Goal: Task Accomplishment & Management: Manage account settings

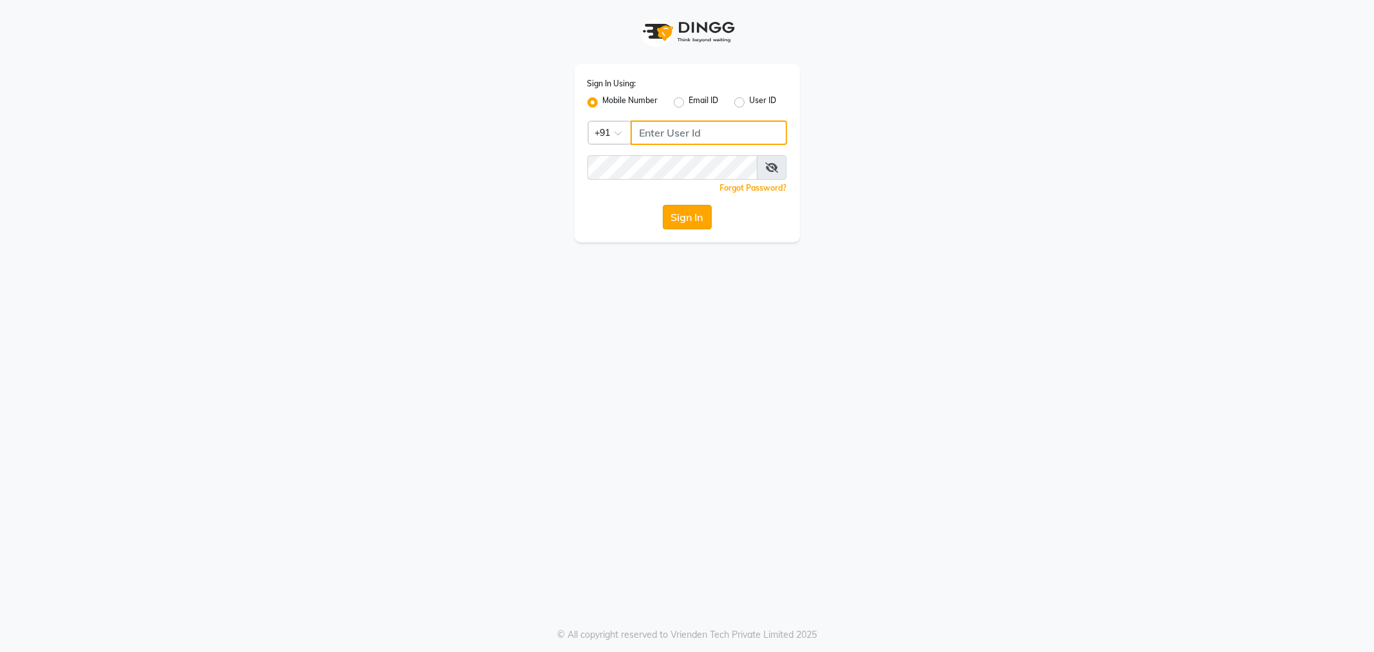
type input "9764841717"
click at [690, 214] on button "Sign In" at bounding box center [687, 217] width 49 height 24
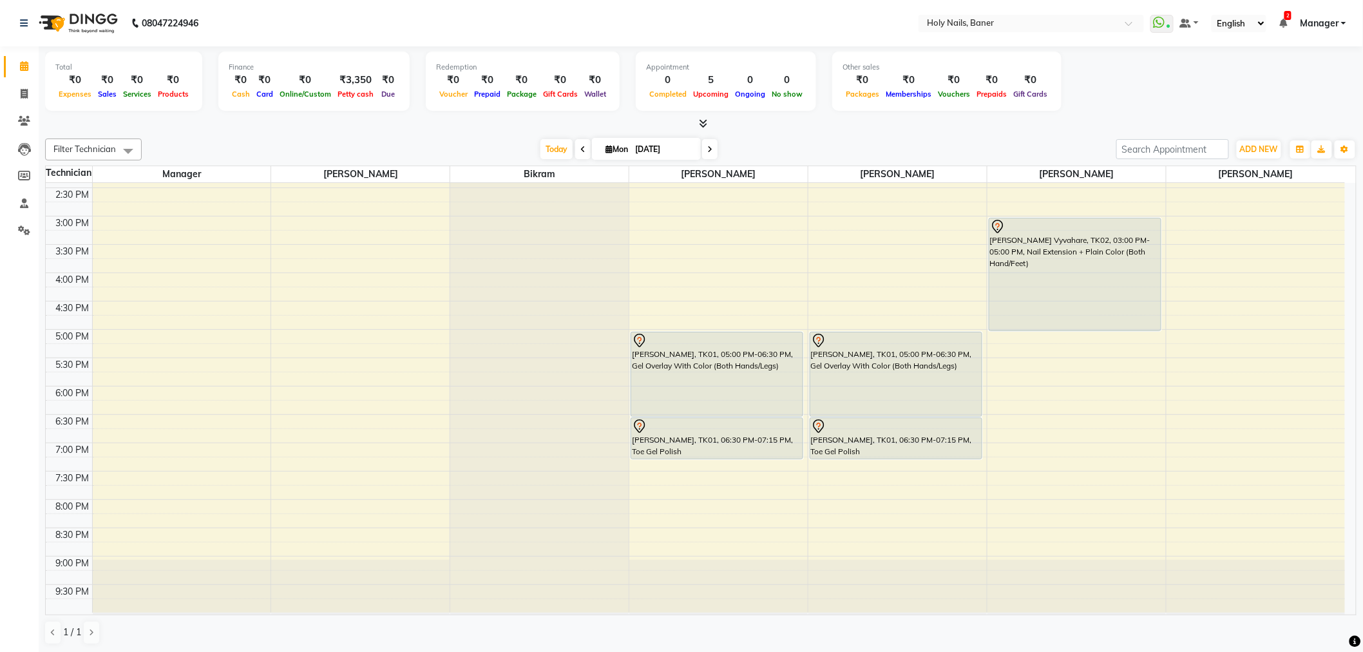
scroll to position [365, 0]
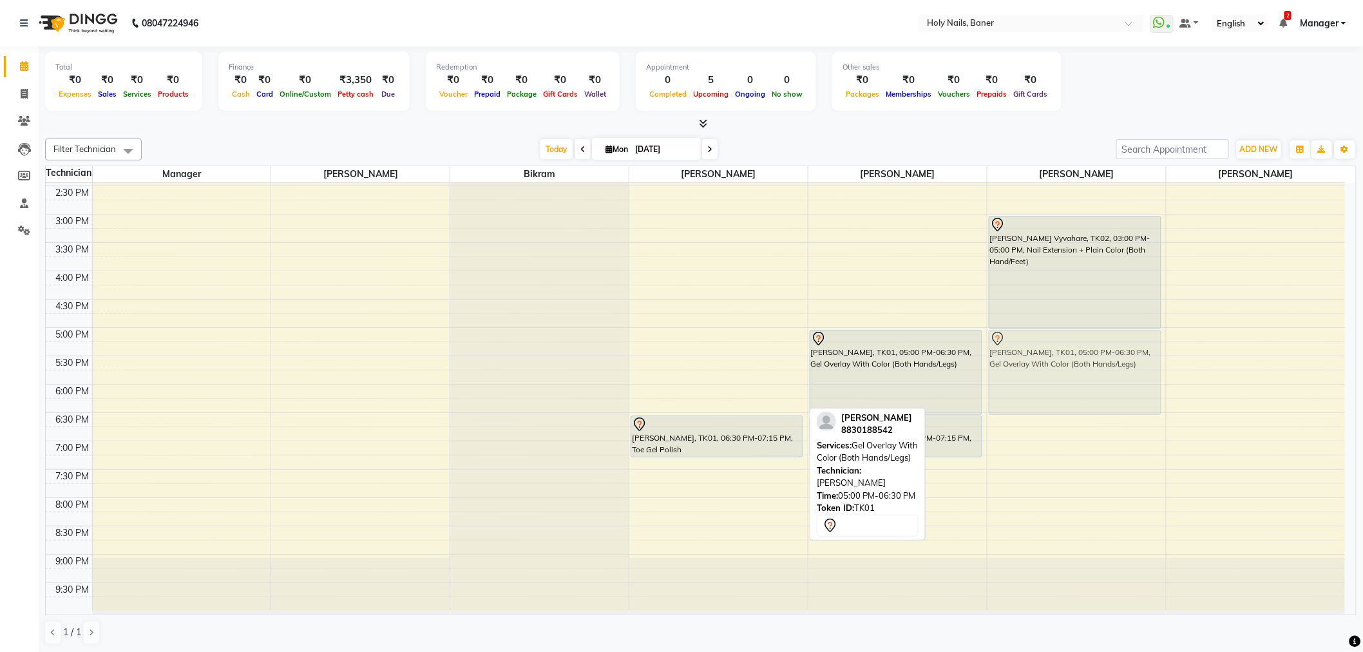
drag, startPoint x: 699, startPoint y: 370, endPoint x: 994, endPoint y: 370, distance: 294.3
click at [994, 370] on tr "Lucie Godfrey, TK01, 05:00 PM-06:30 PM, Gel Overlay With Color (Both Hands/Legs…" at bounding box center [695, 214] width 1299 height 793
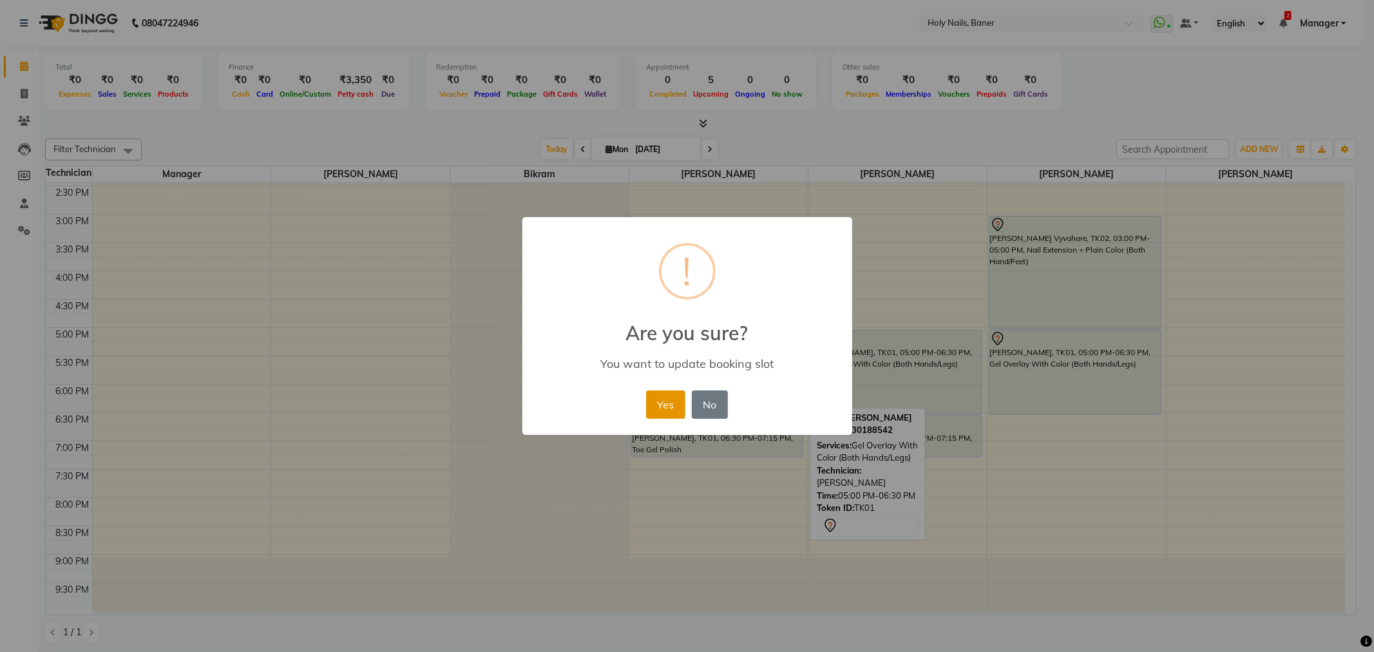
click at [664, 398] on button "Yes" at bounding box center [665, 404] width 39 height 28
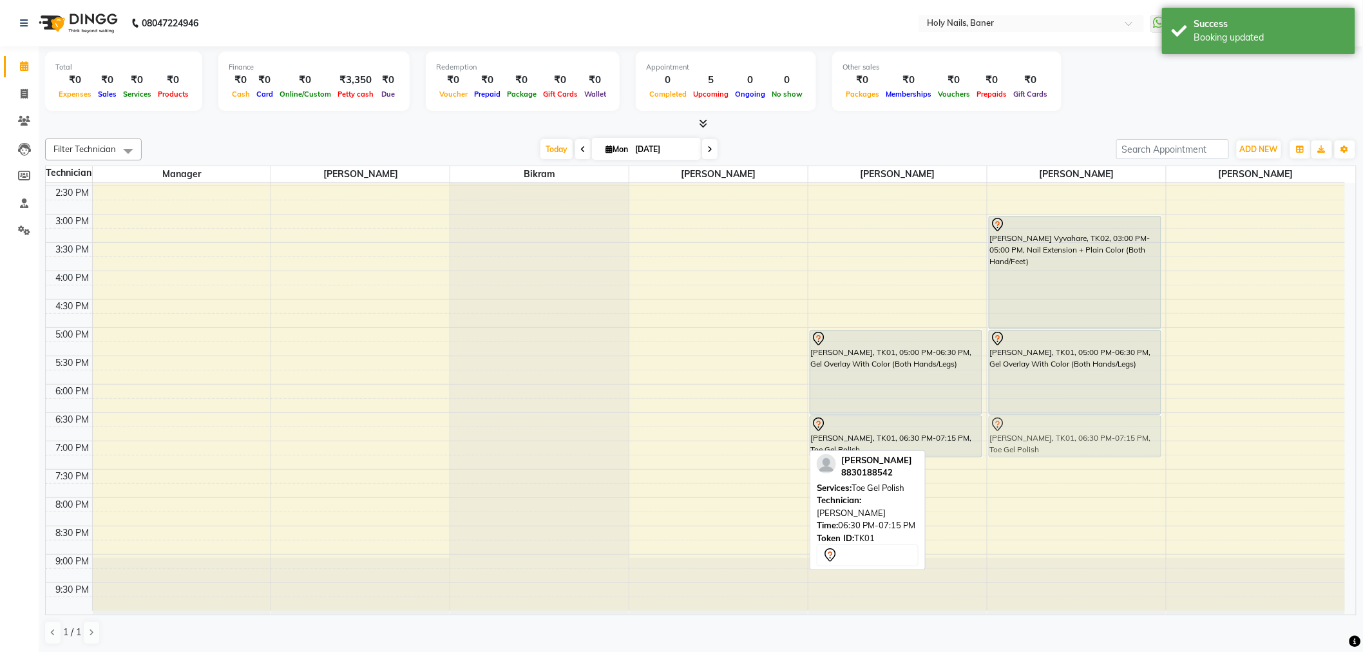
drag, startPoint x: 739, startPoint y: 442, endPoint x: 1025, endPoint y: 439, distance: 286.6
click at [1025, 439] on tr "Lucie Godfrey, TK01, 06:30 PM-07:15 PM, Toe Gel Polish Lucie Godfrey, TK01, 05:…" at bounding box center [695, 214] width 1299 height 793
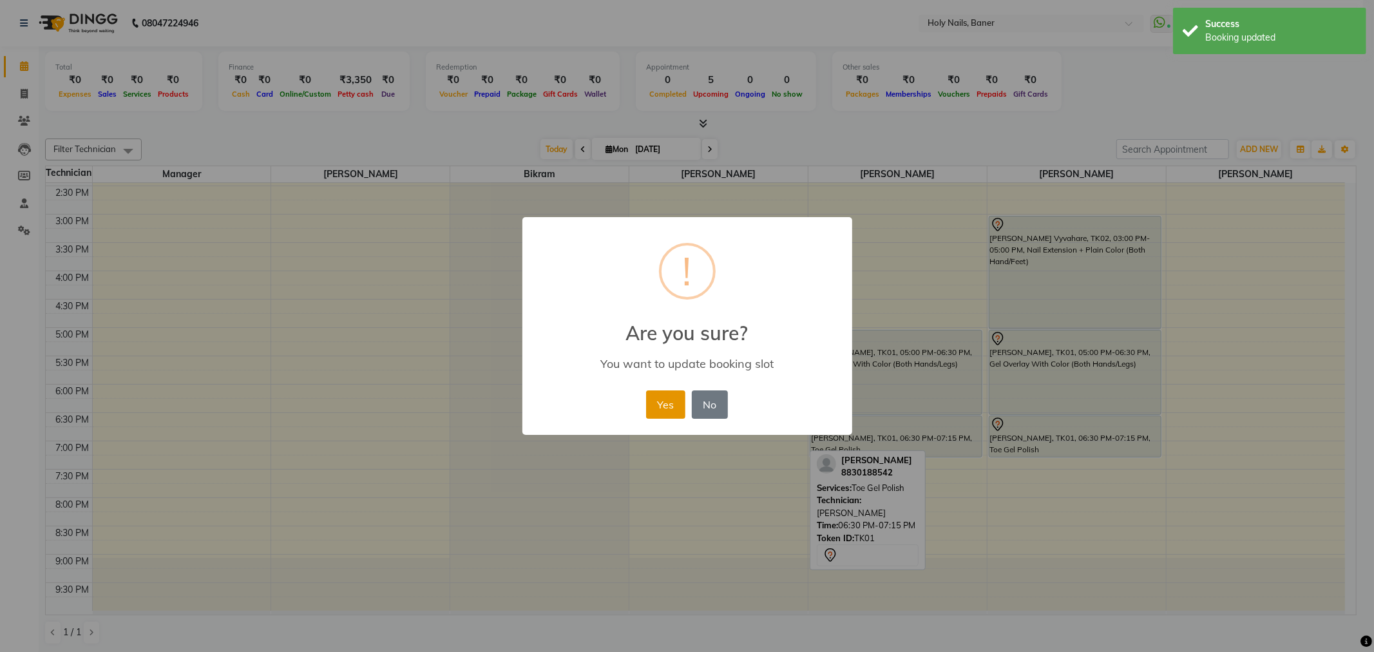
click at [662, 398] on button "Yes" at bounding box center [665, 404] width 39 height 28
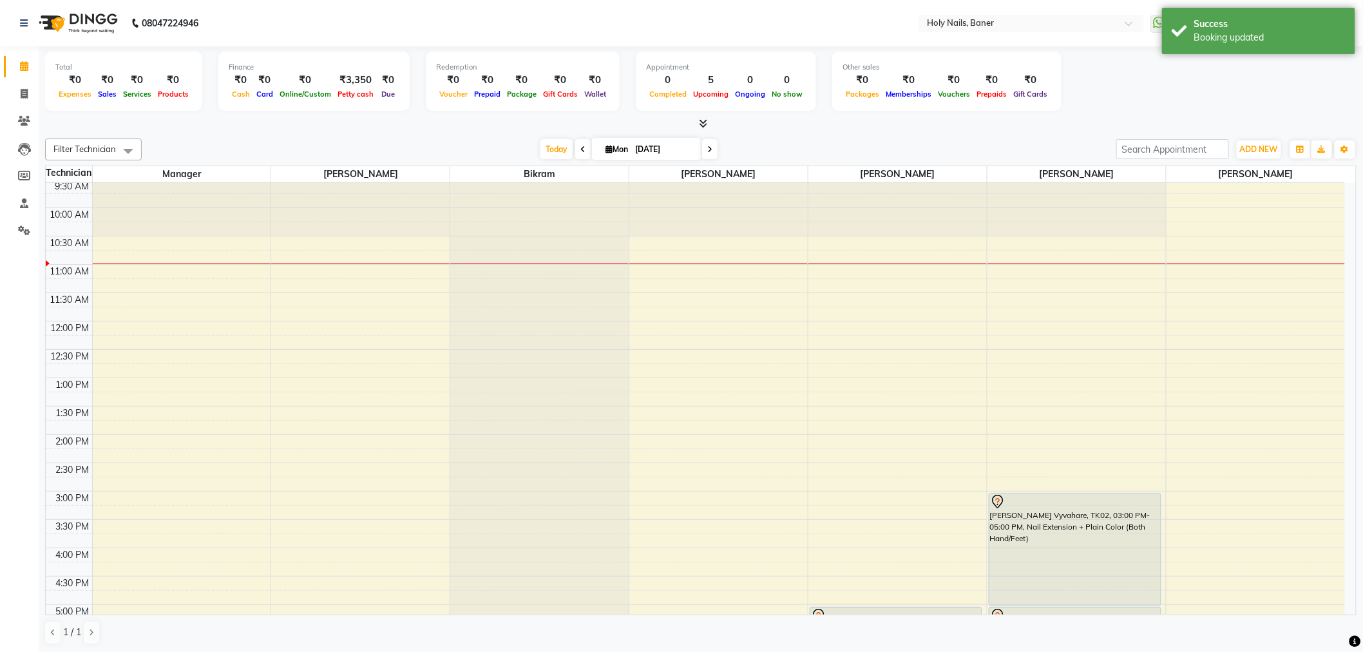
scroll to position [79, 0]
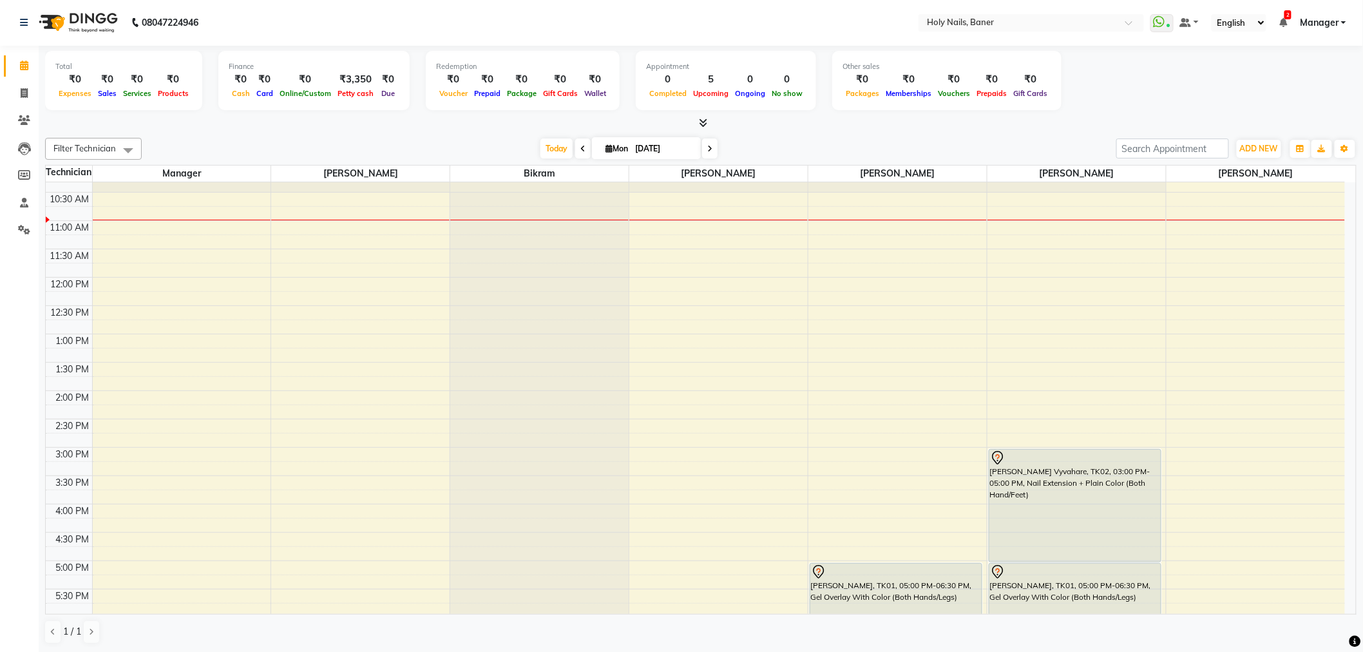
scroll to position [143, 0]
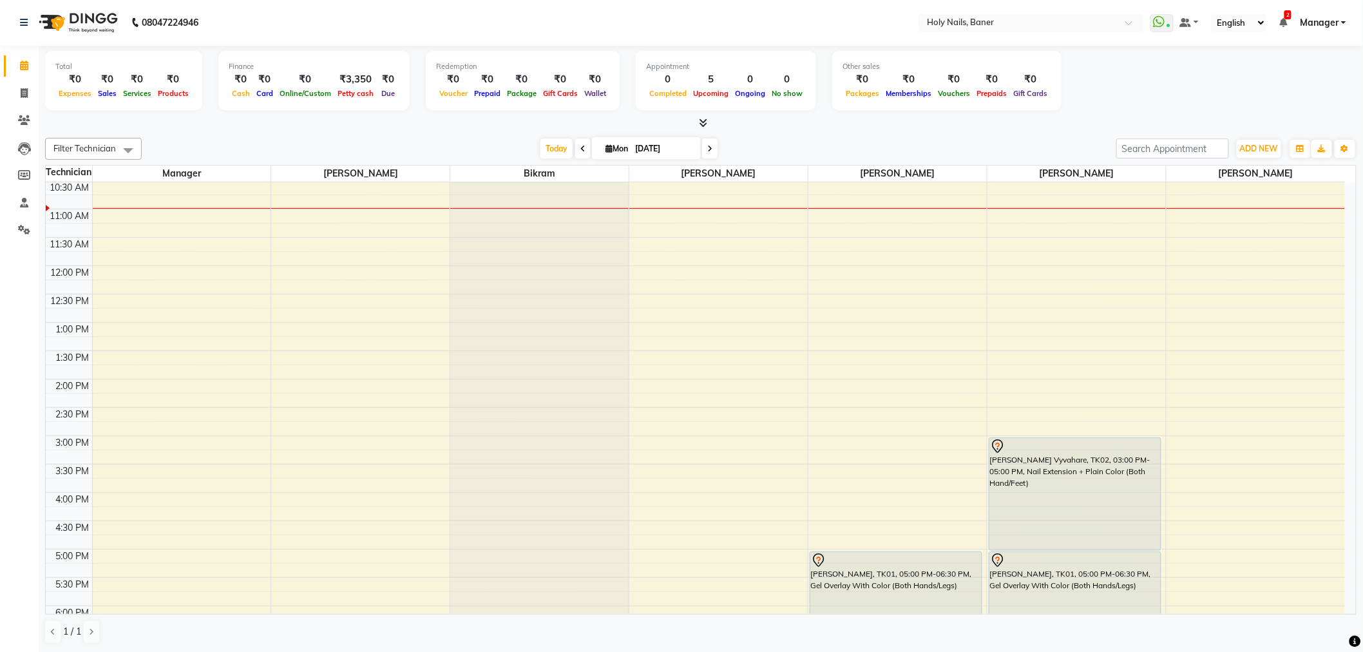
click at [1283, 21] on icon at bounding box center [1283, 22] width 8 height 9
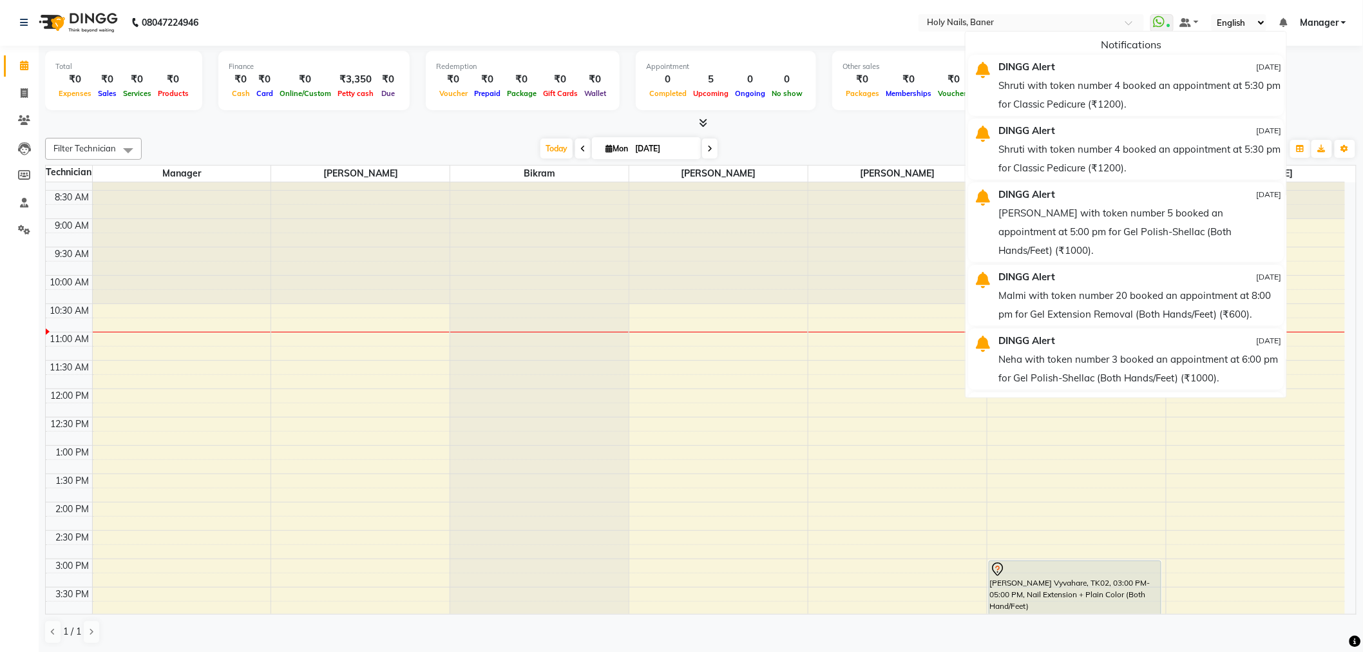
scroll to position [0, 0]
click at [730, 433] on div "8:00 AM 8:30 AM 9:00 AM 9:30 AM 10:00 AM 10:30 AM 11:00 AM 11:30 AM 12:00 PM 12…" at bounding box center [695, 578] width 1299 height 793
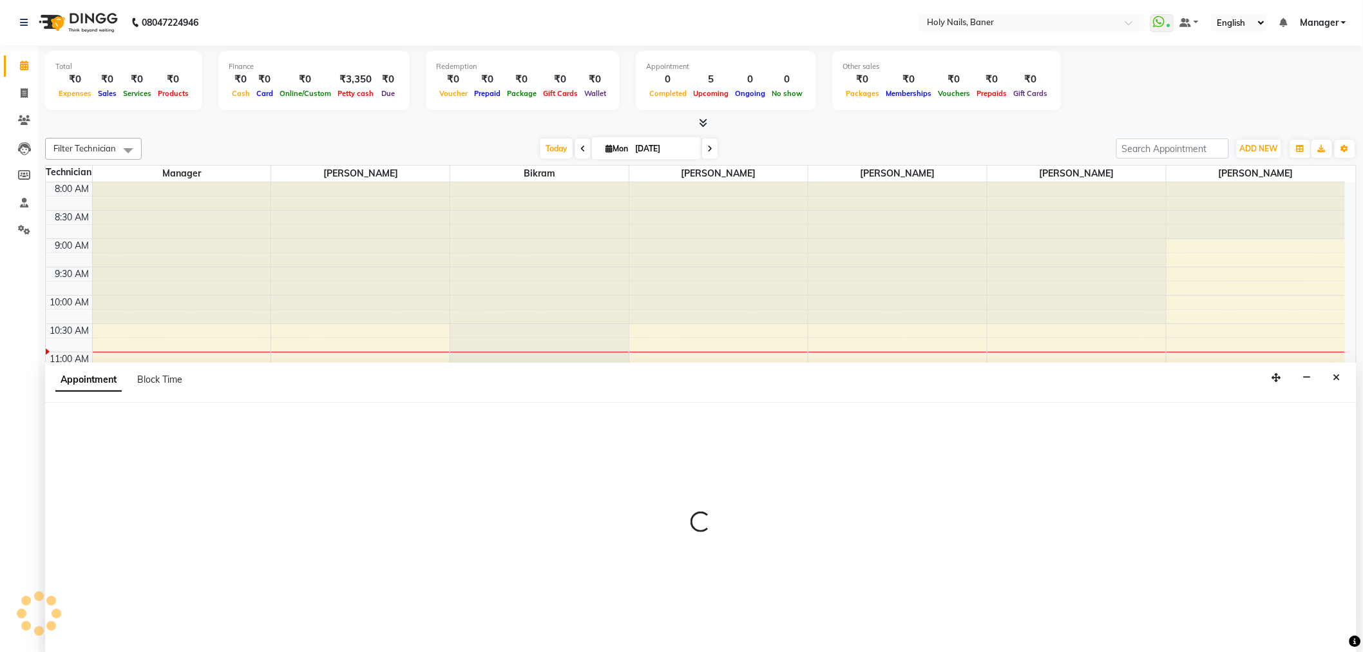
select select "36620"
select select "735"
select select "tentative"
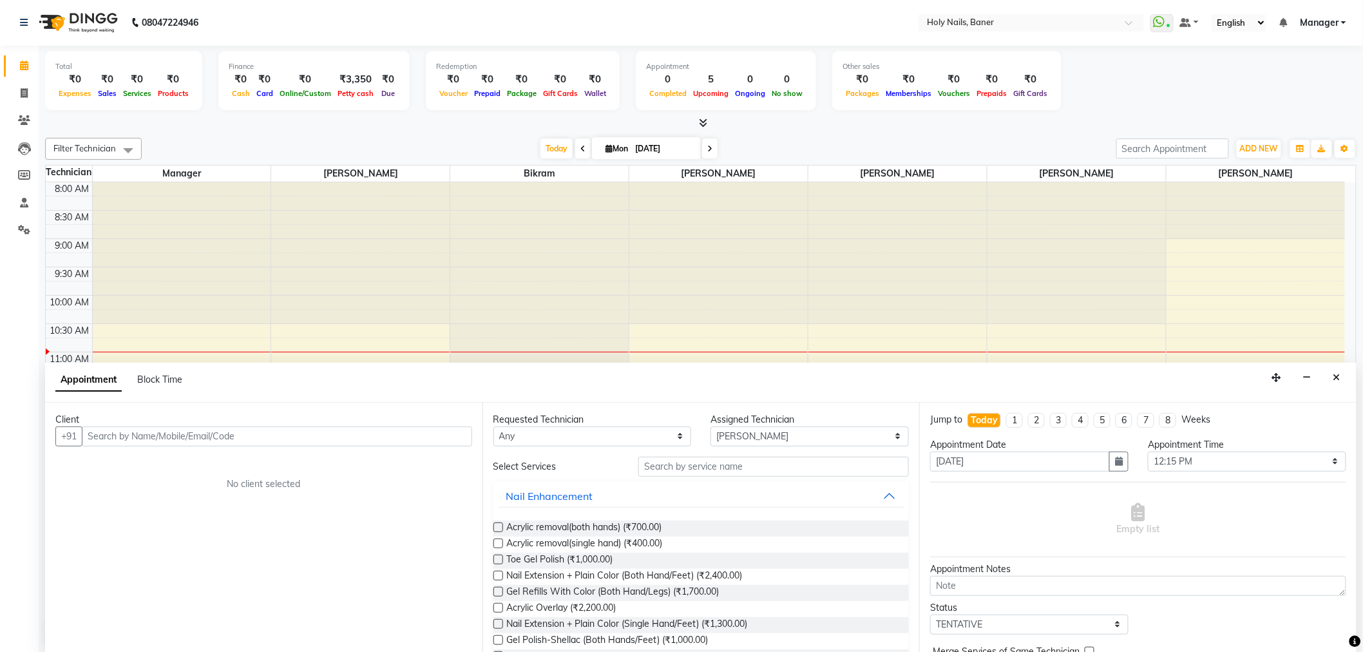
click at [1330, 379] on button "Close" at bounding box center [1336, 378] width 19 height 20
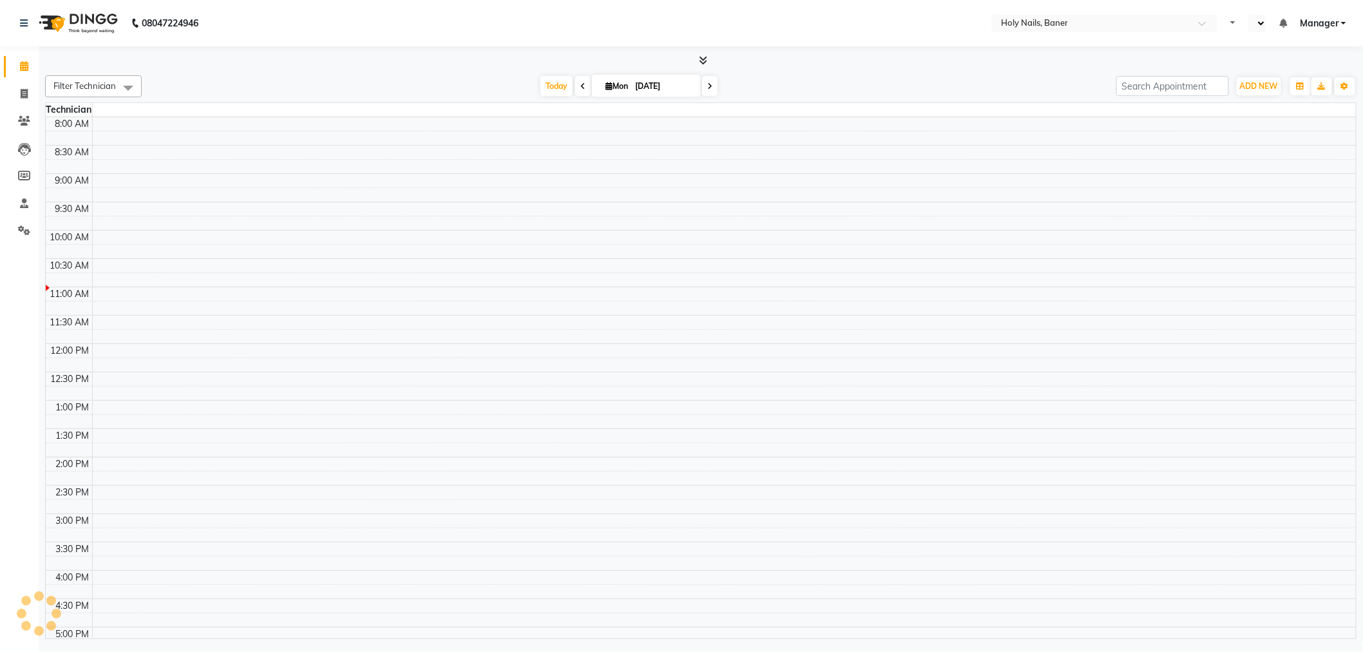
select select "en"
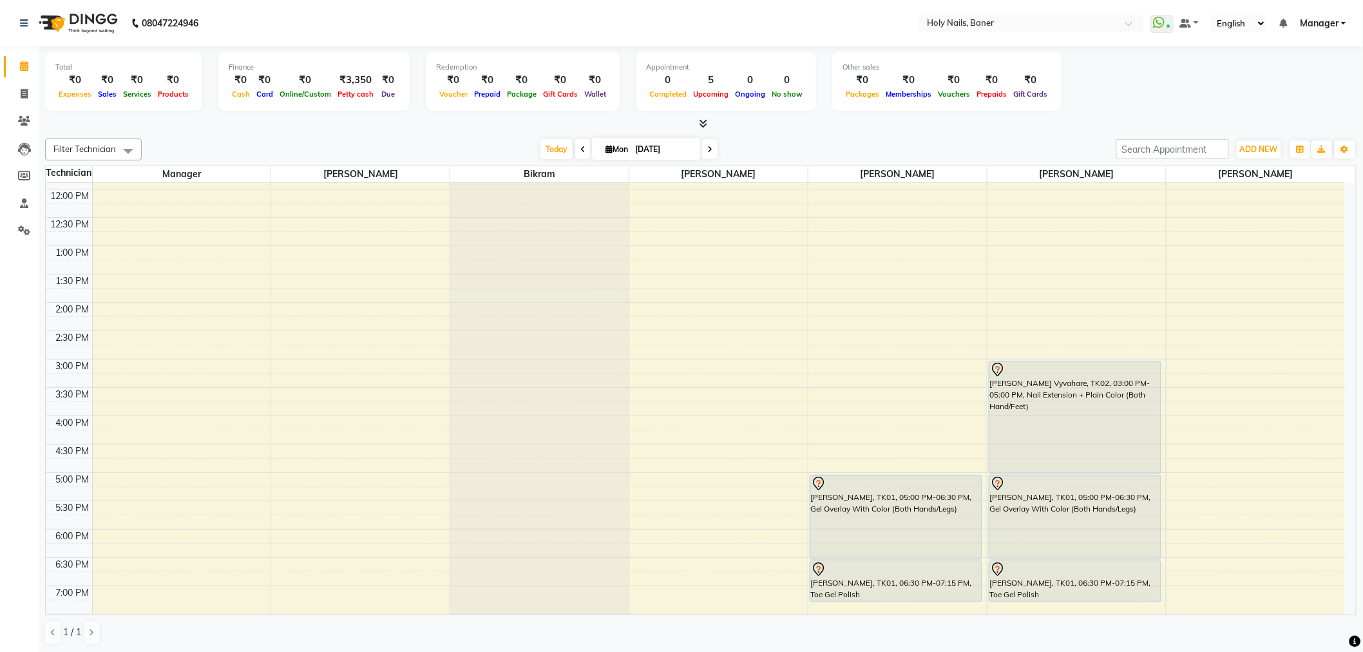
scroll to position [214, 0]
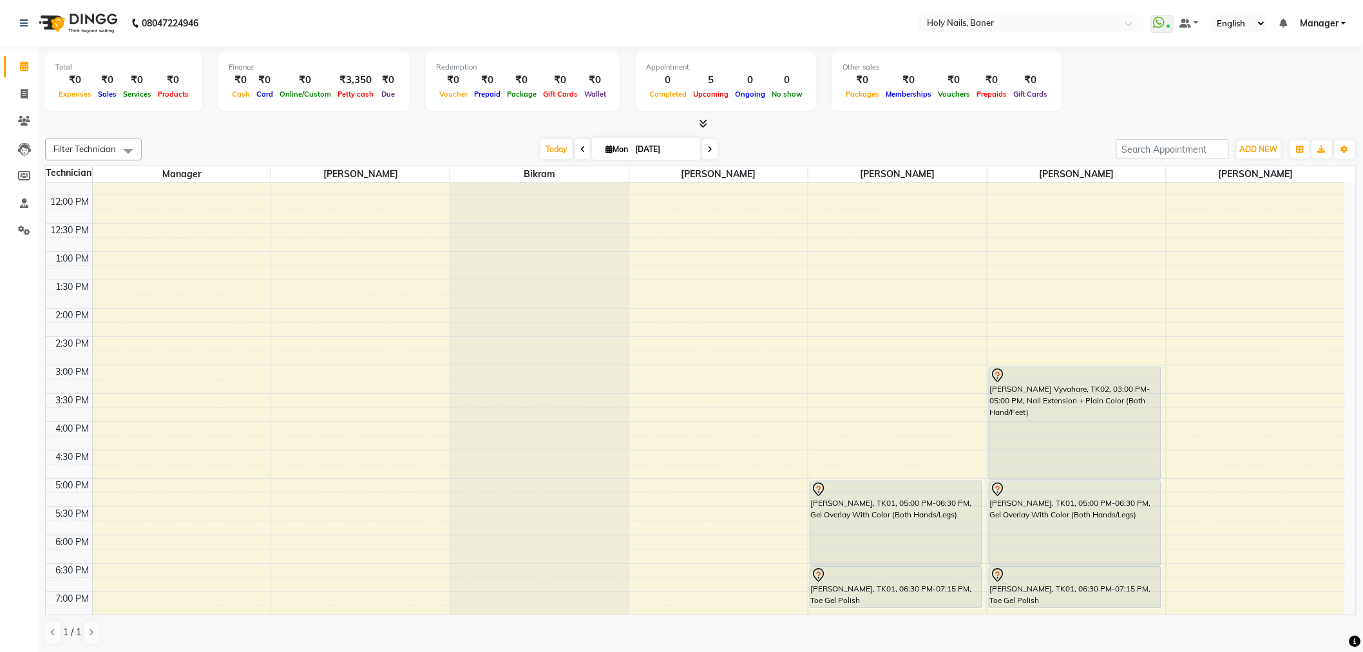
click at [707, 150] on icon at bounding box center [709, 150] width 5 height 8
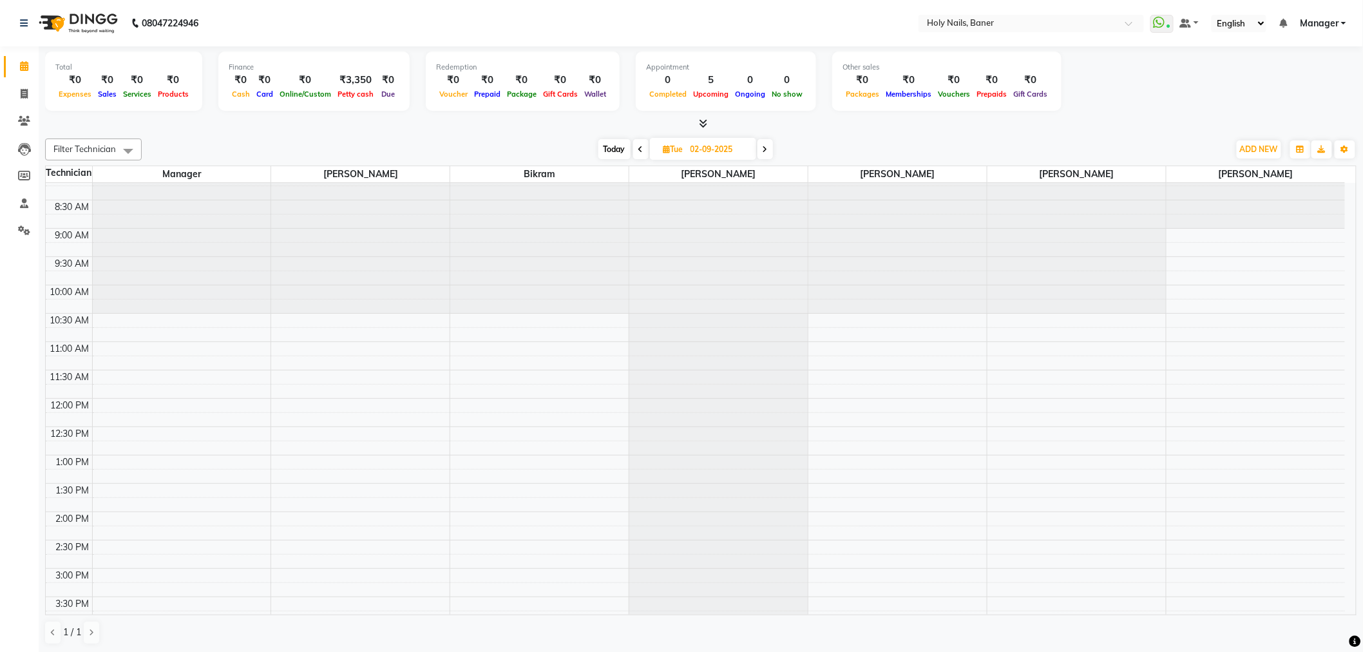
scroll to position [0, 0]
click at [766, 150] on span at bounding box center [764, 149] width 15 height 20
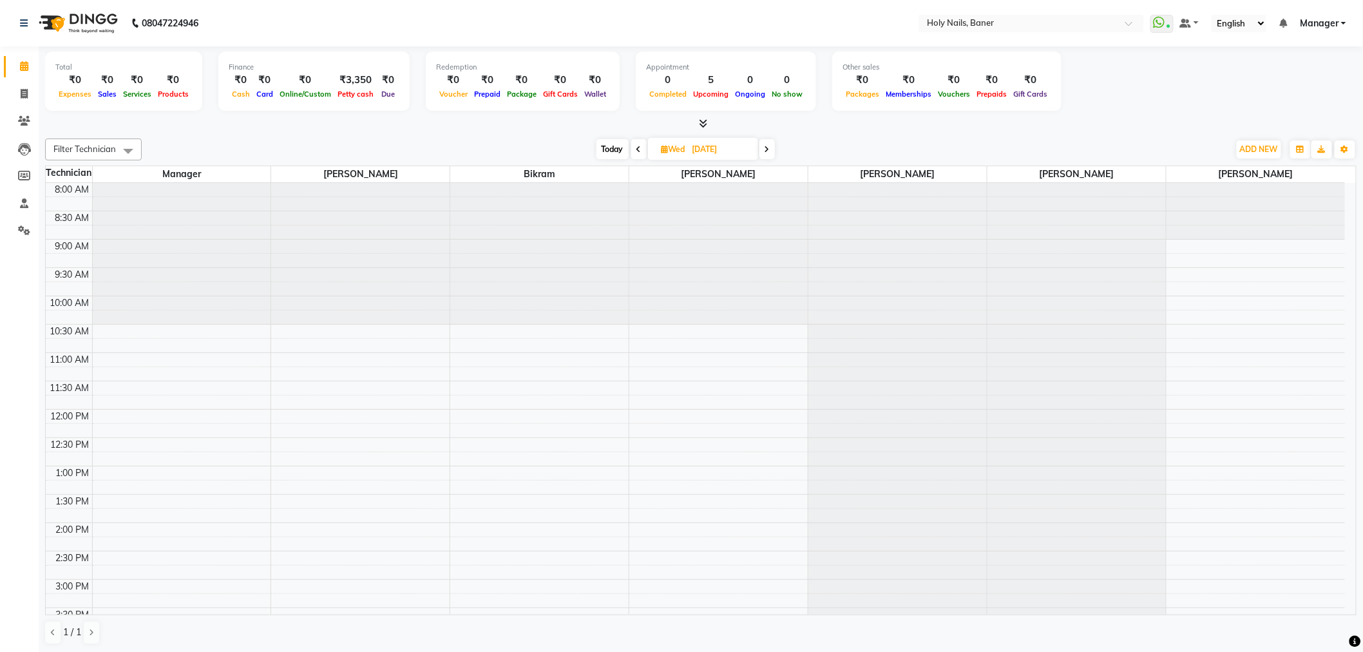
click at [620, 150] on span "Today" at bounding box center [612, 149] width 32 height 20
type input "[DATE]"
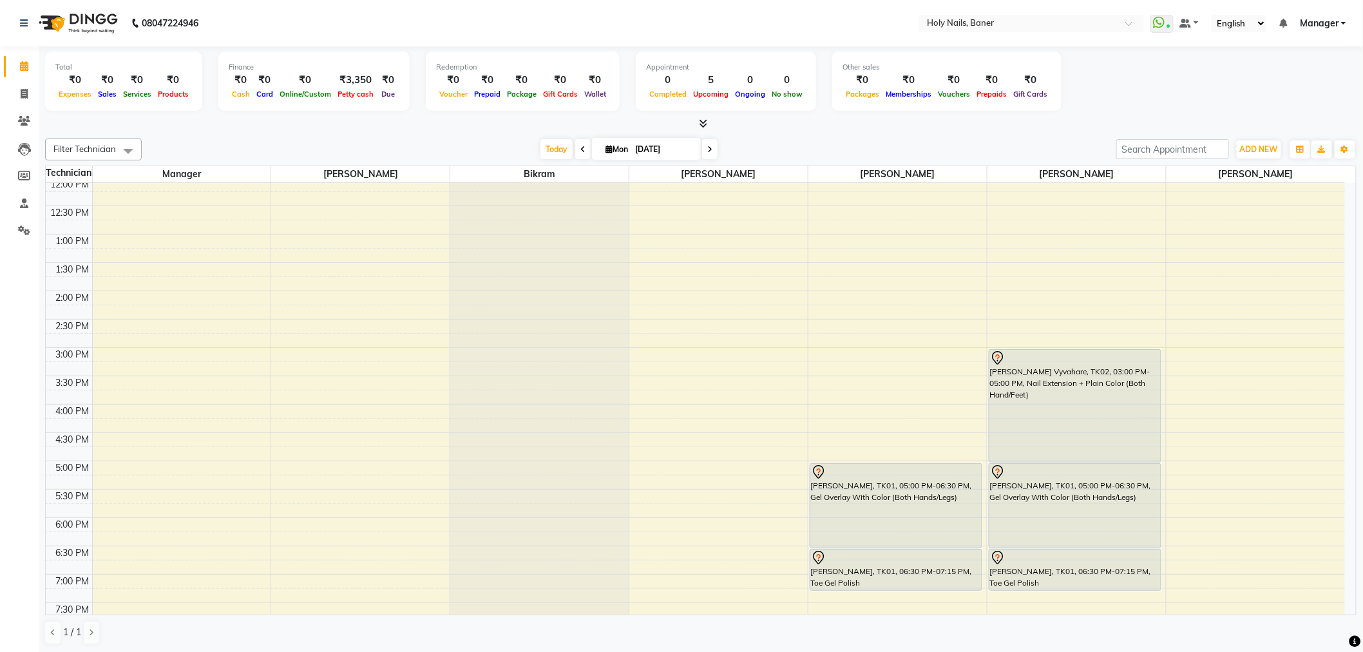
scroll to position [314, 0]
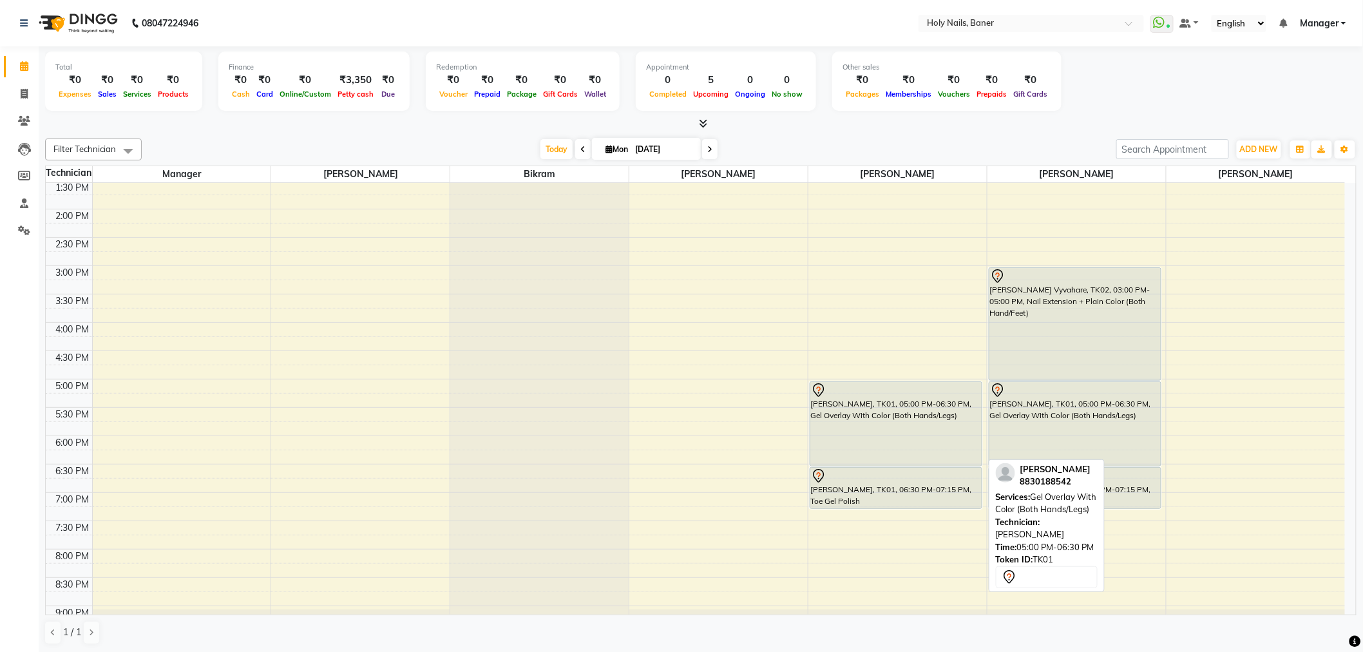
click at [878, 420] on div "[PERSON_NAME], TK01, 05:00 PM-06:30 PM, Gel Overlay With Color (Both Hands/Legs)" at bounding box center [895, 424] width 171 height 84
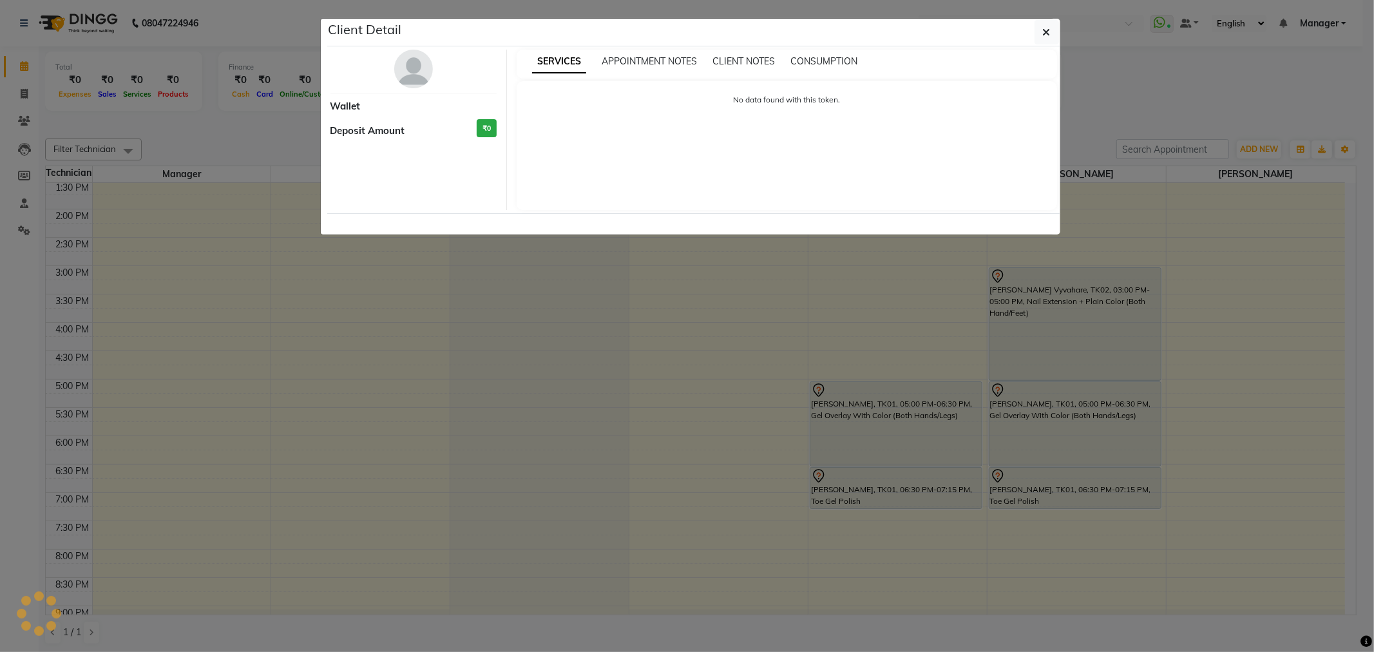
select select "7"
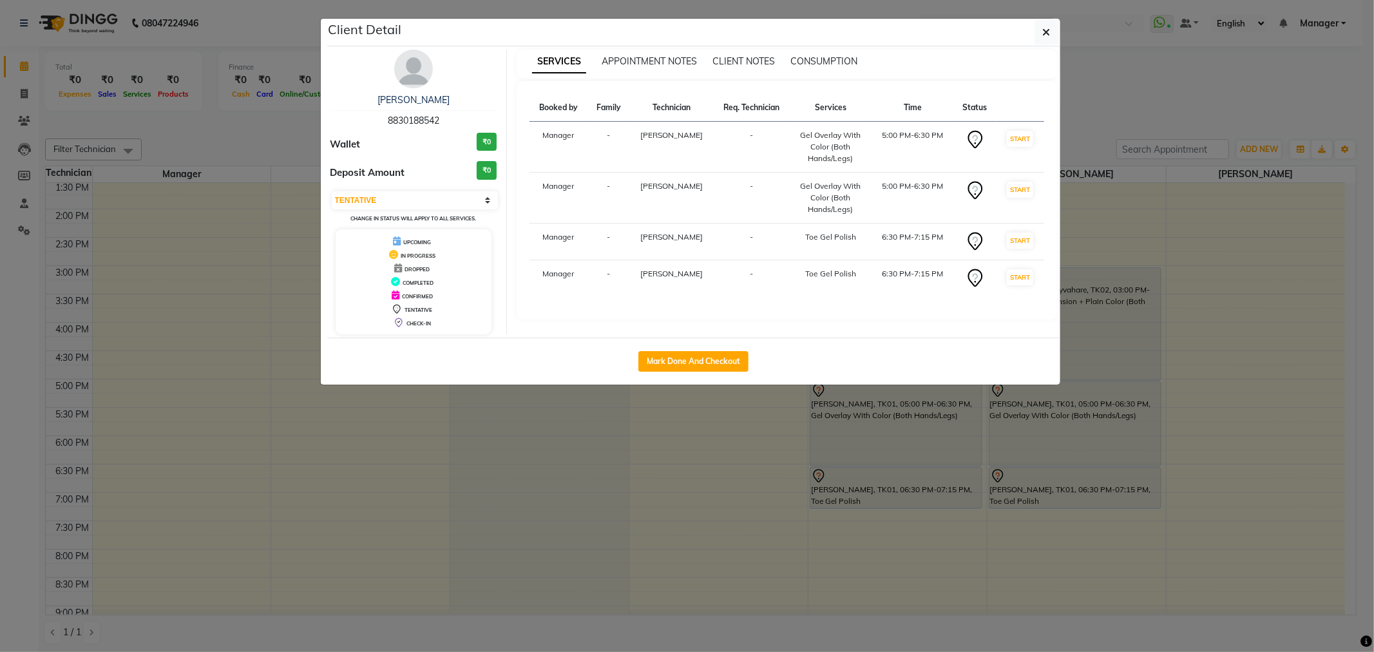
click at [377, 70] on div "Lucie Godfrey 8830188542 Wallet ₹0 Deposit Amount ₹0 Select IN SERVICE CONFIRME…" at bounding box center [414, 192] width 187 height 285
click at [408, 75] on img at bounding box center [413, 69] width 39 height 39
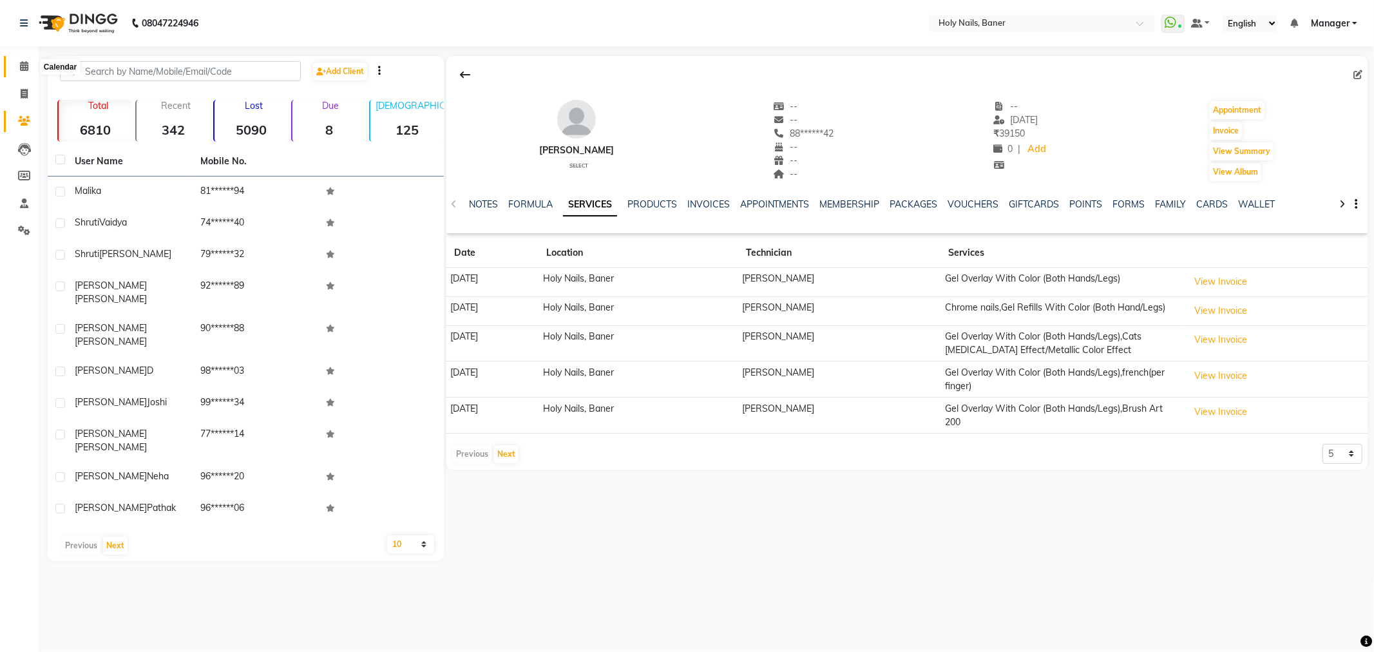
click at [23, 63] on icon at bounding box center [24, 66] width 8 height 10
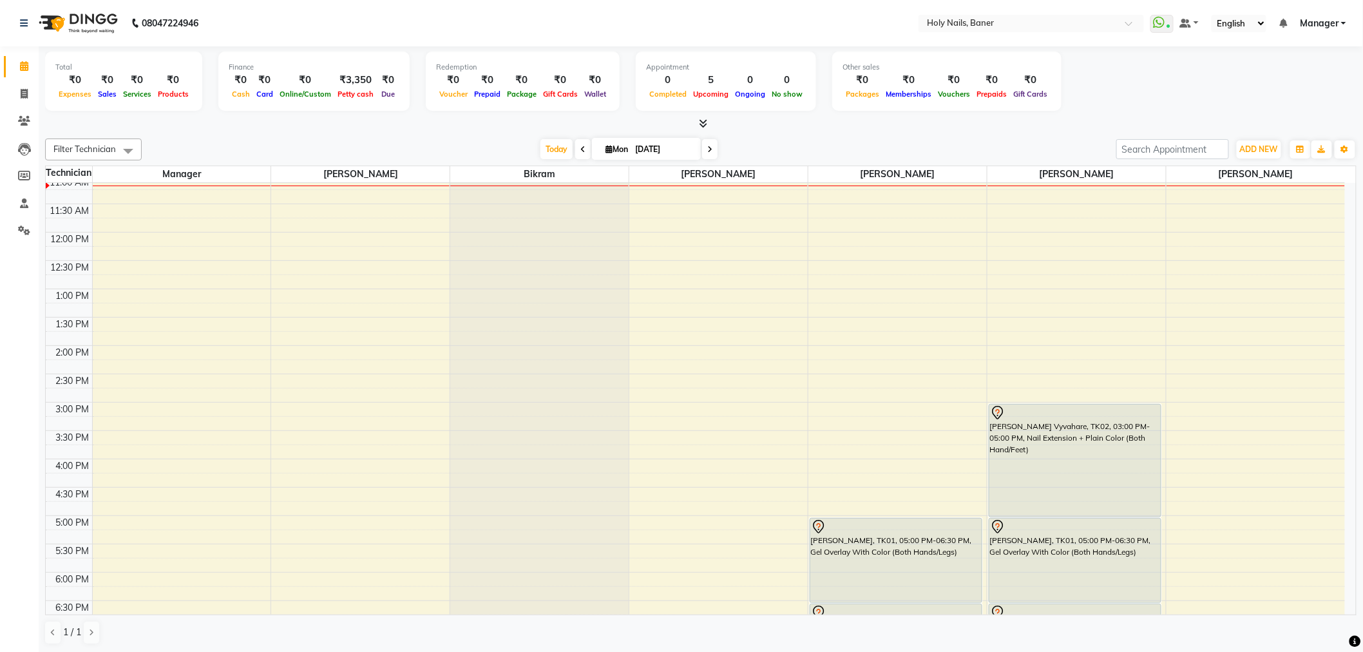
scroll to position [357, 0]
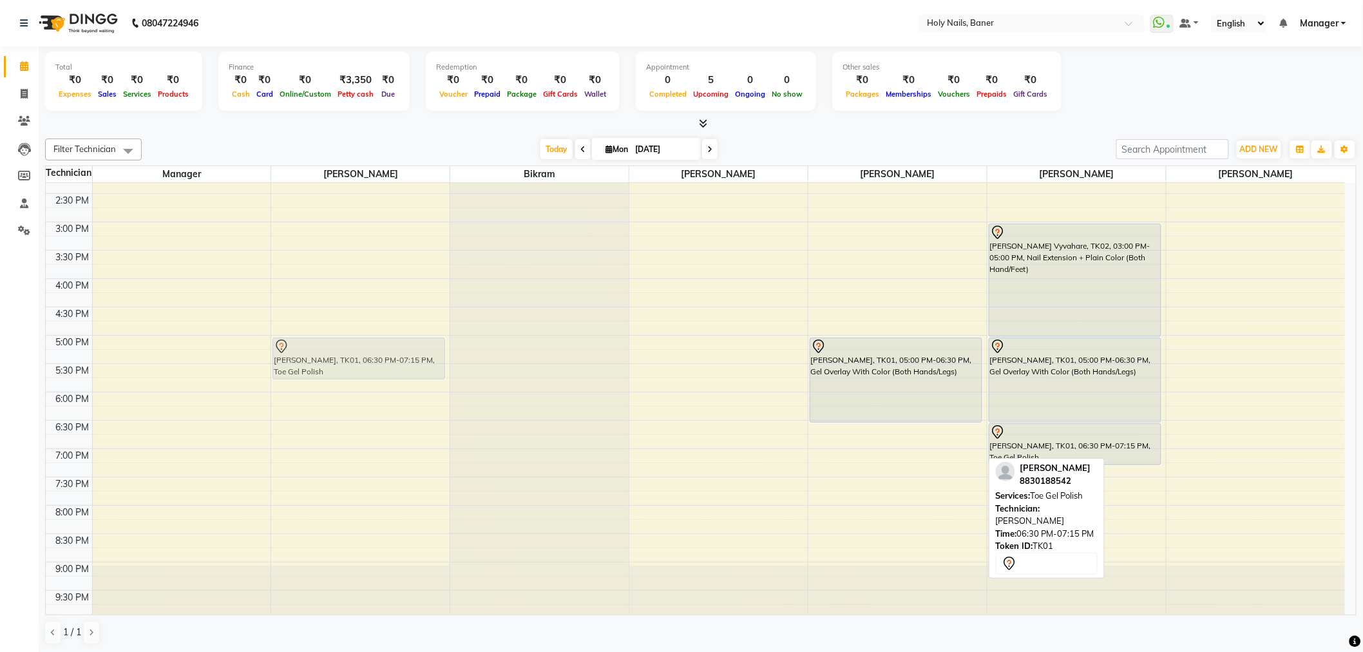
drag, startPoint x: 853, startPoint y: 446, endPoint x: 382, endPoint y: 365, distance: 478.5
click at [382, 365] on tr "Lucie Godfrey, TK01, 06:30 PM-07:15 PM, Toe Gel Polish Lucie Godfrey, TK01, 05:…" at bounding box center [695, 221] width 1299 height 793
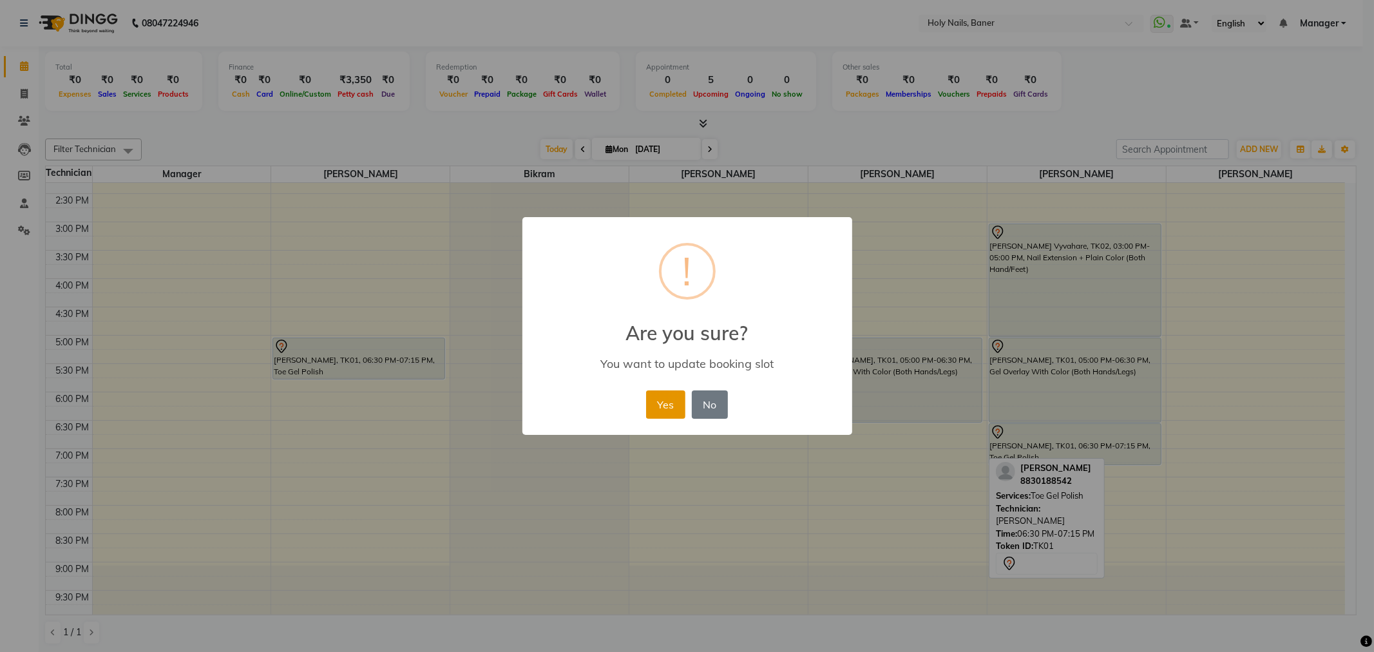
click at [652, 401] on button "Yes" at bounding box center [665, 404] width 39 height 28
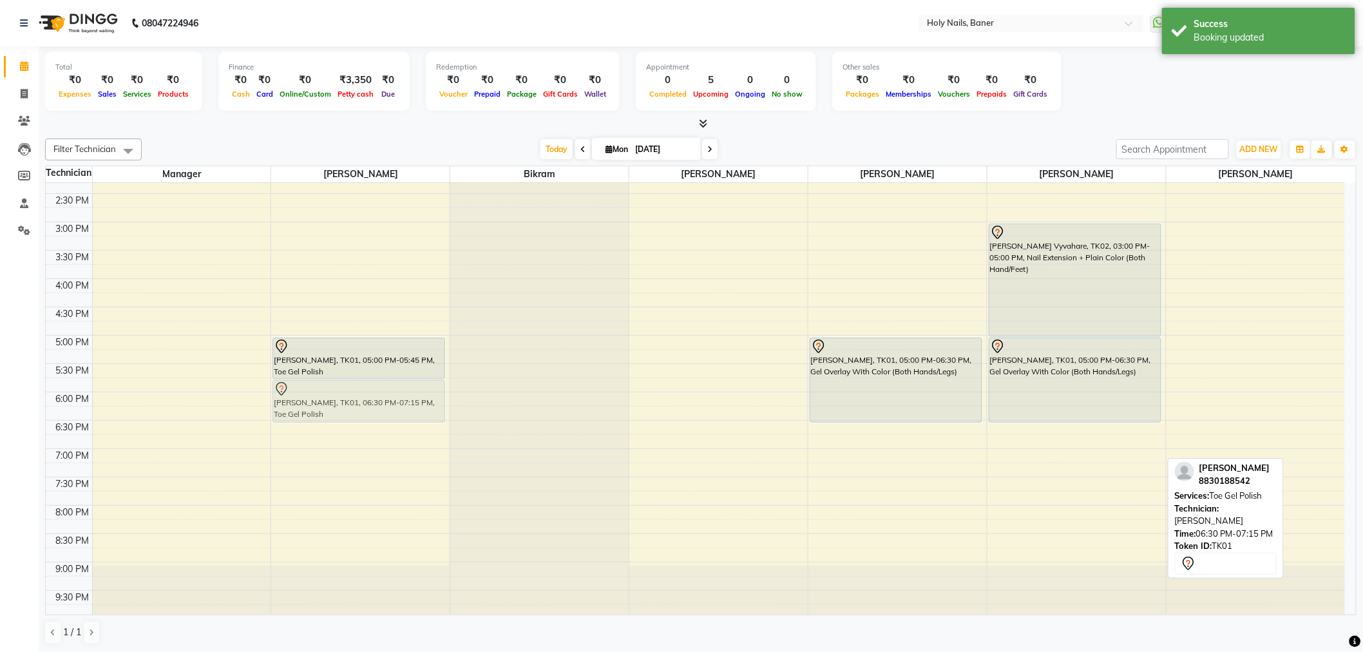
drag, startPoint x: 1054, startPoint y: 446, endPoint x: 390, endPoint y: 403, distance: 664.8
click at [388, 407] on tr "Lucie Godfrey, TK01, 05:00 PM-05:45 PM, Toe Gel Polish Lucie Godfrey, TK01, 06:…" at bounding box center [695, 221] width 1299 height 793
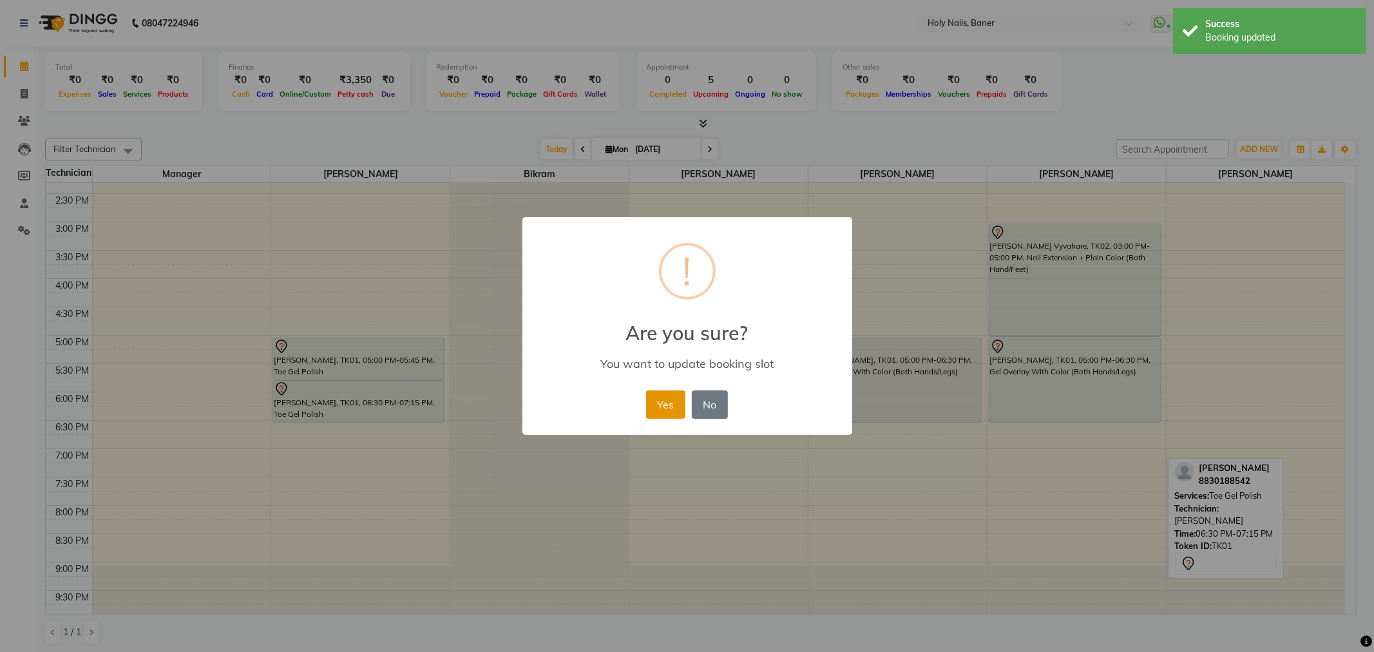
click at [679, 406] on button "Yes" at bounding box center [665, 404] width 39 height 28
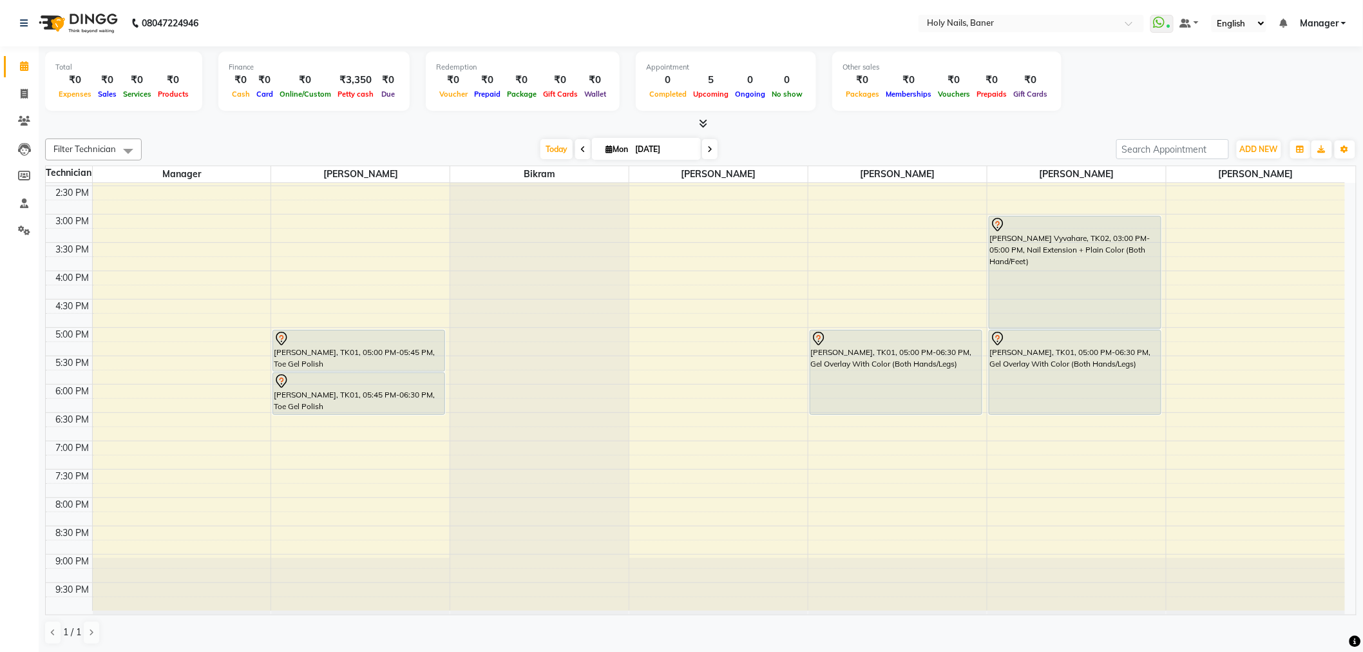
scroll to position [1, 0]
click at [707, 151] on icon at bounding box center [709, 149] width 5 height 8
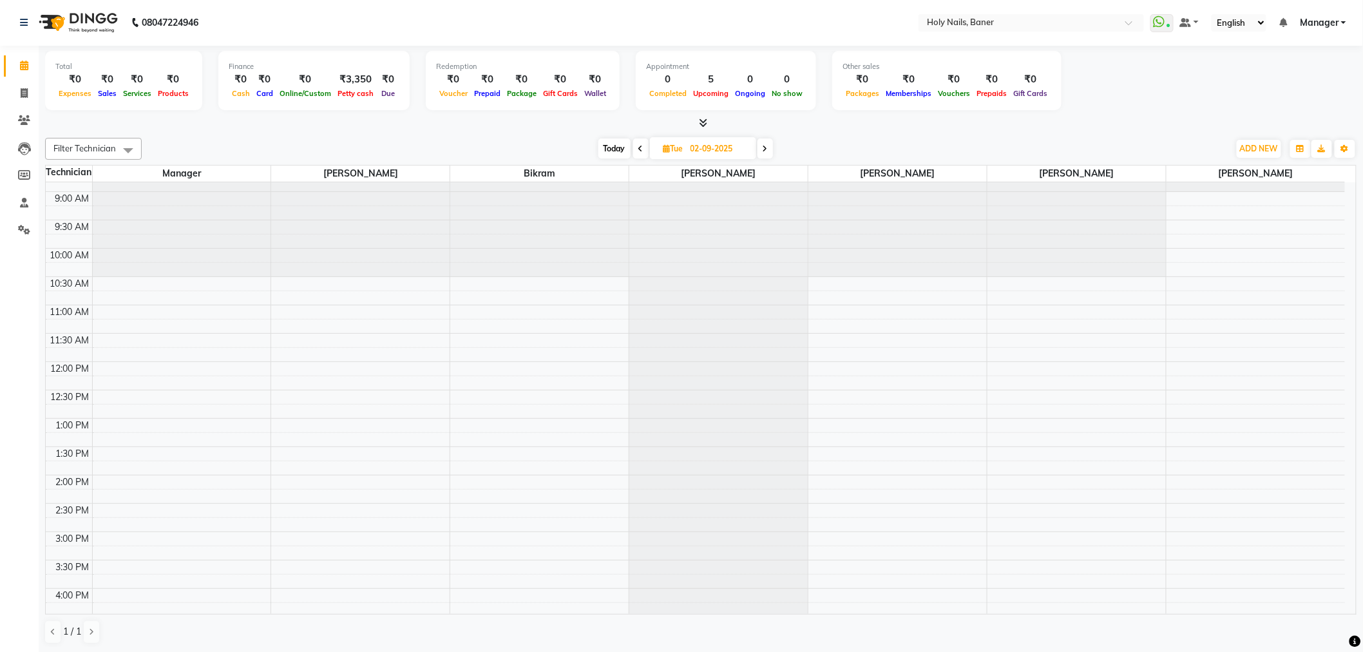
scroll to position [71, 0]
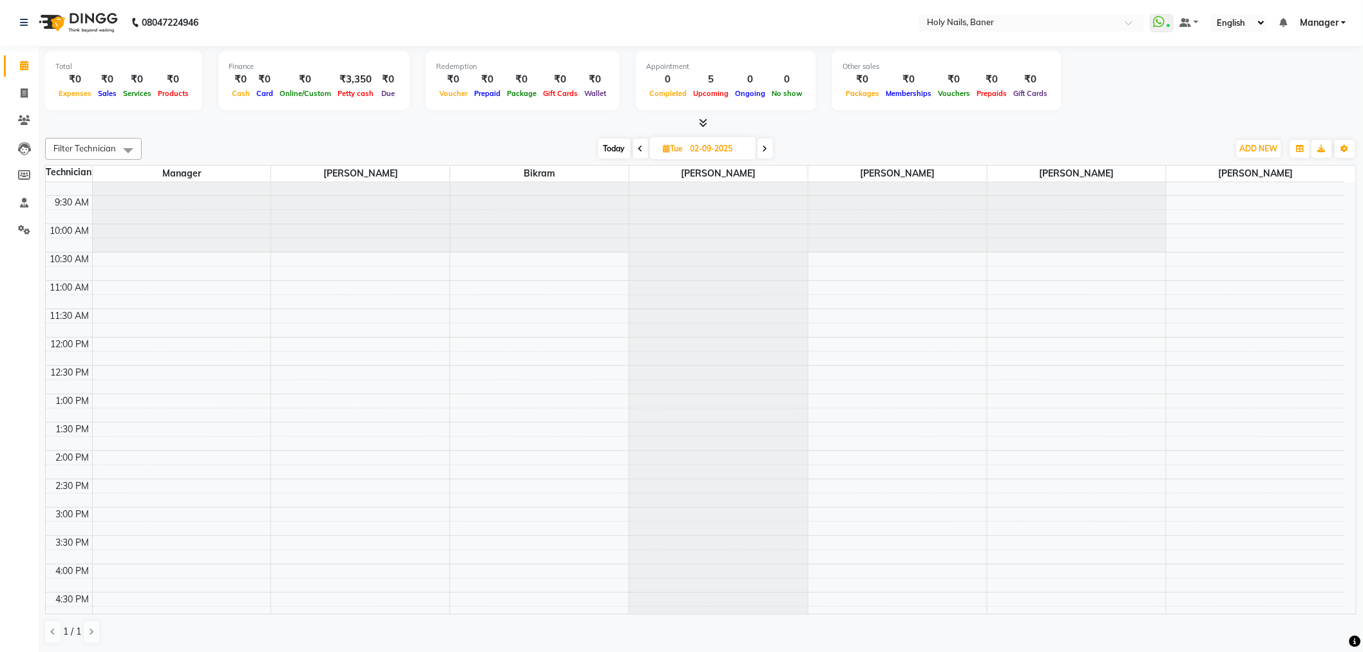
click at [638, 153] on span at bounding box center [640, 148] width 15 height 20
type input "[DATE]"
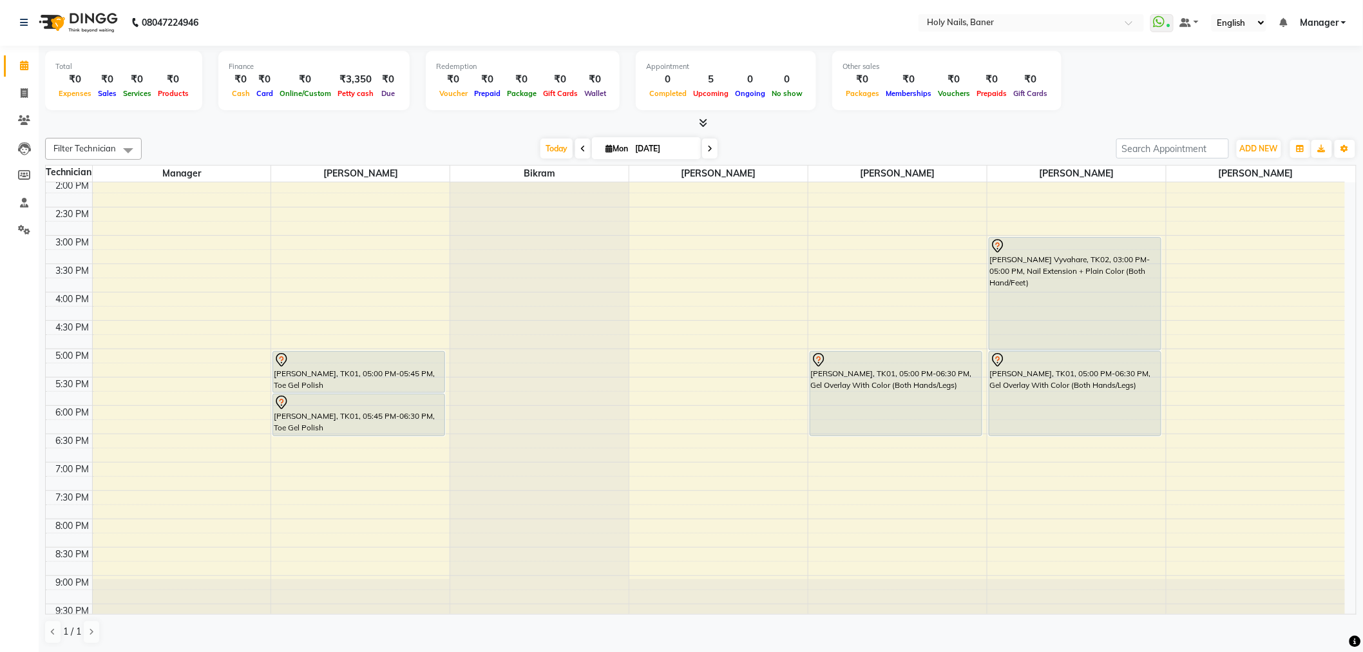
scroll to position [365, 0]
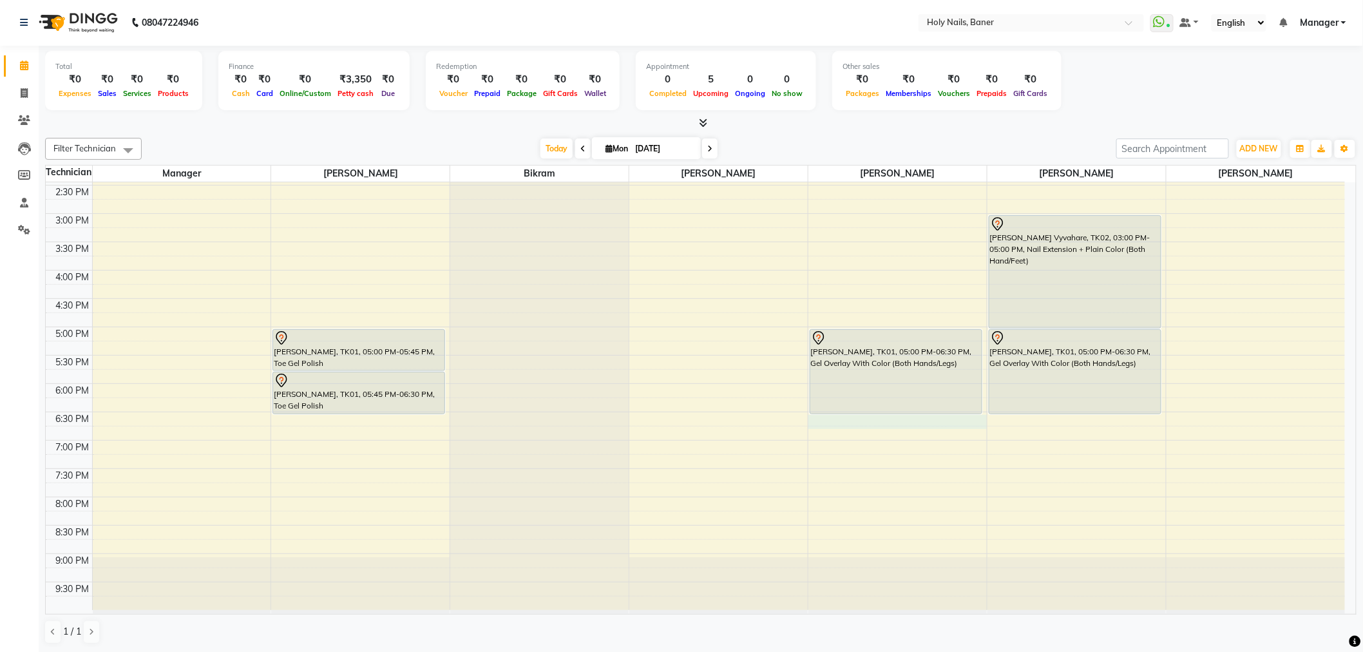
click at [853, 421] on div "8:00 AM 8:30 AM 9:00 AM 9:30 AM 10:00 AM 10:30 AM 11:00 AM 11:30 AM 12:00 PM 12…" at bounding box center [695, 213] width 1299 height 793
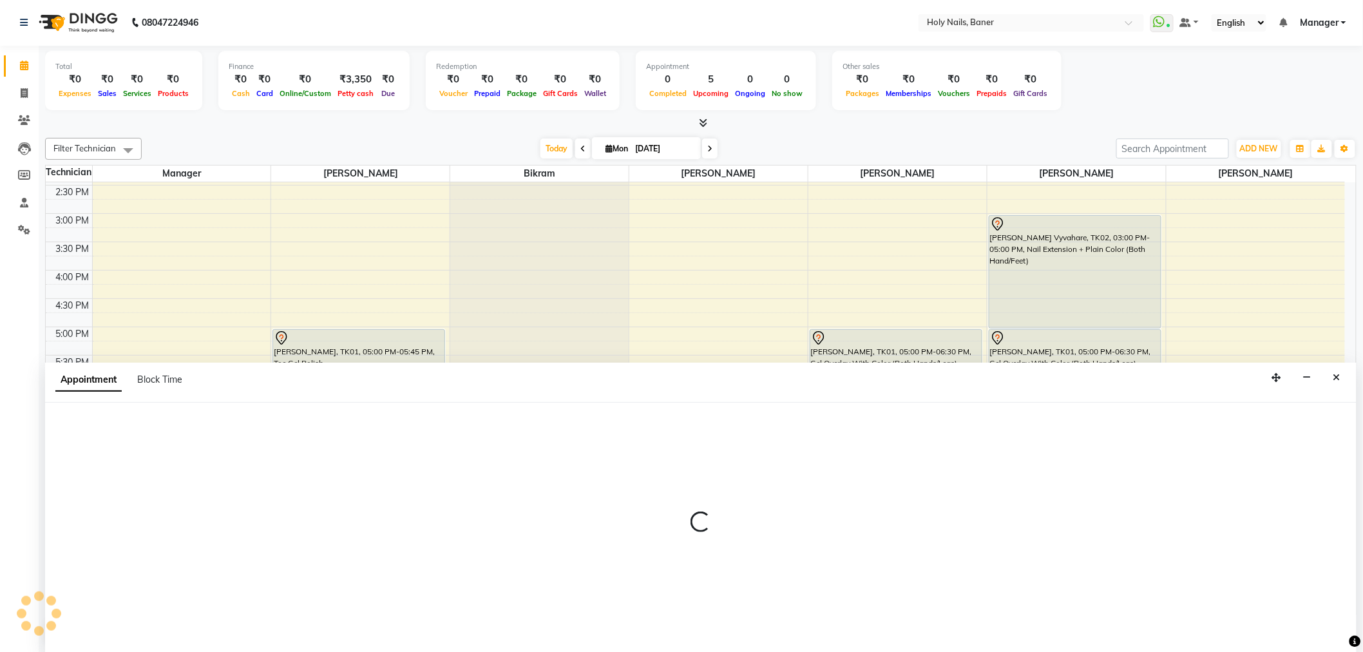
select select "66405"
select select "1110"
select select "tentative"
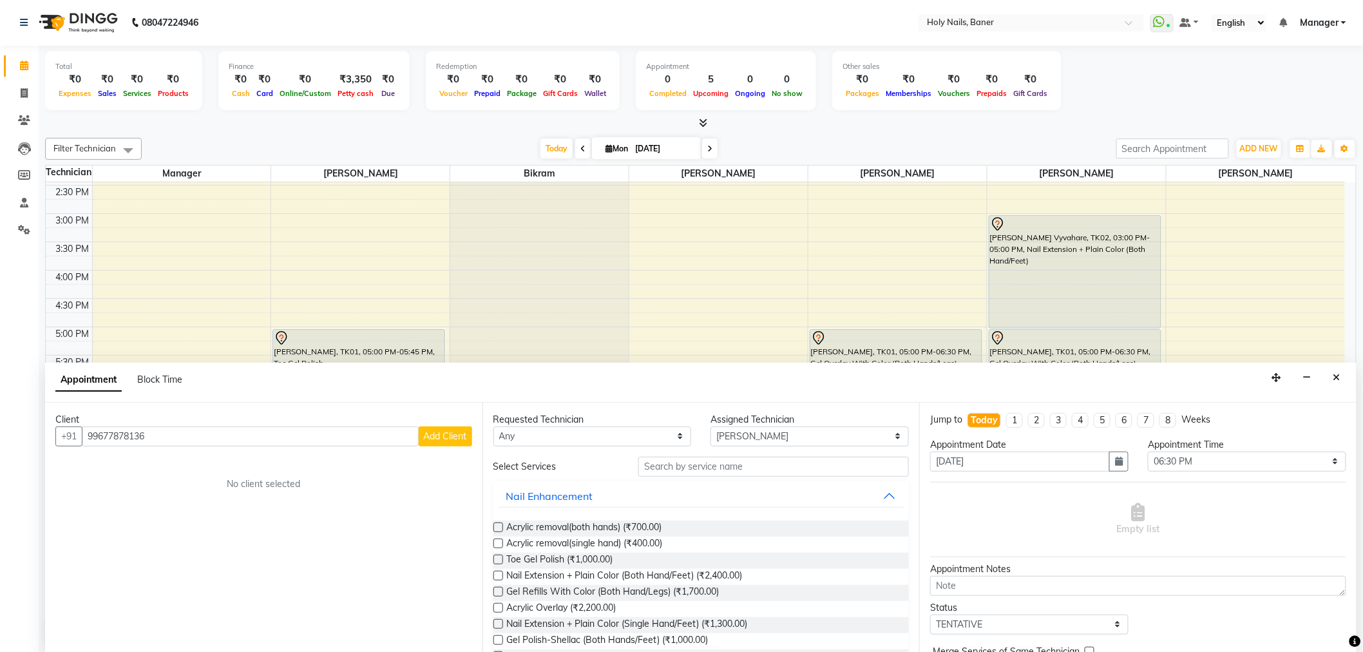
type input "99677878136"
click at [442, 444] on button "Add Client" at bounding box center [445, 436] width 53 height 20
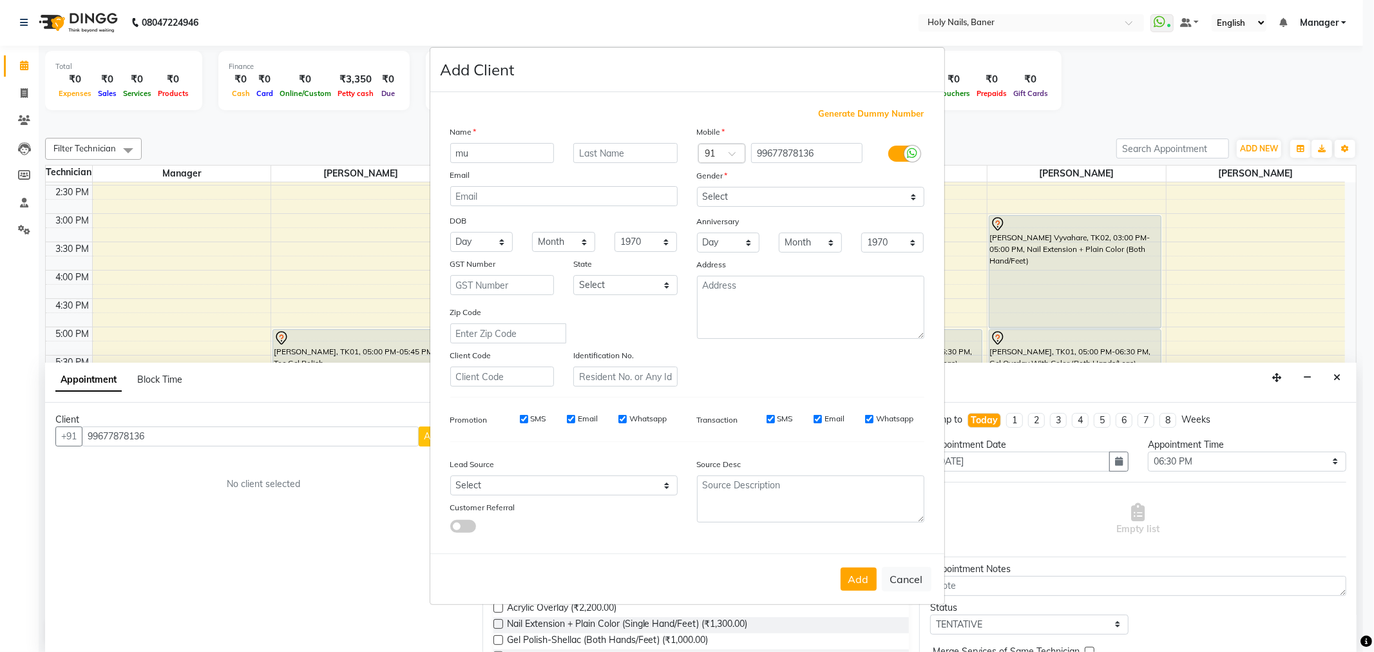
type input "m"
type input "[PERSON_NAME]"
click at [605, 149] on input "text" at bounding box center [625, 153] width 104 height 20
type input "s"
type input "Shaikh"
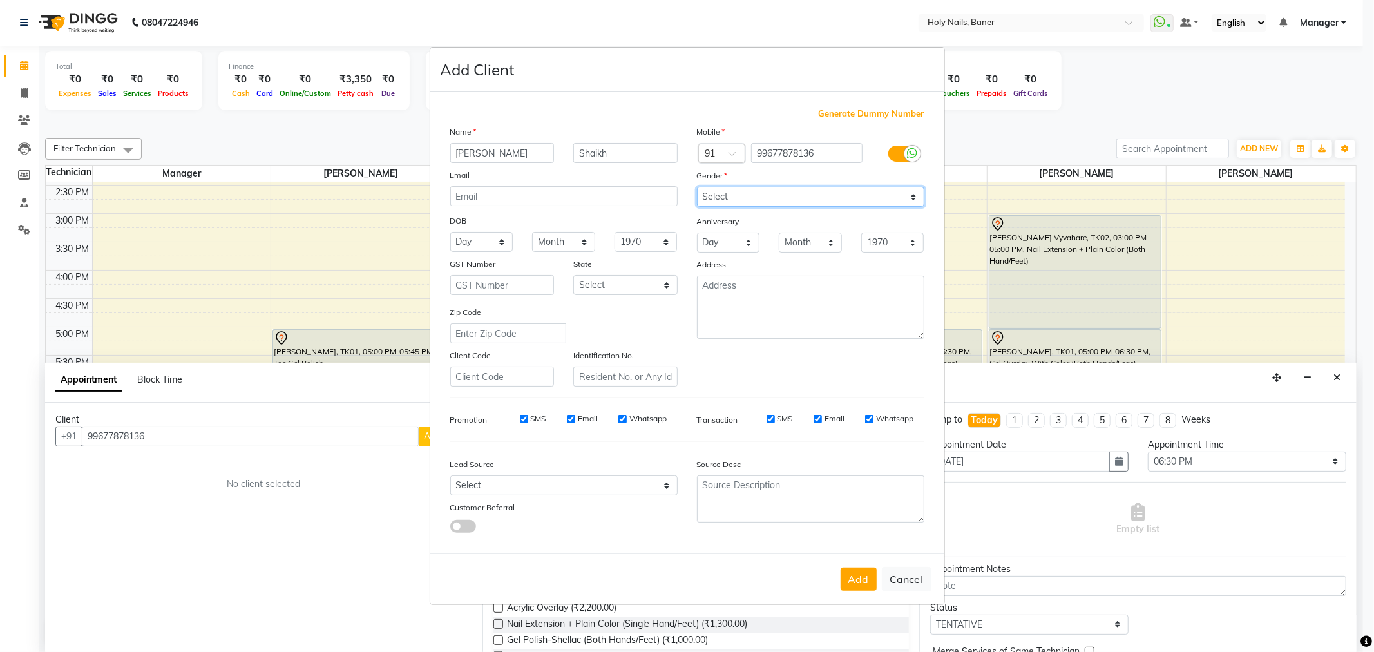
click at [755, 188] on select "Select Male Female Other Prefer Not To Say" at bounding box center [810, 197] width 227 height 20
select select "[DEMOGRAPHIC_DATA]"
click at [697, 187] on select "Select Male Female Other Prefer Not To Say" at bounding box center [810, 197] width 227 height 20
click at [871, 580] on button "Add" at bounding box center [858, 578] width 36 height 23
type input "99*******36"
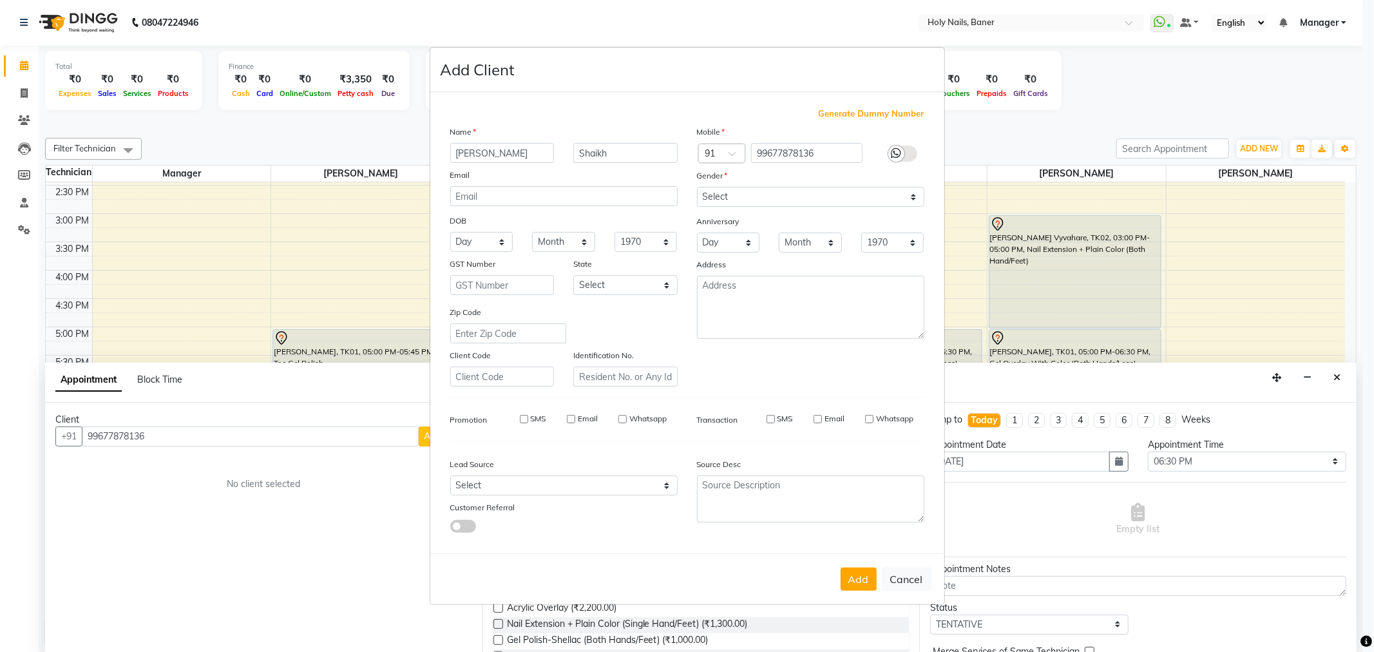
select select
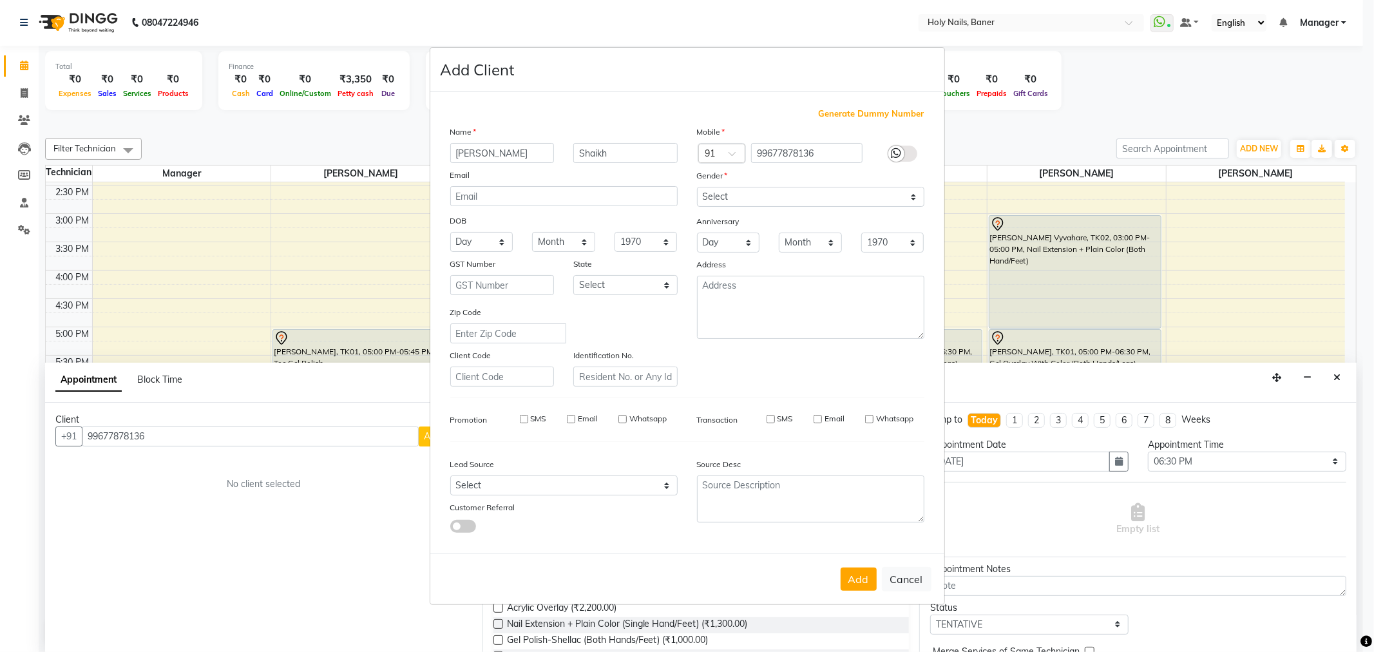
select select
checkbox input "false"
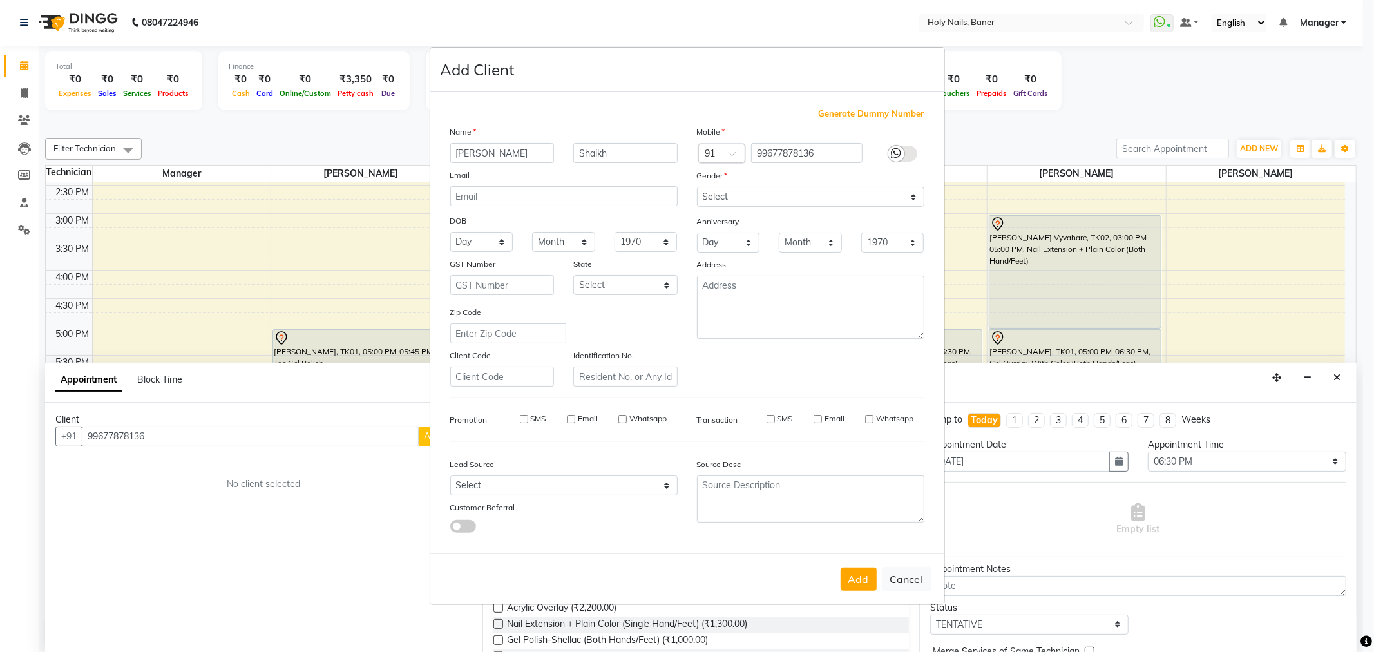
checkbox input "false"
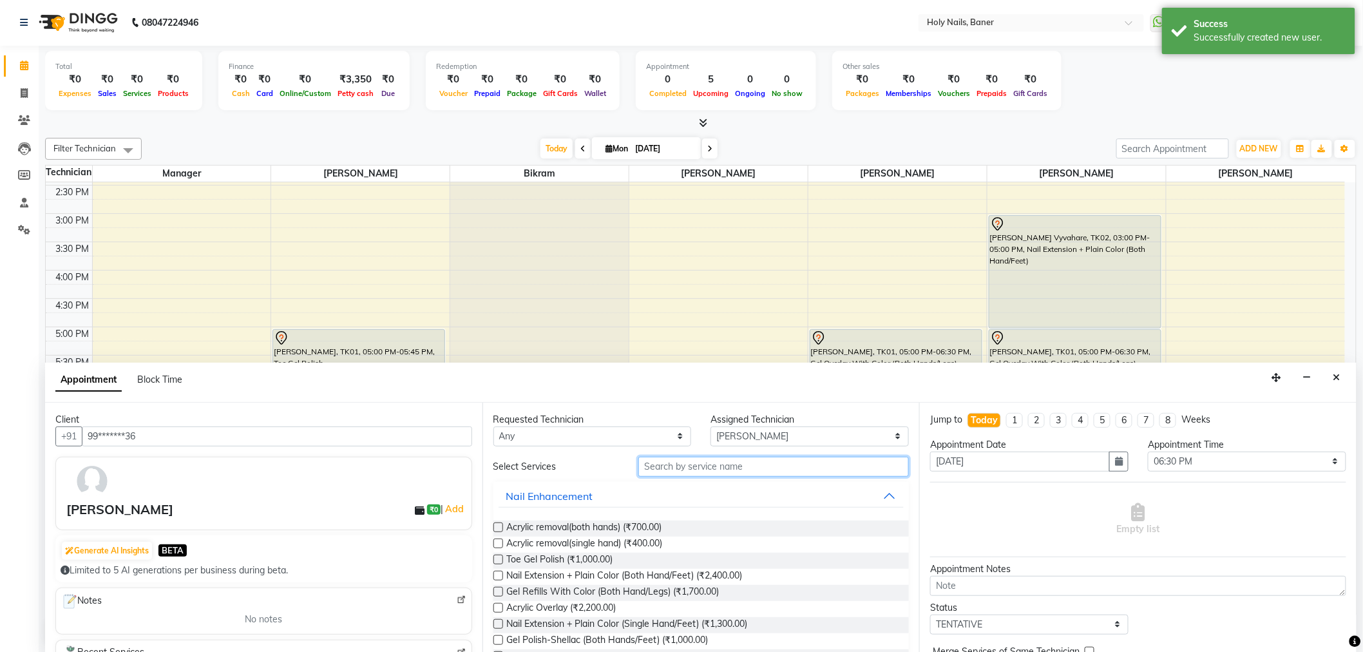
click at [724, 465] on input "text" at bounding box center [773, 467] width 270 height 20
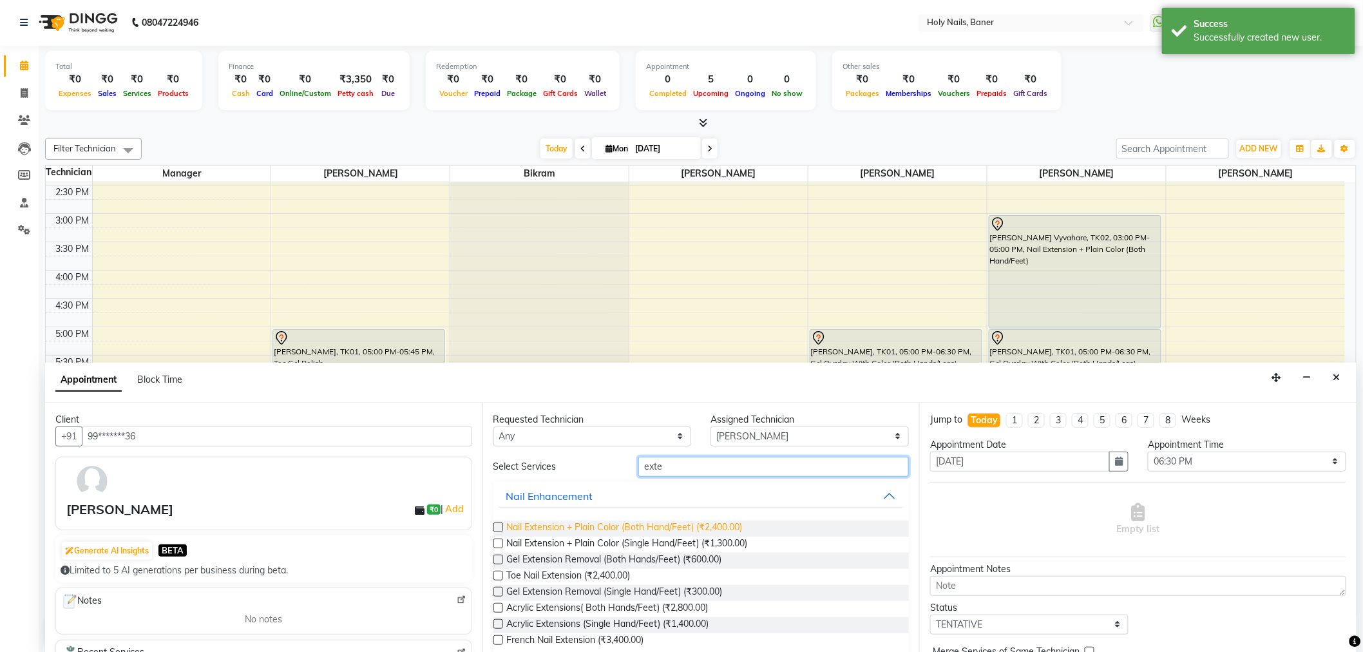
type input "exte"
click at [699, 528] on span "Nail Extension + Plain Color (Both Hand/Feet) (₹2,400.00)" at bounding box center [625, 528] width 236 height 16
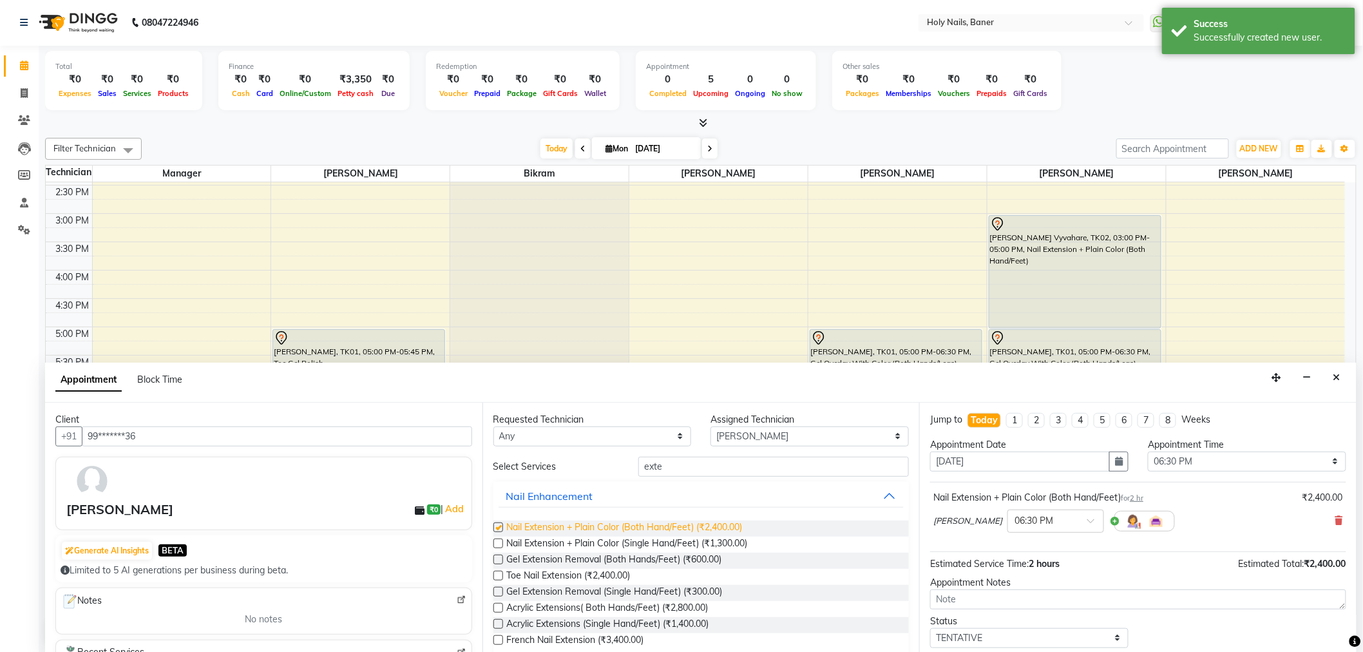
checkbox input "false"
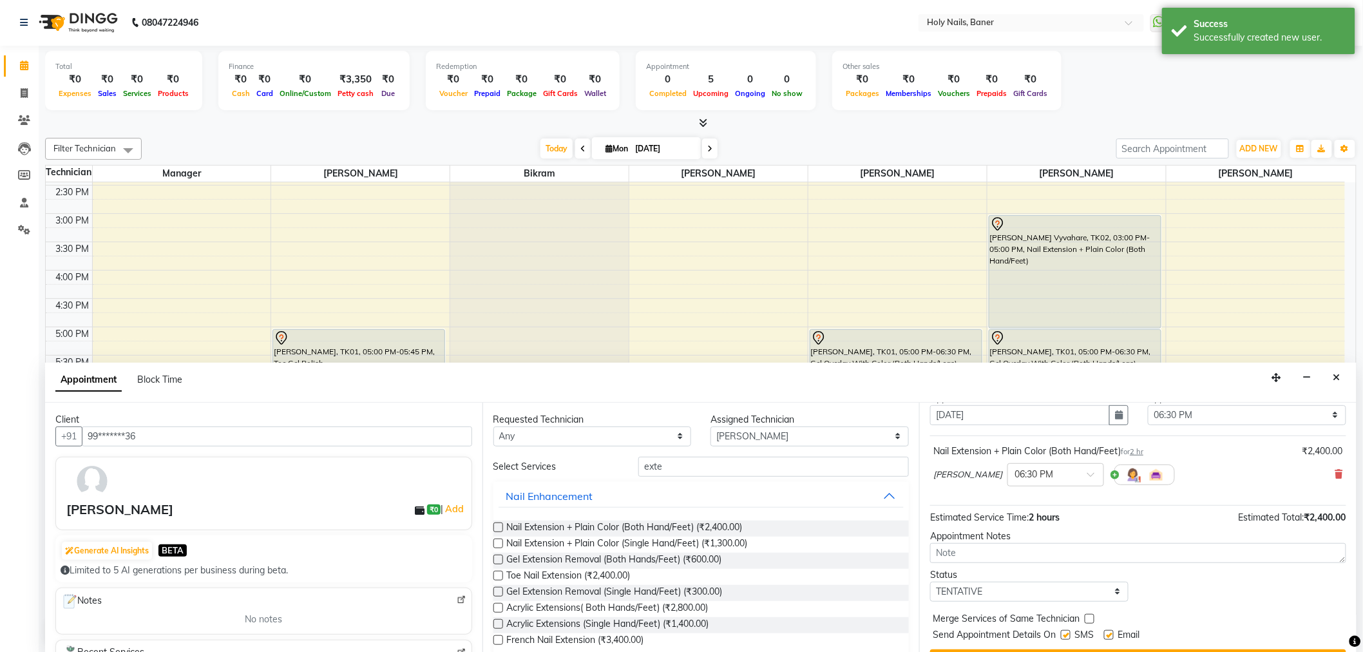
scroll to position [76, 0]
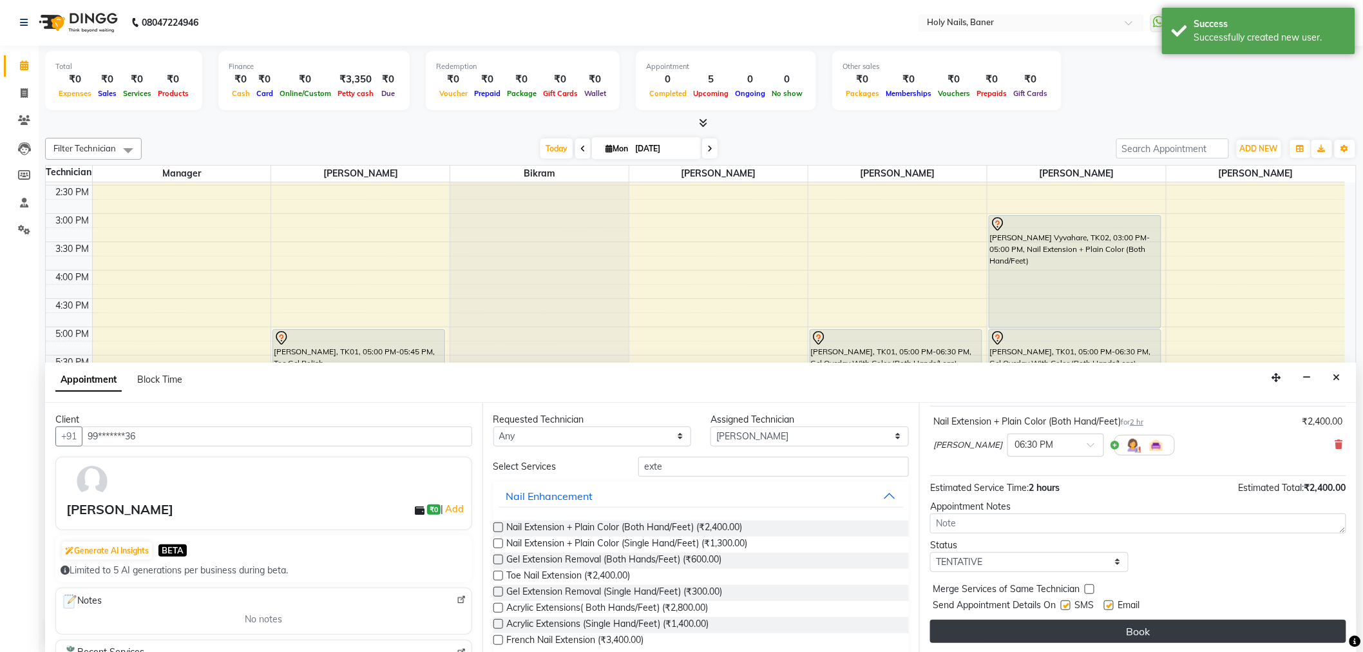
click at [1126, 636] on button "Book" at bounding box center [1138, 631] width 416 height 23
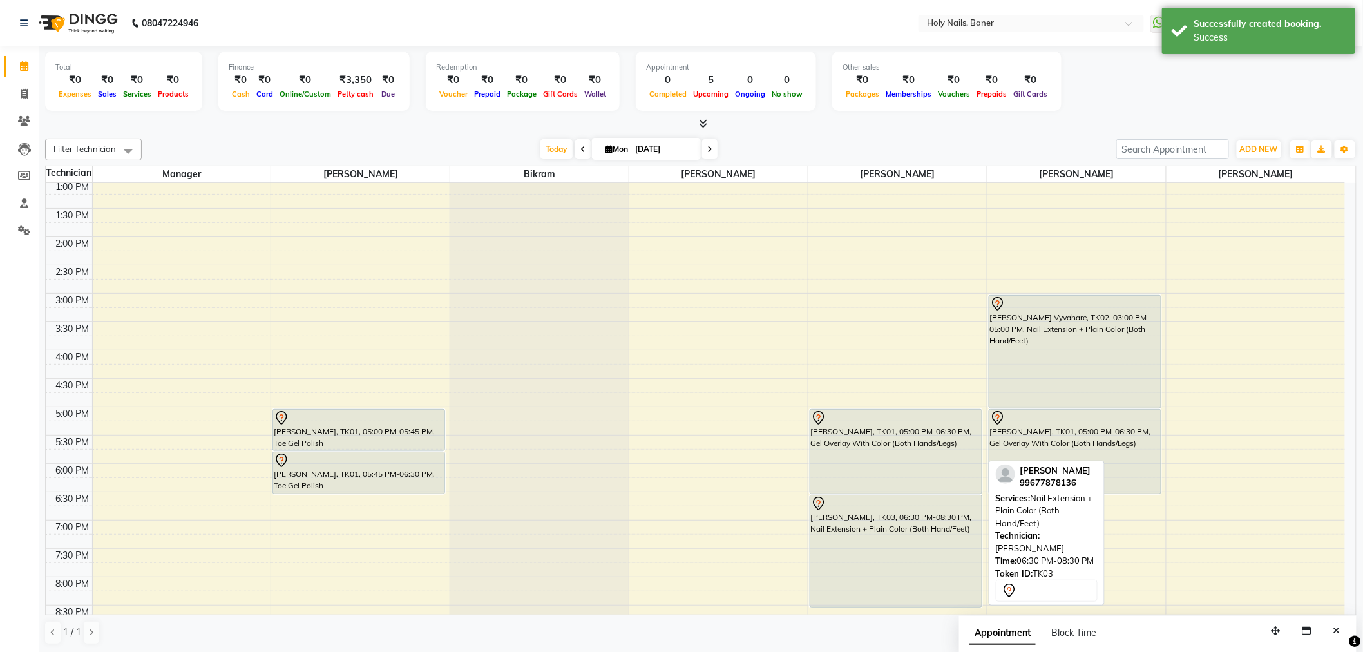
scroll to position [365, 0]
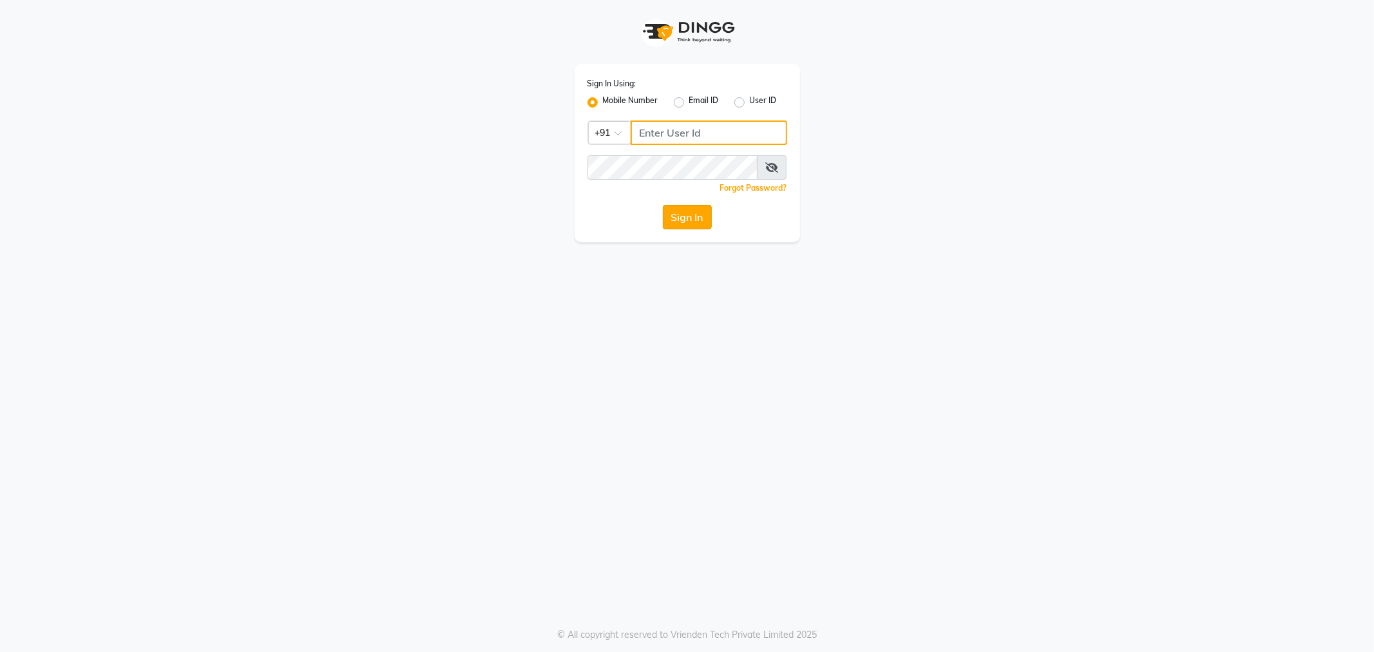
type input "9764841717"
click at [697, 217] on button "Sign In" at bounding box center [687, 217] width 49 height 24
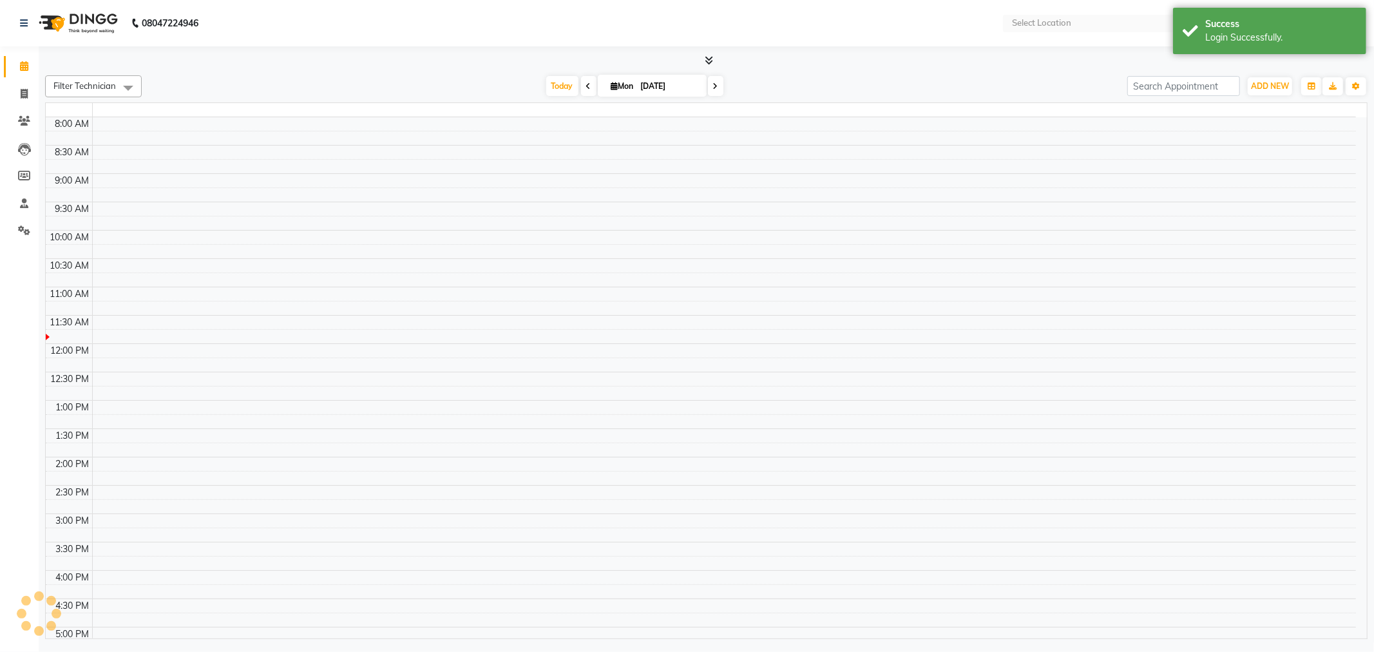
select select "en"
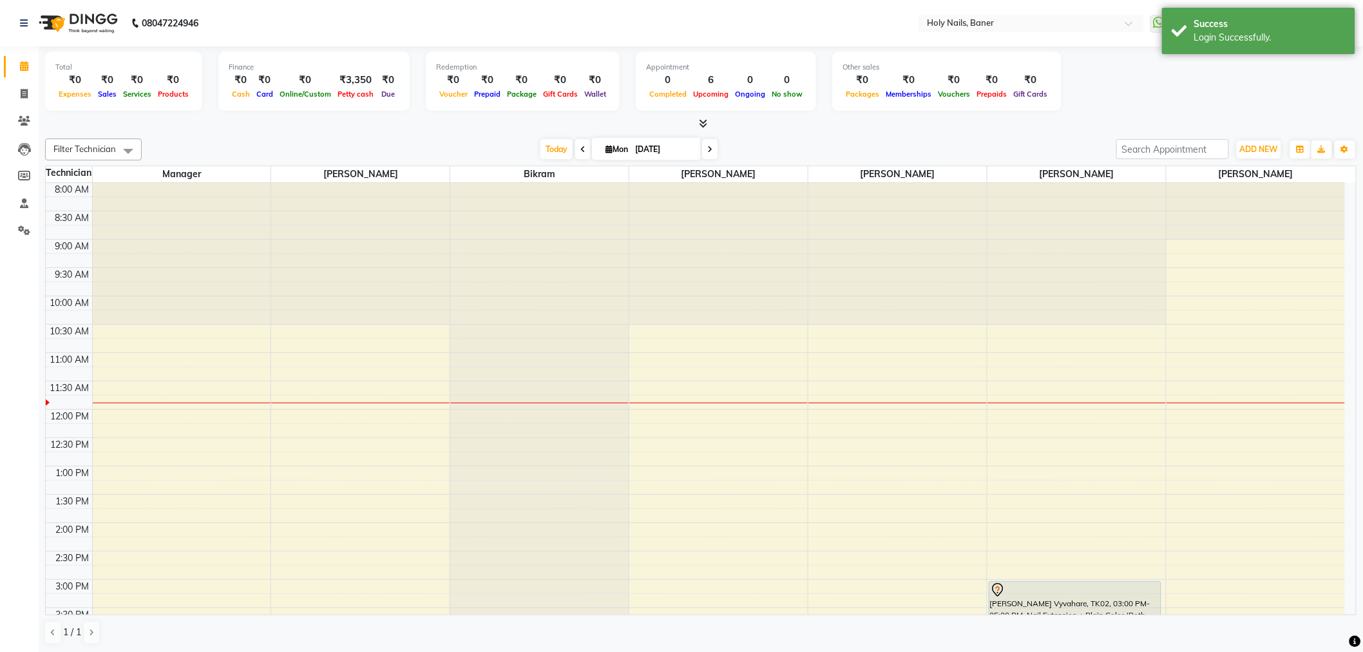
click at [1149, 108] on div "Total ₹0 Expenses ₹0 Sales ₹0 Services ₹0 Products Finance ₹0 Cash ₹0 Card ₹0 O…" at bounding box center [700, 83] width 1311 height 63
click at [1204, 42] on div "Login Successfully." at bounding box center [1269, 38] width 151 height 14
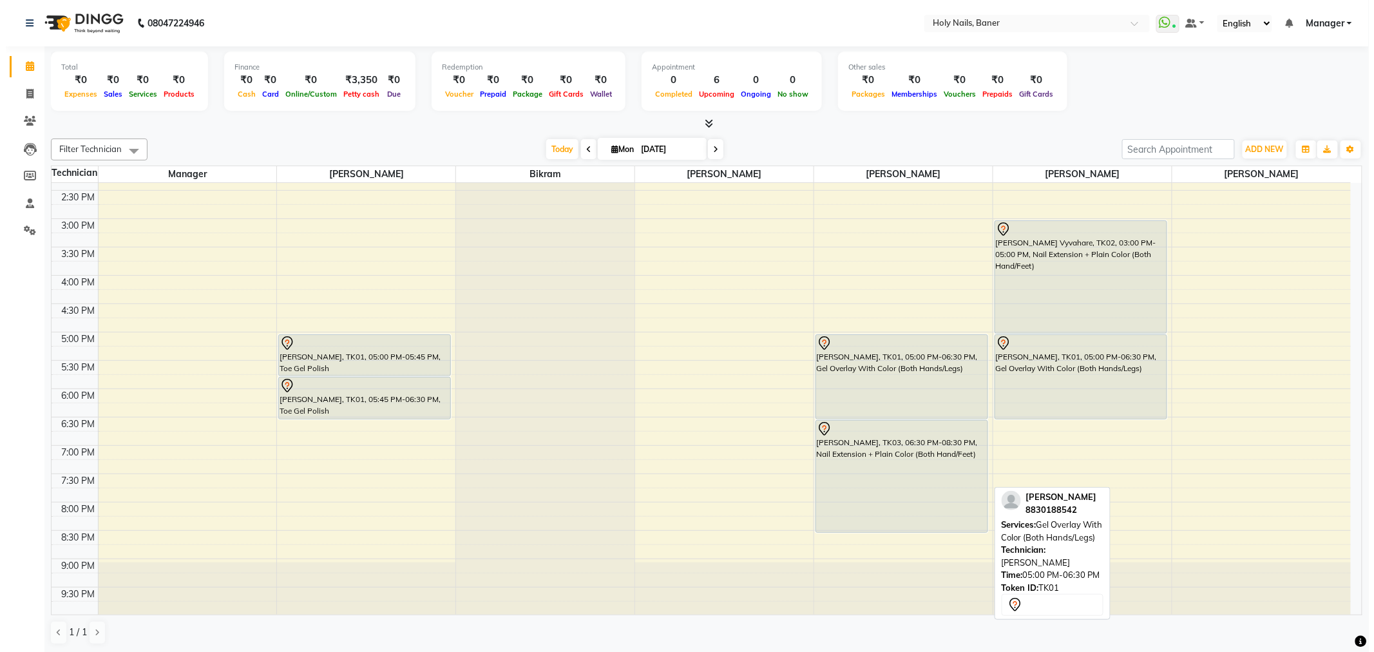
scroll to position [365, 0]
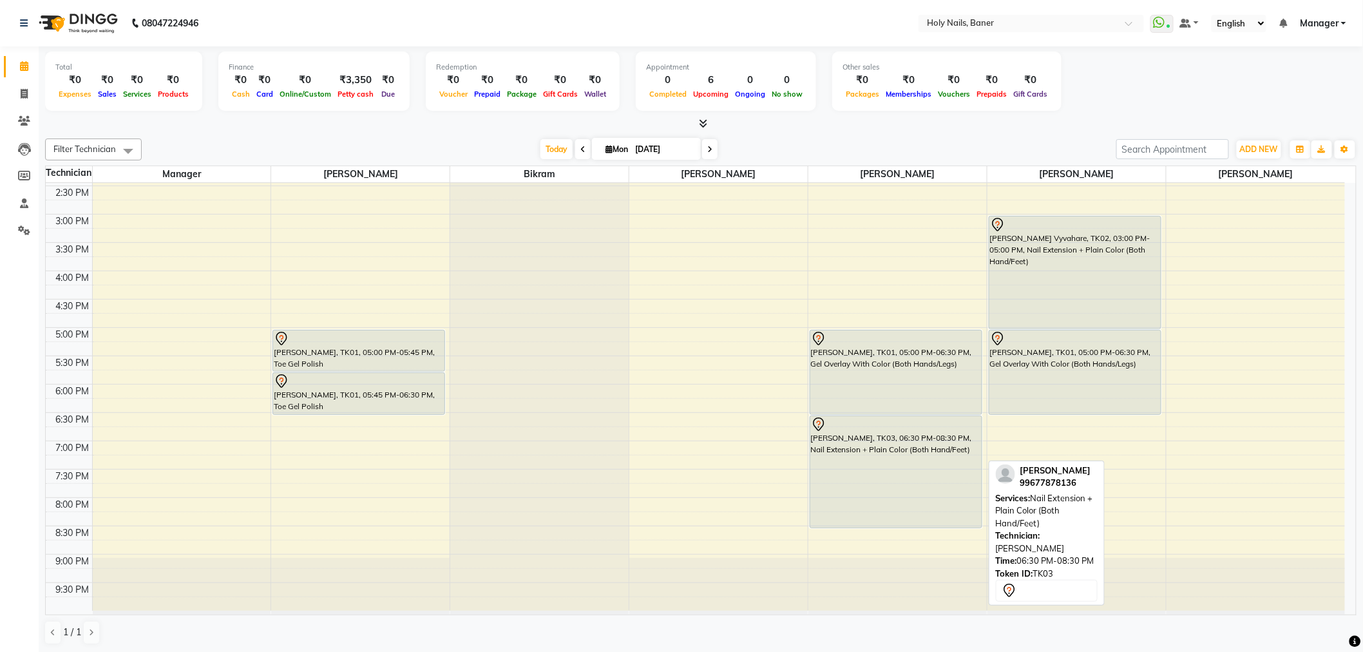
click at [931, 466] on div "[PERSON_NAME], TK03, 06:30 PM-08:30 PM, Nail Extension + Plain Color (Both Hand…" at bounding box center [895, 471] width 171 height 111
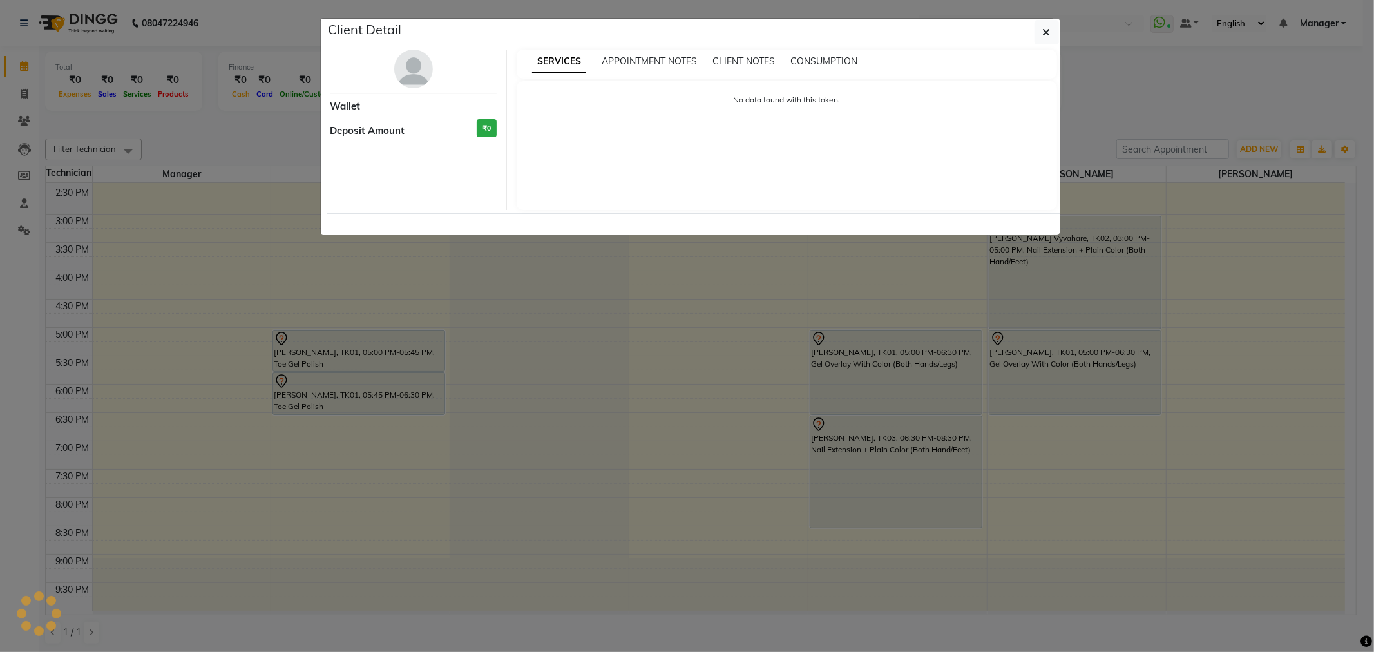
select select "7"
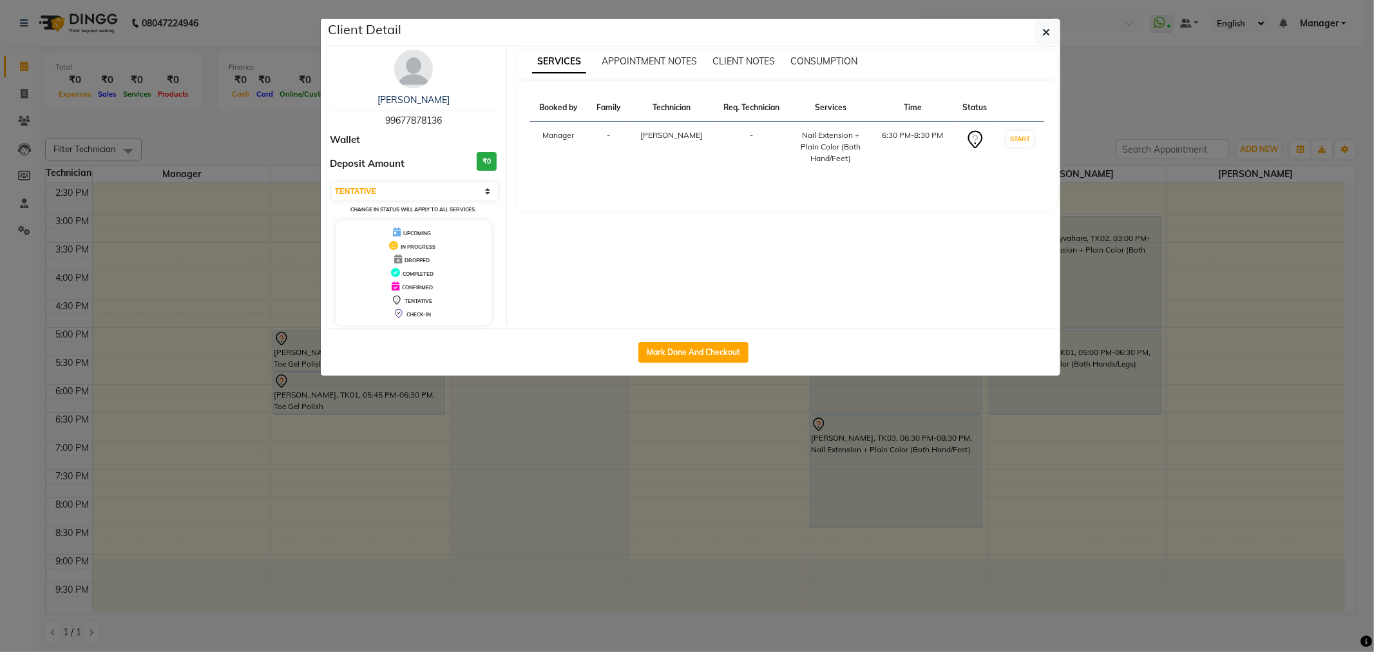
click at [411, 75] on img at bounding box center [413, 69] width 39 height 39
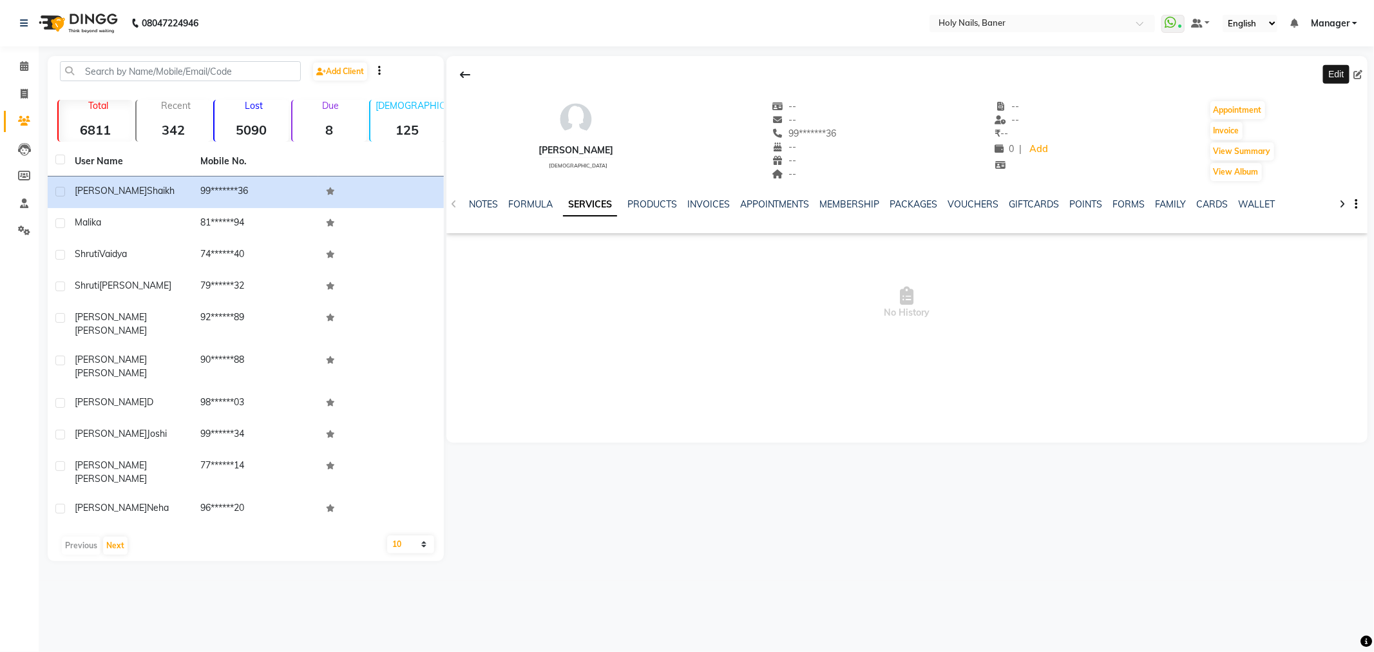
click at [1358, 79] on icon at bounding box center [1357, 74] width 9 height 9
select select "[DEMOGRAPHIC_DATA]"
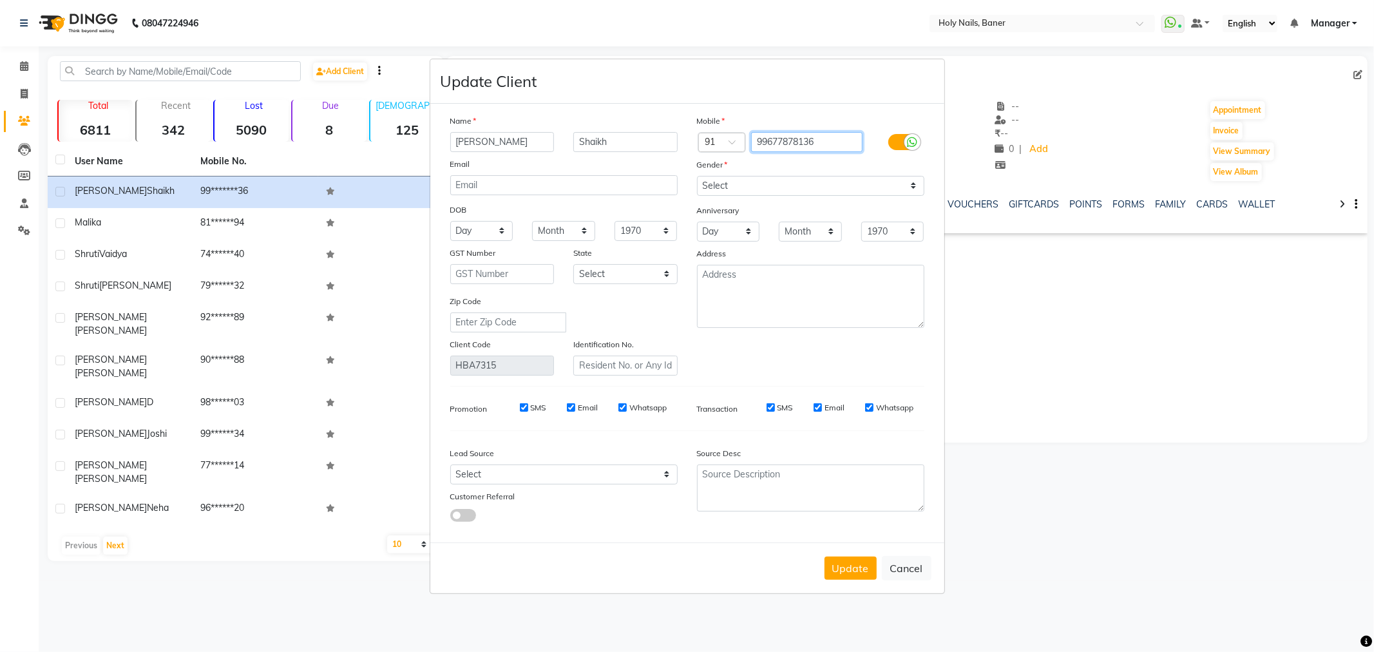
click at [781, 137] on input "99677878136" at bounding box center [806, 142] width 111 height 20
type input "9967878136"
click at [873, 574] on button "Update" at bounding box center [850, 567] width 52 height 23
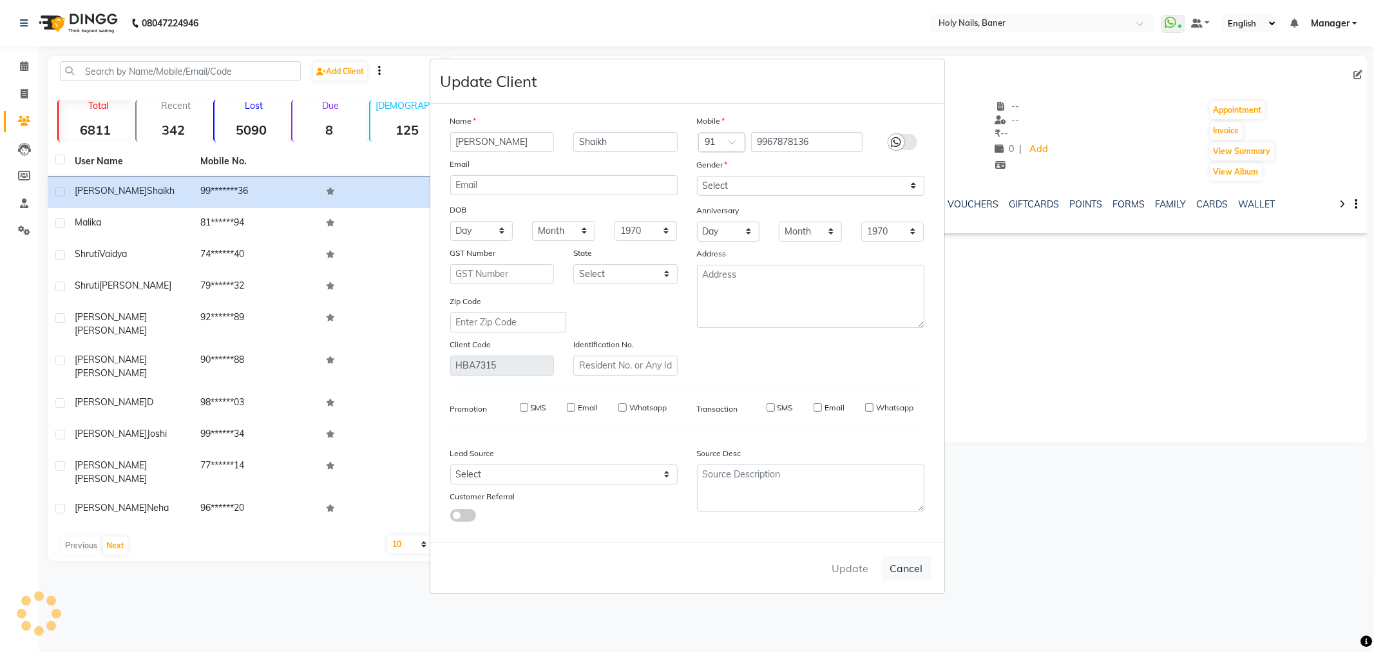
select select
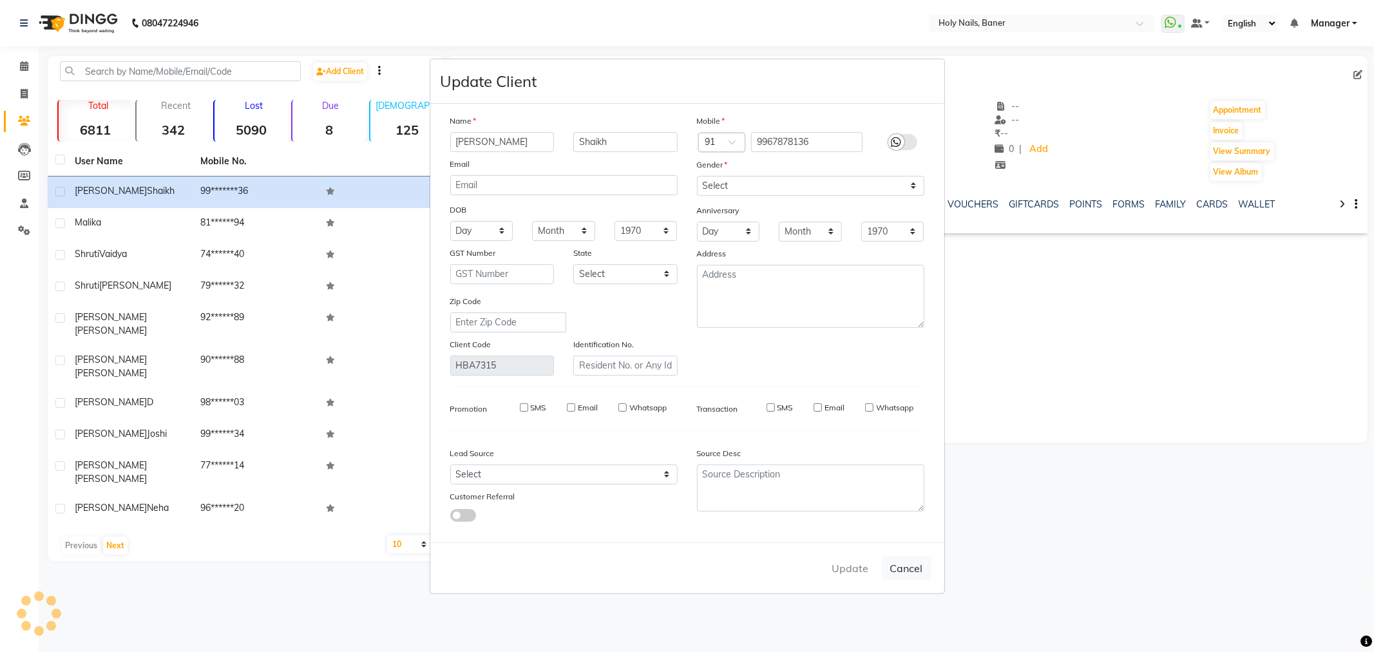
select select
checkbox input "false"
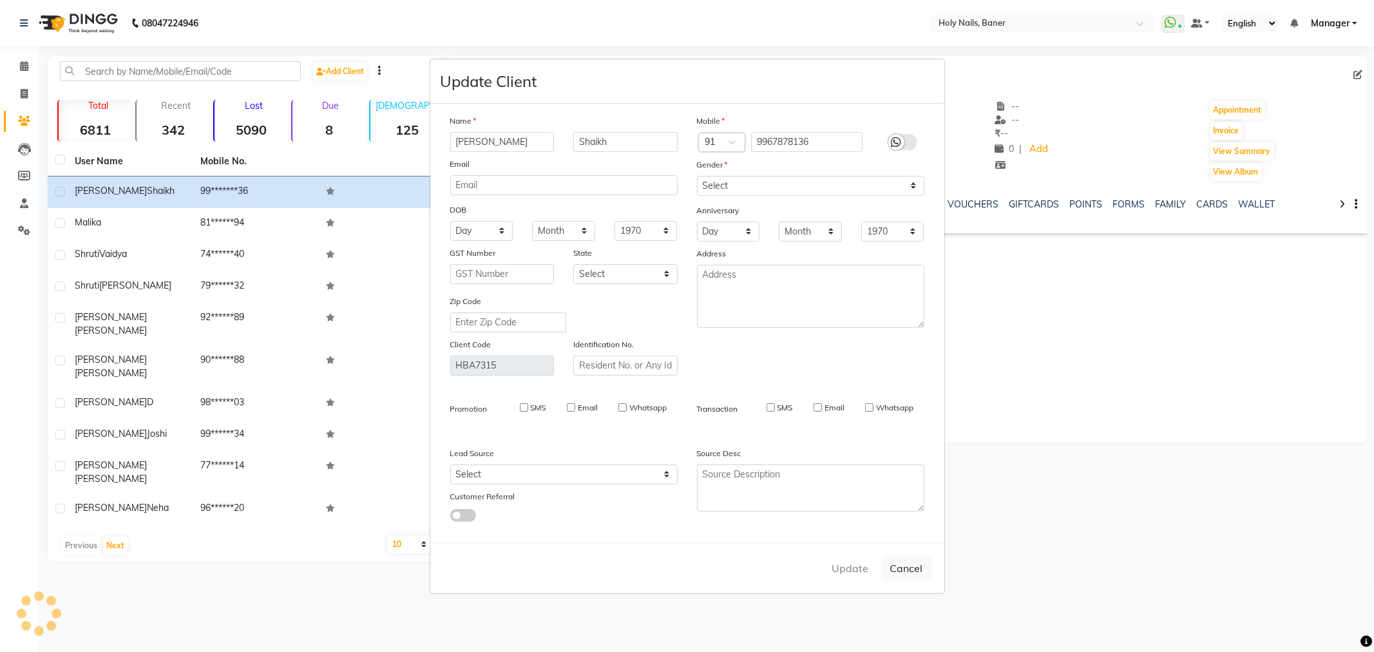
checkbox input "false"
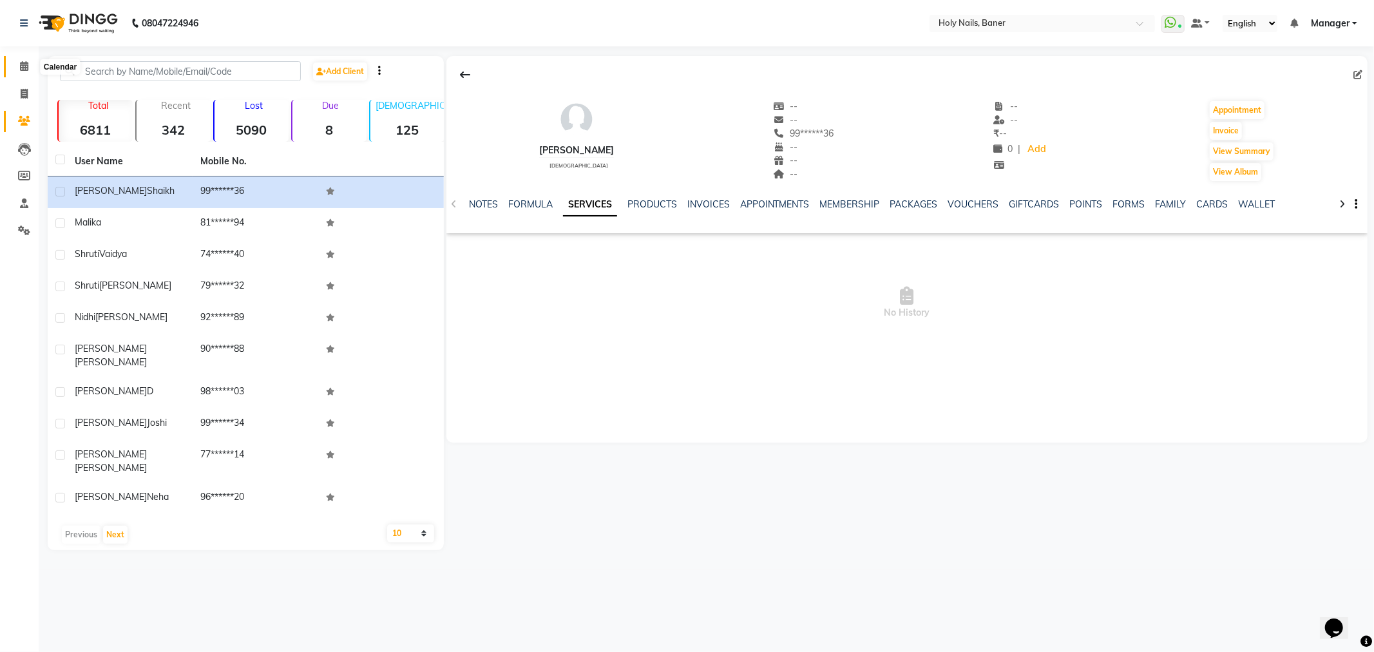
click at [23, 68] on icon at bounding box center [24, 66] width 8 height 10
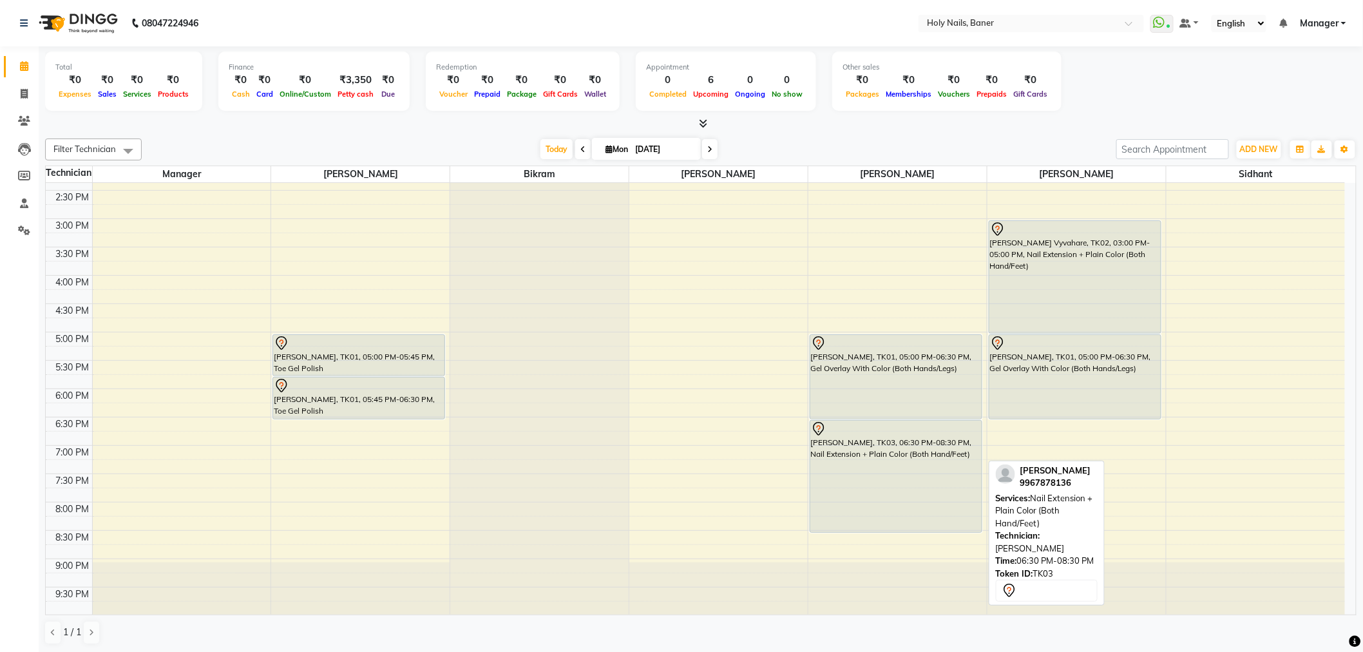
scroll to position [365, 0]
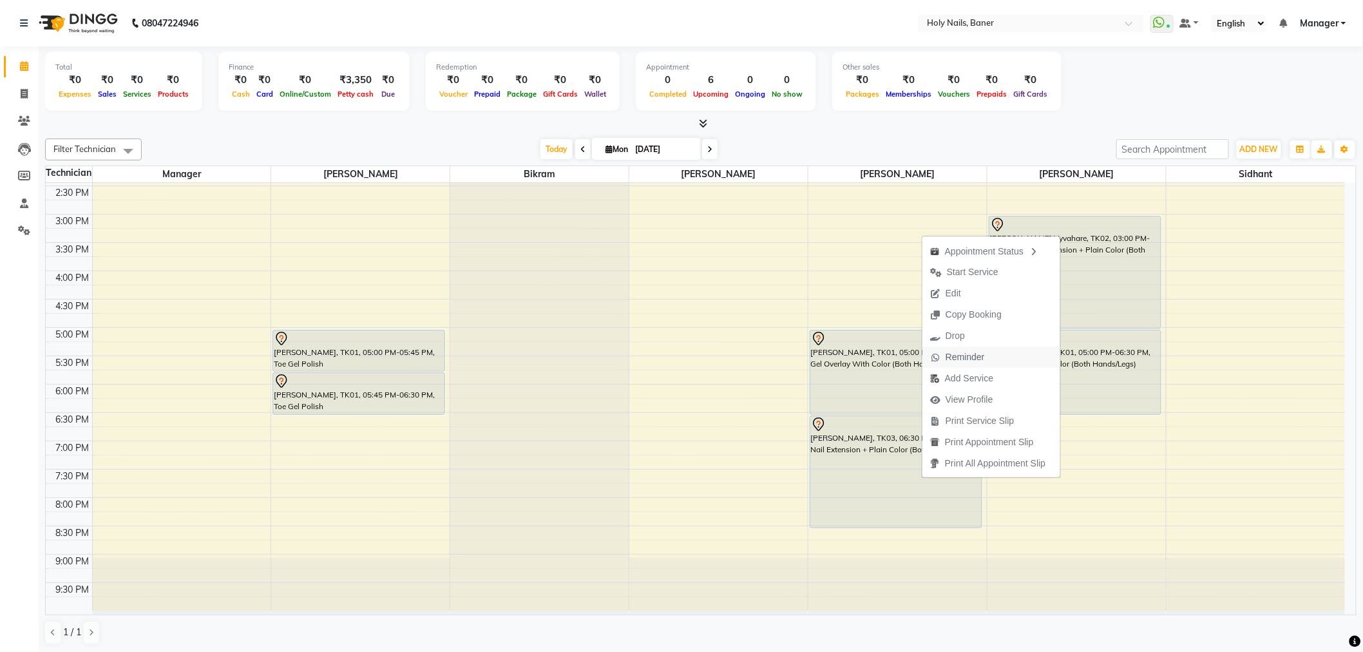
click at [994, 355] on button "Reminder" at bounding box center [991, 356] width 138 height 21
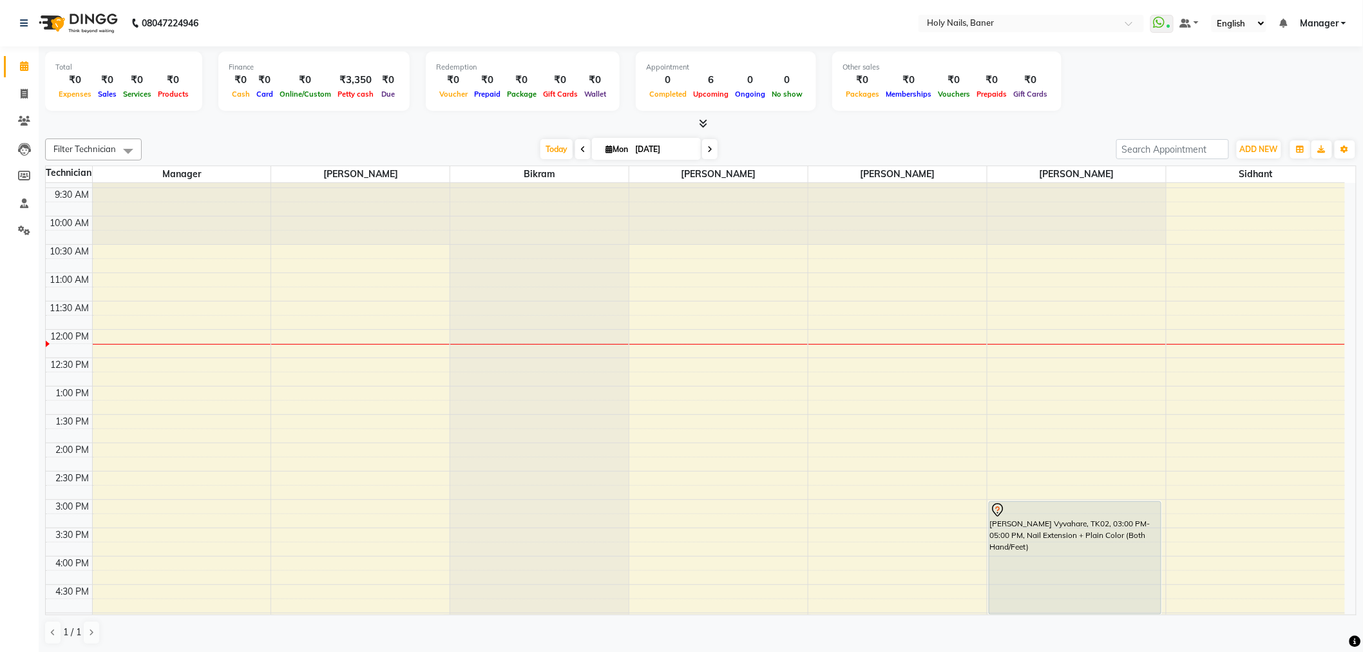
scroll to position [79, 0]
click at [1001, 366] on div "8:00 AM 8:30 AM 9:00 AM 9:30 AM 10:00 AM 10:30 AM 11:00 AM 11:30 AM 12:00 PM 12…" at bounding box center [695, 500] width 1299 height 793
select select "66406"
select select "tentative"
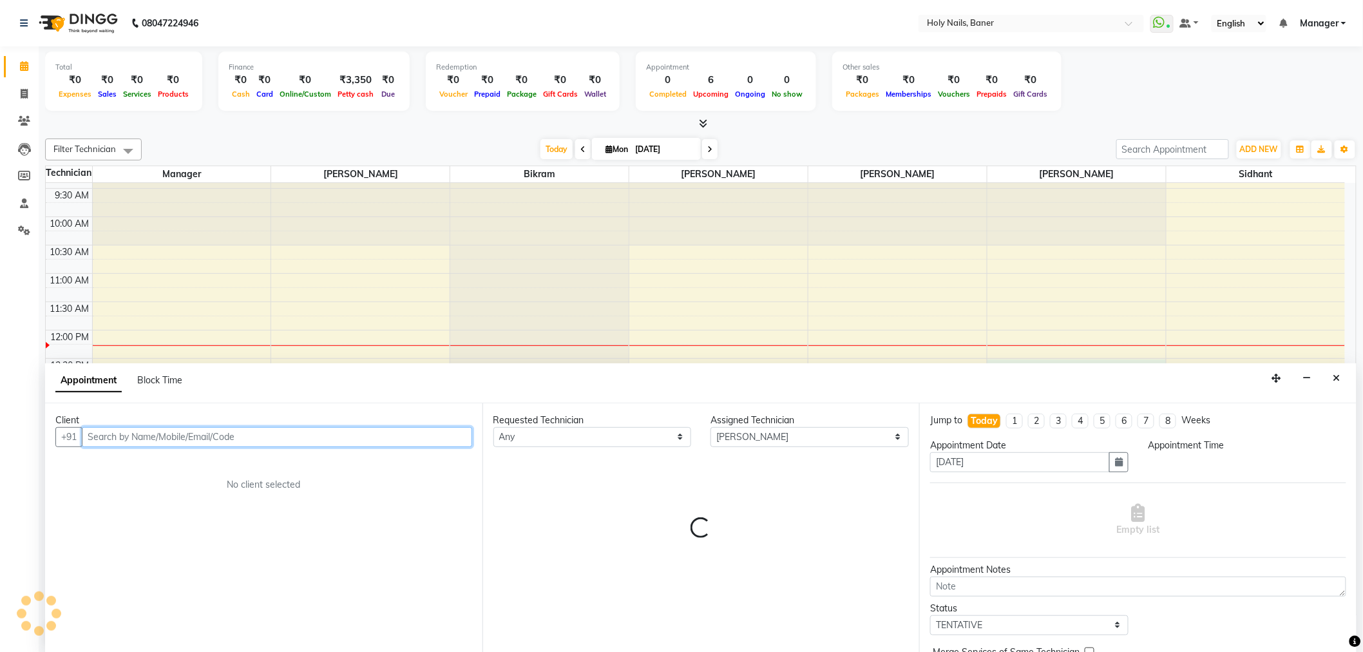
scroll to position [1, 0]
select select "750"
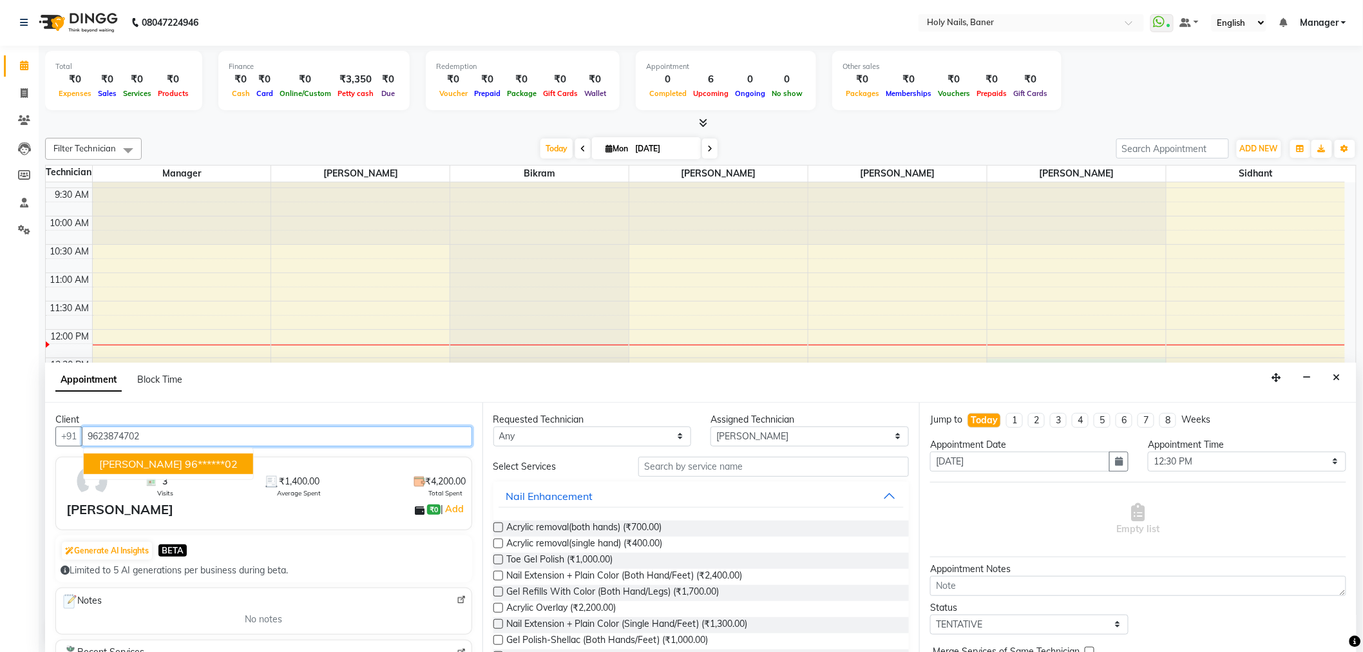
click at [215, 454] on button "Srushti Kharart 96******02" at bounding box center [168, 463] width 169 height 21
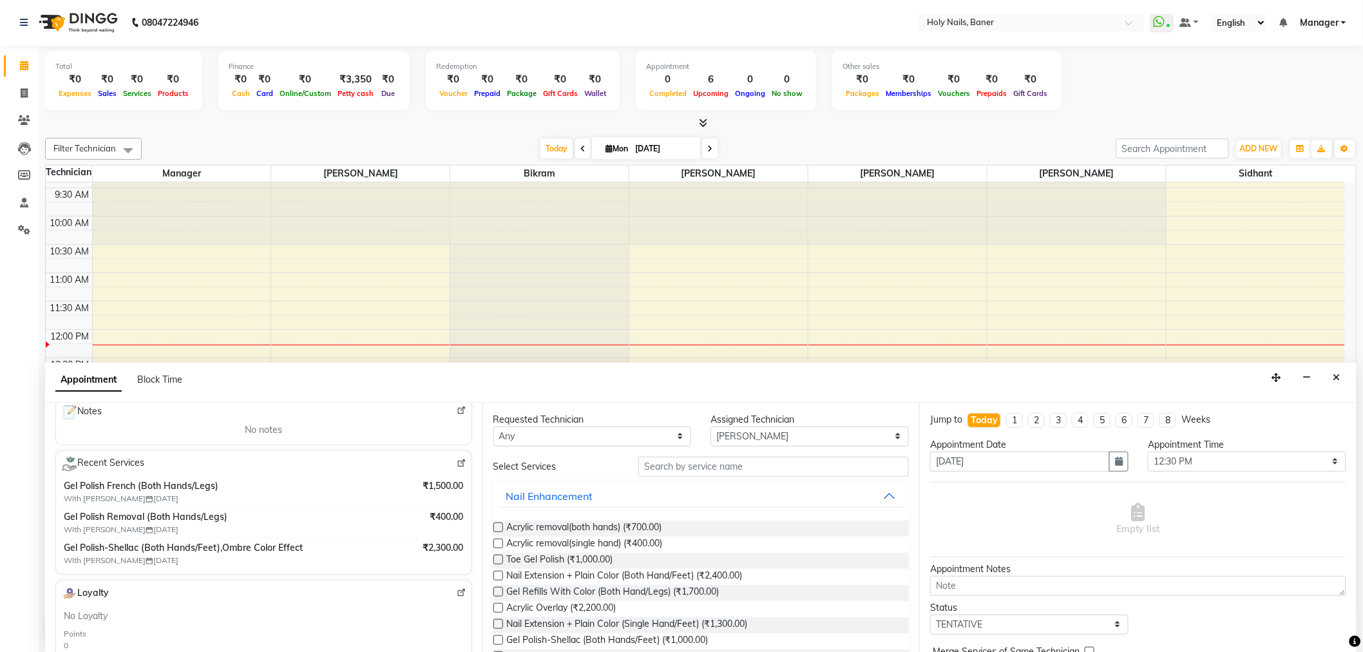
scroll to position [214, 0]
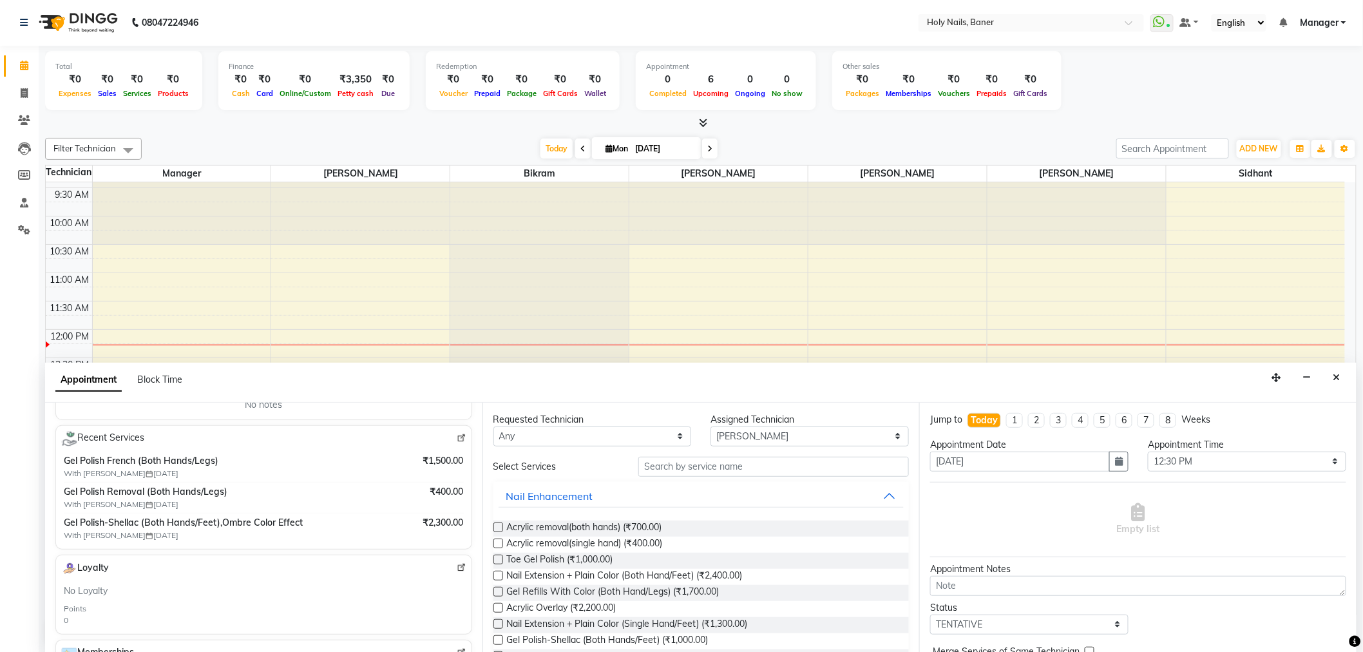
type input "96******02"
click at [706, 460] on input "text" at bounding box center [773, 467] width 270 height 20
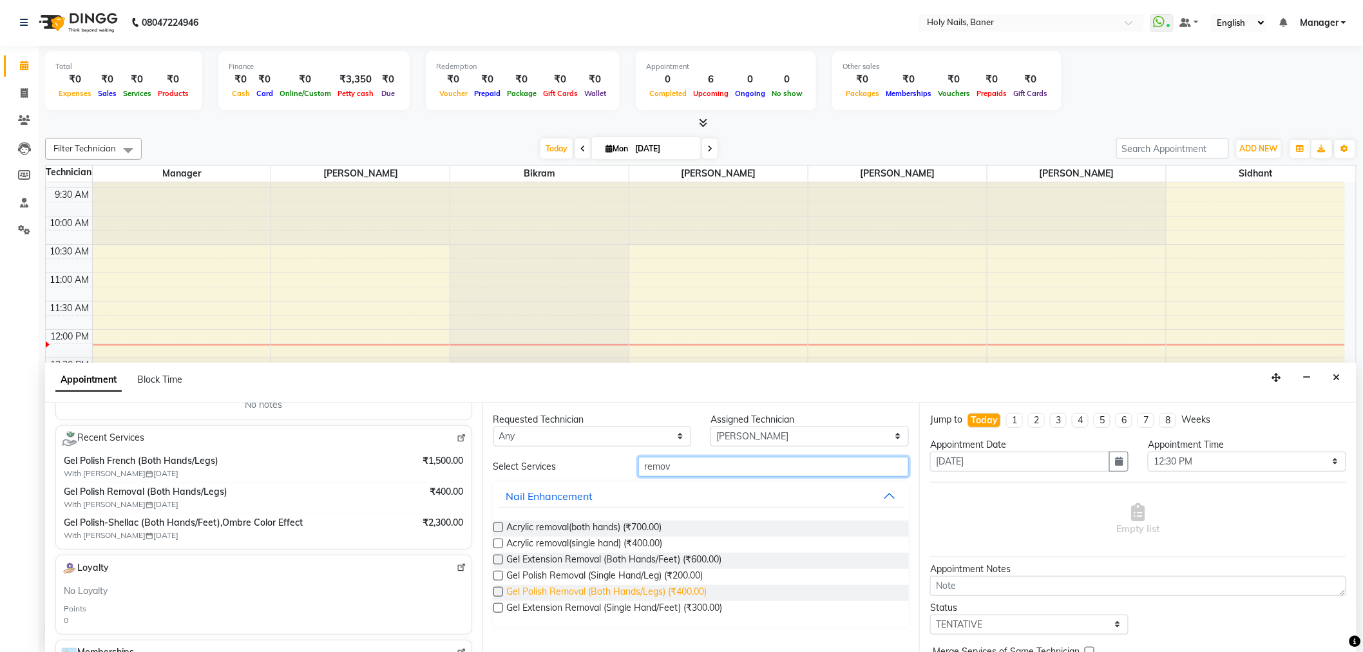
type input "remov"
click at [636, 589] on span "Gel Polish Removal (Both Hands/Legs) (₹400.00)" at bounding box center [607, 593] width 200 height 16
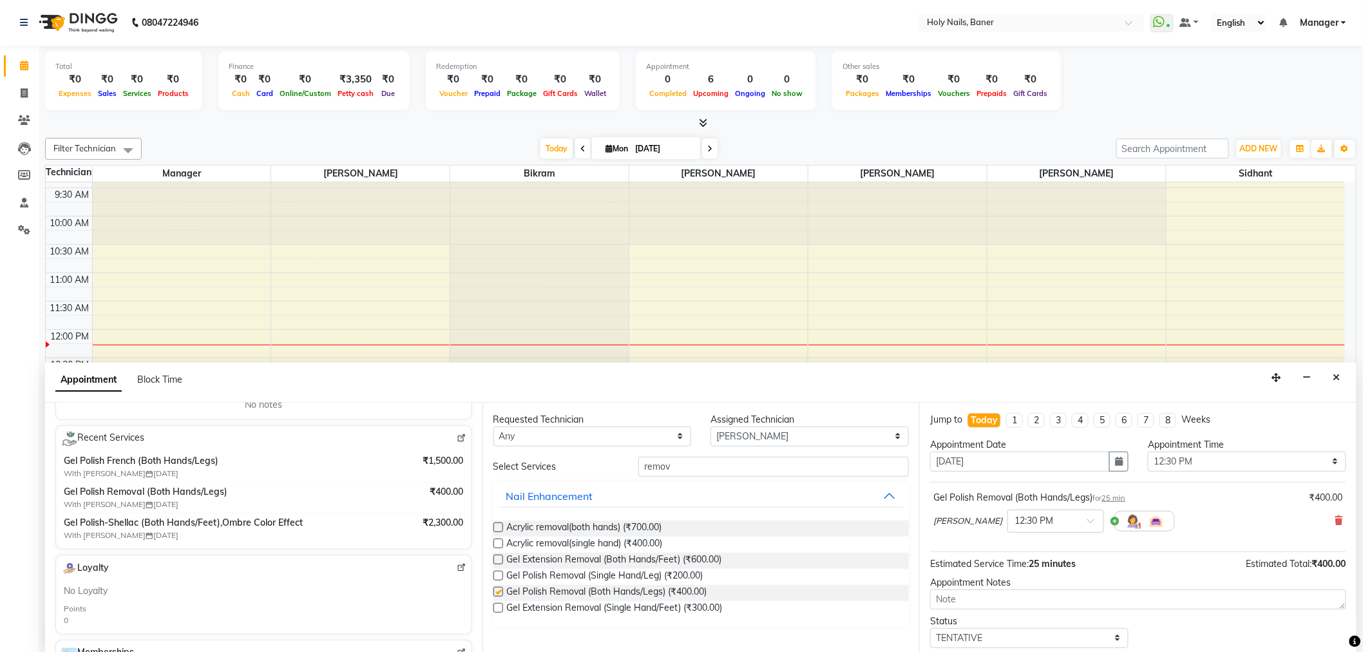
checkbox input "false"
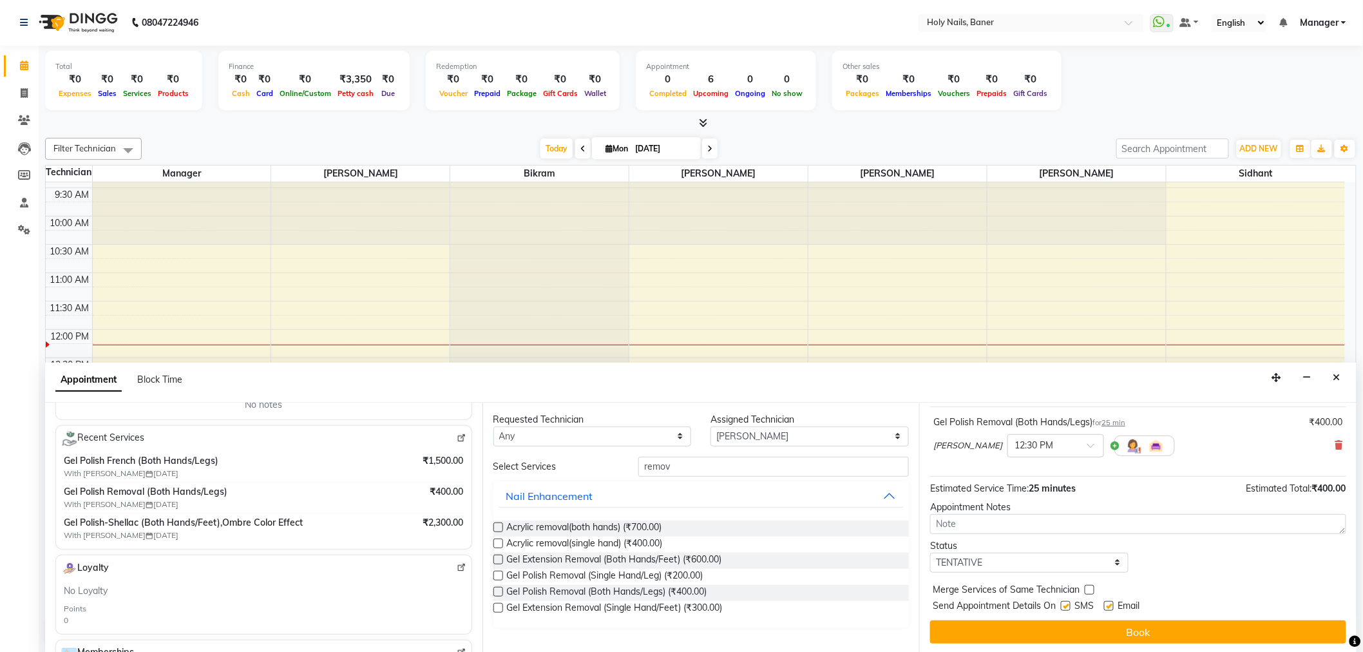
scroll to position [76, 0]
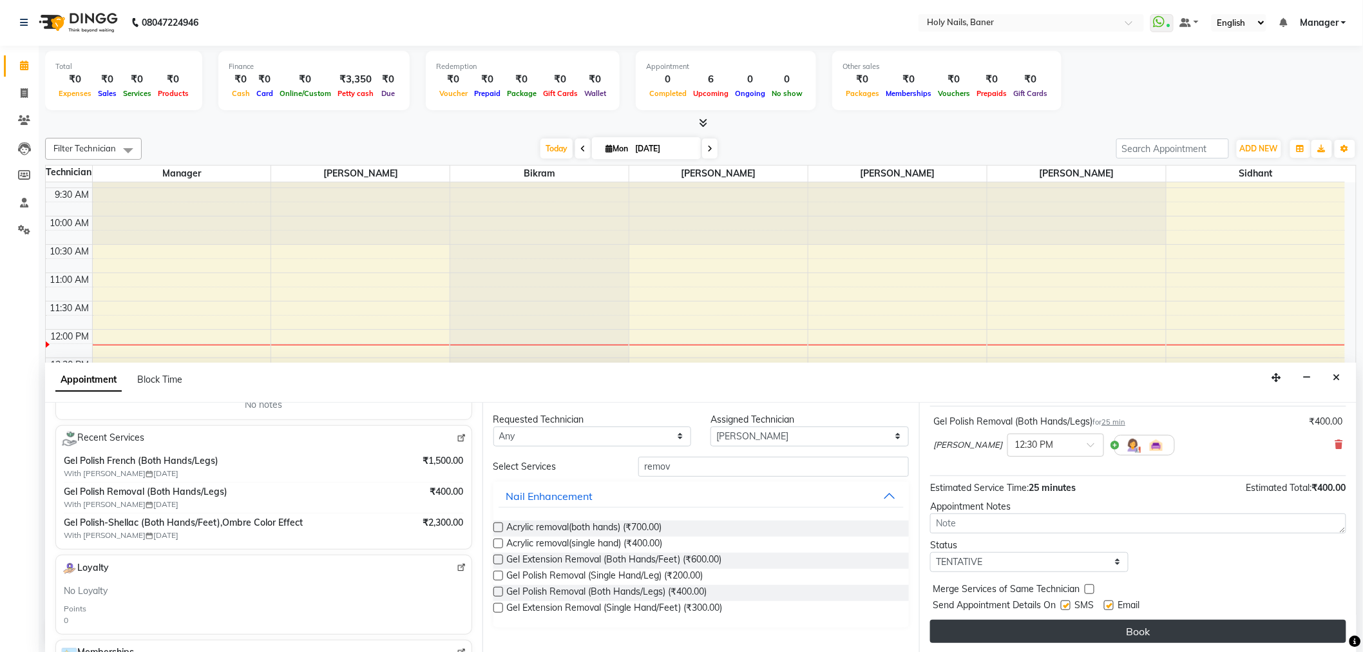
click at [1103, 634] on button "Book" at bounding box center [1138, 631] width 416 height 23
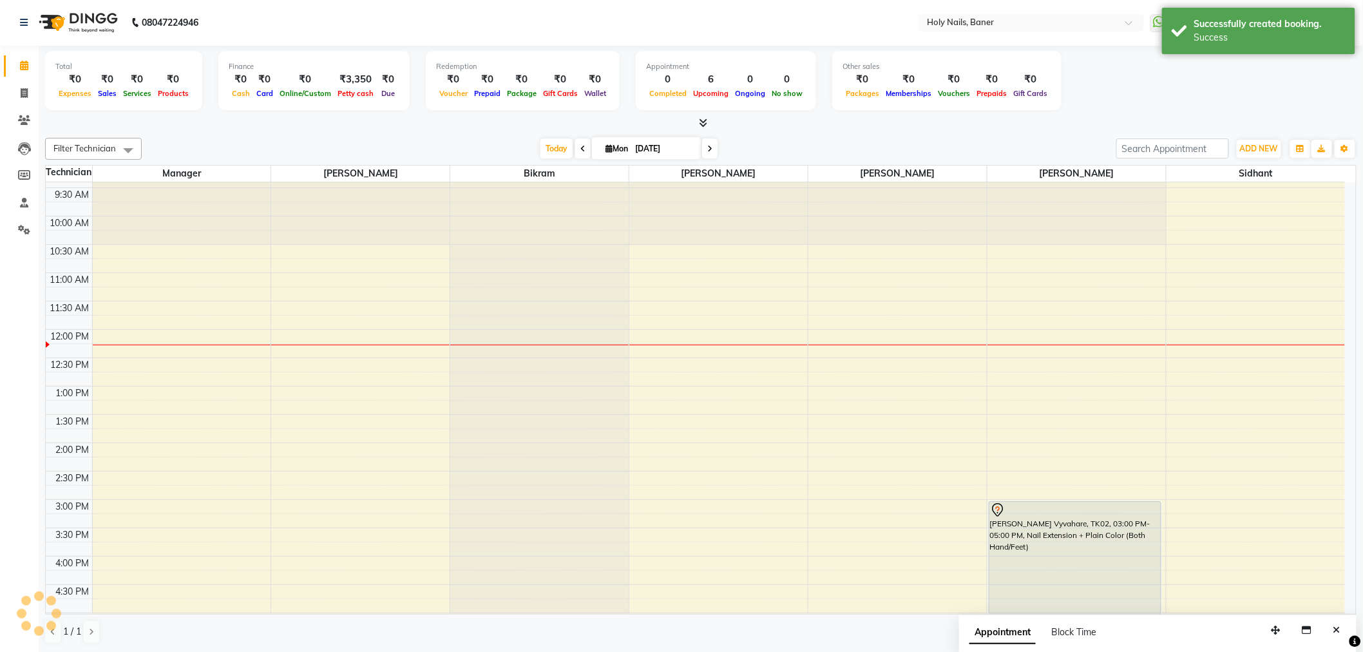
scroll to position [0, 0]
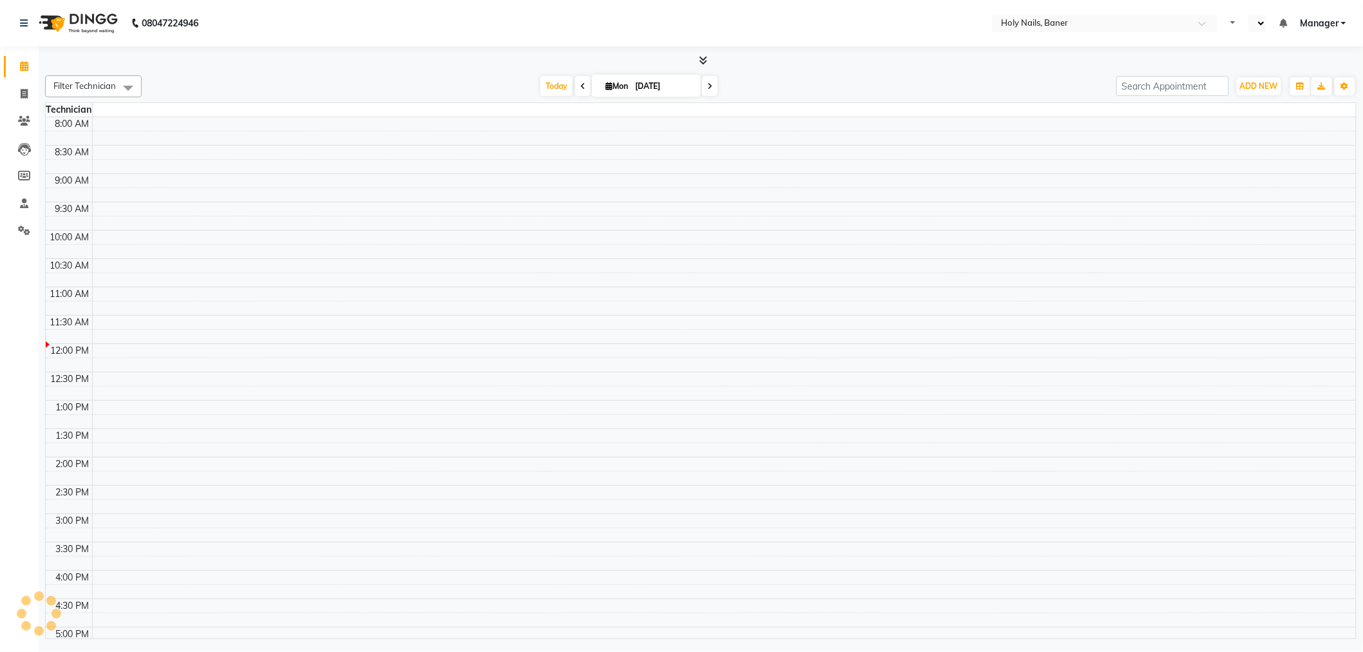
select select "en"
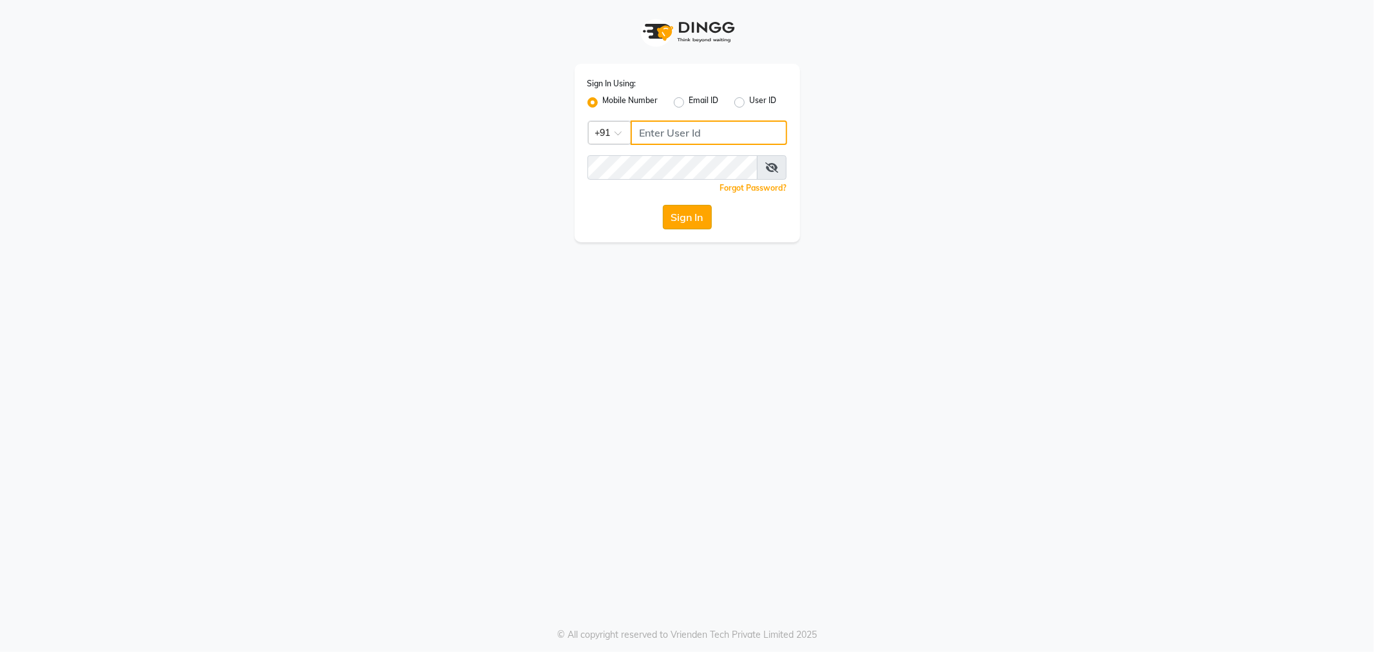
type input "9764841717"
click at [693, 219] on button "Sign In" at bounding box center [687, 217] width 49 height 24
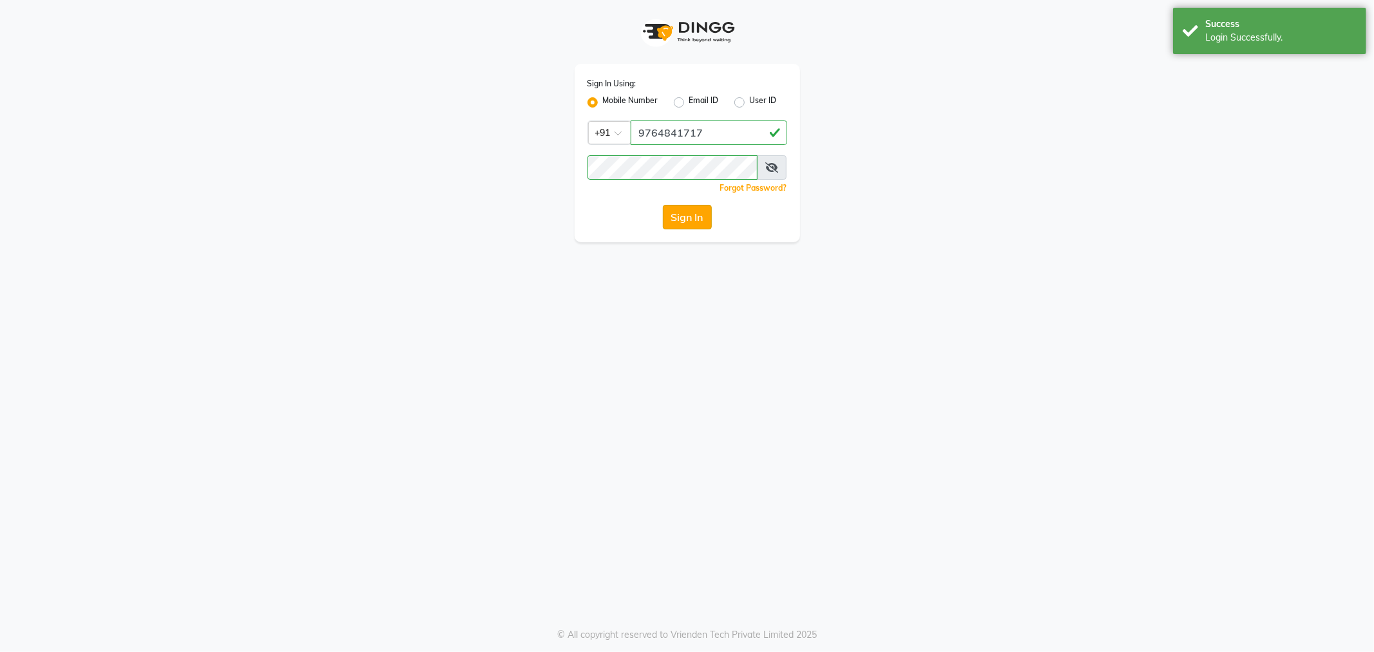
click at [679, 210] on button "Sign In" at bounding box center [687, 217] width 49 height 24
type input "9764841717"
click at [686, 211] on button "Sign In" at bounding box center [687, 217] width 49 height 24
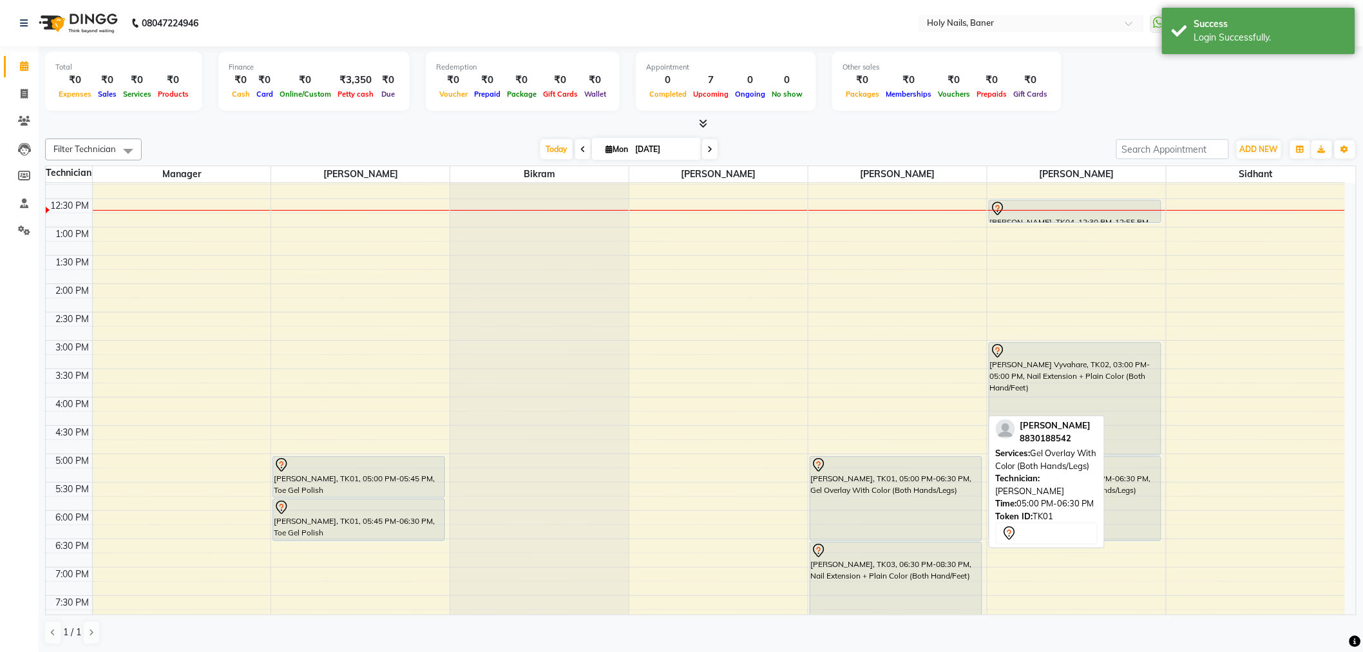
scroll to position [357, 0]
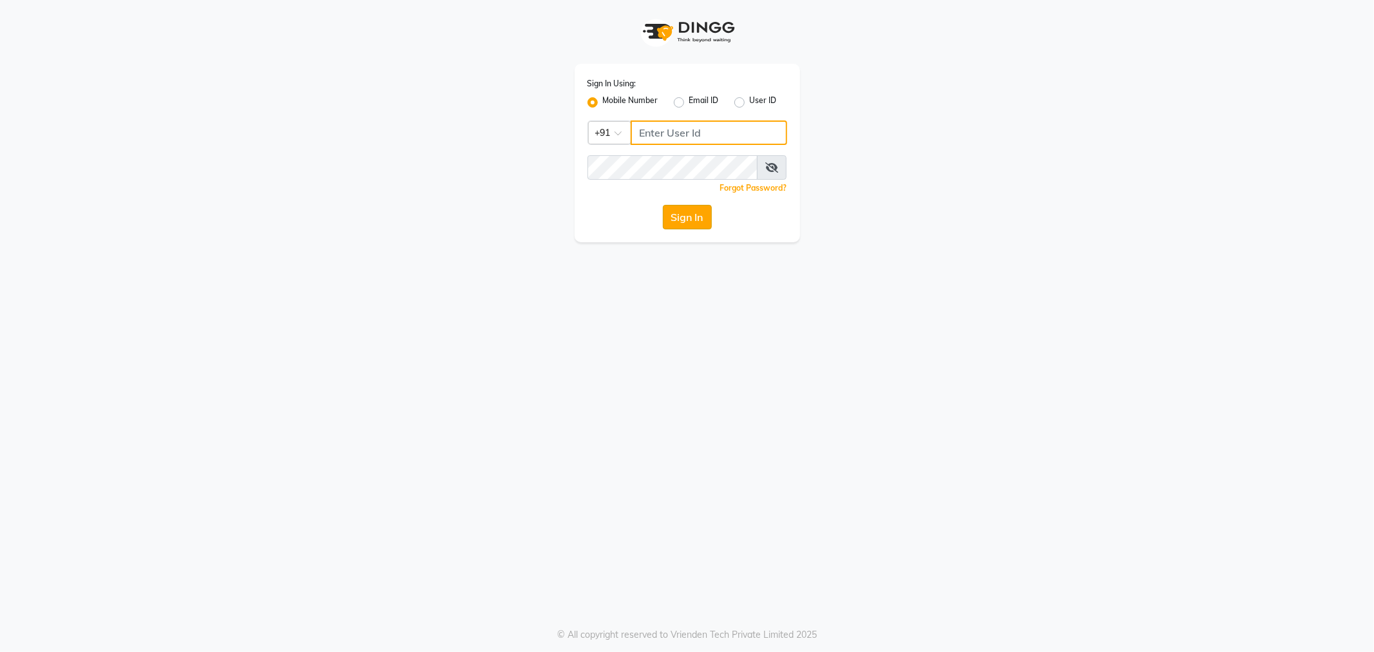
type input "9764841717"
click at [703, 219] on button "Sign In" at bounding box center [687, 217] width 49 height 24
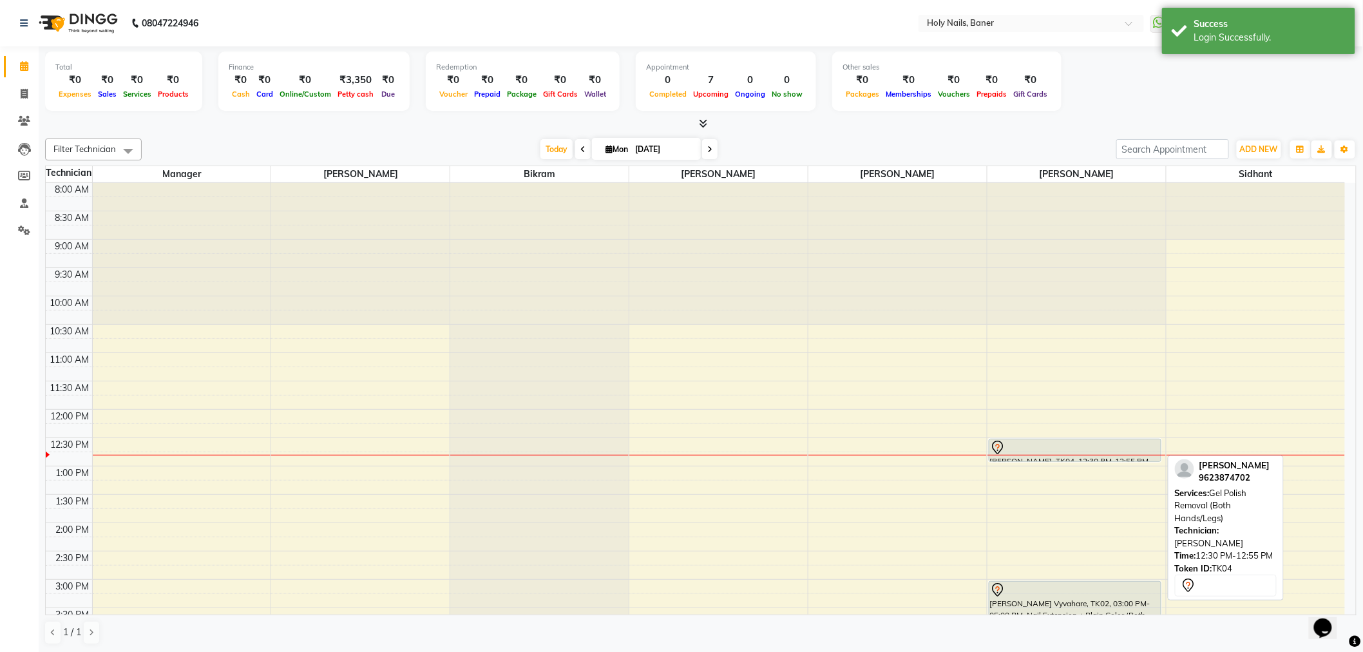
click at [1029, 459] on div at bounding box center [1074, 461] width 171 height 5
select select "7"
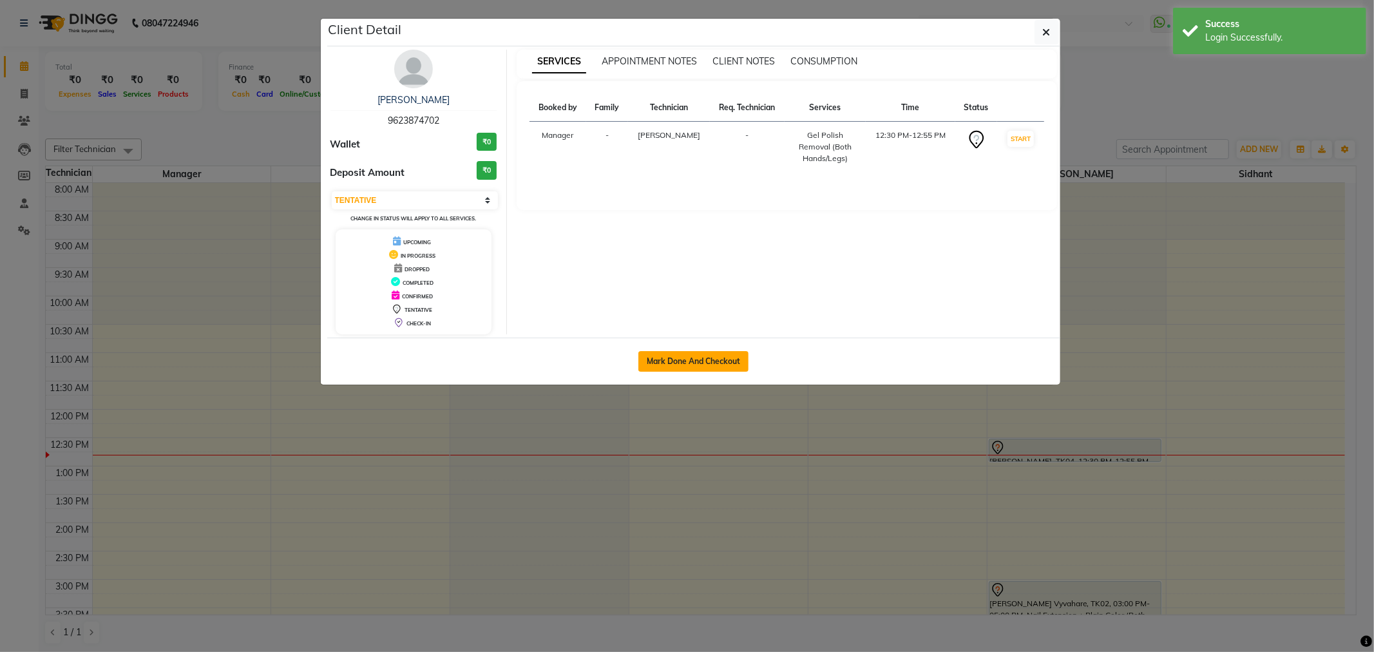
click at [681, 361] on button "Mark Done And Checkout" at bounding box center [693, 361] width 110 height 21
select select "5445"
select select "service"
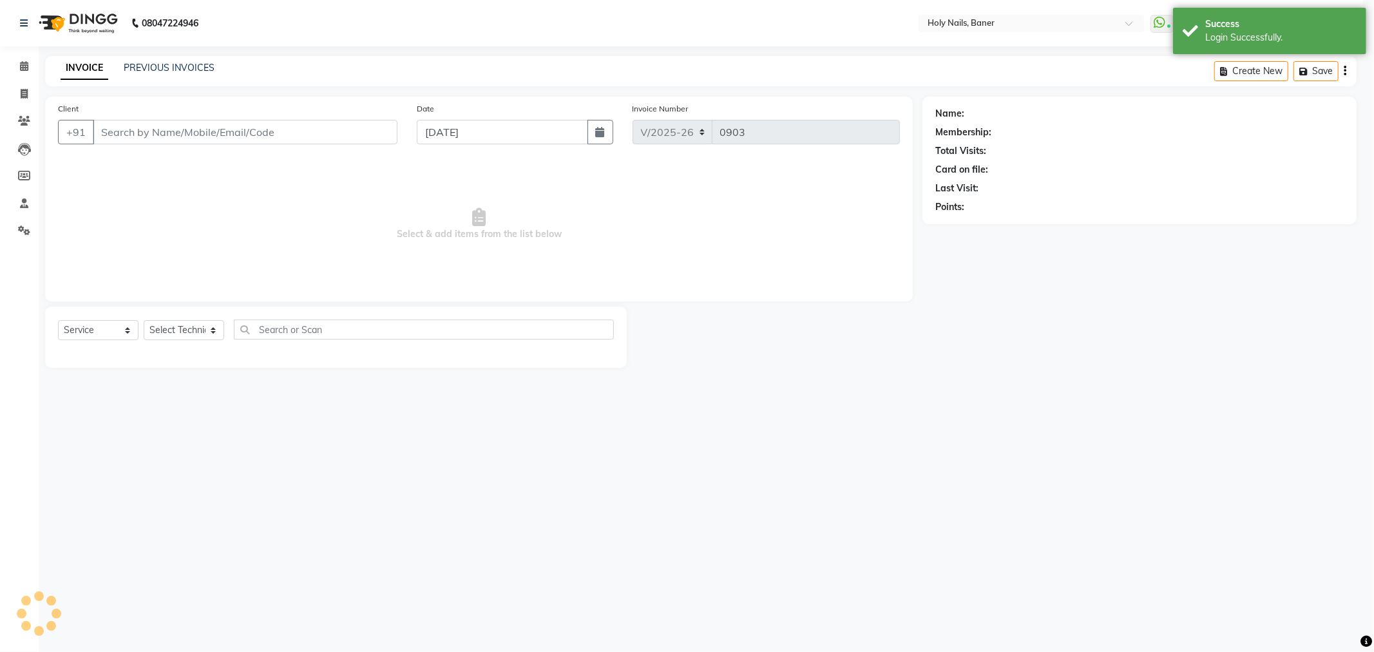
select select "3"
type input "96******02"
select select "66406"
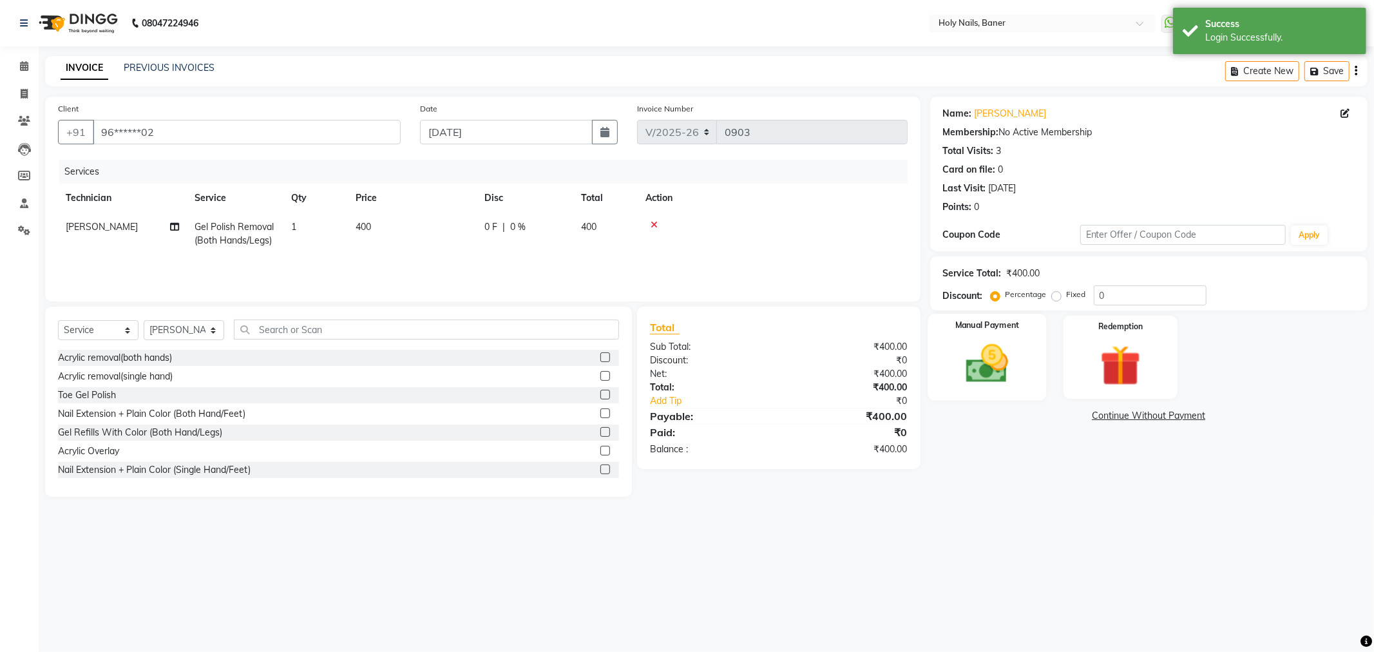
click at [978, 354] on img at bounding box center [987, 363] width 69 height 49
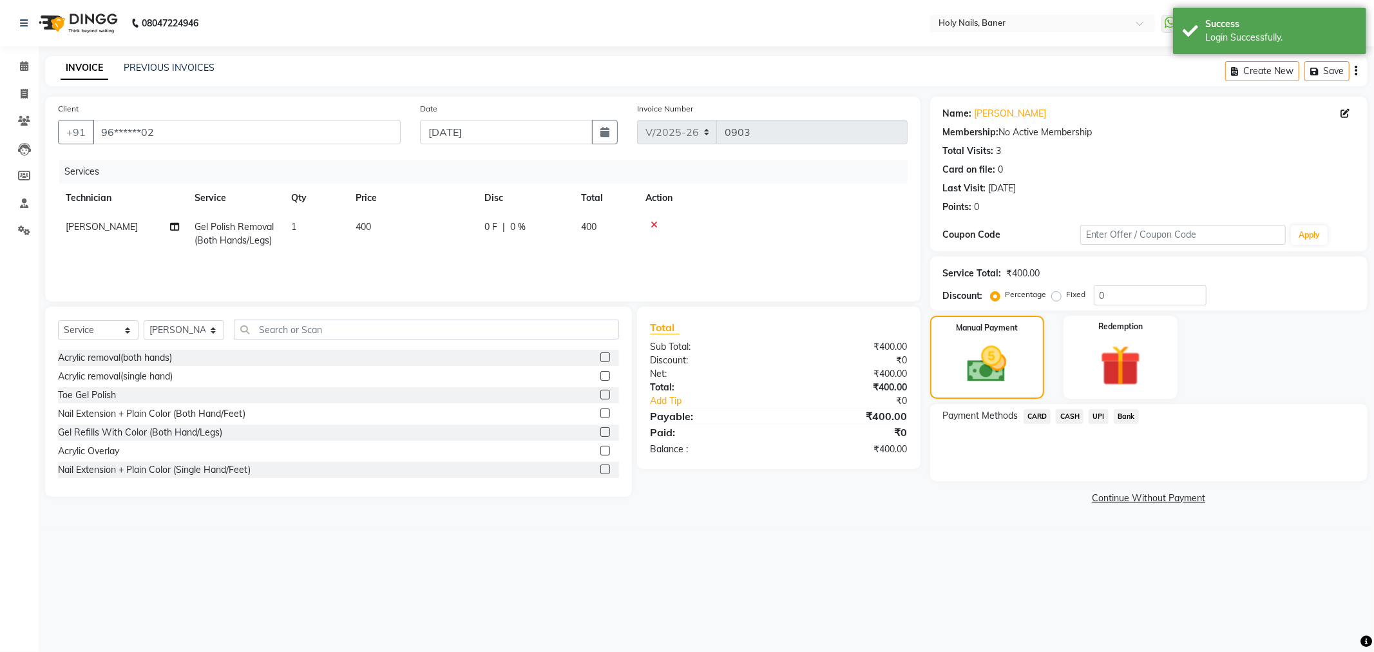
click at [1098, 415] on span "UPI" at bounding box center [1098, 416] width 20 height 15
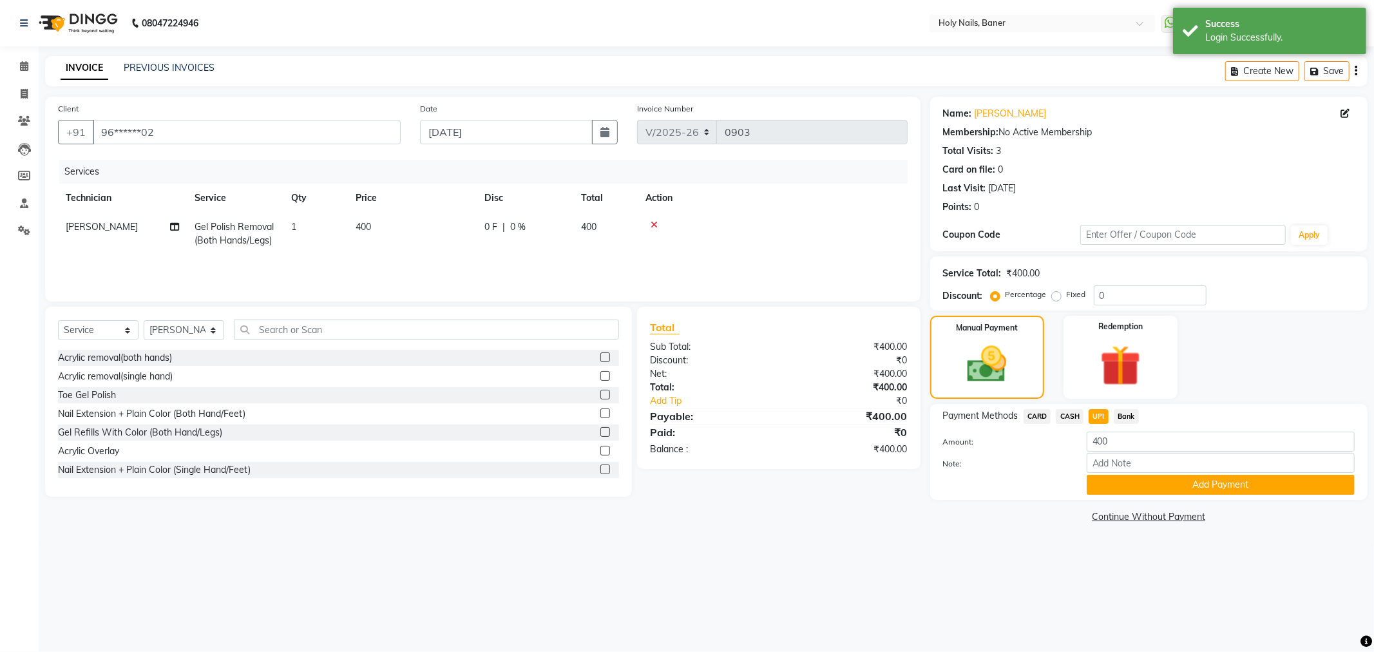
click at [1117, 484] on button "Add Payment" at bounding box center [1220, 485] width 268 height 20
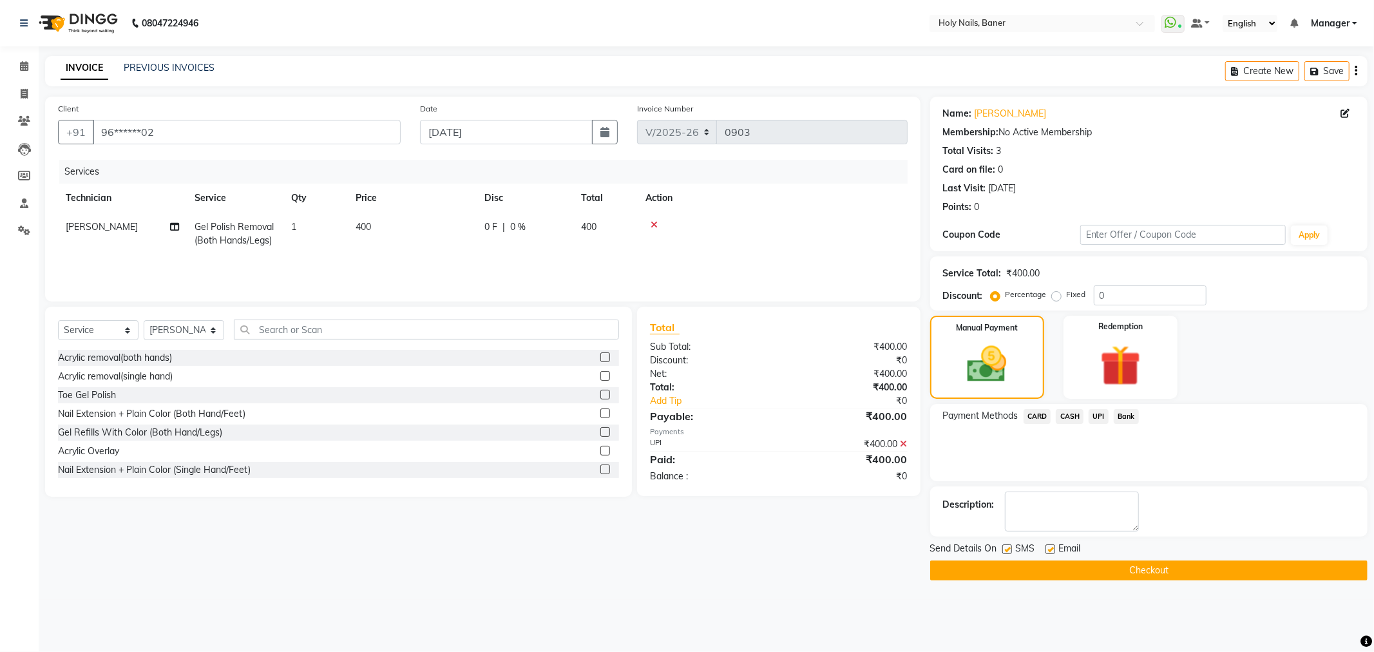
click at [1101, 575] on button "Checkout" at bounding box center [1148, 570] width 437 height 20
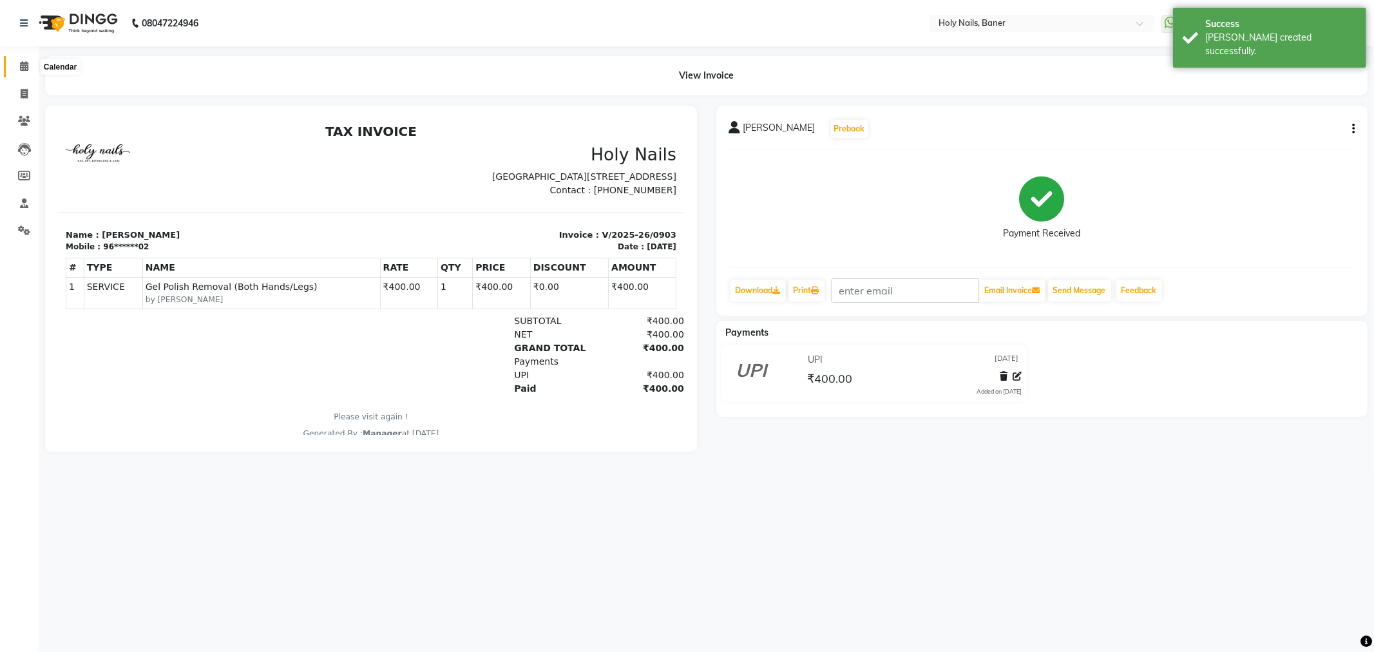
click at [26, 66] on span at bounding box center [24, 66] width 23 height 15
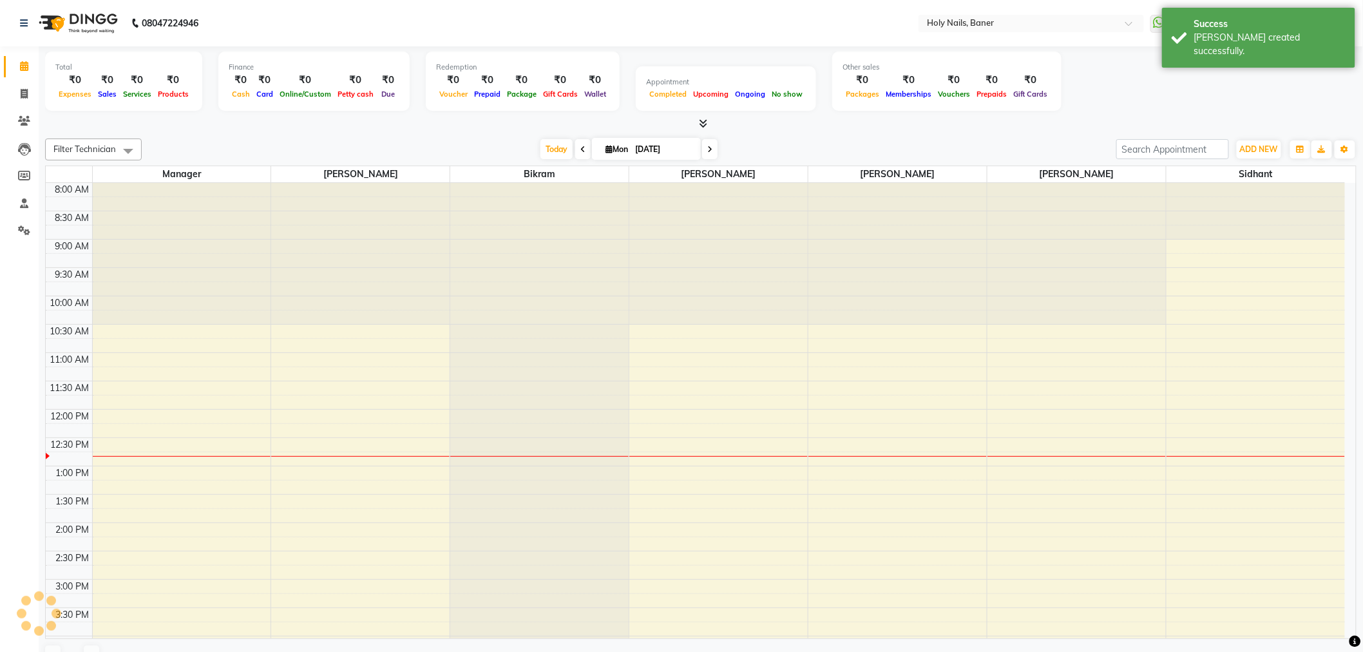
scroll to position [229, 0]
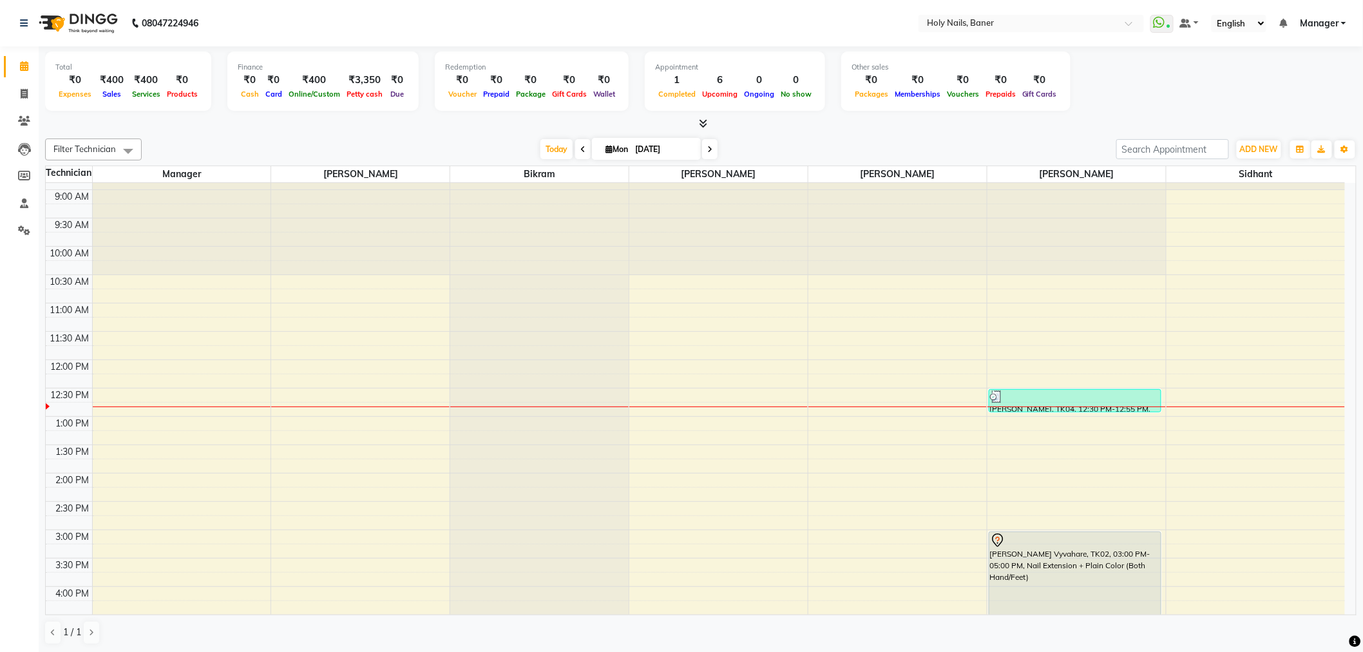
scroll to position [71, 0]
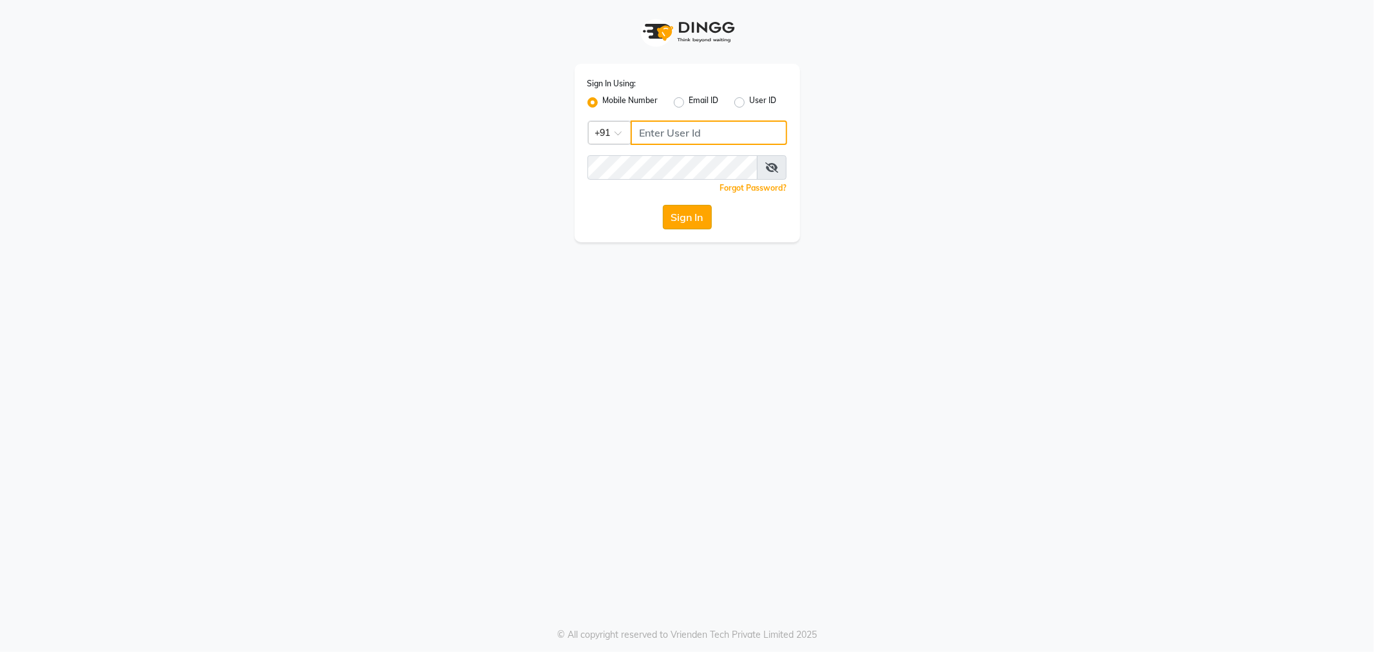
type input "9764841717"
click at [673, 216] on button "Sign In" at bounding box center [687, 217] width 49 height 24
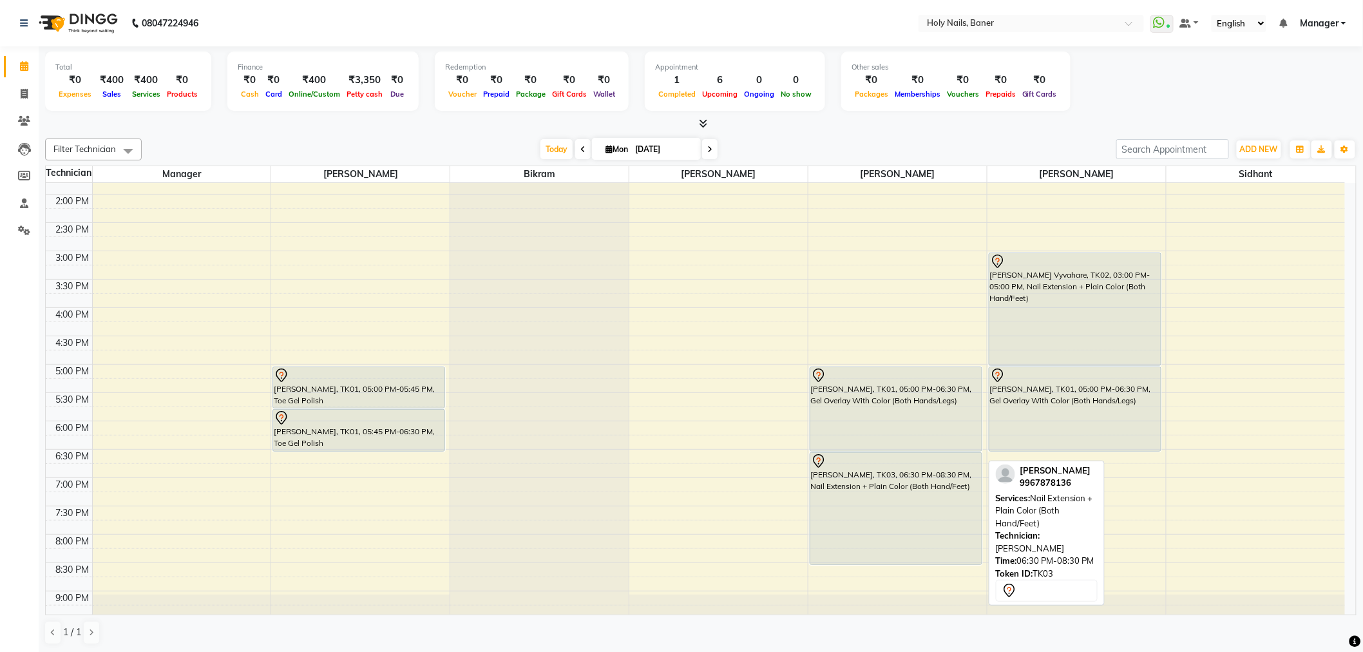
scroll to position [357, 0]
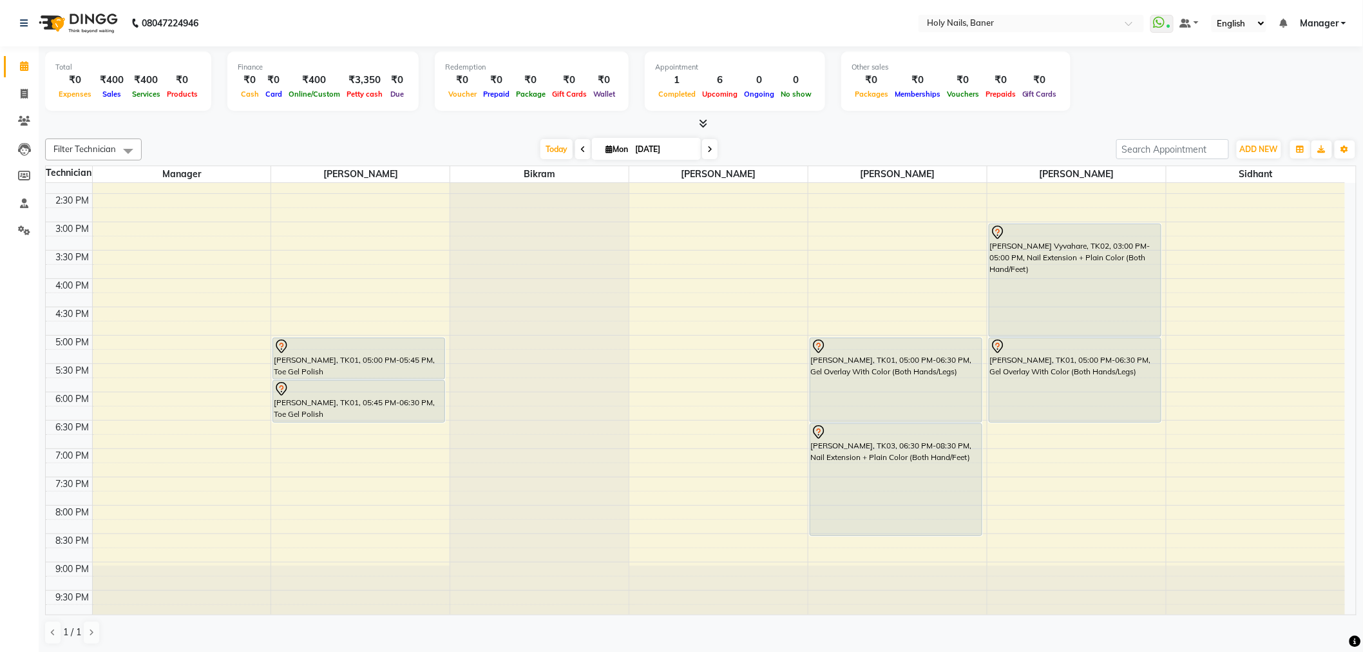
click at [708, 151] on icon at bounding box center [709, 150] width 5 height 8
type input "02-09-2025"
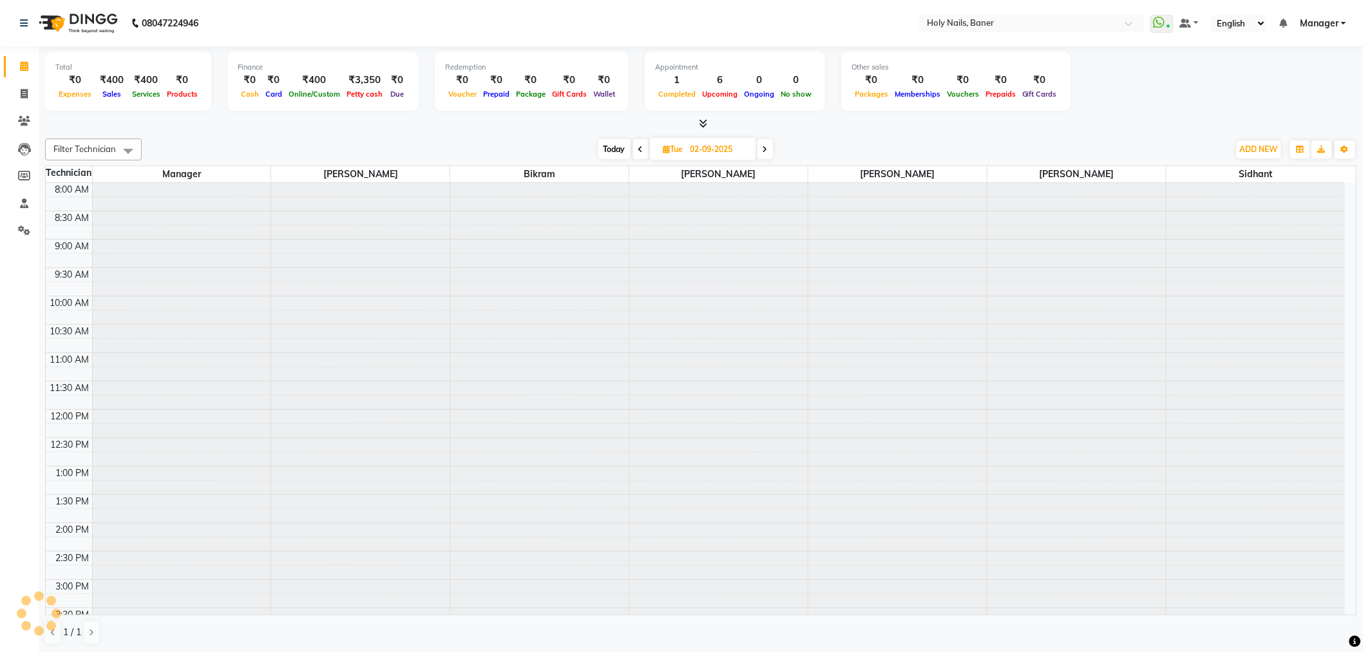
scroll to position [285, 0]
click at [708, 151] on input "02-09-2025" at bounding box center [719, 149] width 64 height 19
select select "9"
select select "2025"
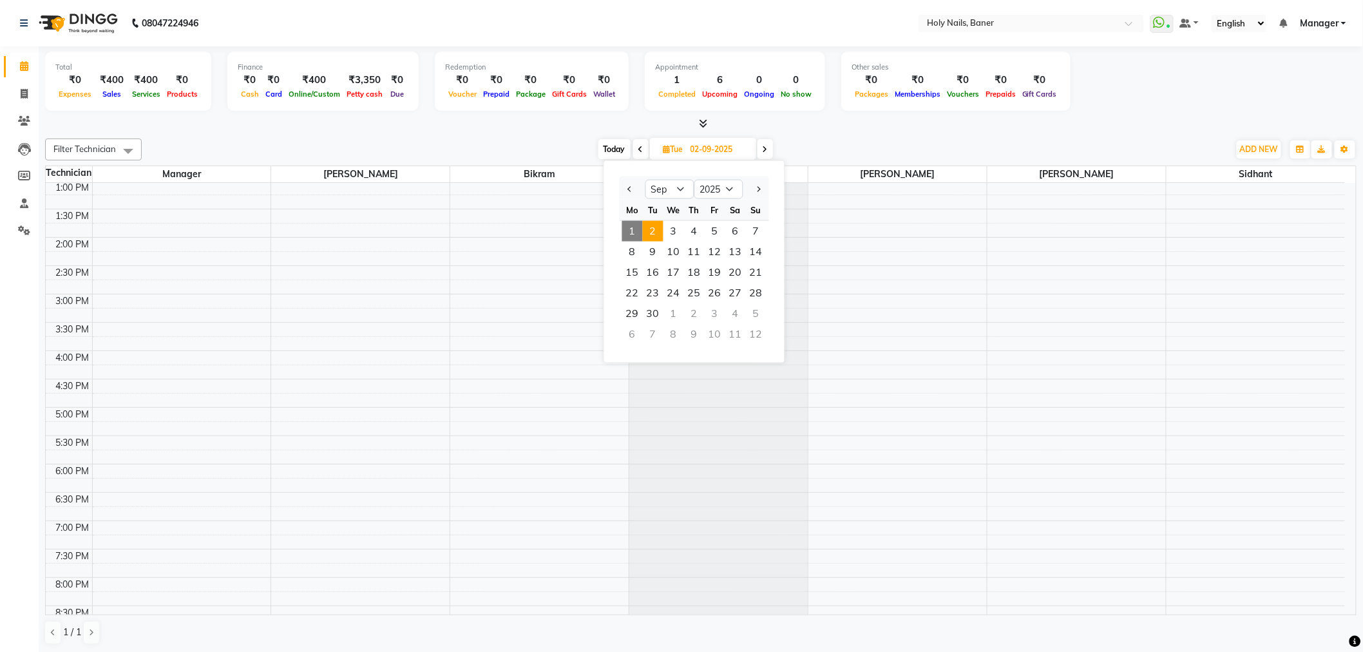
click at [767, 149] on icon at bounding box center [765, 150] width 5 height 8
type input "[DATE]"
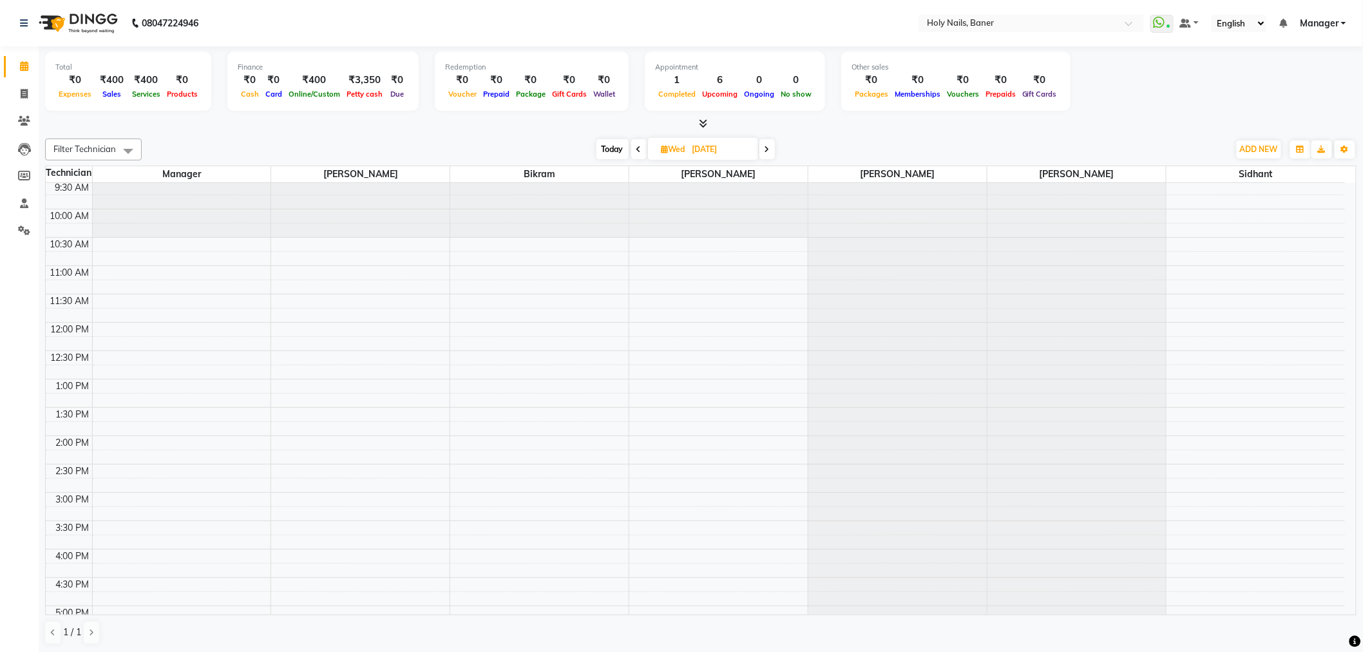
scroll to position [71, 0]
click at [644, 288] on div "8:00 AM 8:30 AM 9:00 AM 9:30 AM 10:00 AM 10:30 AM 11:00 AM 11:30 AM 12:00 PM 12…" at bounding box center [695, 508] width 1299 height 793
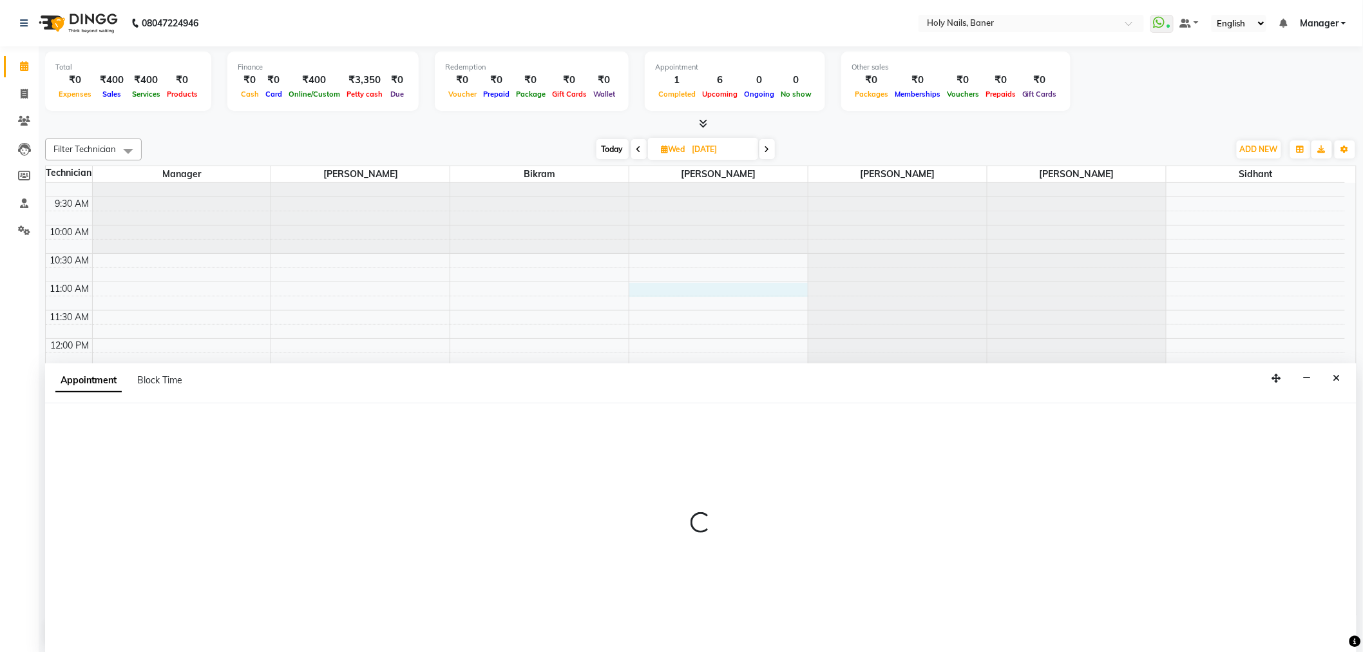
select select "36620"
select select "660"
select select "tentative"
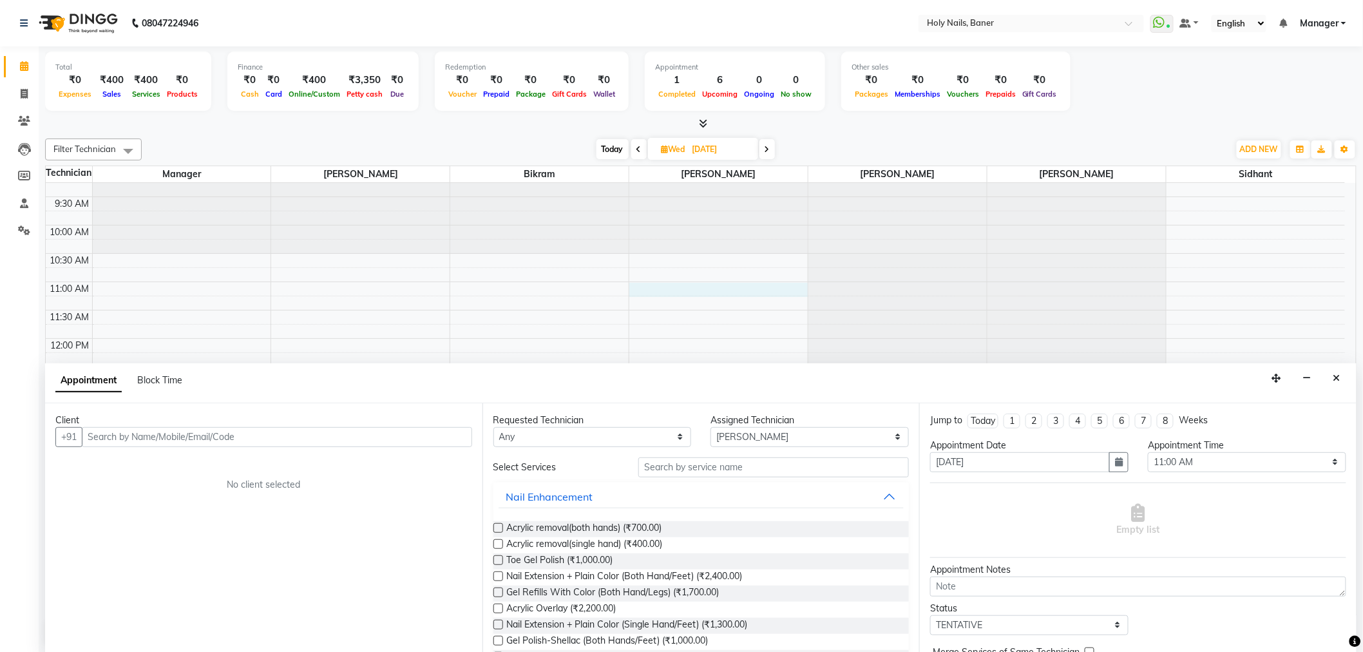
scroll to position [1, 0]
click at [191, 465] on ngb-highlight "87******65" at bounding box center [211, 463] width 53 height 13
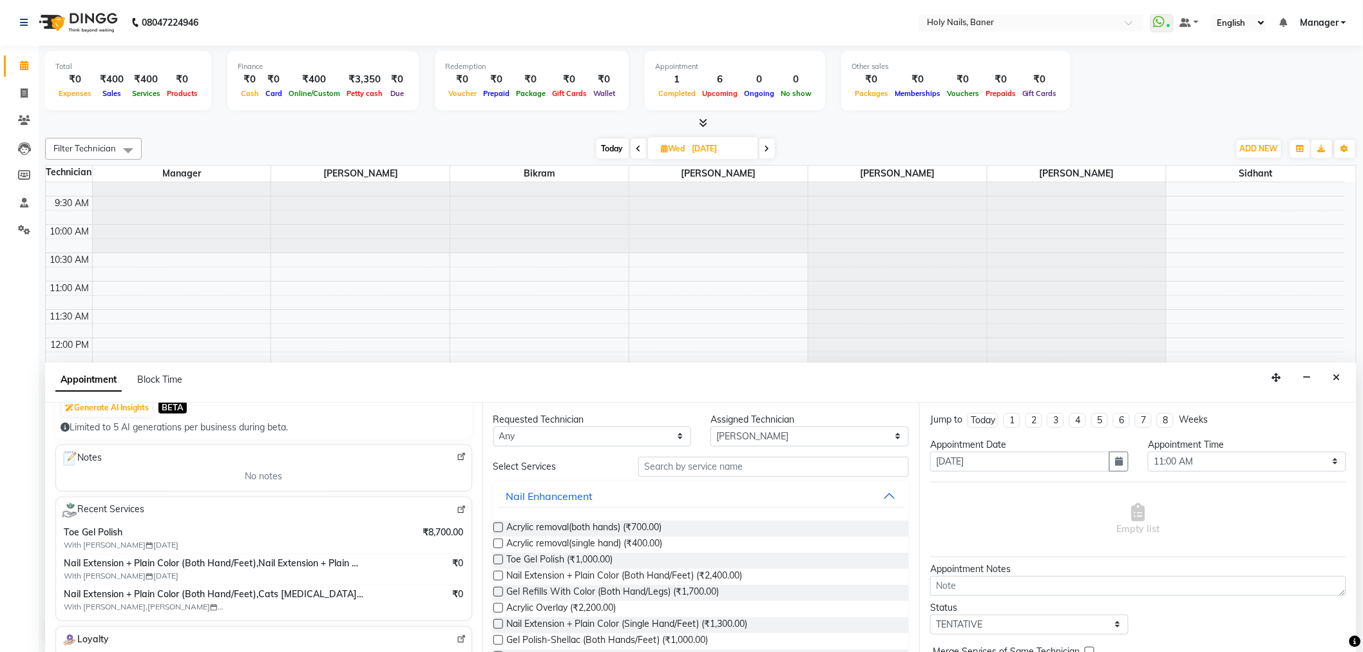
scroll to position [0, 0]
type input "87******65"
click at [697, 464] on input "text" at bounding box center [773, 467] width 270 height 20
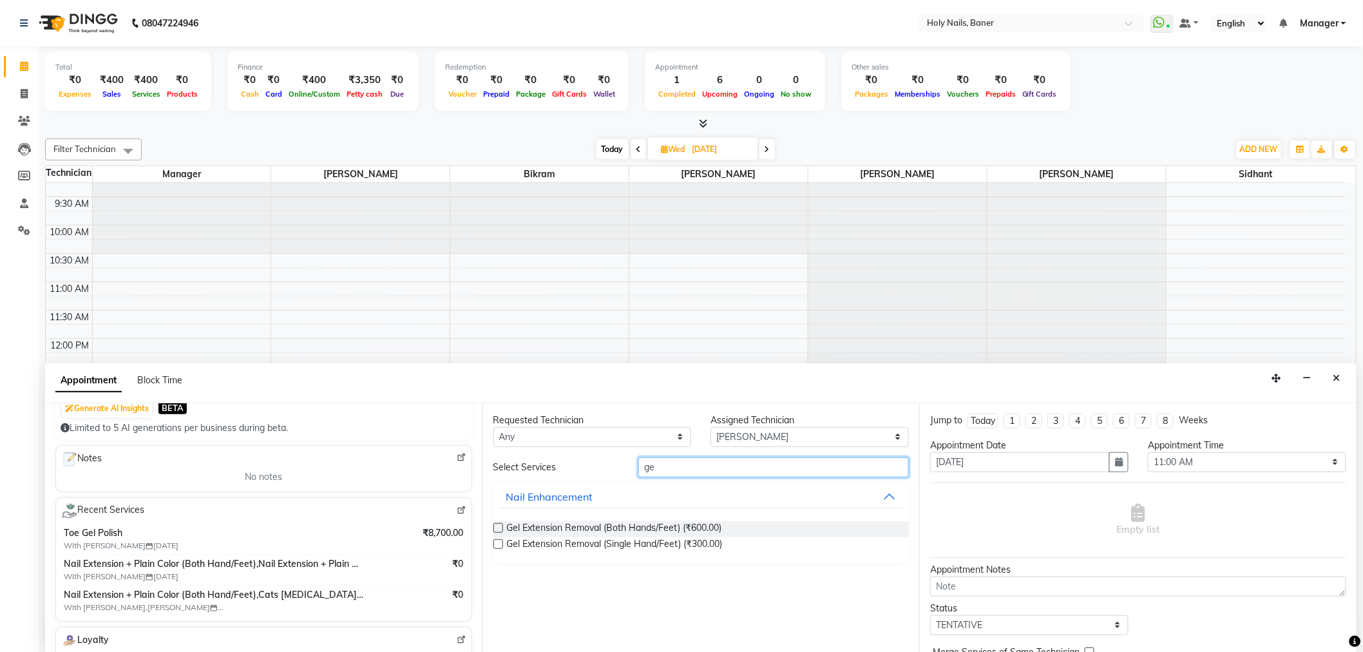
type input "g"
type input "ref"
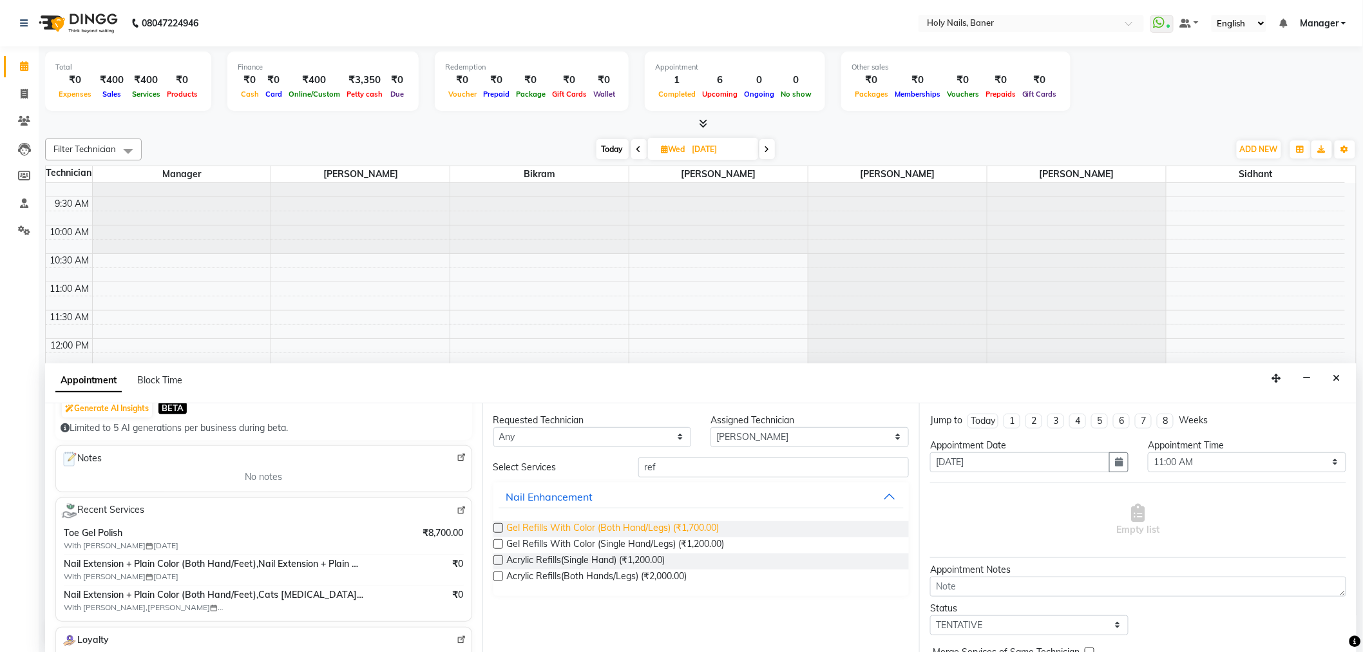
click at [706, 524] on span "Gel Refills With Color (Both Hand/Legs) (₹1,700.00)" at bounding box center [613, 529] width 213 height 16
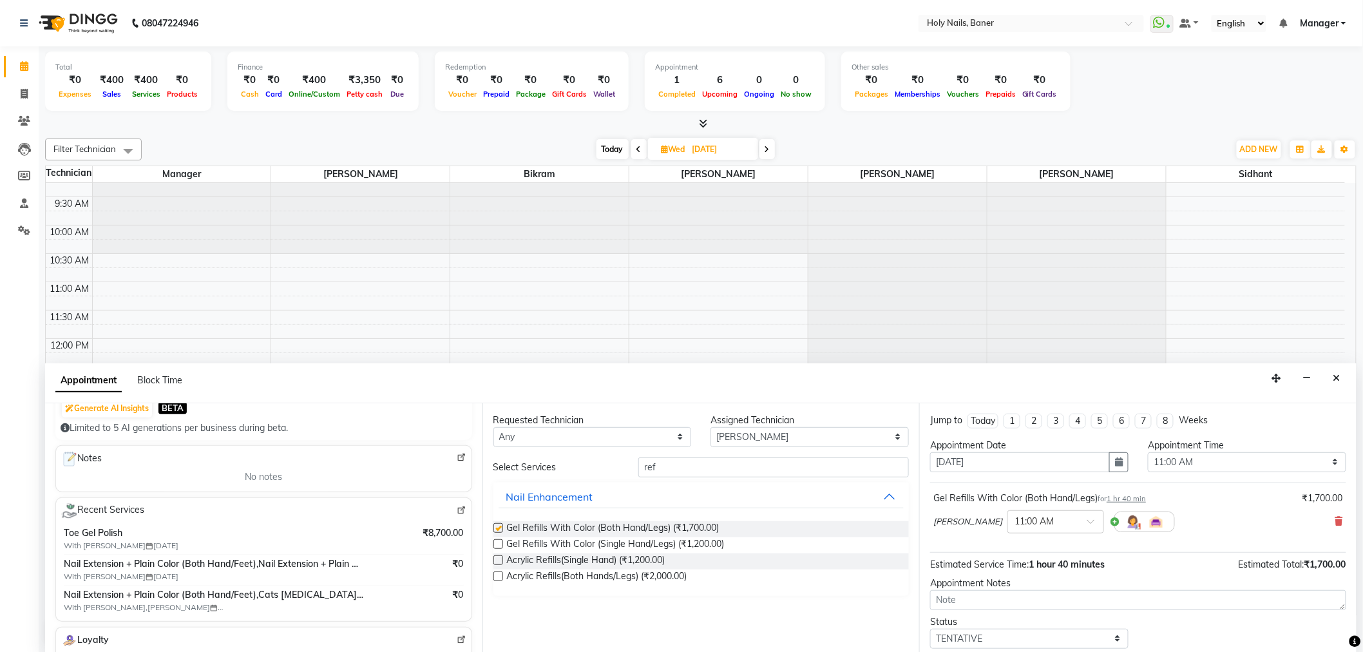
checkbox input "false"
click at [712, 466] on input "ref" at bounding box center [773, 467] width 270 height 20
type input "r"
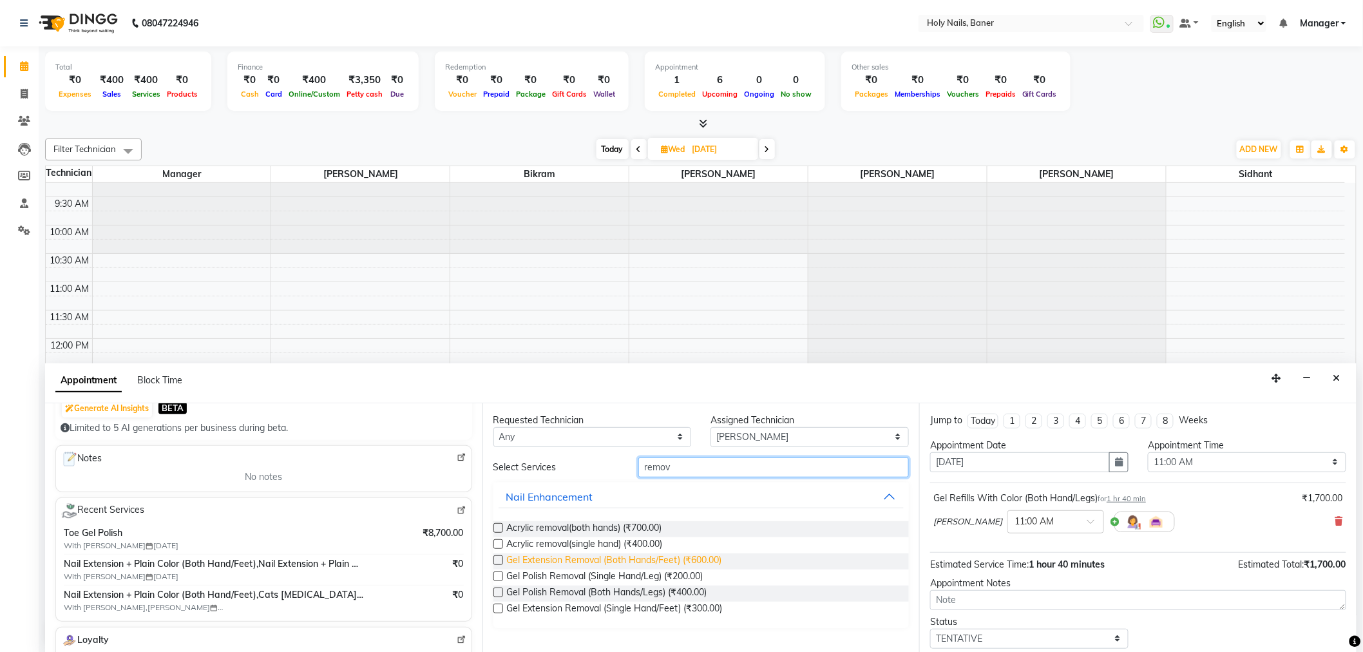
type input "remov"
click at [683, 555] on span "Gel Extension Removal (Both Hands/Feet) (₹600.00)" at bounding box center [614, 561] width 215 height 16
checkbox input "false"
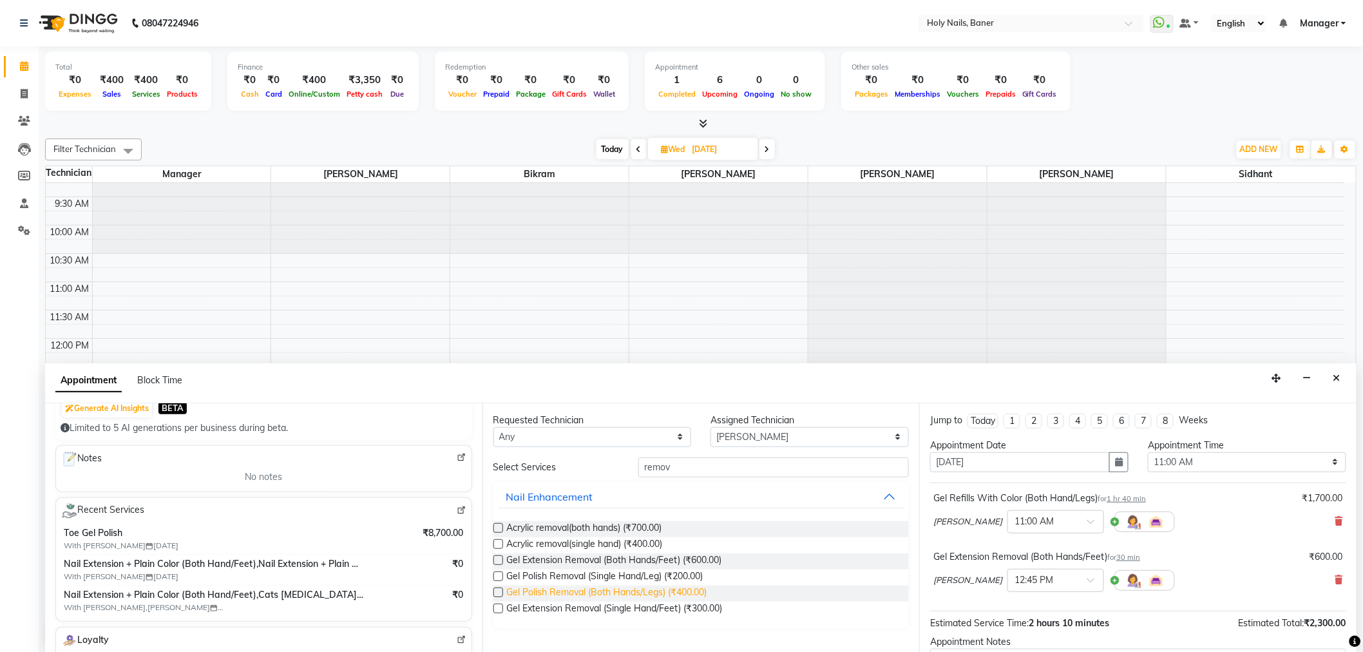
click at [681, 591] on span "Gel Polish Removal (Both Hands/Legs) (₹400.00)" at bounding box center [607, 593] width 200 height 16
checkbox input "false"
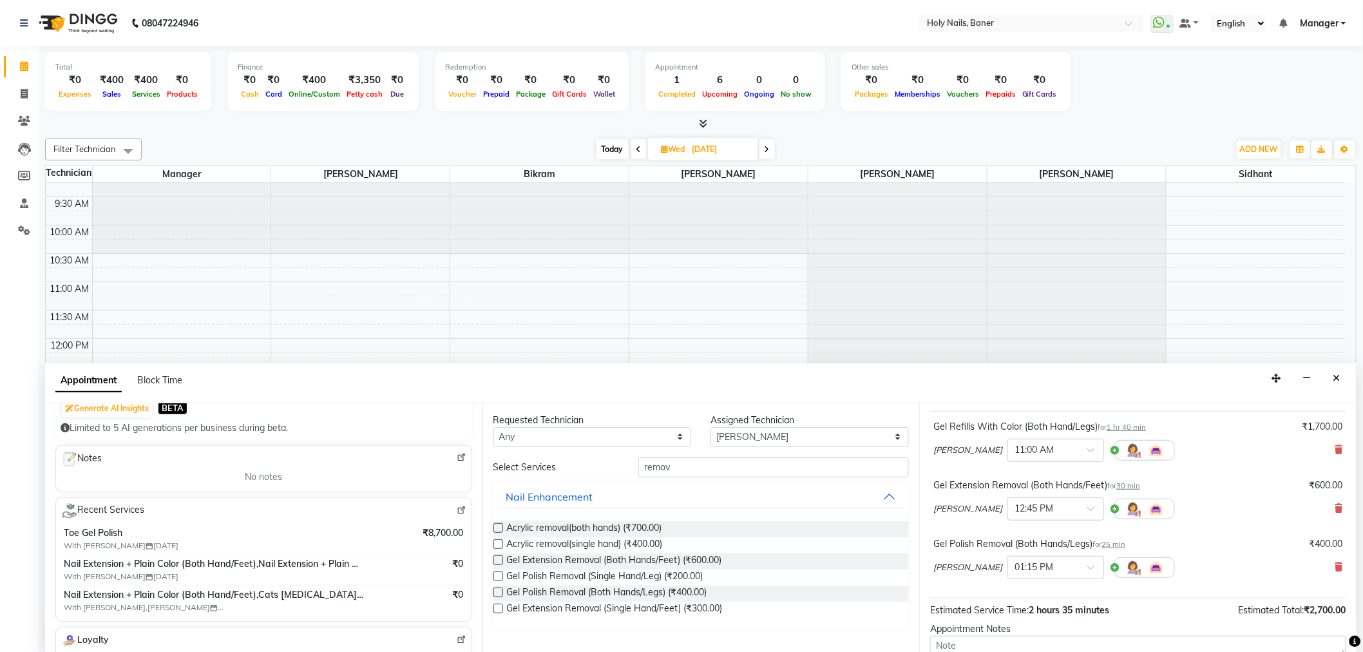
scroll to position [194, 0]
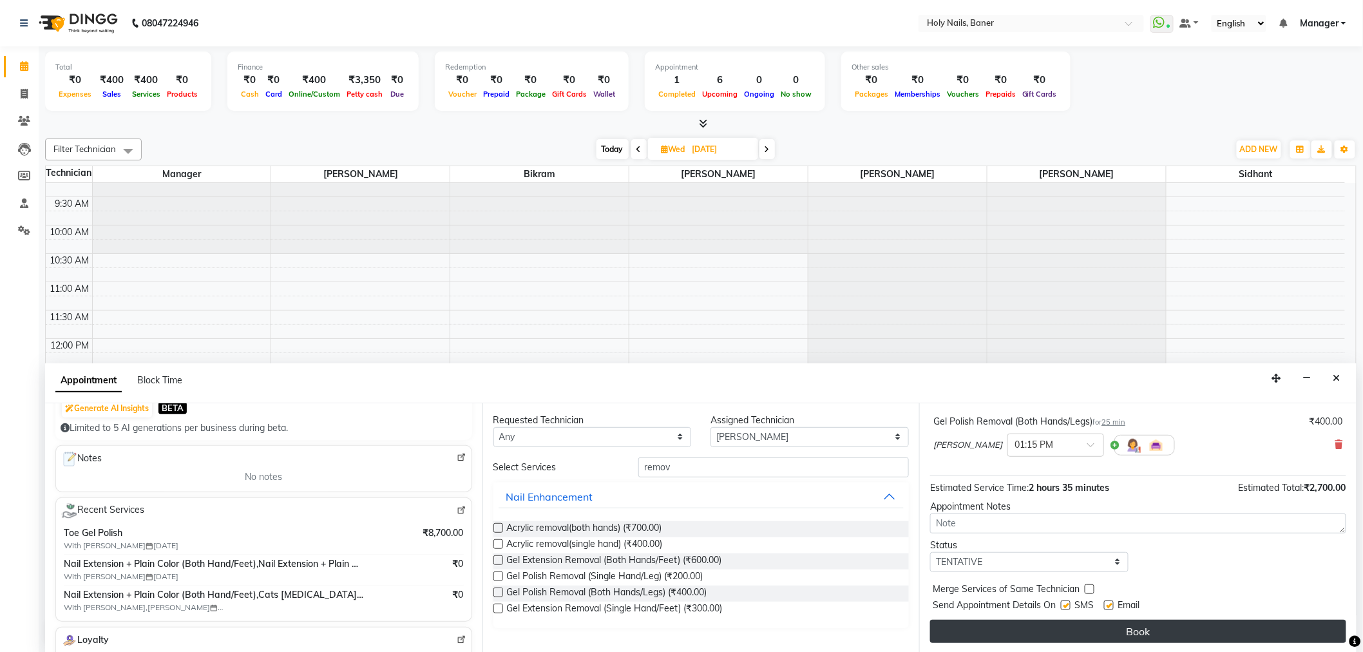
click at [1162, 632] on button "Book" at bounding box center [1138, 631] width 416 height 23
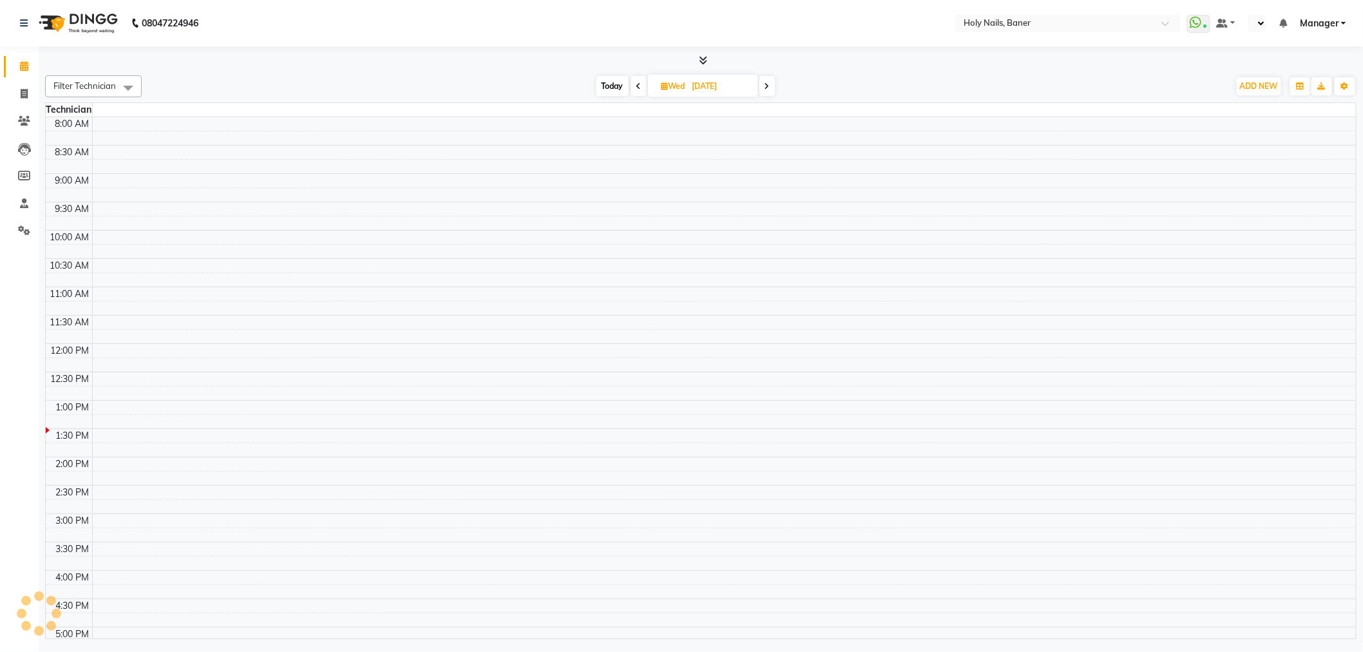
select select "en"
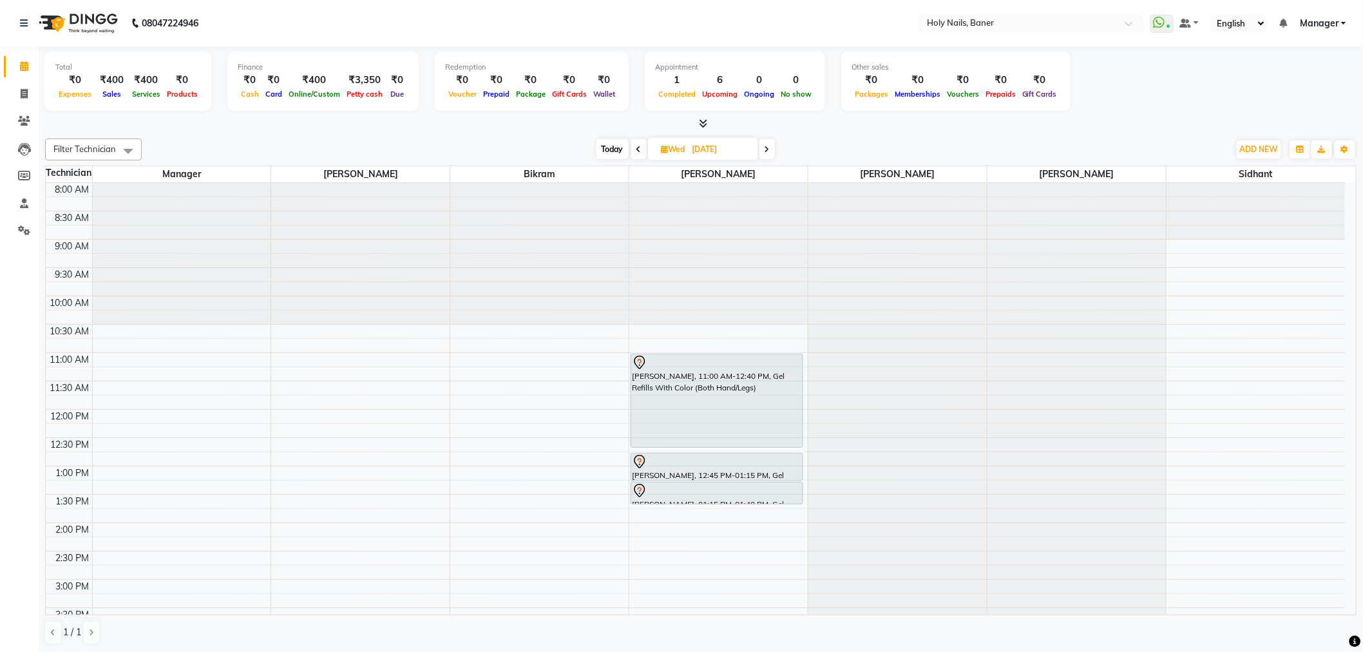
scroll to position [1, 0]
click at [612, 151] on span "Today" at bounding box center [612, 148] width 32 height 20
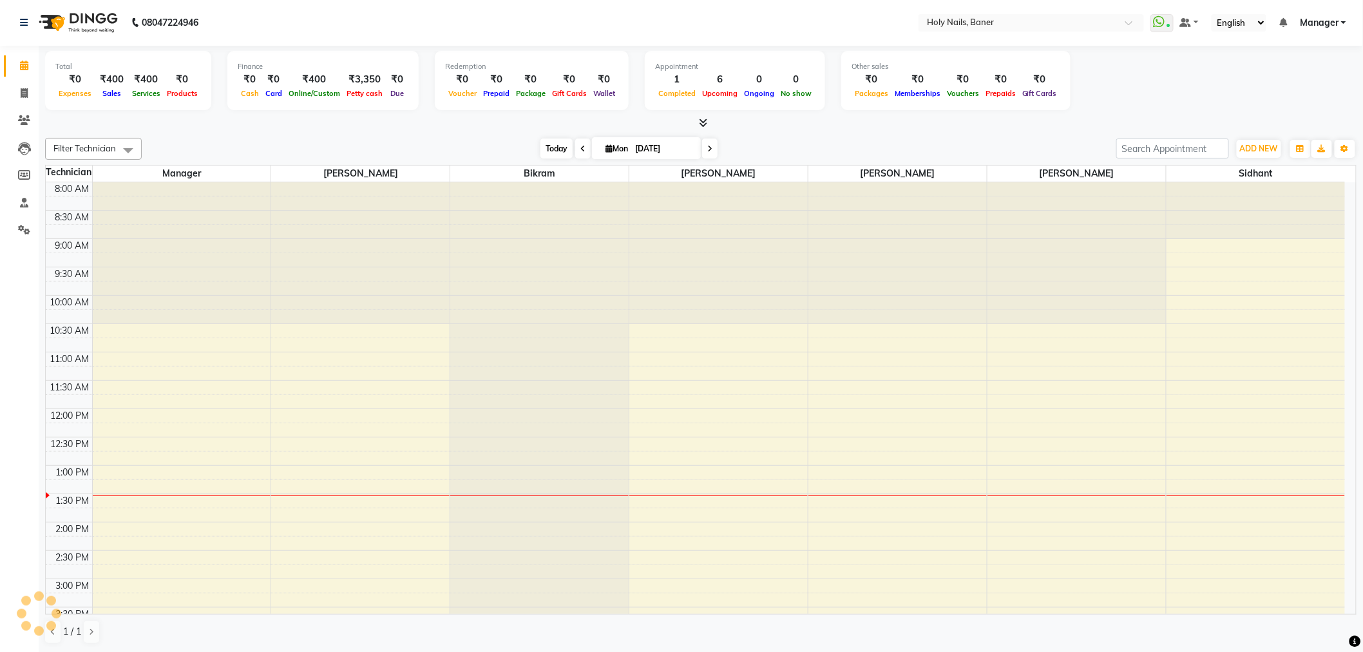
scroll to position [285, 0]
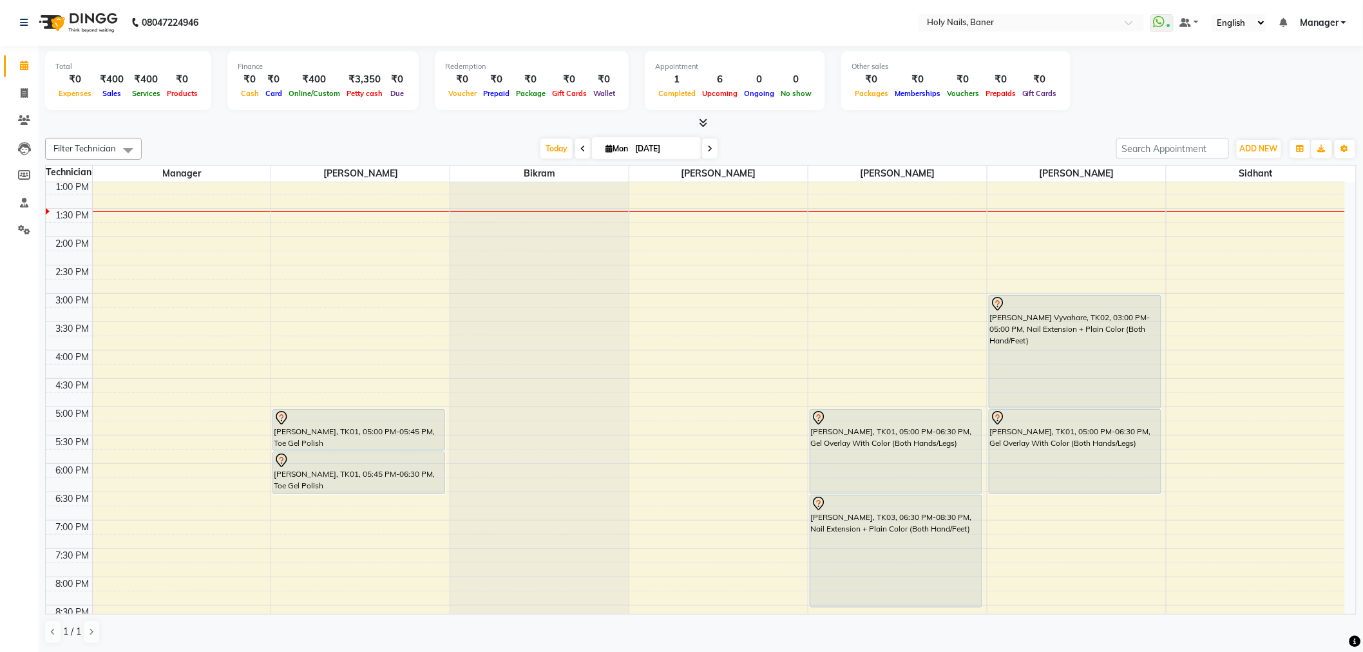
click at [707, 151] on icon at bounding box center [709, 149] width 5 height 8
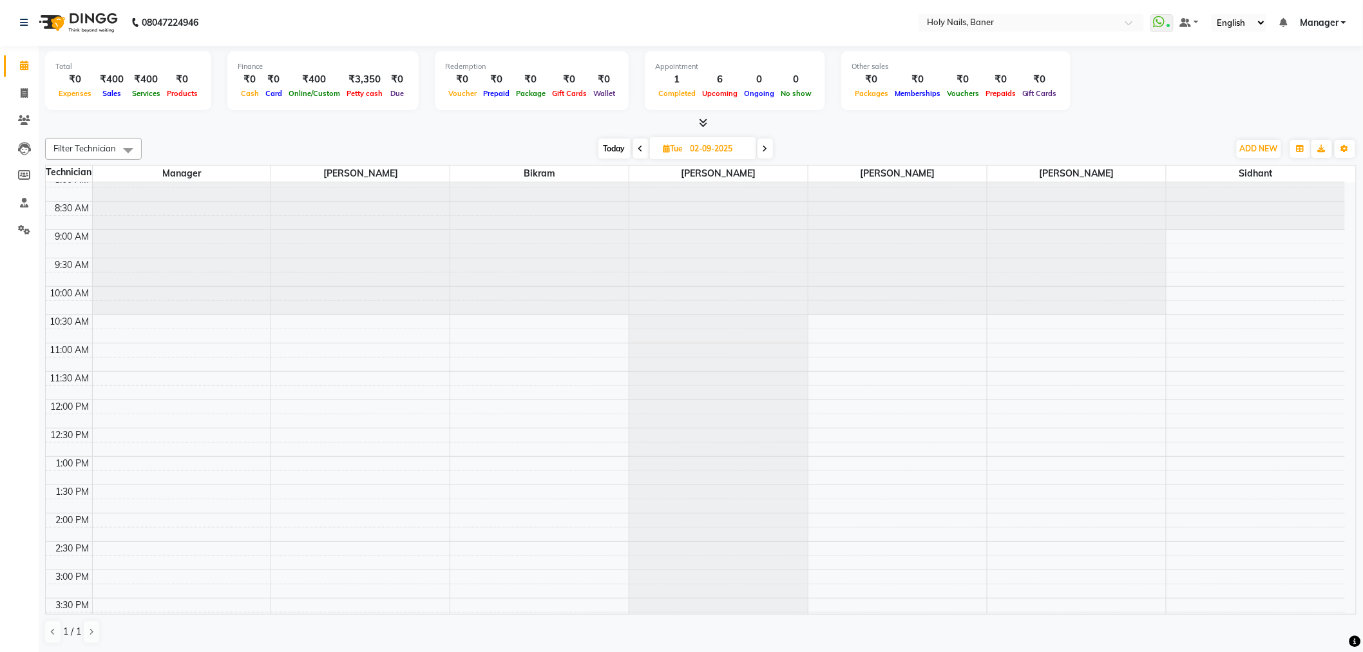
scroll to position [0, 0]
click at [625, 146] on span "Today" at bounding box center [614, 148] width 32 height 20
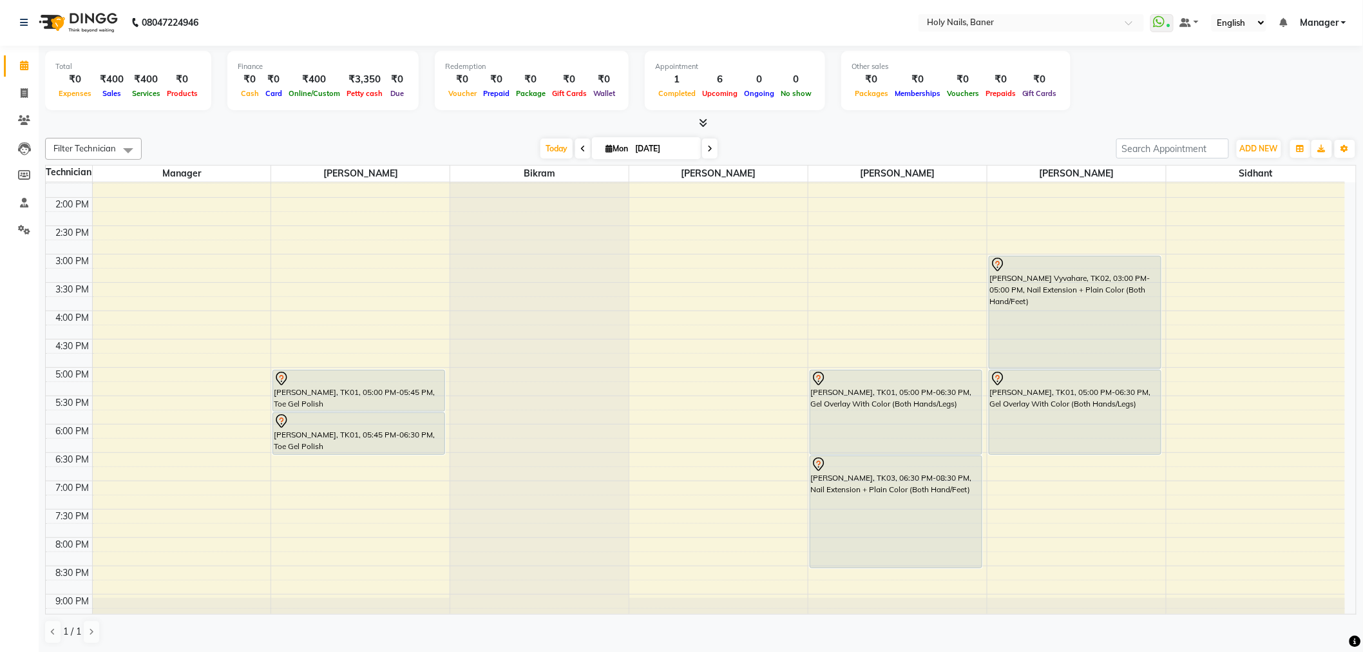
scroll to position [357, 0]
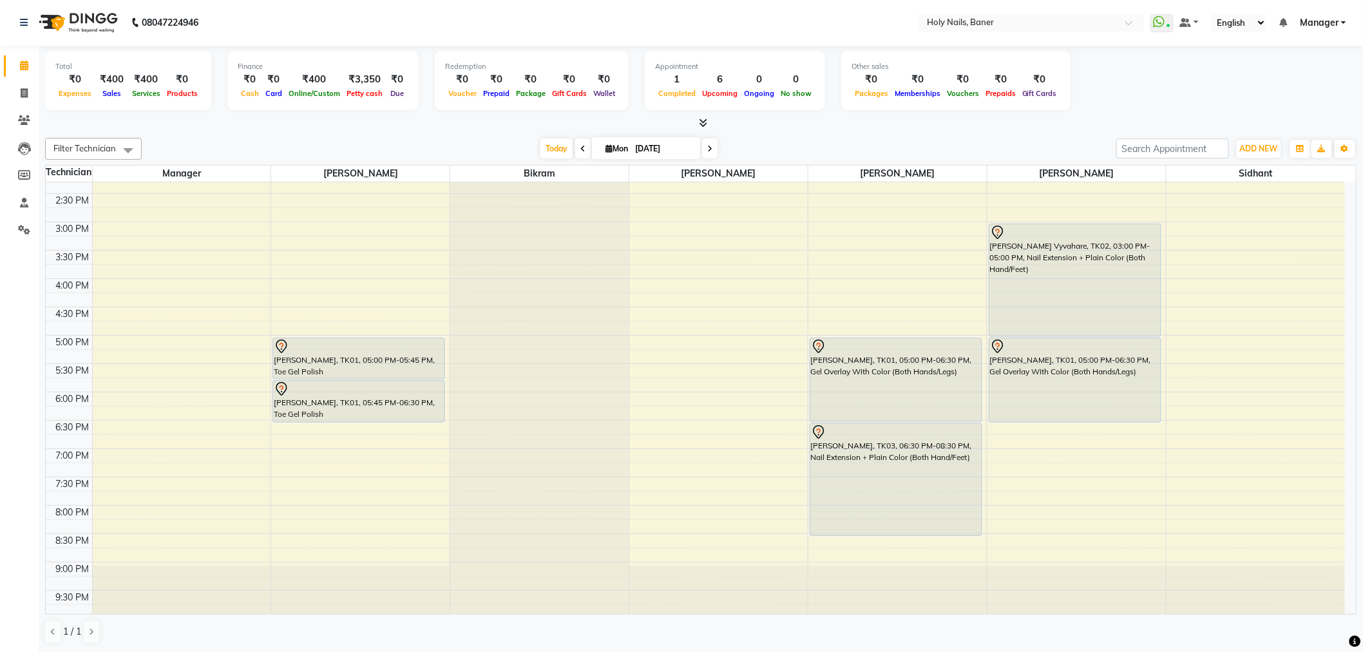
click at [707, 146] on icon at bounding box center [709, 149] width 5 height 8
type input "02-09-2025"
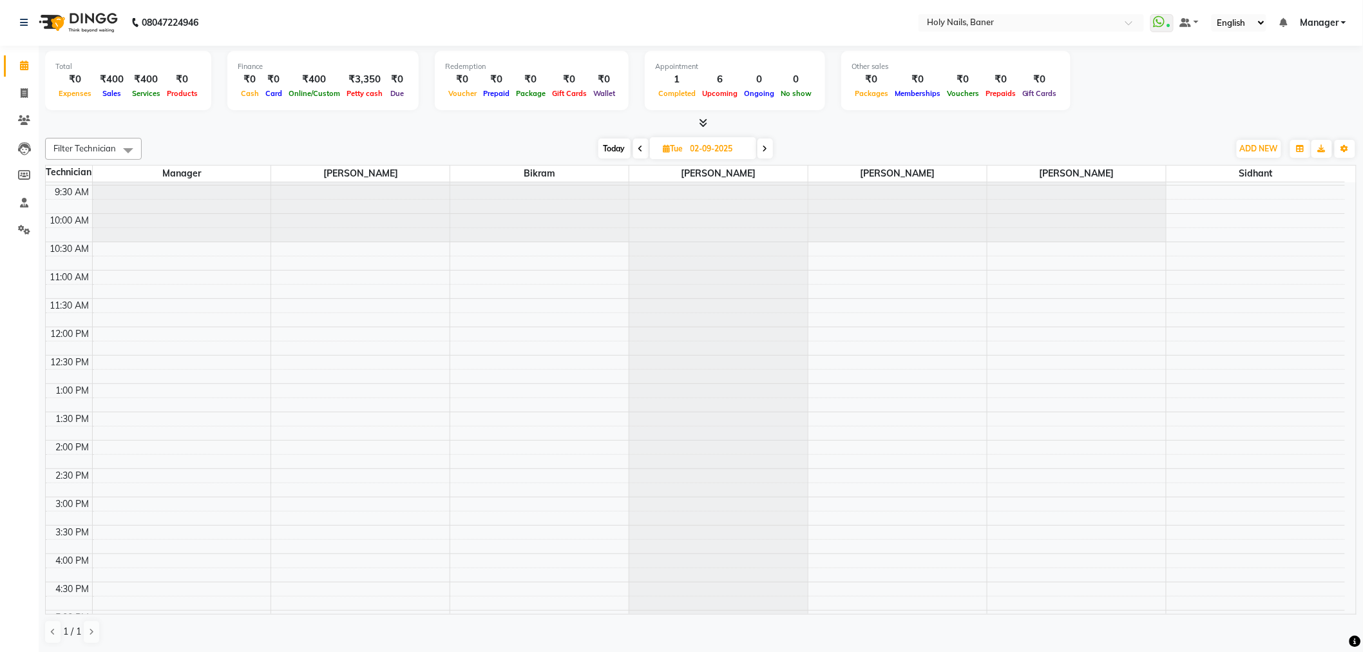
scroll to position [71, 0]
click at [697, 111] on div at bounding box center [718, 111] width 178 height 0
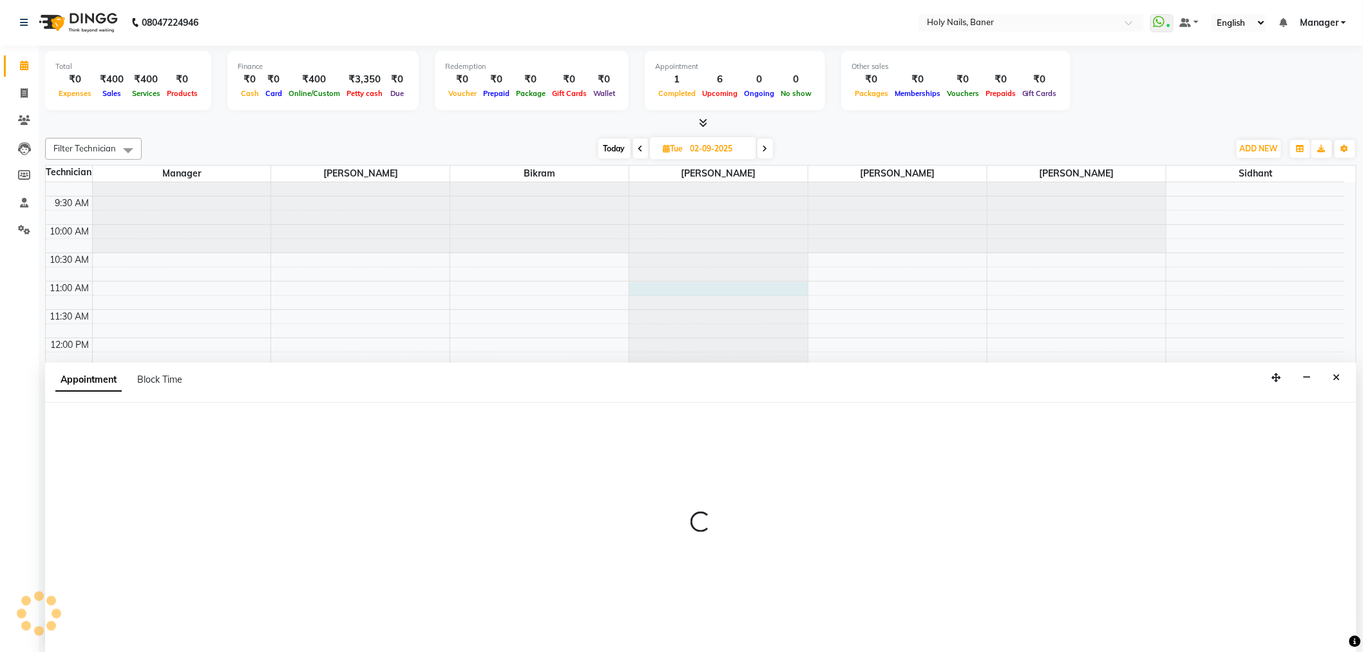
select select "36620"
select select "660"
select select "tentative"
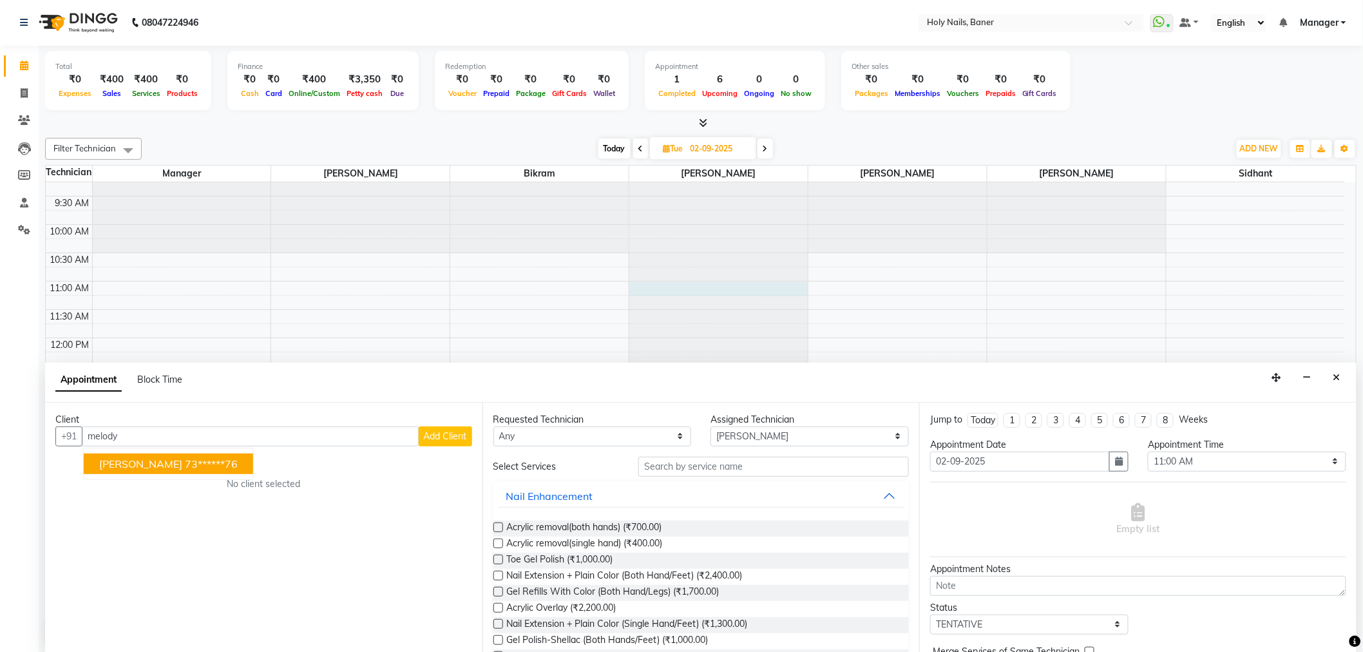
click at [168, 457] on span "[PERSON_NAME]" at bounding box center [140, 463] width 83 height 13
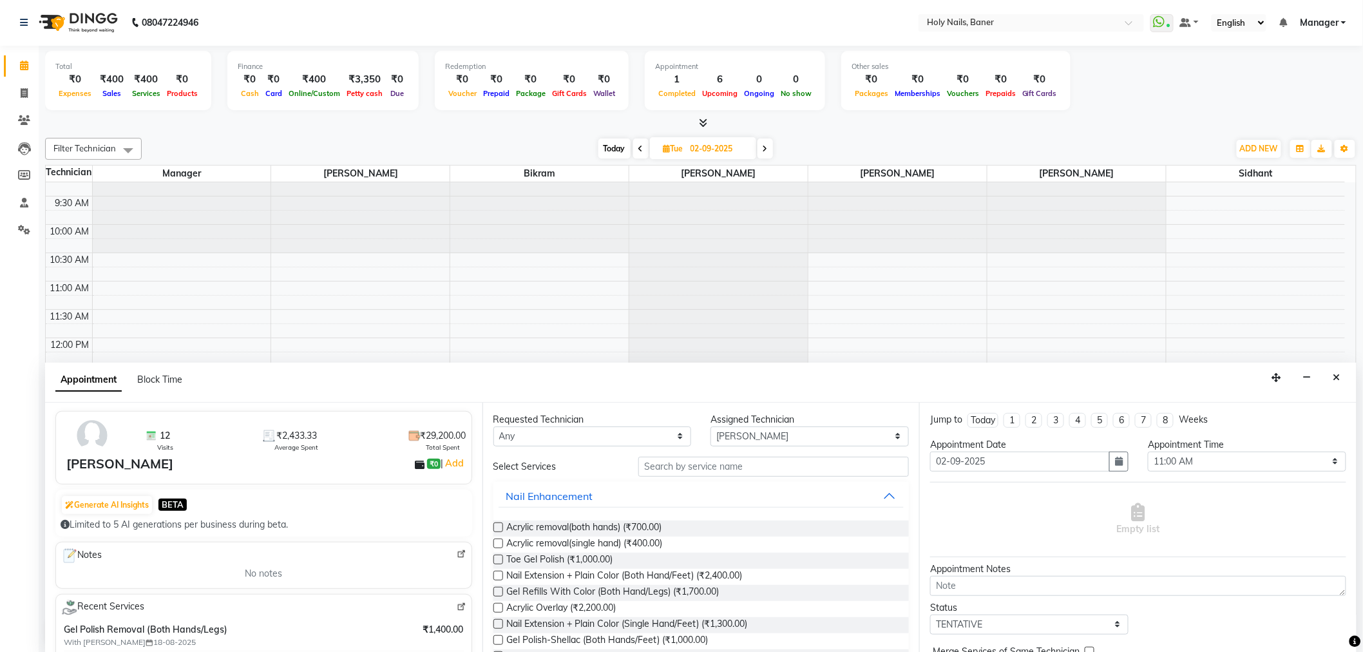
scroll to position [214, 0]
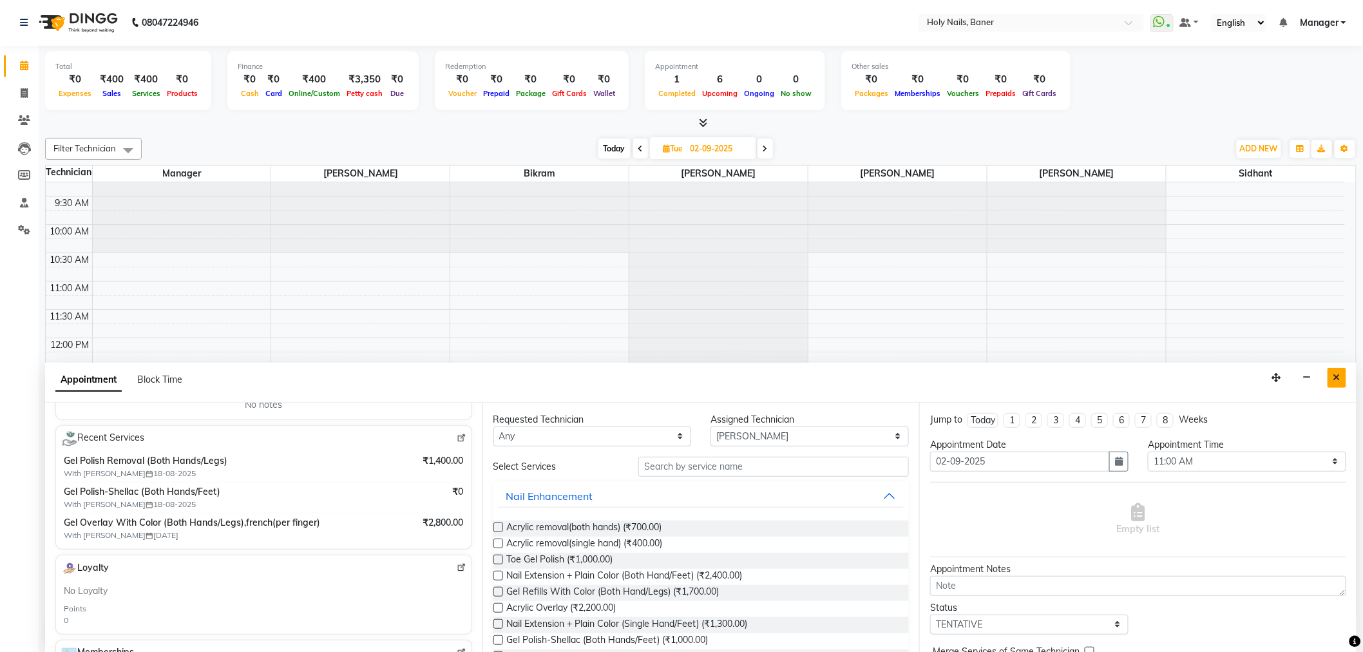
type input "73******76"
click at [1342, 376] on button "Close" at bounding box center [1336, 378] width 19 height 20
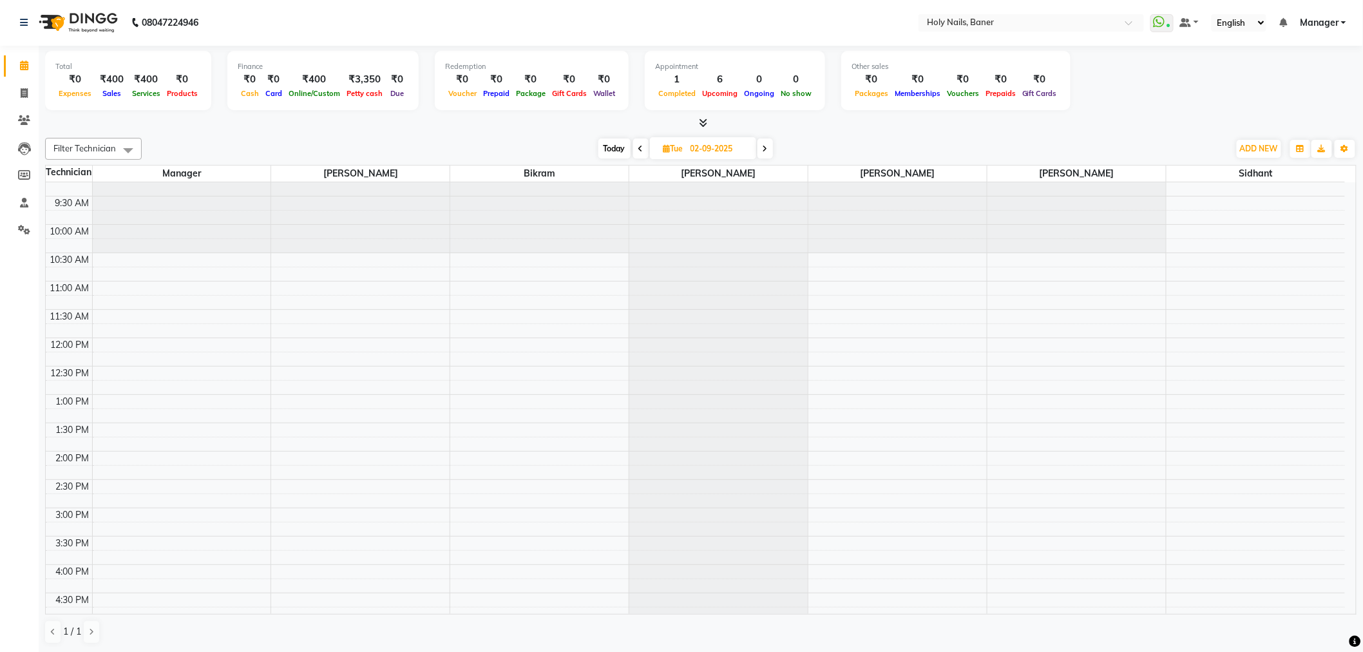
click at [607, 149] on span "Today" at bounding box center [614, 148] width 32 height 20
type input "[DATE]"
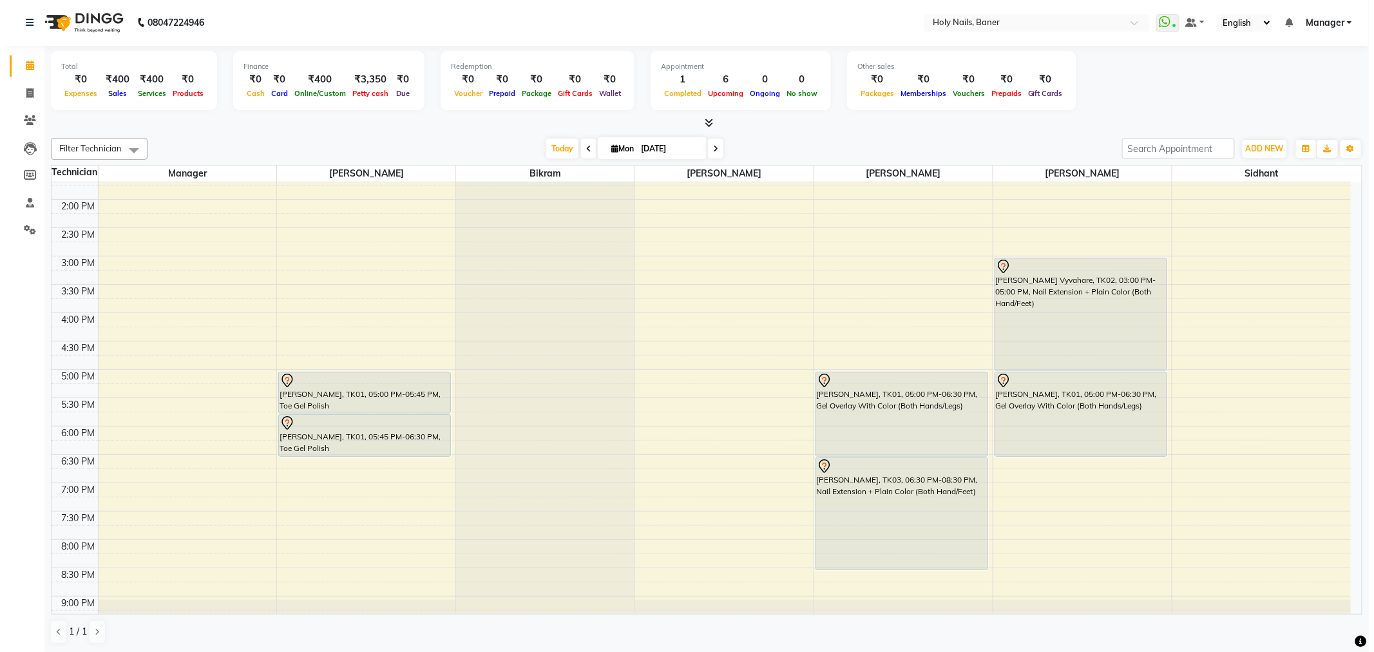
scroll to position [357, 0]
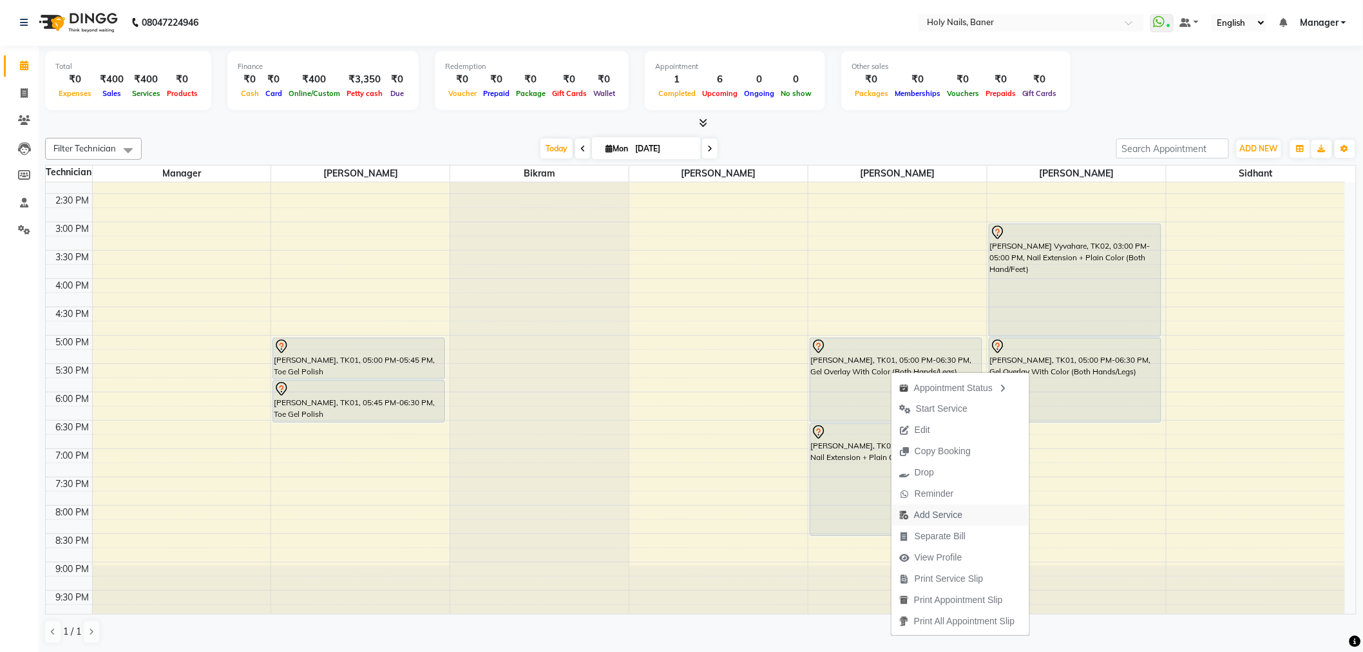
click at [955, 511] on span "Add Service" at bounding box center [938, 515] width 48 height 14
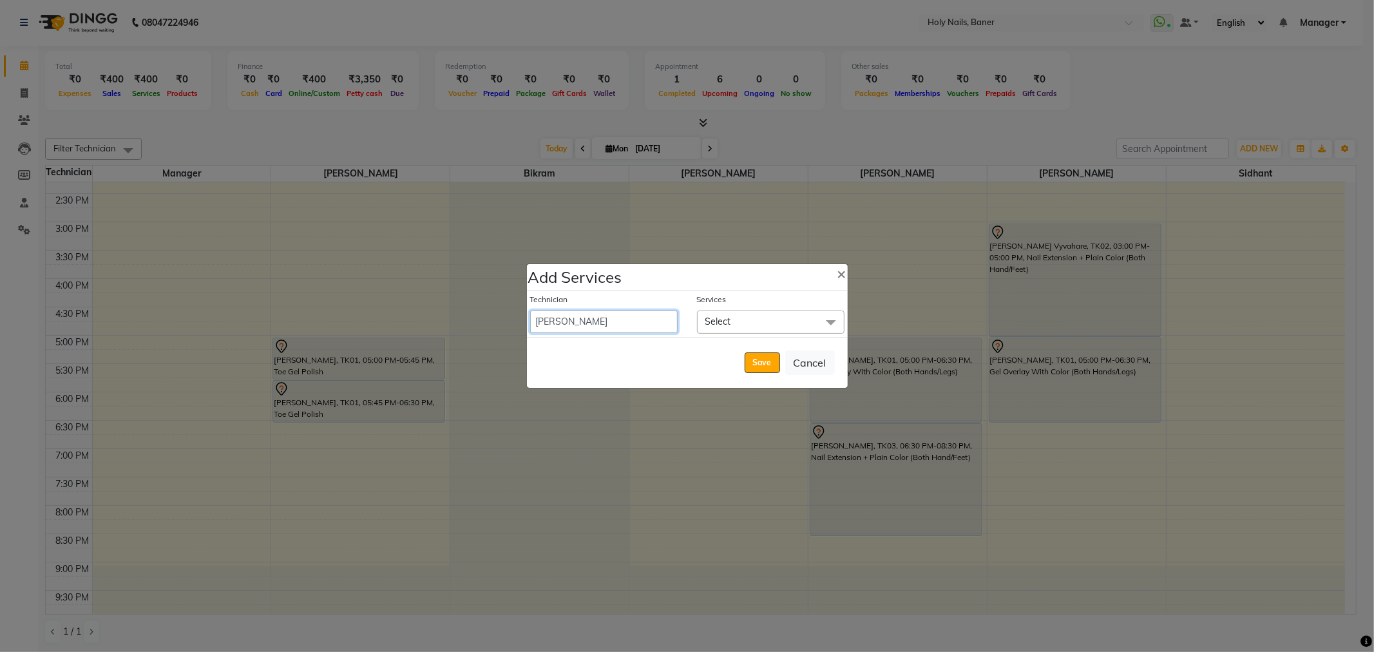
click at [582, 324] on select "[PERSON_NAME] [PERSON_NAME] Manager [PERSON_NAME] [PERSON_NAME]" at bounding box center [603, 321] width 147 height 23
select select "36616"
click at [530, 310] on select "[PERSON_NAME] [PERSON_NAME] Manager [PERSON_NAME] [PERSON_NAME]" at bounding box center [603, 321] width 147 height 23
select select "1110"
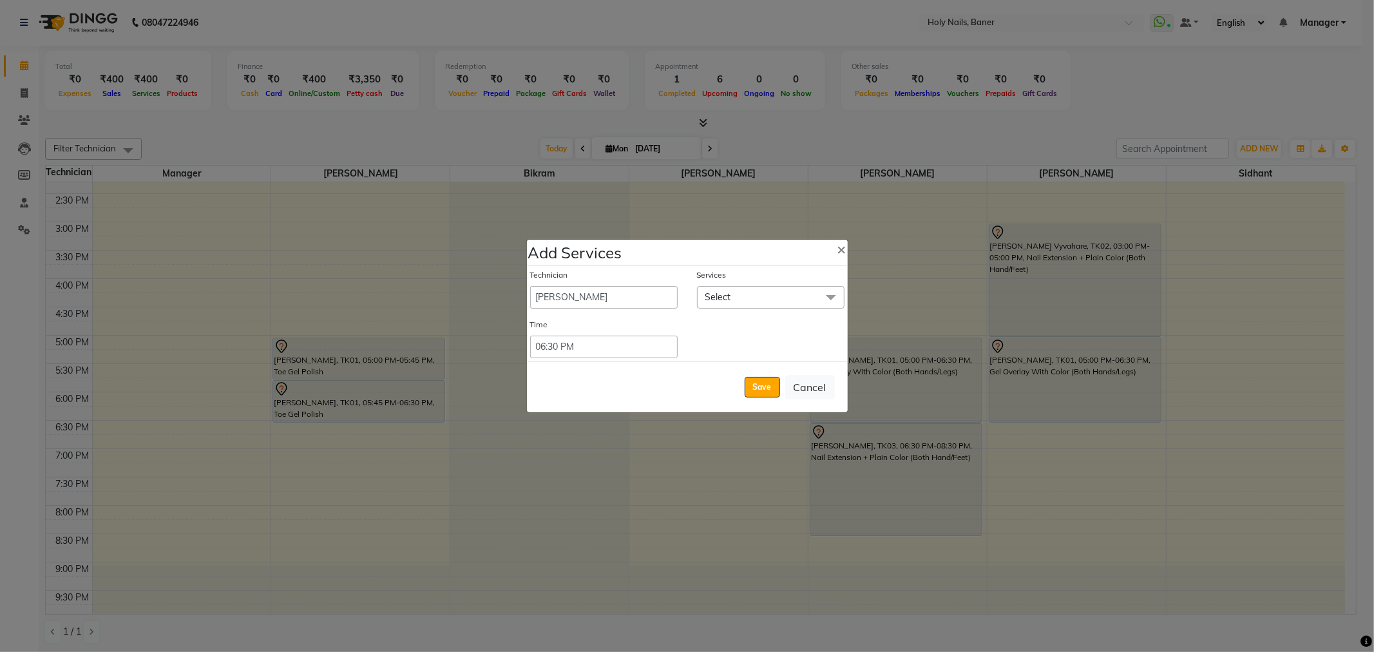
click at [736, 294] on span "Select" at bounding box center [770, 297] width 147 height 23
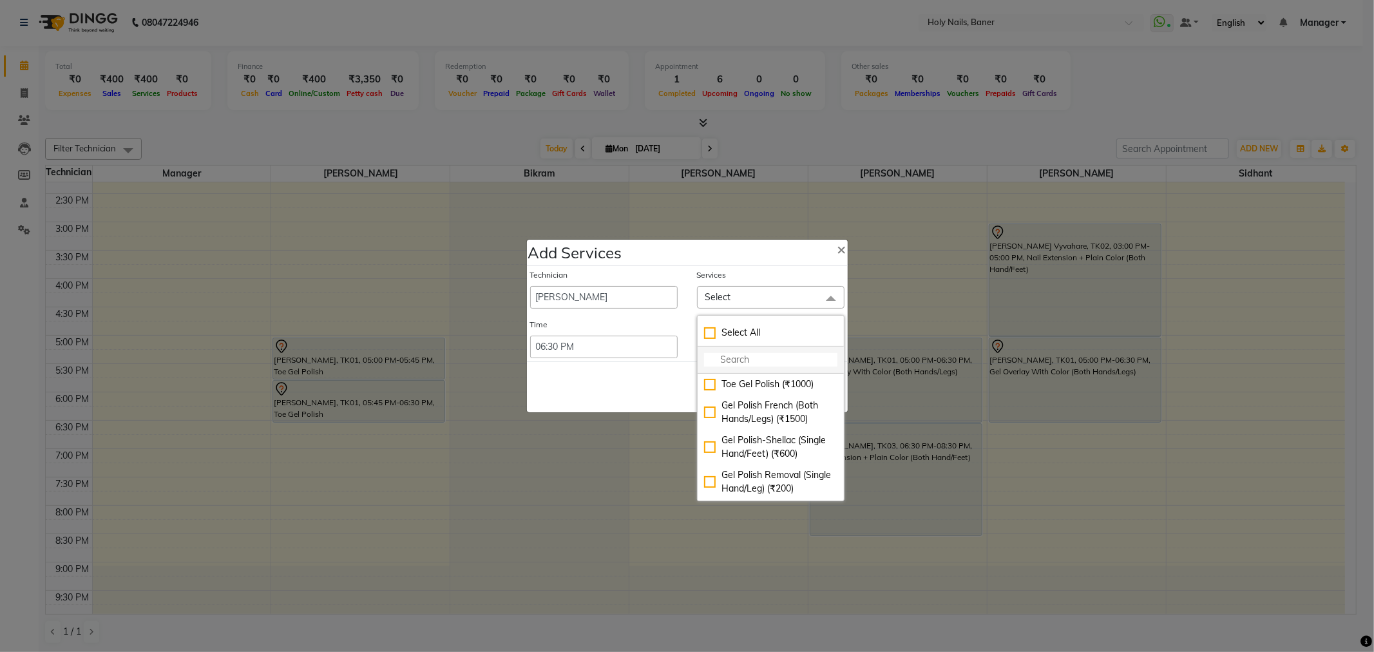
click at [761, 358] on input "multiselect-search" at bounding box center [770, 360] width 133 height 14
type input "pedi"
click at [766, 448] on div "Classic Pedicure (₹1200)" at bounding box center [770, 455] width 133 height 14
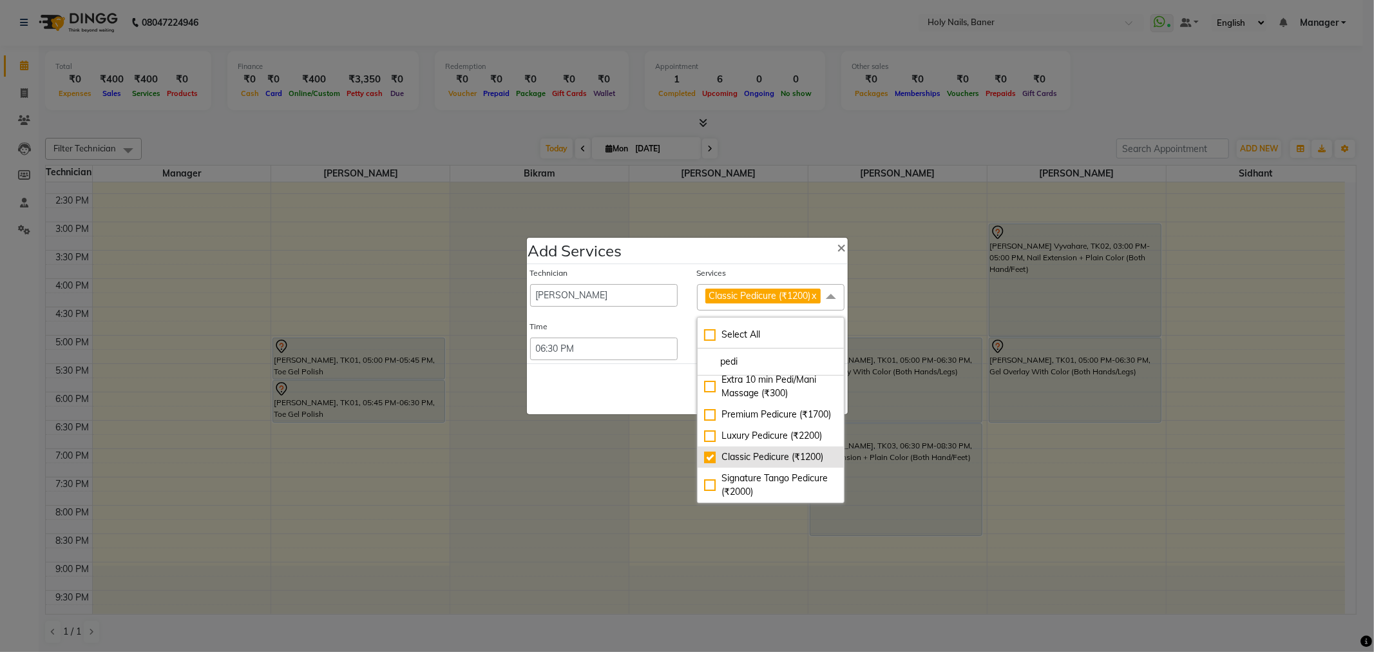
click at [754, 462] on div "Classic Pedicure (₹1200)" at bounding box center [770, 457] width 133 height 14
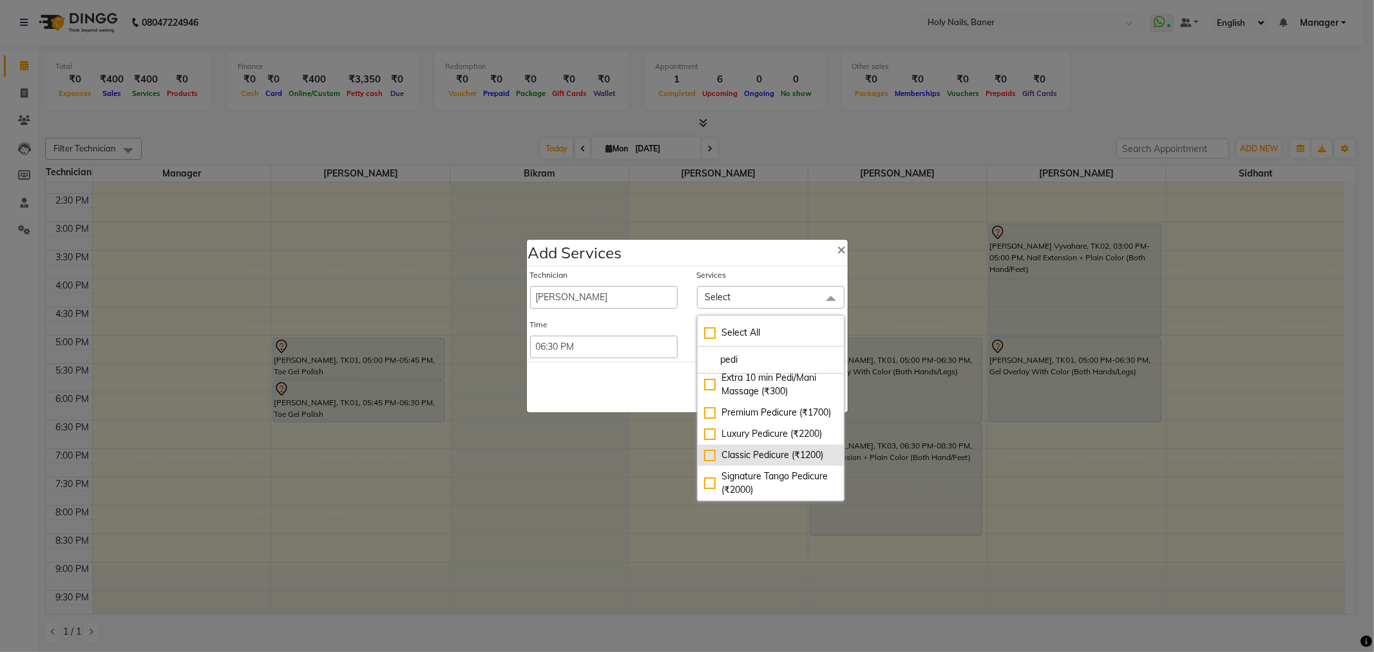
click at [756, 453] on div "Classic Pedicure (₹1200)" at bounding box center [770, 455] width 133 height 14
checkbox input "true"
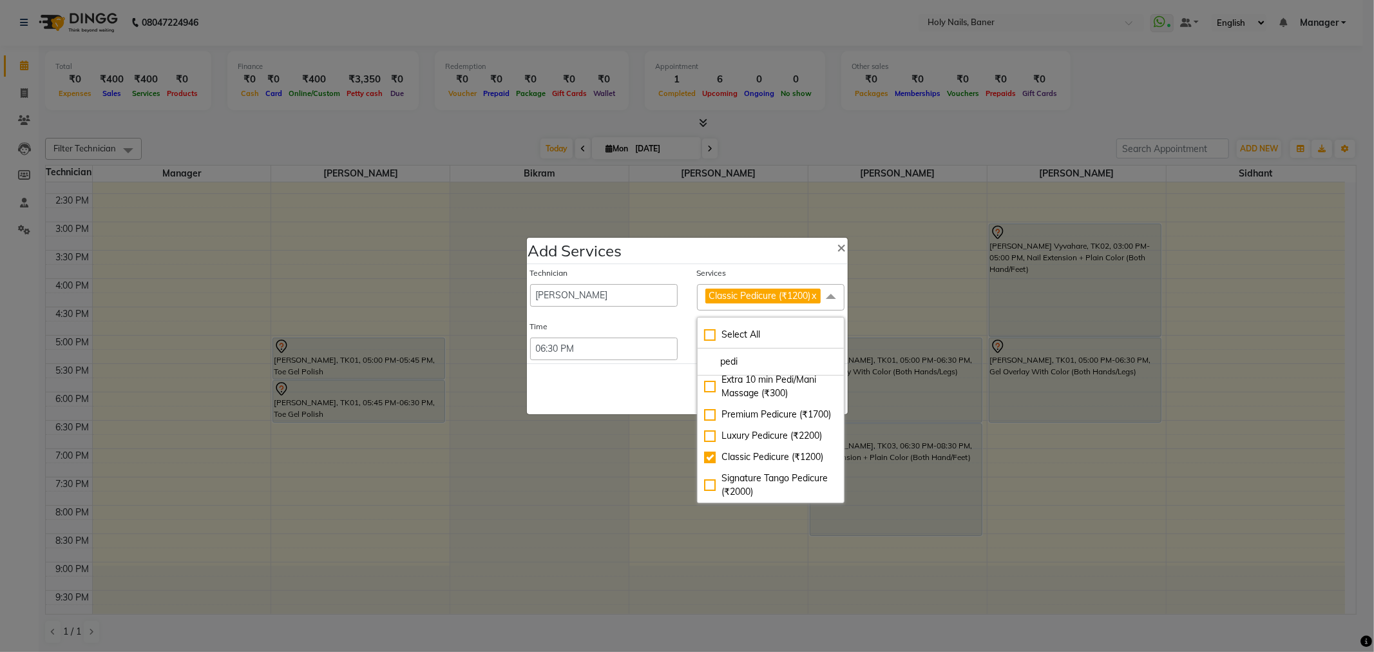
click at [618, 384] on div "Save Cancel" at bounding box center [687, 388] width 321 height 51
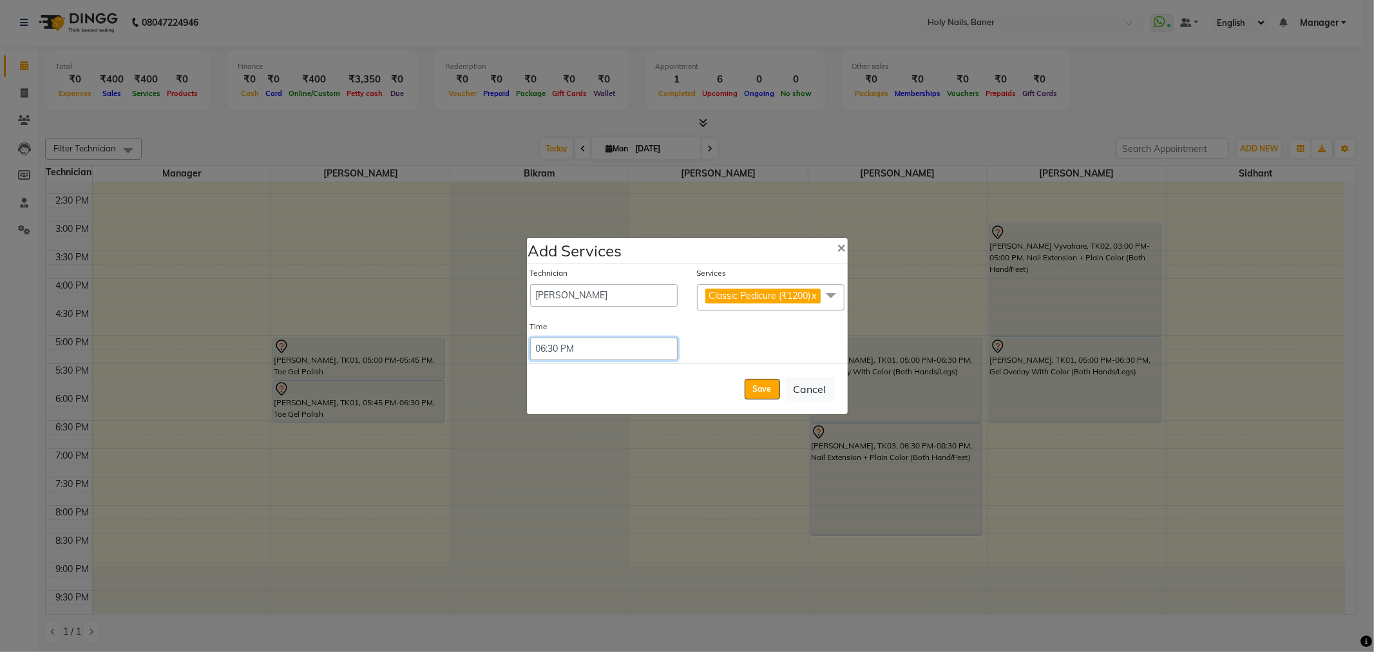
click at [582, 354] on select "Select 09:00 AM 09:15 AM 09:30 AM 09:45 AM 10:00 AM 10:15 AM 10:30 AM 10:45 AM …" at bounding box center [603, 348] width 147 height 23
select select "1020"
click at [530, 345] on select "Select 09:00 AM 09:15 AM 09:30 AM 09:45 AM 10:00 AM 10:15 AM 10:30 AM 10:45 AM …" at bounding box center [603, 348] width 147 height 23
click at [758, 393] on button "Save" at bounding box center [762, 389] width 35 height 21
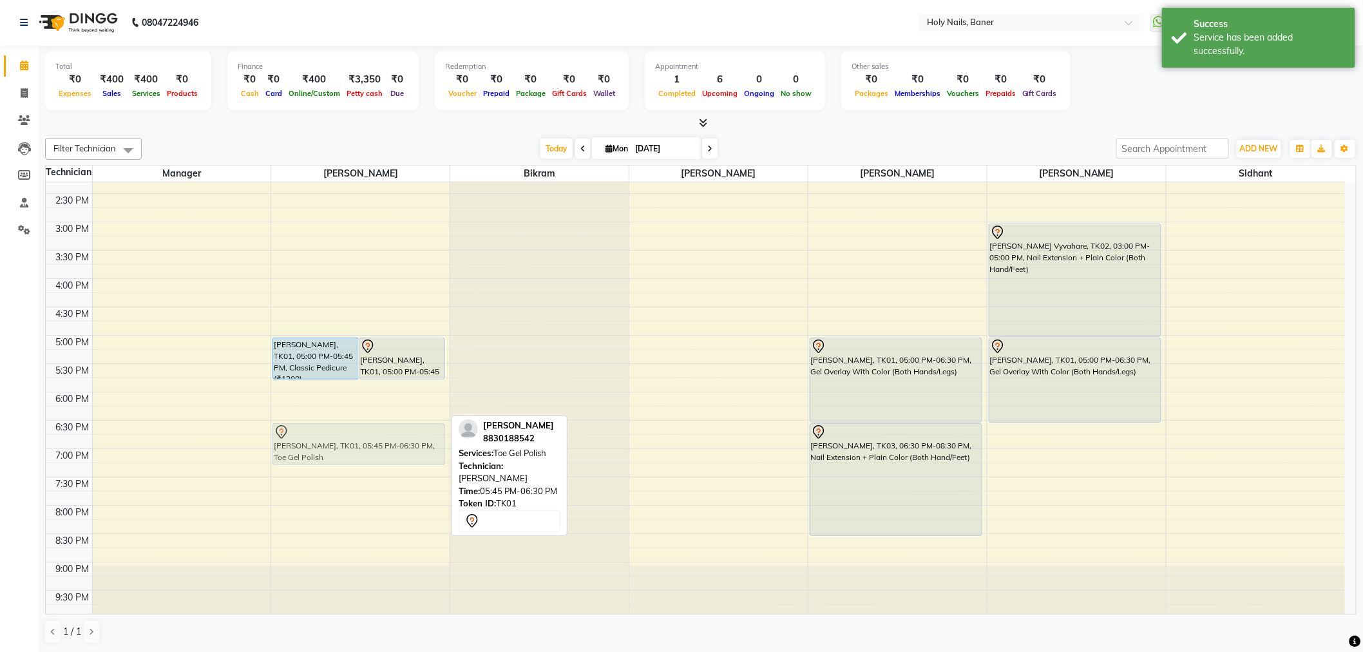
drag, startPoint x: 343, startPoint y: 390, endPoint x: 340, endPoint y: 427, distance: 36.9
click at [340, 427] on div "Lucie Godfrey, TK01, 05:00 PM-05:45 PM, Classic Pedicure (₹1200) Lucie Godfrey,…" at bounding box center [360, 221] width 178 height 793
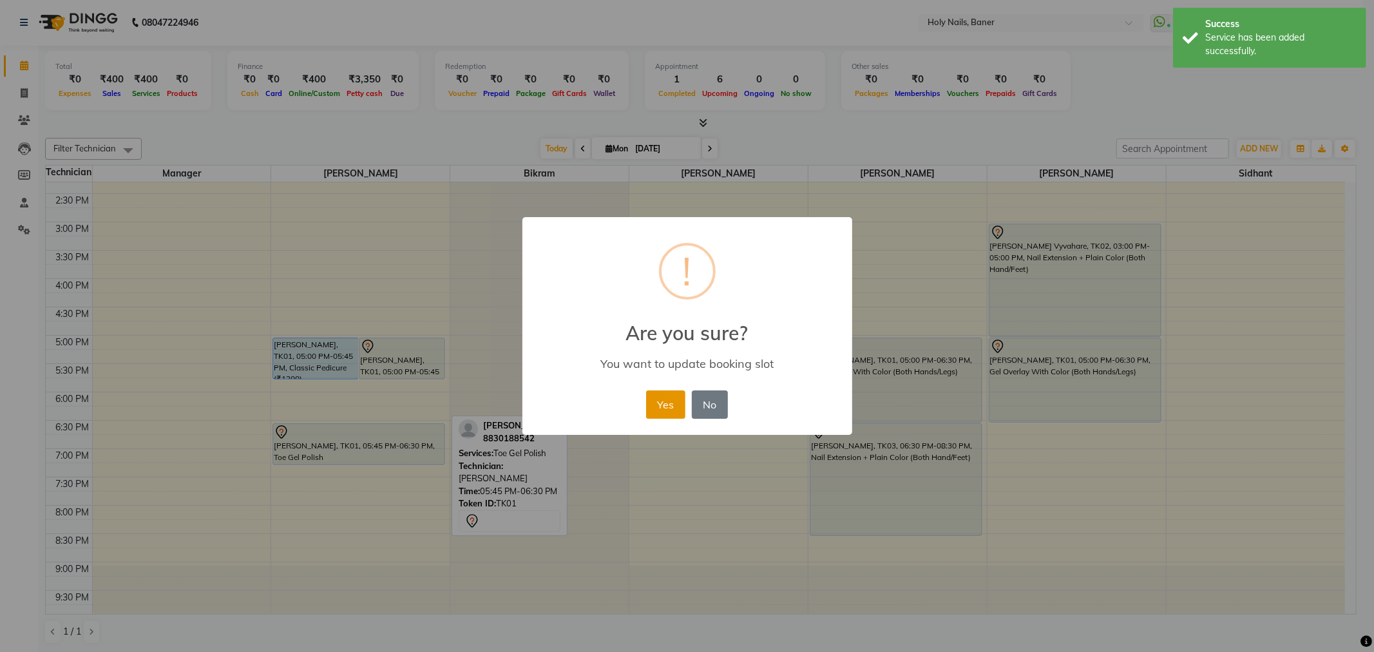
click at [663, 406] on button "Yes" at bounding box center [665, 404] width 39 height 28
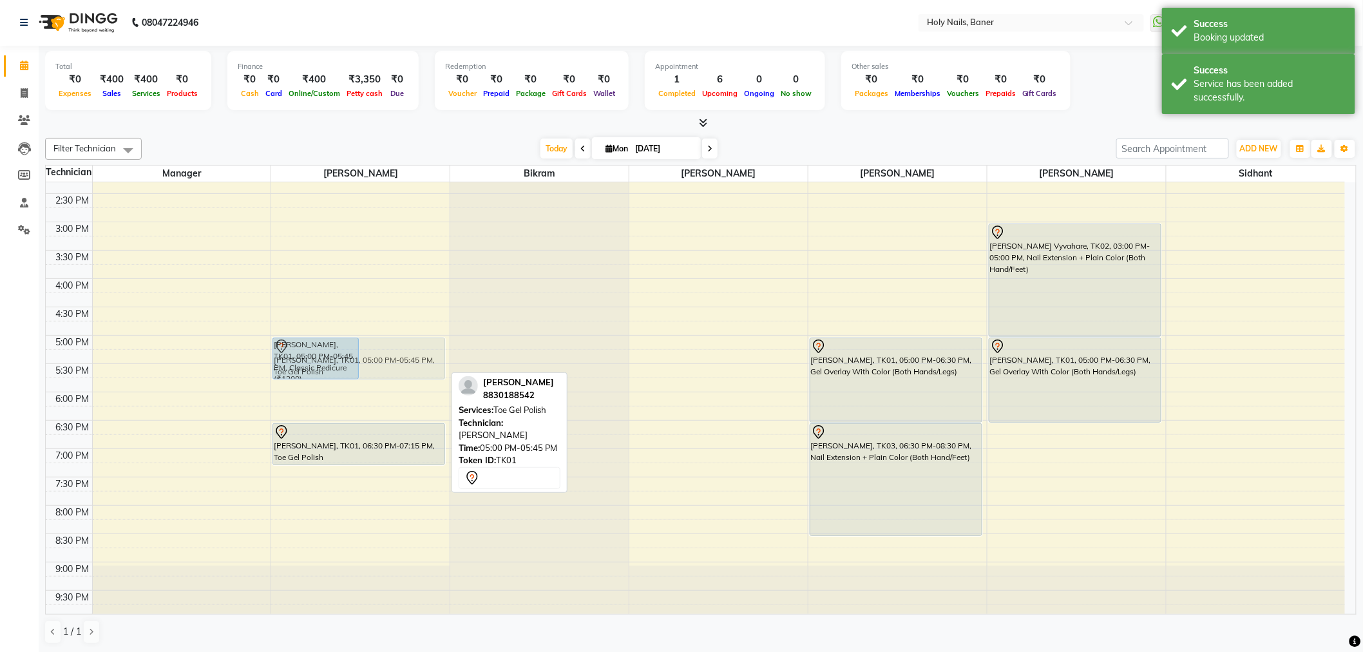
drag, startPoint x: 400, startPoint y: 362, endPoint x: 425, endPoint y: 369, distance: 26.1
click at [425, 369] on div "Lucie Godfrey, TK01, 05:00 PM-05:45 PM, Classic Pedicure (₹1200) Lucie Godfrey,…" at bounding box center [360, 221] width 178 height 793
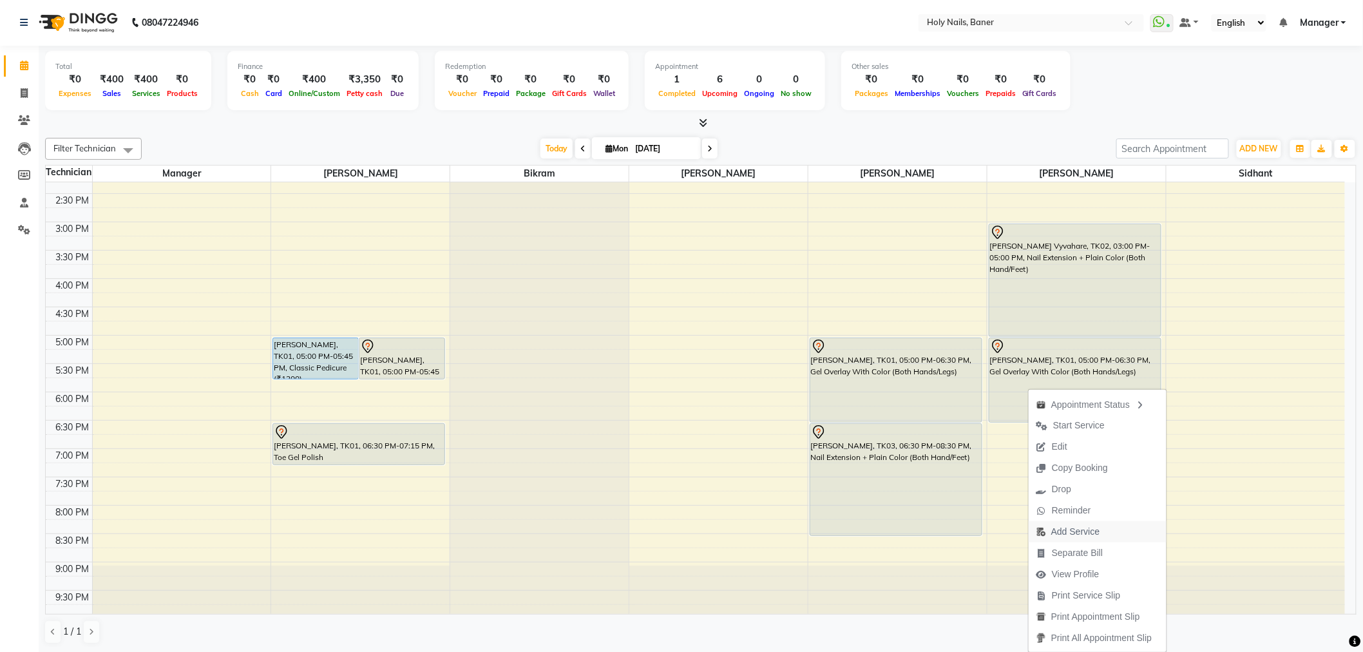
click at [1072, 529] on span "Add Service" at bounding box center [1075, 532] width 48 height 14
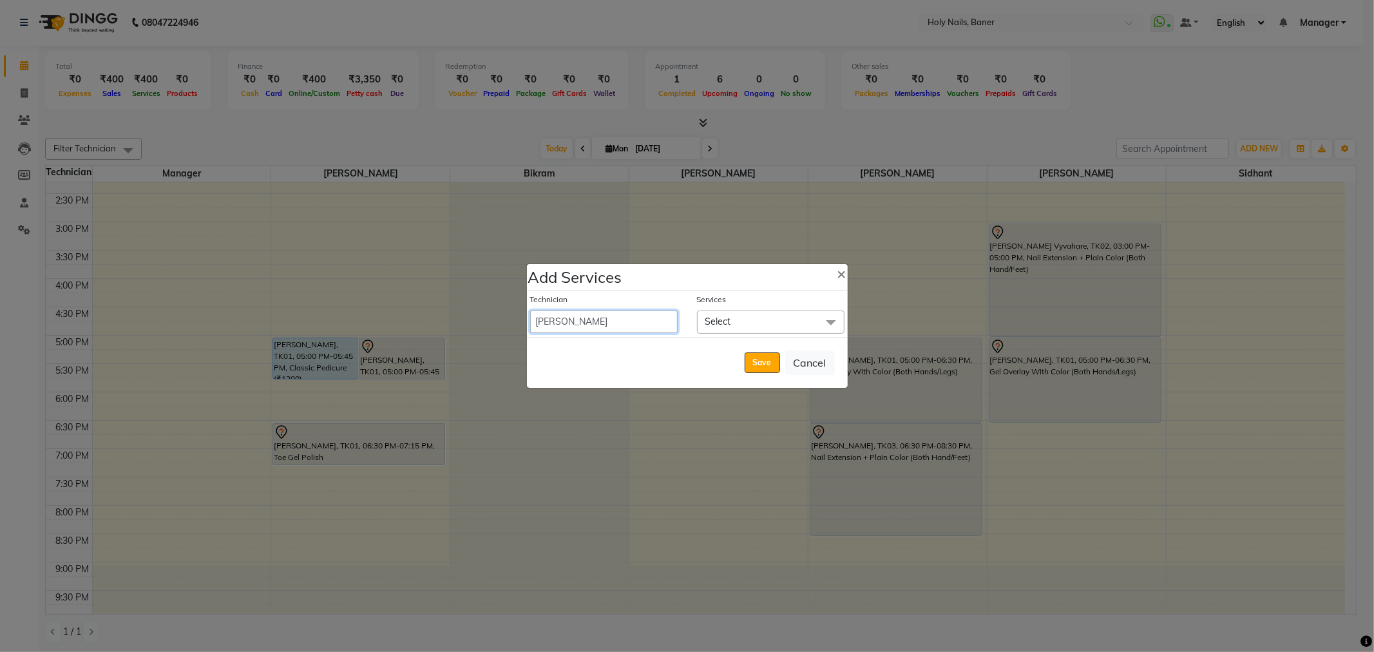
click at [635, 319] on select "Bijoy Bikram Kamlesh Manager Sidhant Suchitra Vishwajeet" at bounding box center [603, 321] width 147 height 23
select select "36616"
click at [530, 310] on select "Bijoy Bikram Kamlesh Manager Sidhant Suchitra Vishwajeet" at bounding box center [603, 321] width 147 height 23
select select "1110"
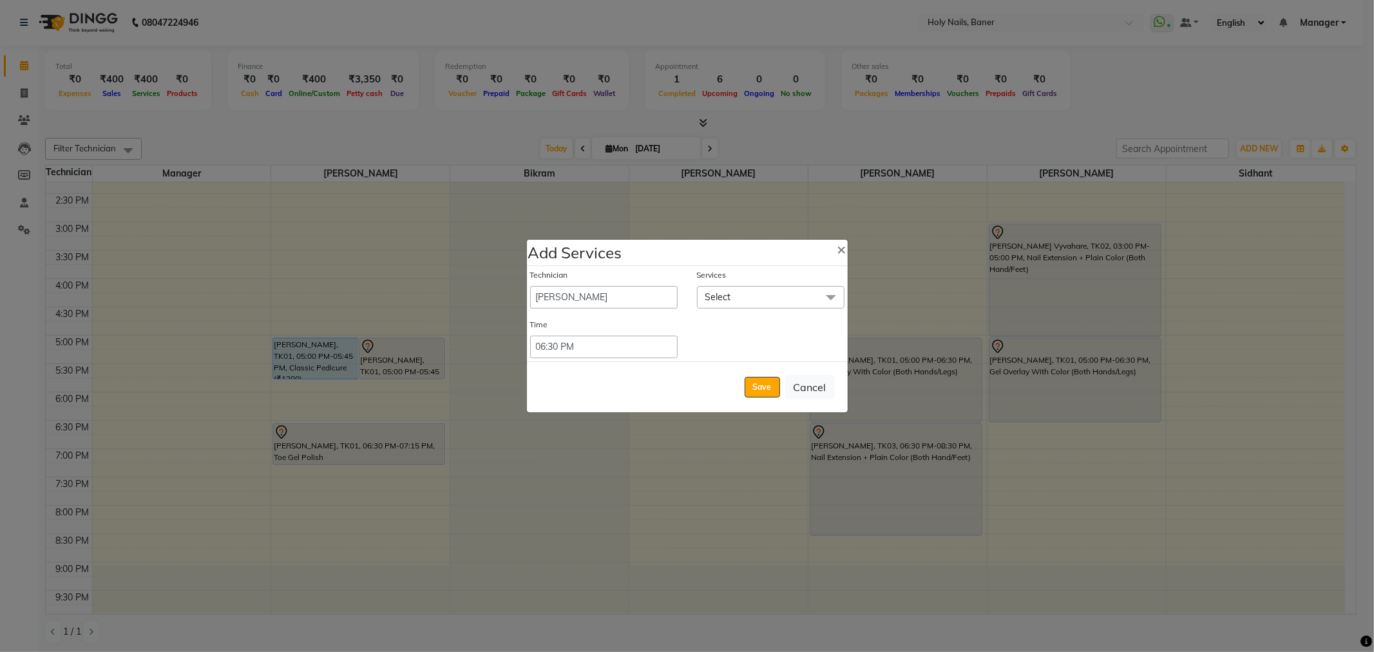
click at [761, 294] on span "Select" at bounding box center [770, 297] width 147 height 23
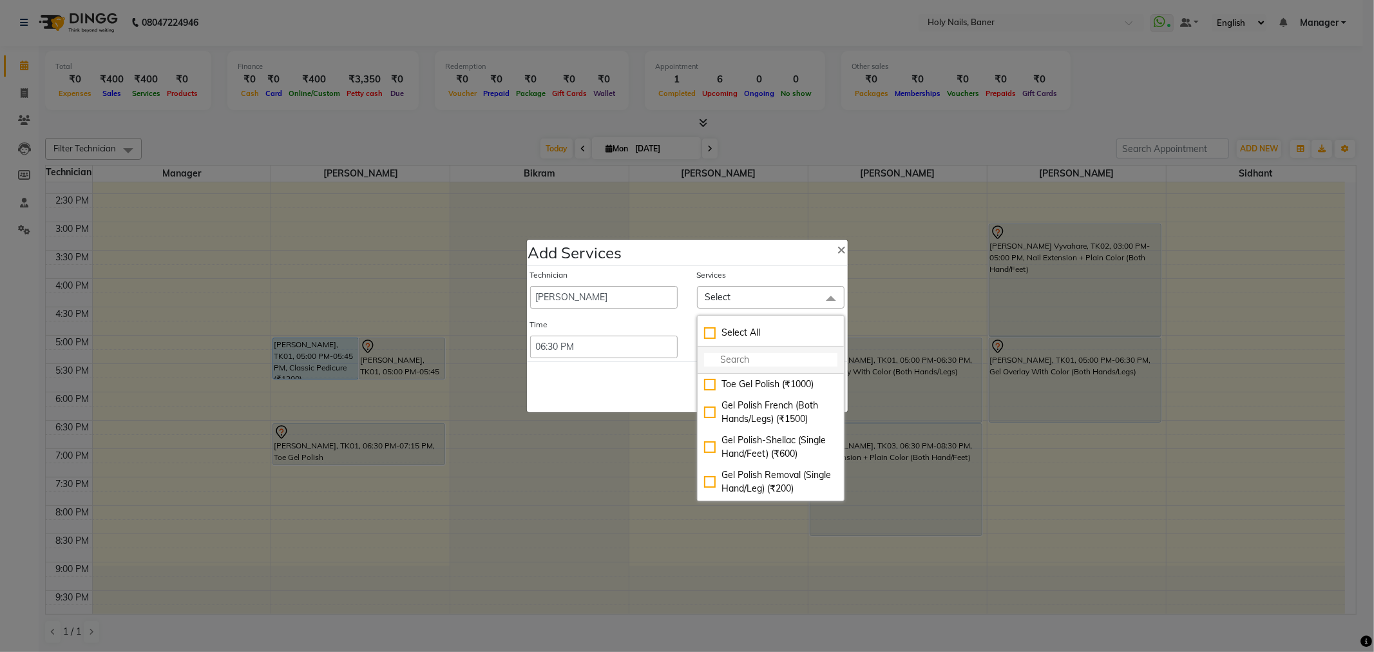
click at [779, 357] on input "multiselect-search" at bounding box center [770, 360] width 133 height 14
type input "pedi"
click at [777, 455] on div "Classic Pedicure (₹1200)" at bounding box center [770, 455] width 133 height 14
checkbox input "true"
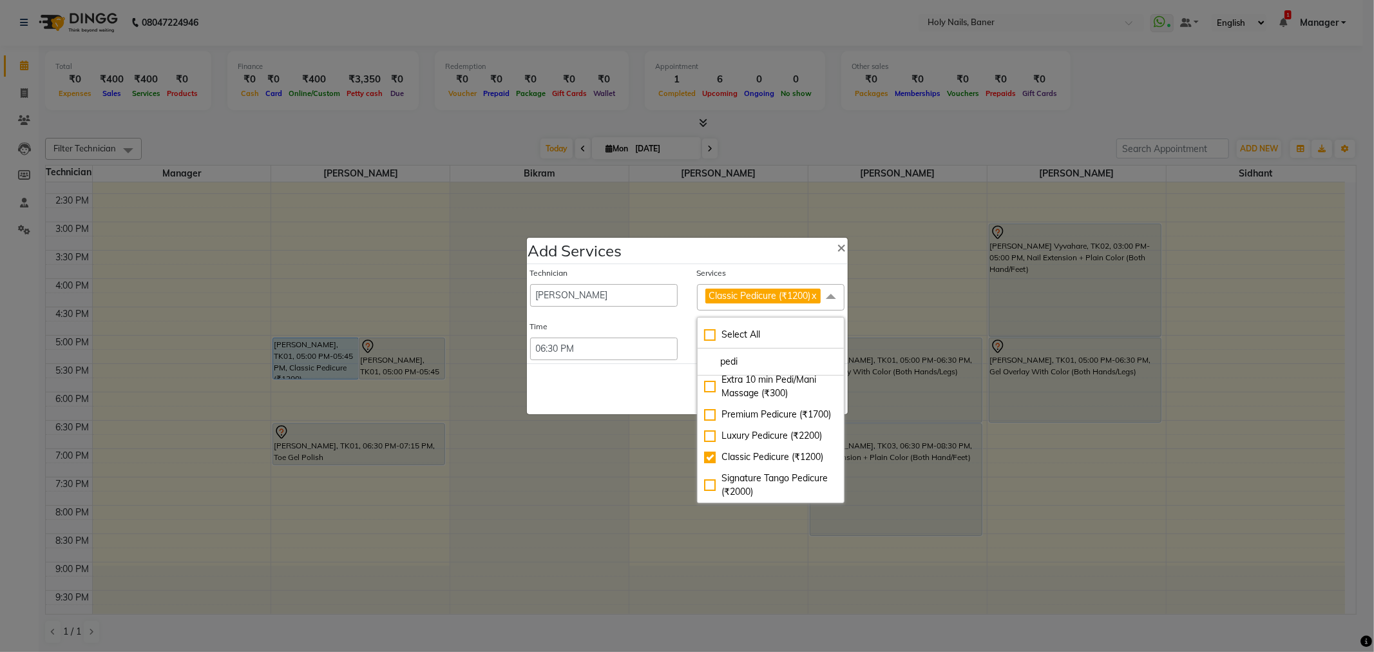
click at [603, 394] on div "Save Cancel" at bounding box center [687, 388] width 321 height 51
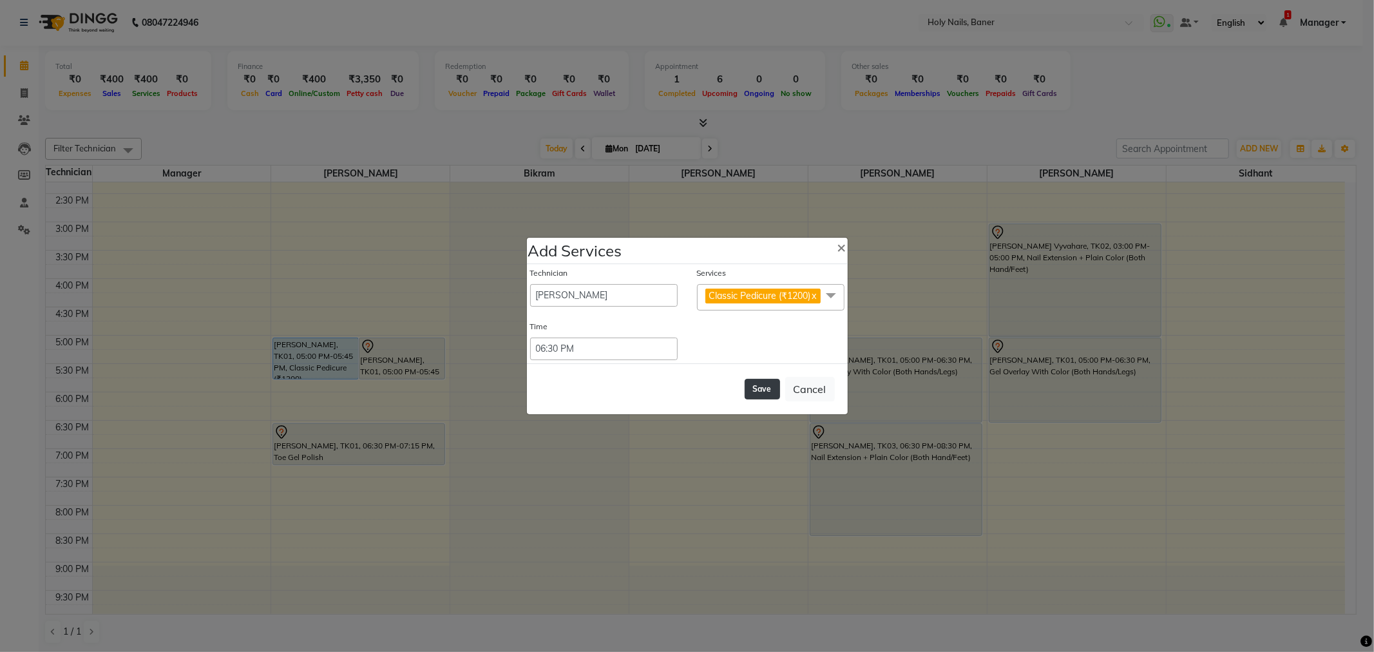
click at [760, 396] on button "Save" at bounding box center [762, 389] width 35 height 21
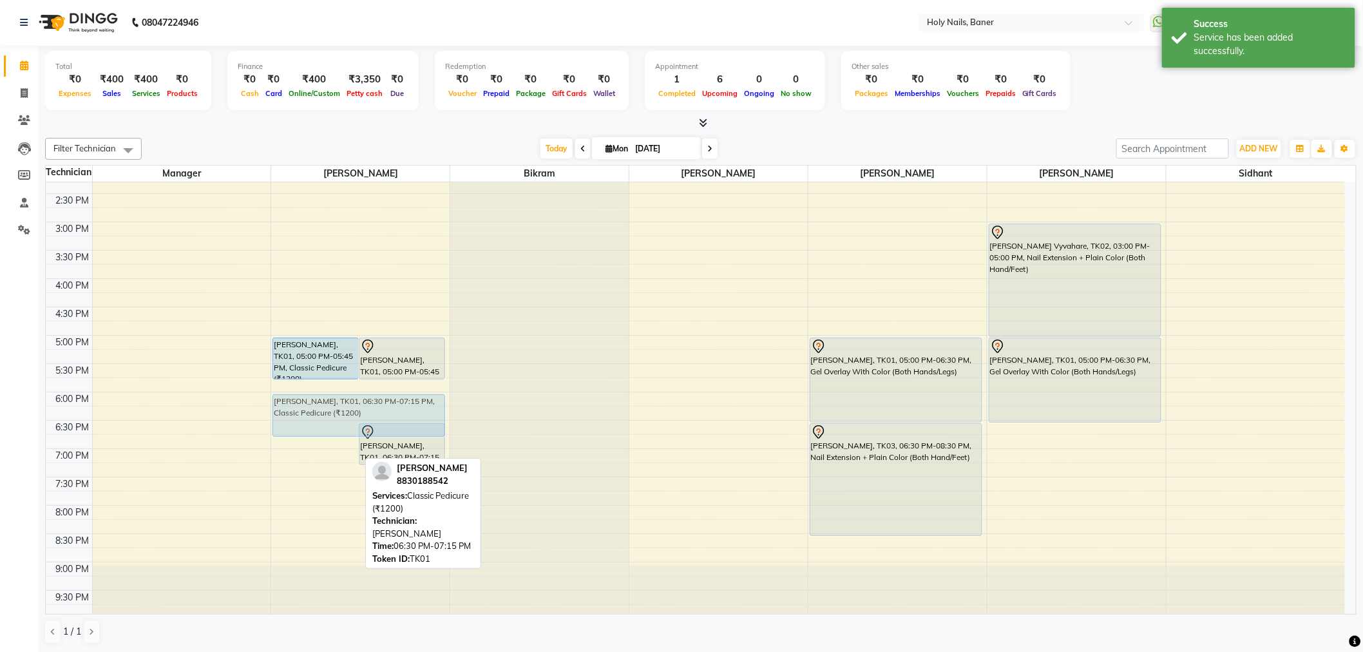
drag, startPoint x: 305, startPoint y: 428, endPoint x: 309, endPoint y: 403, distance: 26.0
click at [309, 403] on div "Lucie Godfrey, TK01, 05:00 PM-05:45 PM, Classic Pedicure (₹1200) Lucie Godfrey,…" at bounding box center [360, 221] width 178 height 793
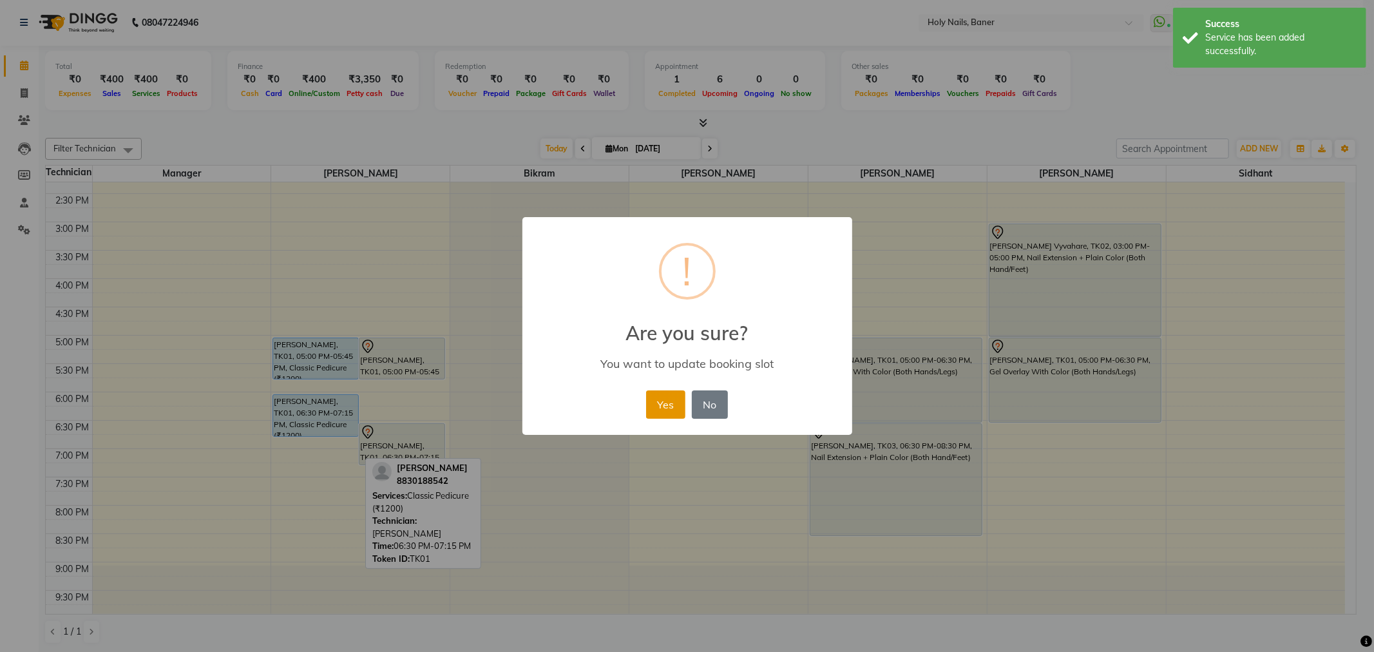
click at [668, 408] on button "Yes" at bounding box center [665, 404] width 39 height 28
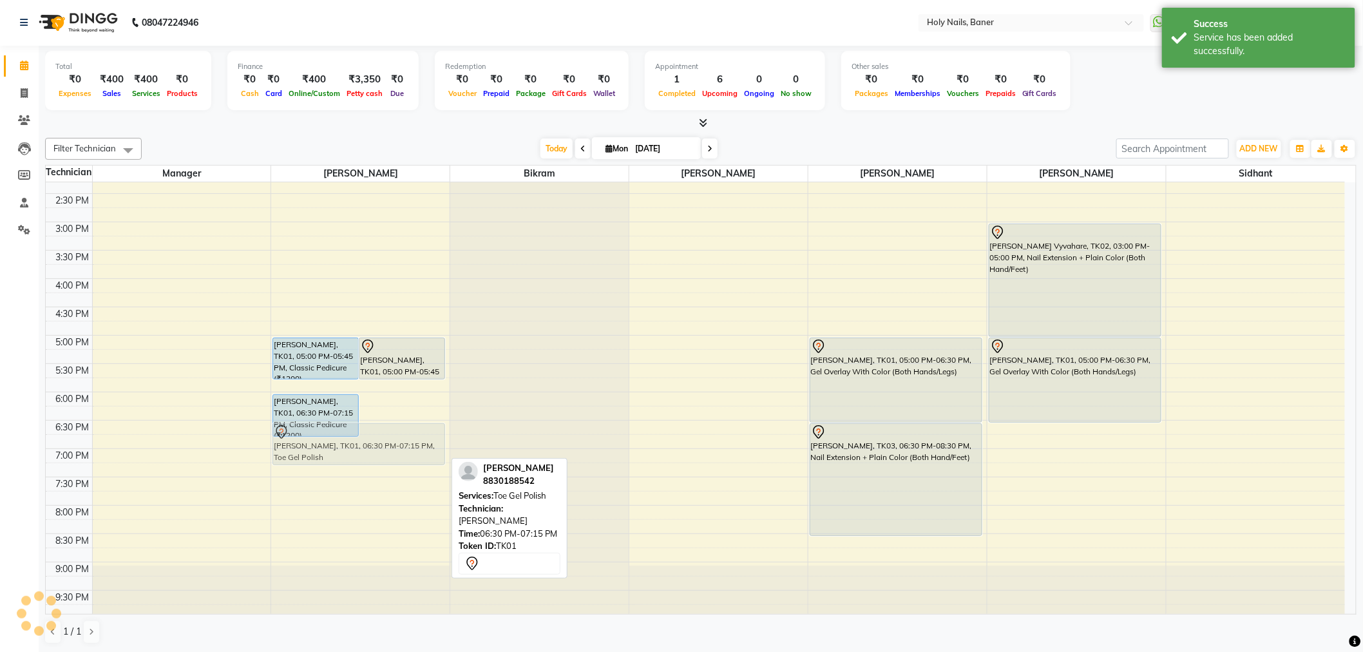
drag, startPoint x: 382, startPoint y: 436, endPoint x: 357, endPoint y: 442, distance: 25.9
click at [357, 442] on div "Lucie Godfrey, TK01, 05:00 PM-05:45 PM, Classic Pedicure (₹1200) Lucie Godfrey,…" at bounding box center [360, 221] width 178 height 793
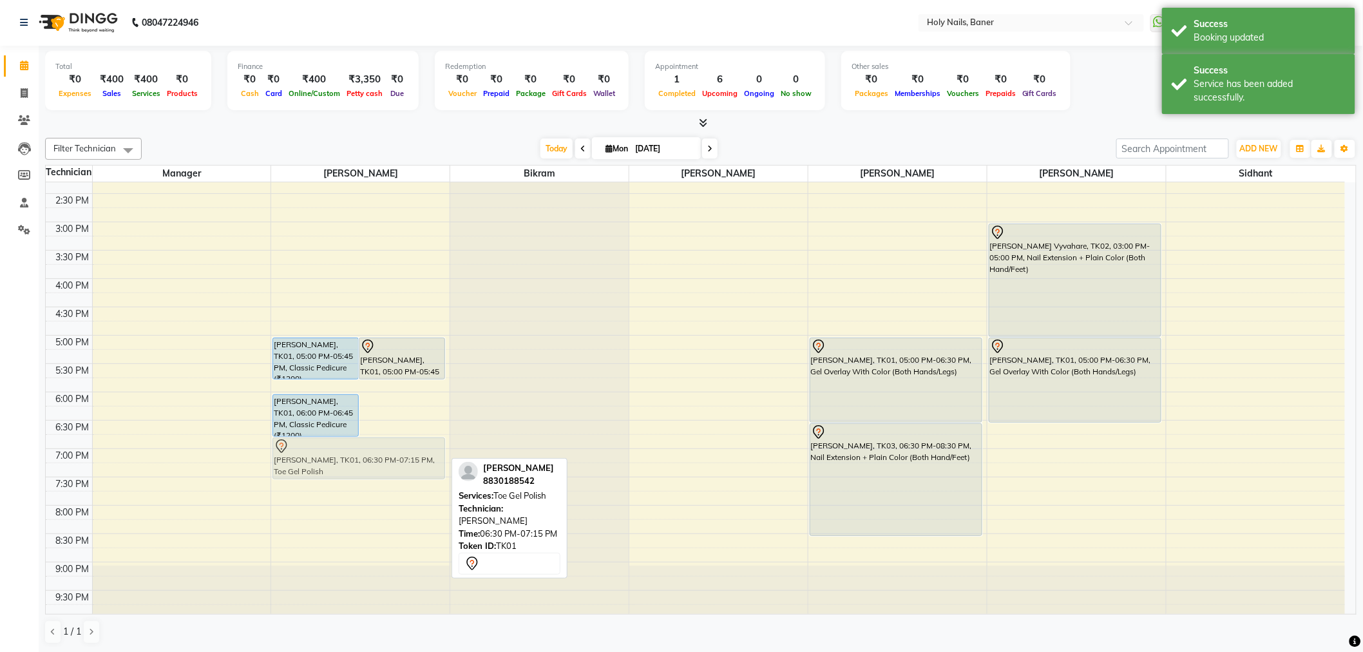
drag, startPoint x: 380, startPoint y: 438, endPoint x: 341, endPoint y: 454, distance: 41.9
click at [341, 454] on div "Lucie Godfrey, TK01, 05:00 PM-05:45 PM, Classic Pedicure (₹1200) Lucie Godfrey,…" at bounding box center [360, 221] width 178 height 793
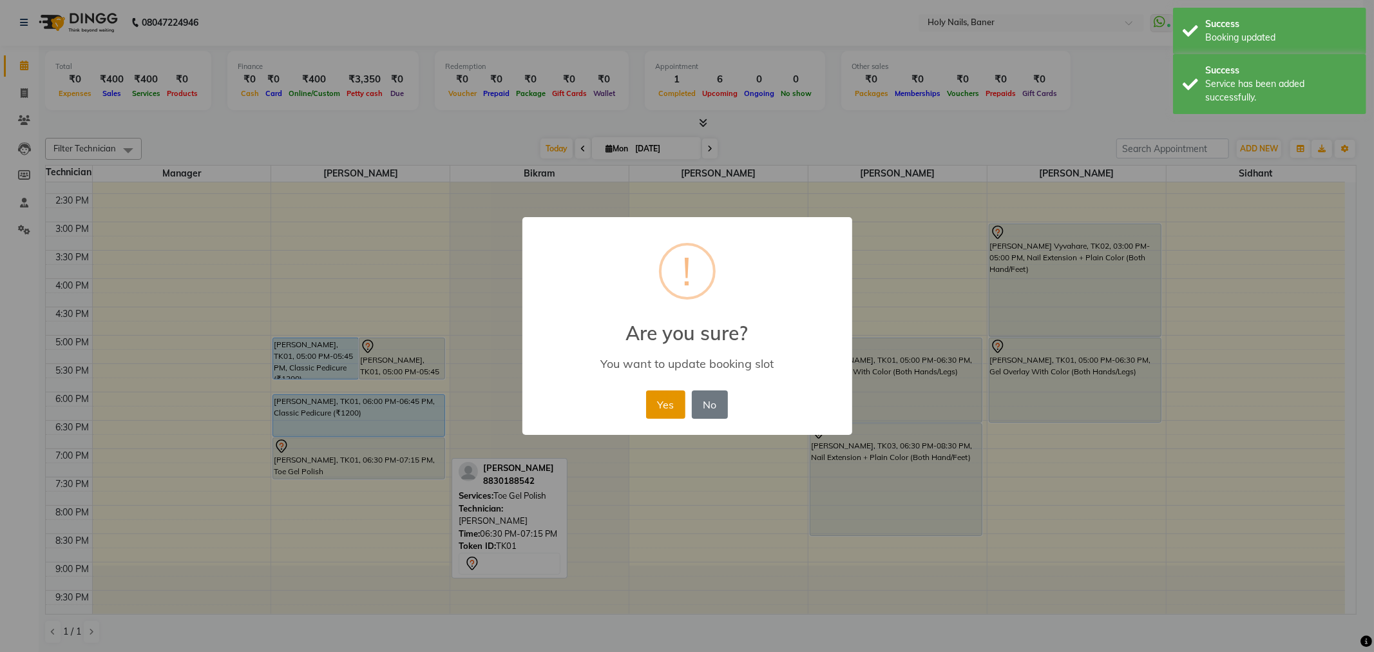
click at [669, 401] on button "Yes" at bounding box center [665, 404] width 39 height 28
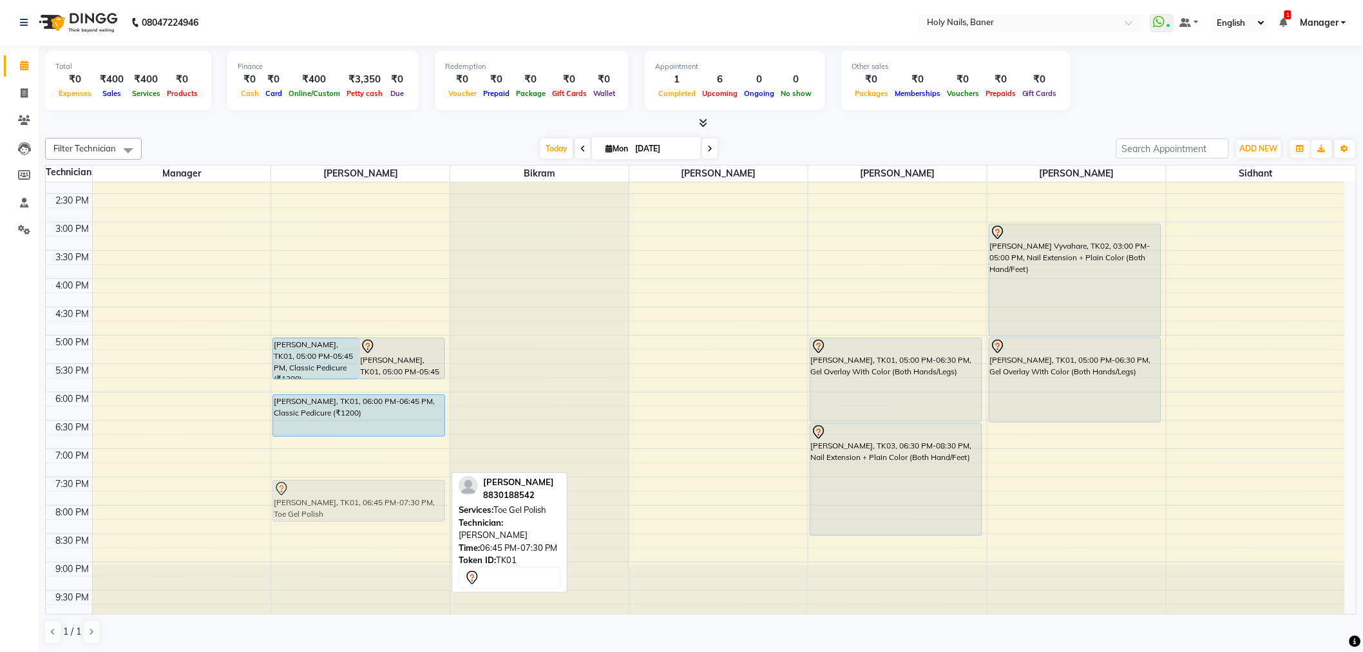
drag, startPoint x: 319, startPoint y: 457, endPoint x: 305, endPoint y: 506, distance: 51.0
click at [305, 506] on div "Lucie Godfrey, TK01, 05:00 PM-05:45 PM, Classic Pedicure (₹1200) Lucie Godfrey,…" at bounding box center [360, 221] width 178 height 793
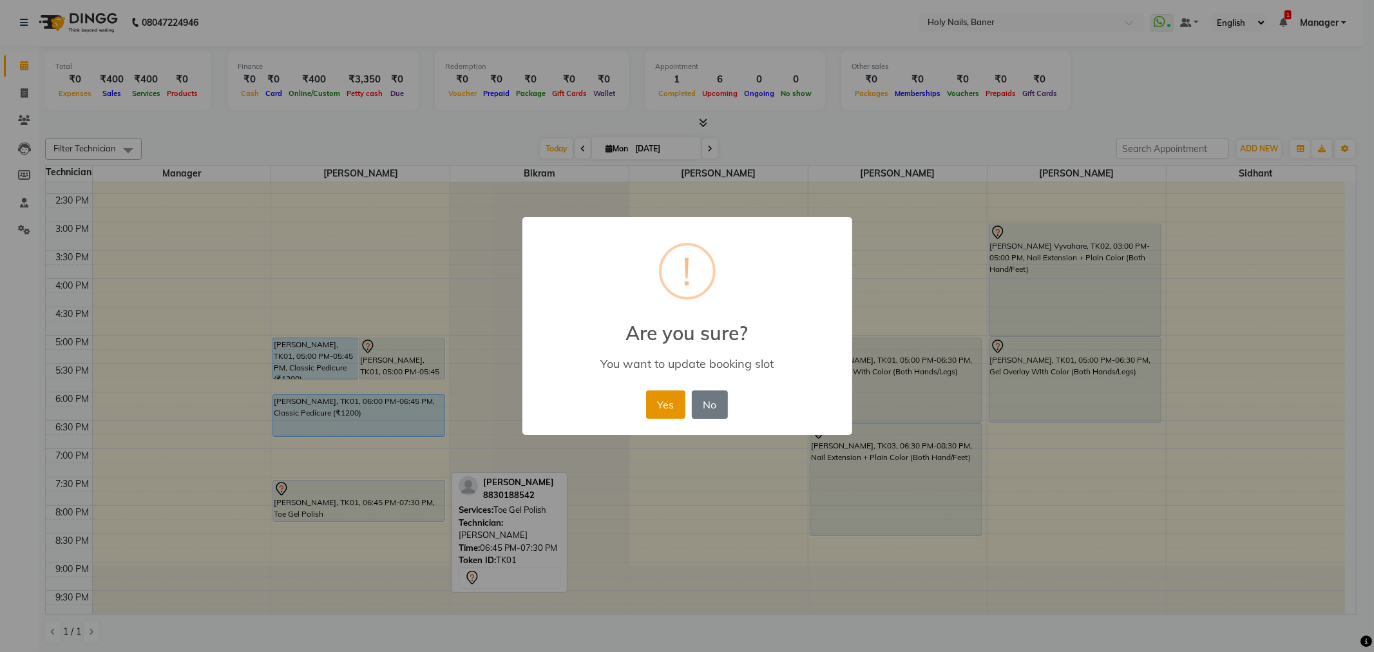
click at [672, 406] on button "Yes" at bounding box center [665, 404] width 39 height 28
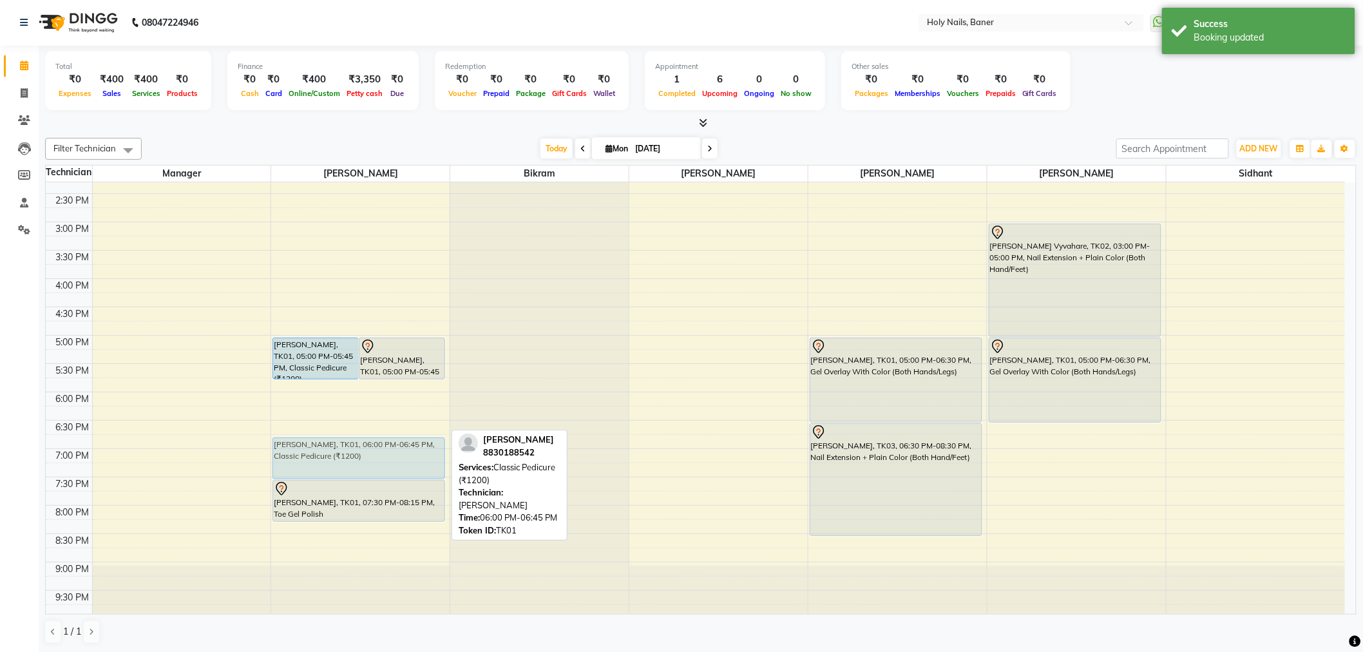
drag, startPoint x: 361, startPoint y: 413, endPoint x: 348, endPoint y: 460, distance: 48.9
click at [348, 460] on div "Lucie Godfrey, TK01, 05:00 PM-05:45 PM, Classic Pedicure (₹1200) Lucie Godfrey,…" at bounding box center [360, 221] width 178 height 793
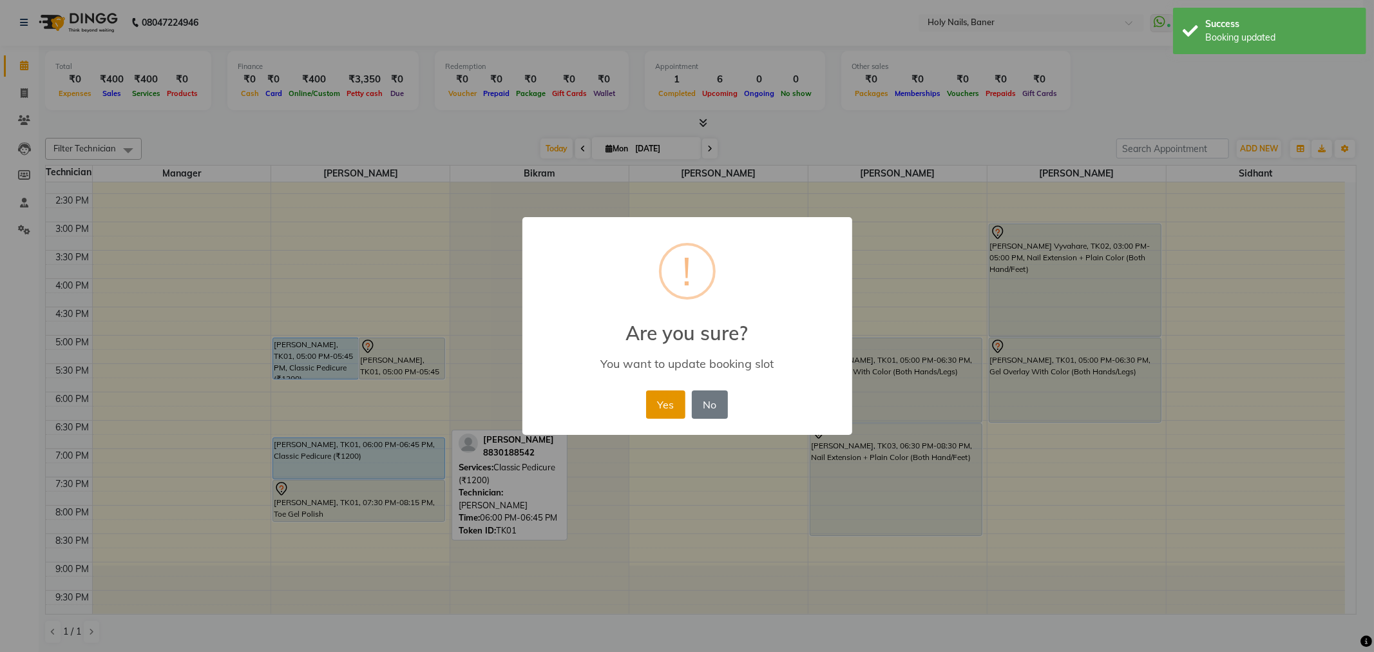
click at [652, 394] on button "Yes" at bounding box center [665, 404] width 39 height 28
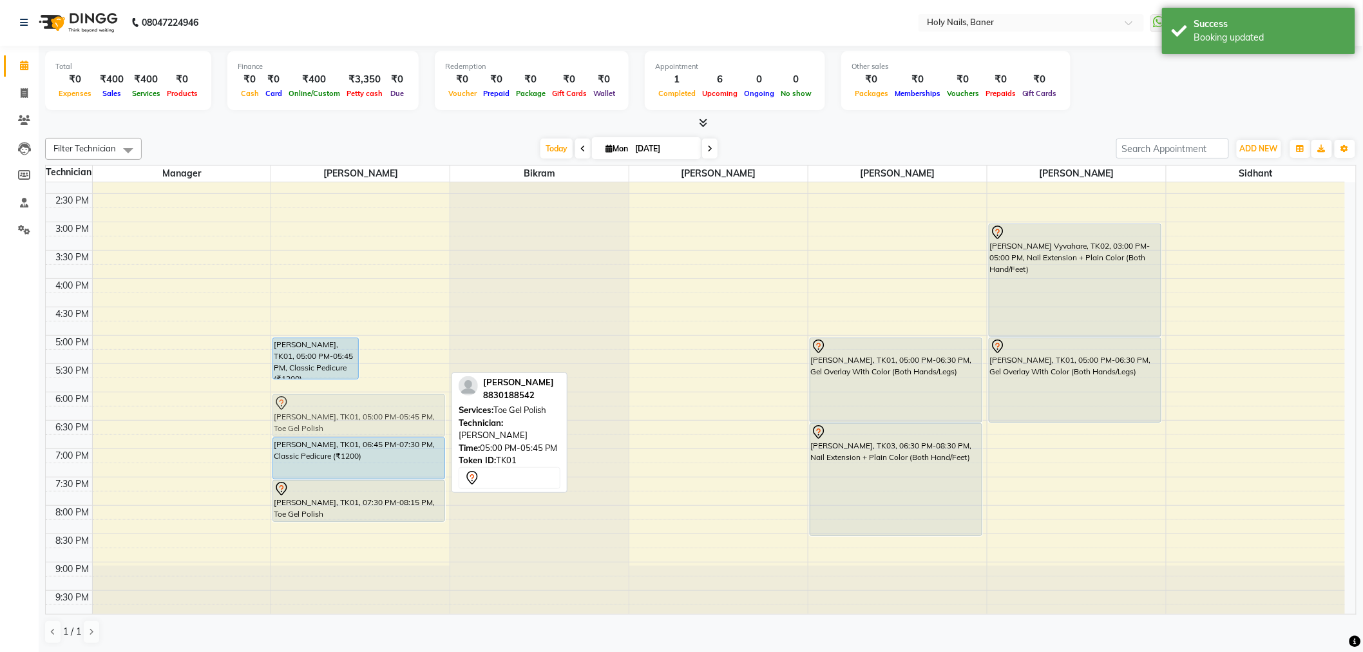
drag, startPoint x: 395, startPoint y: 359, endPoint x: 386, endPoint y: 413, distance: 54.8
click at [386, 413] on div "Lucie Godfrey, TK01, 05:00 PM-05:45 PM, Classic Pedicure (₹1200) Lucie Godfrey,…" at bounding box center [360, 221] width 178 height 793
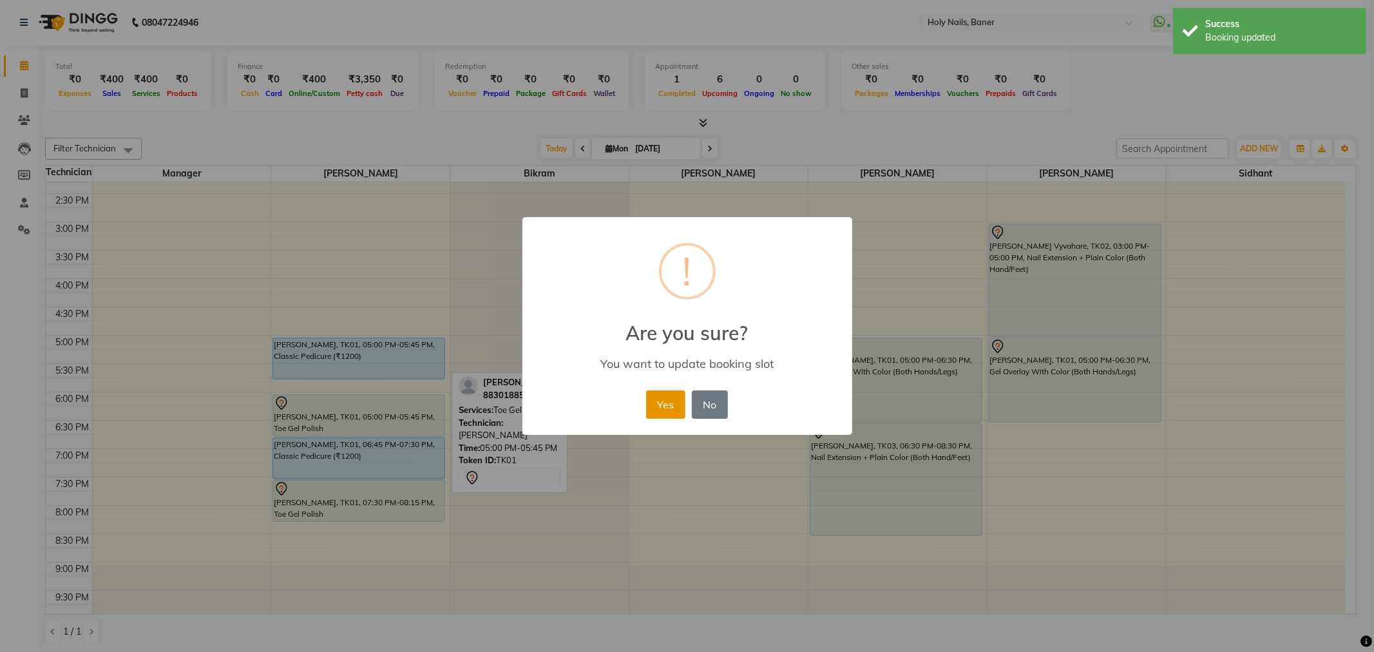
click at [652, 403] on button "Yes" at bounding box center [665, 404] width 39 height 28
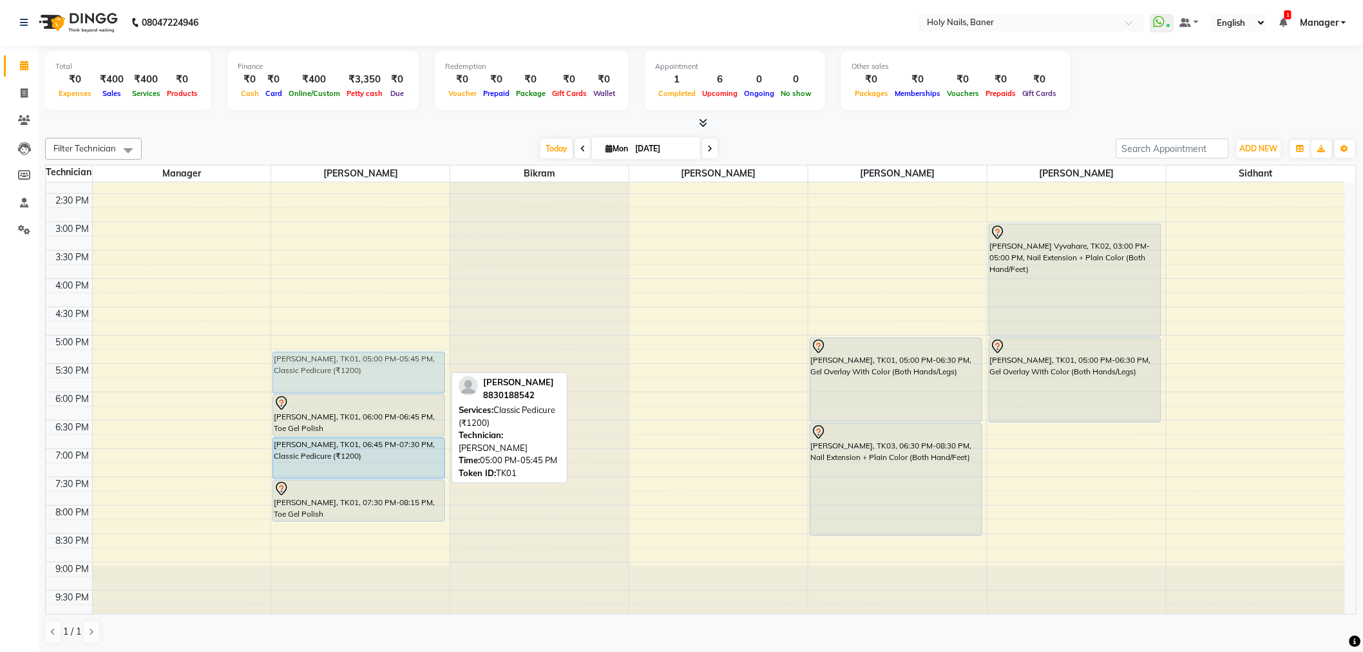
drag, startPoint x: 359, startPoint y: 359, endPoint x: 359, endPoint y: 370, distance: 10.9
click at [359, 370] on div "Lucie Godfrey, TK01, 05:00 PM-05:45 PM, Classic Pedicure (₹1200) Lucie Godfrey,…" at bounding box center [360, 221] width 178 height 793
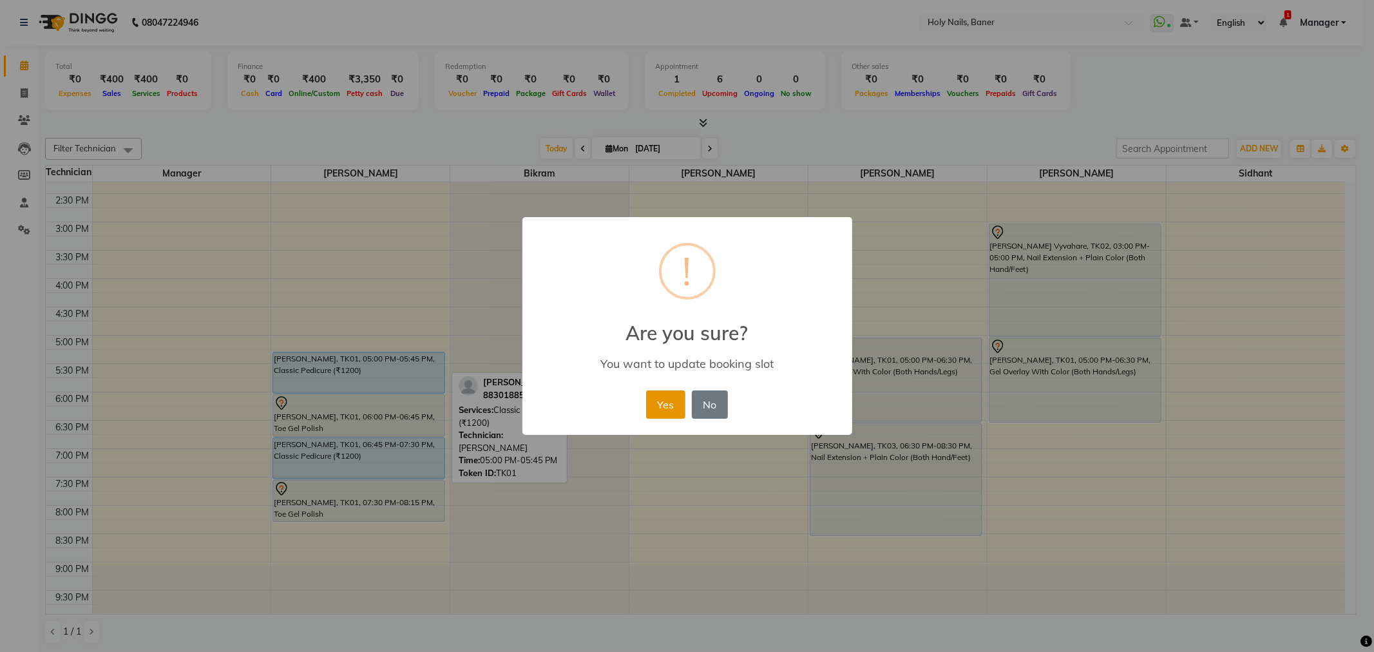
click at [673, 409] on button "Yes" at bounding box center [665, 404] width 39 height 28
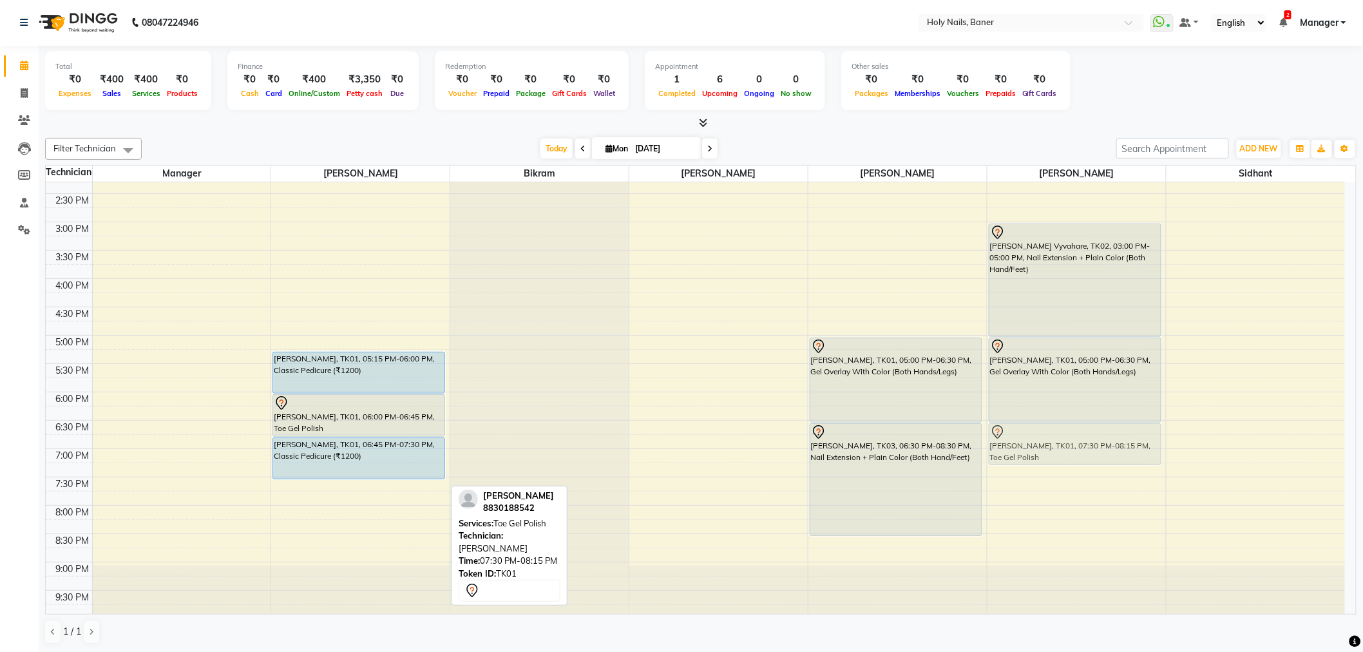
drag, startPoint x: 361, startPoint y: 506, endPoint x: 1036, endPoint y: 452, distance: 676.5
click at [1036, 452] on tr "Lucie Godfrey, TK01, 05:15 PM-06:00 PM, Classic Pedicure (₹1200) Lucie Godfrey,…" at bounding box center [695, 221] width 1299 height 793
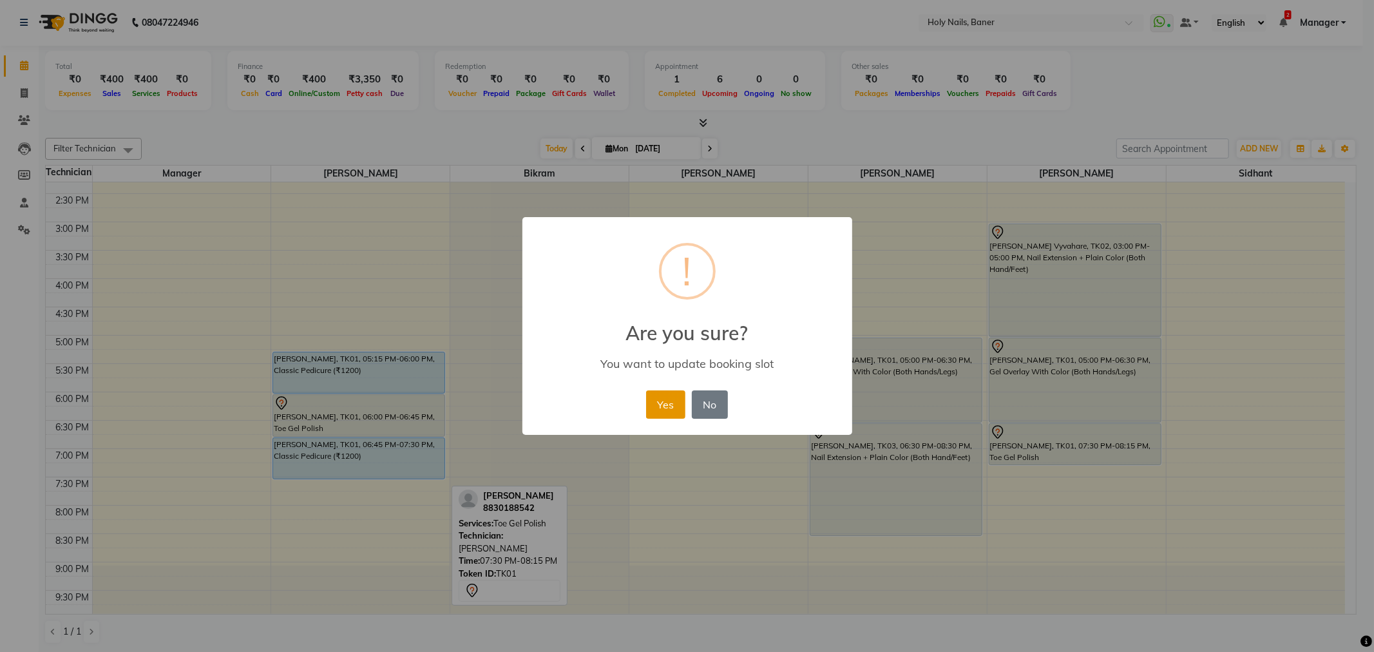
click at [677, 397] on button "Yes" at bounding box center [665, 404] width 39 height 28
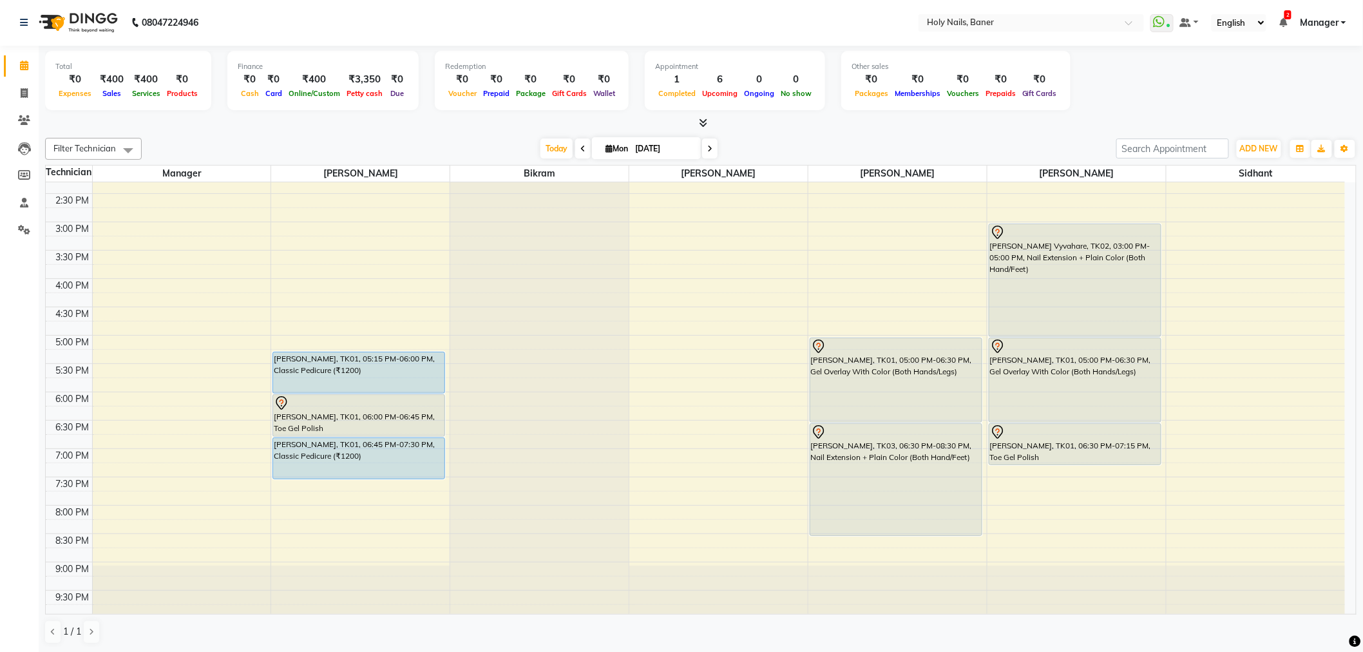
click at [707, 151] on icon at bounding box center [709, 149] width 5 height 8
type input "02-09-2025"
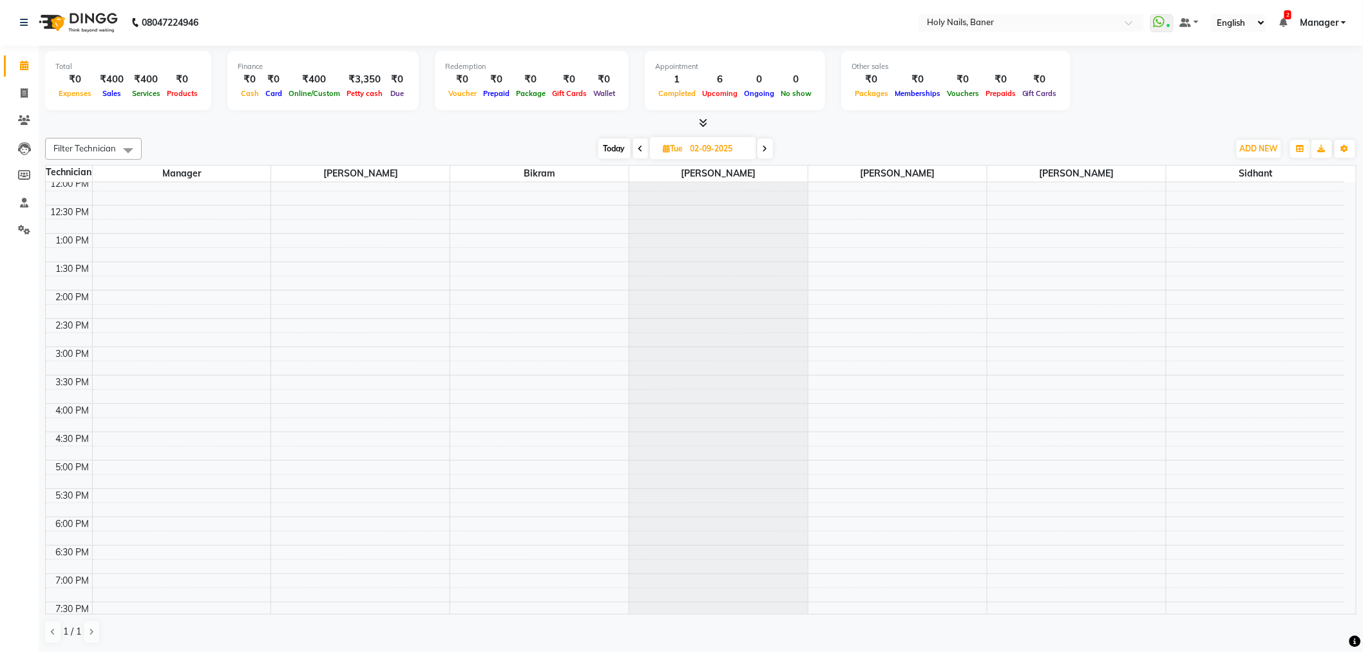
scroll to position [0, 0]
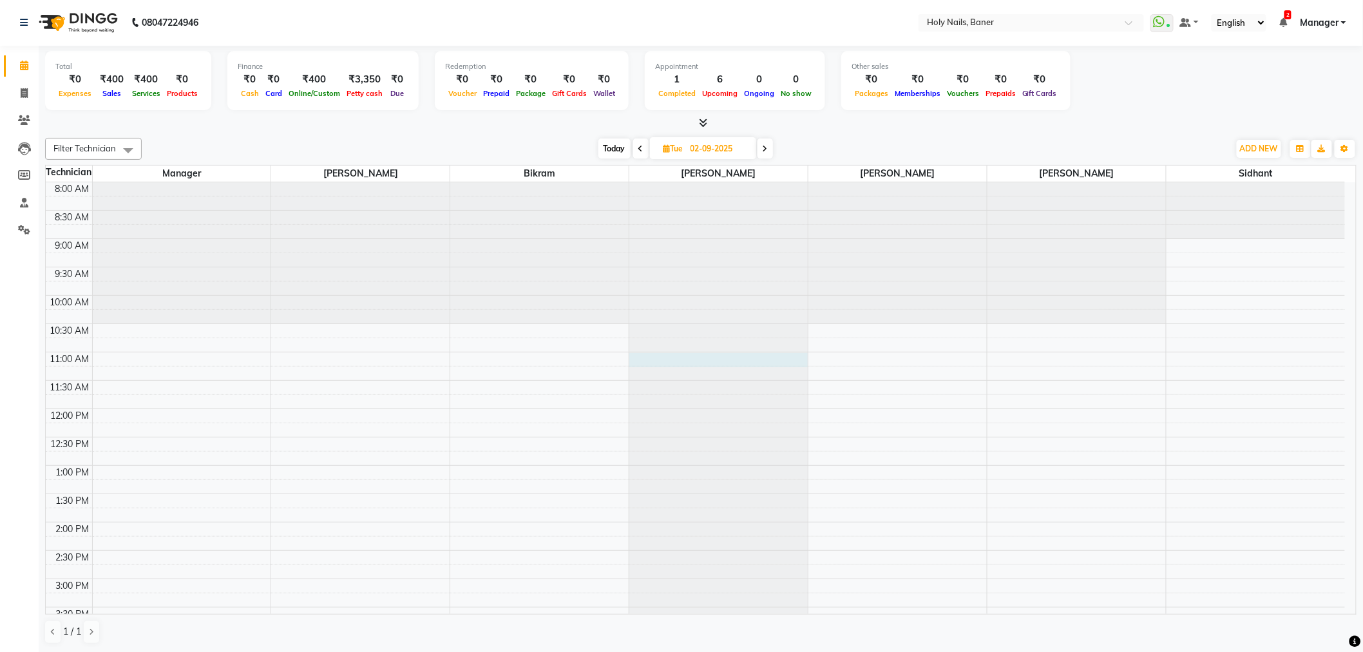
click at [654, 182] on div at bounding box center [718, 182] width 178 height 0
select select "36620"
select select "660"
select select "tentative"
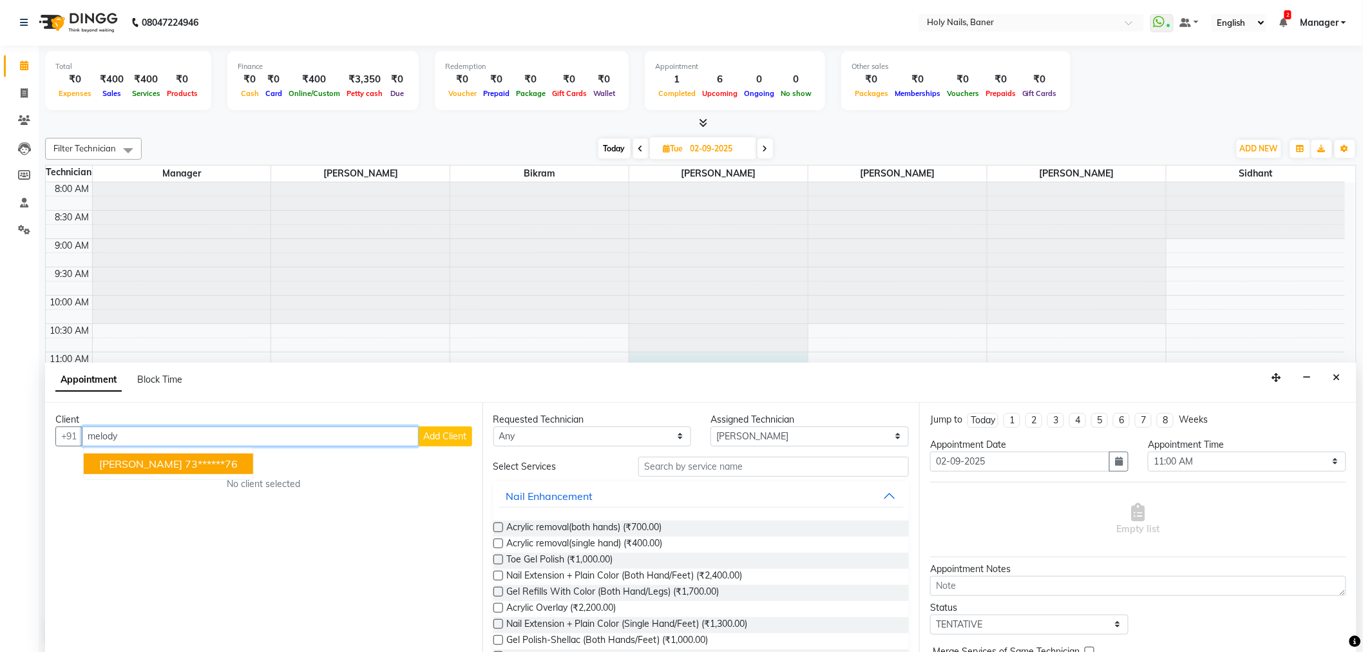
click at [206, 457] on ngb-highlight "73******76" at bounding box center [211, 463] width 53 height 13
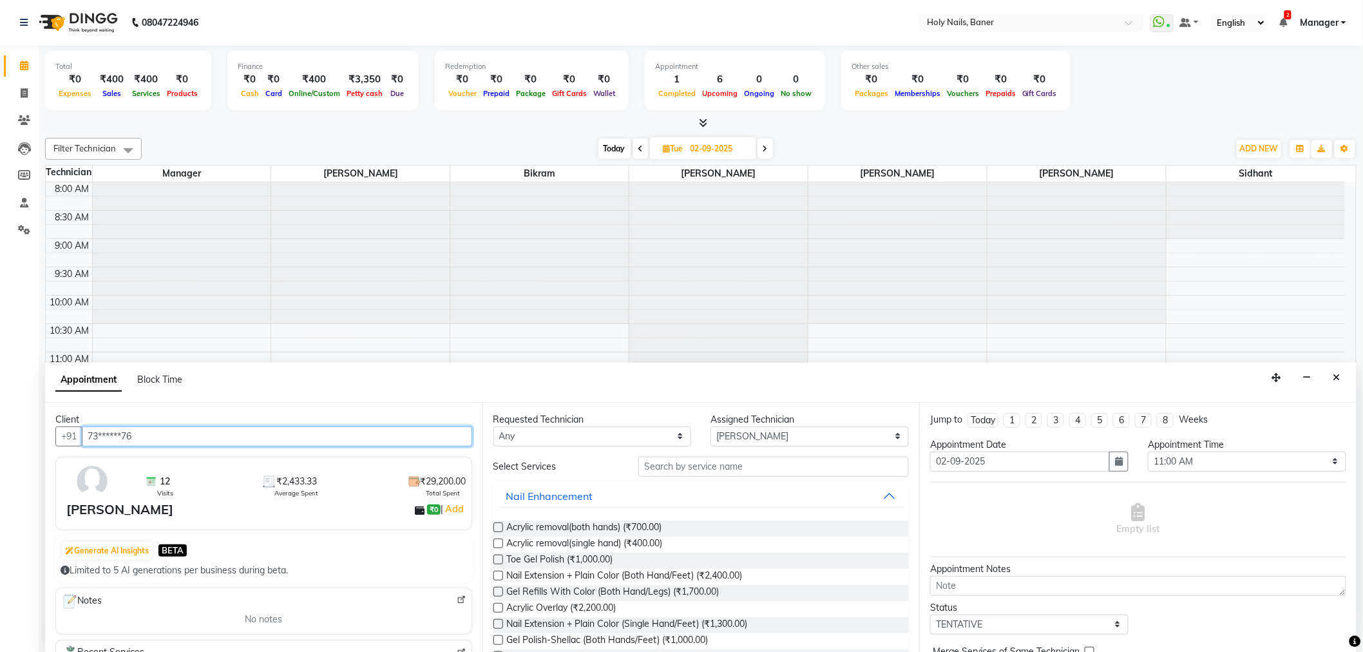
type input "73******76"
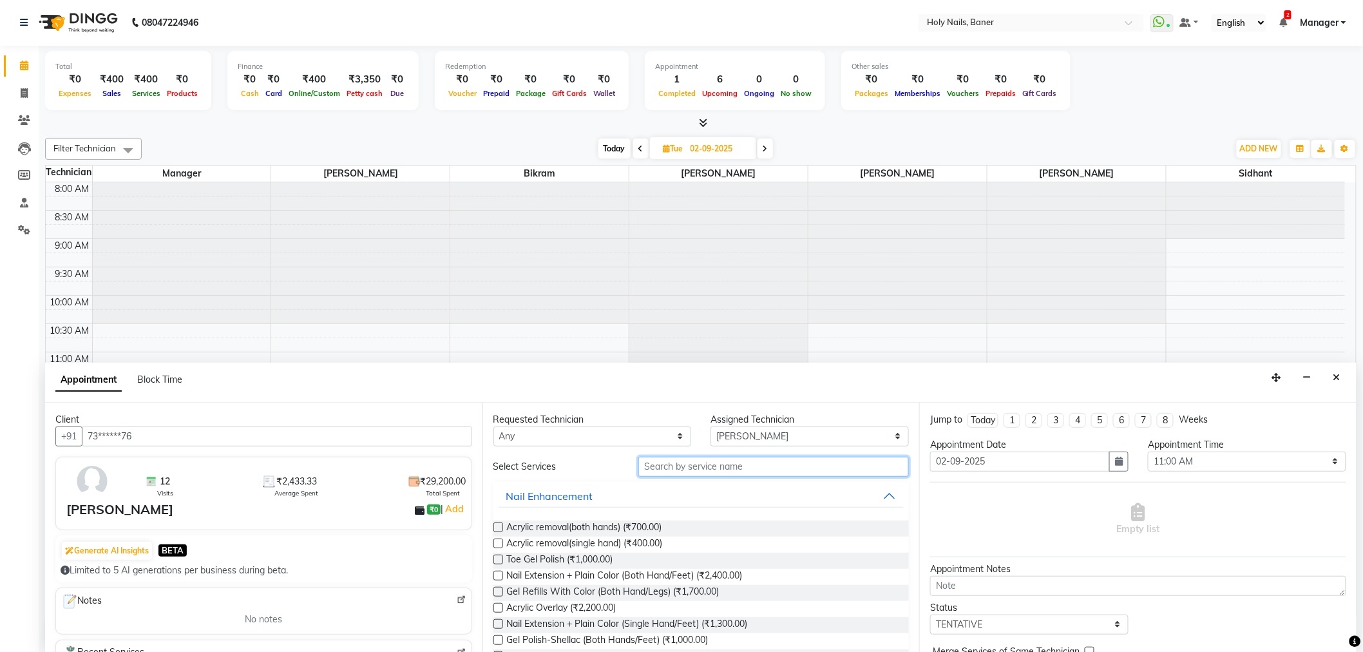
click at [710, 460] on input "text" at bounding box center [773, 467] width 270 height 20
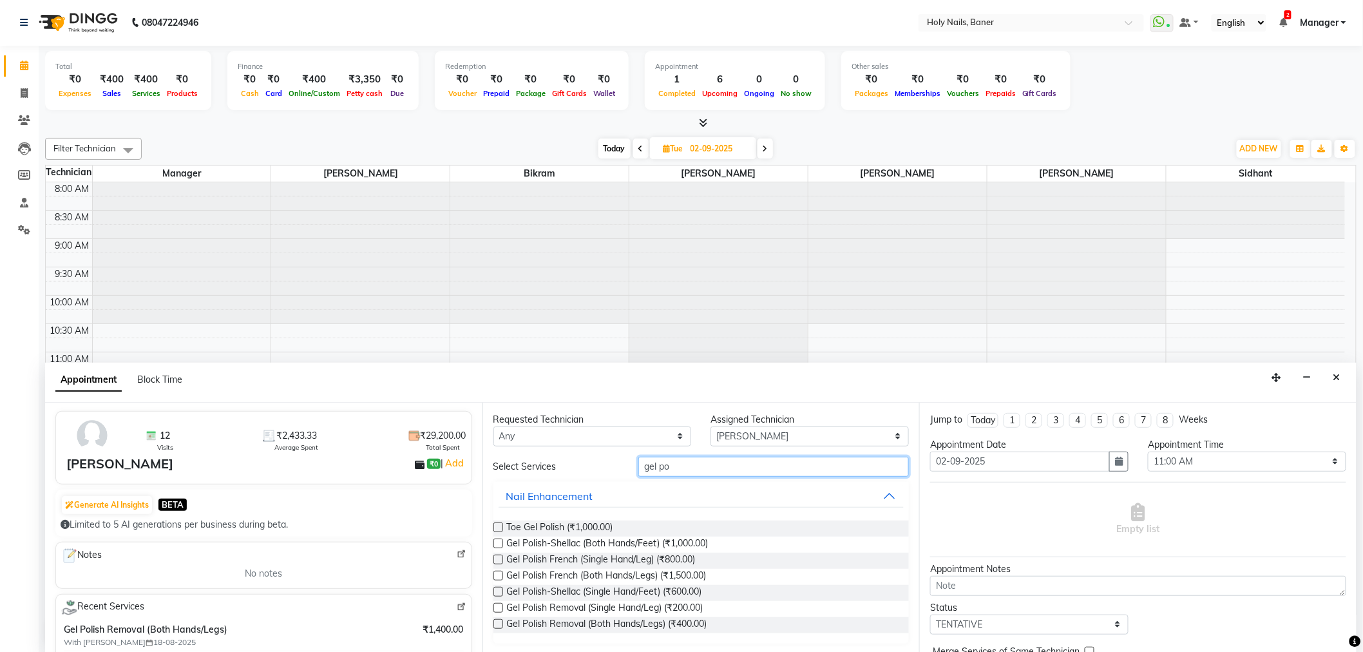
scroll to position [71, 0]
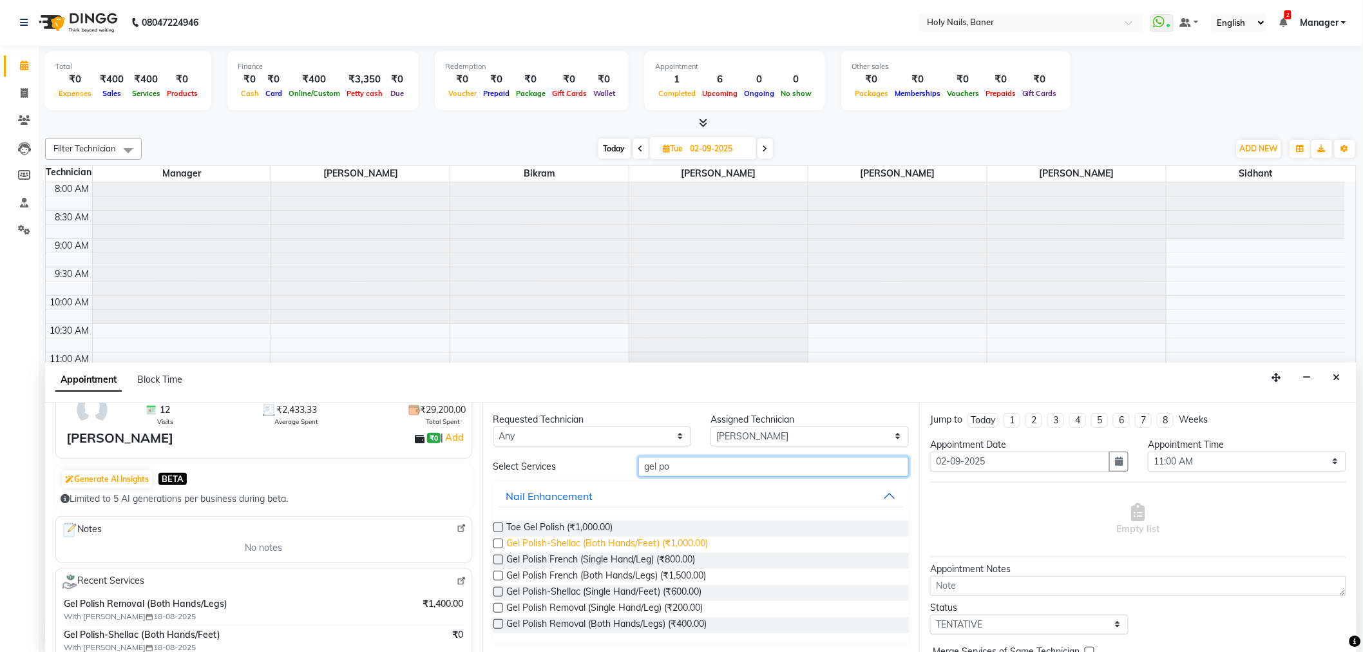
type input "gel po"
click at [585, 536] on span "Gel Polish-Shellac (Both Hands/Feet) (₹1,000.00)" at bounding box center [608, 544] width 202 height 16
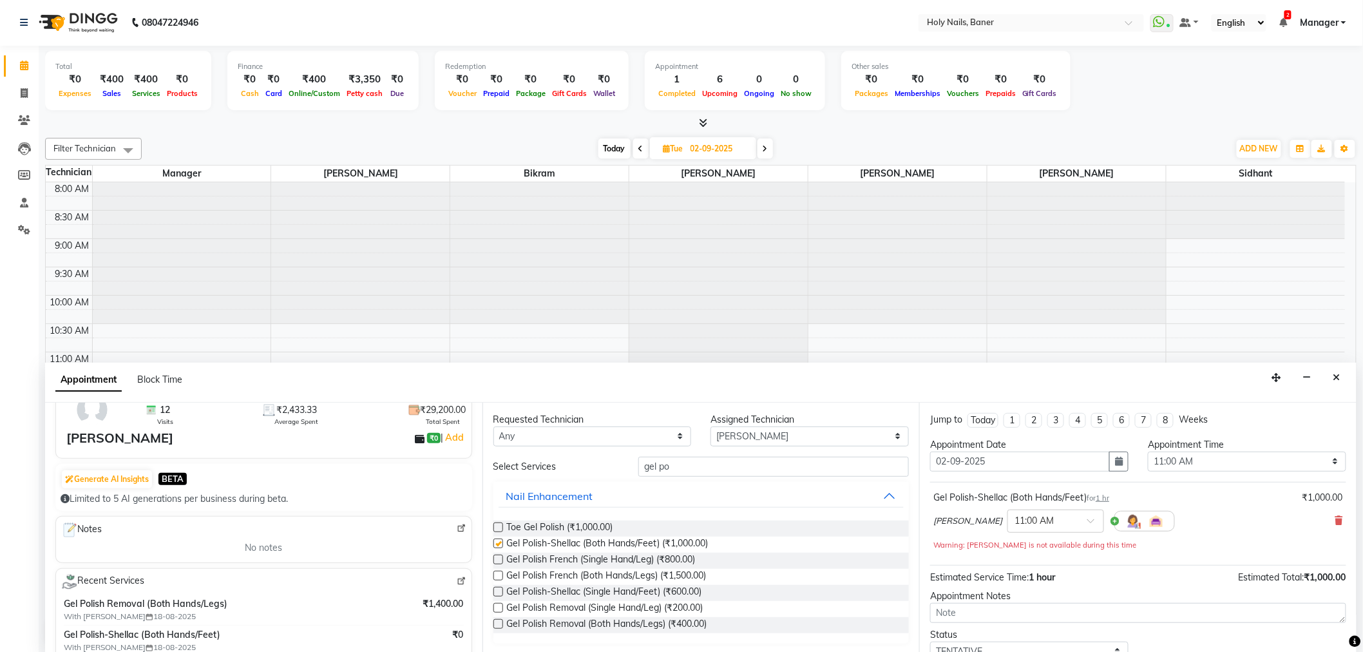
checkbox input "false"
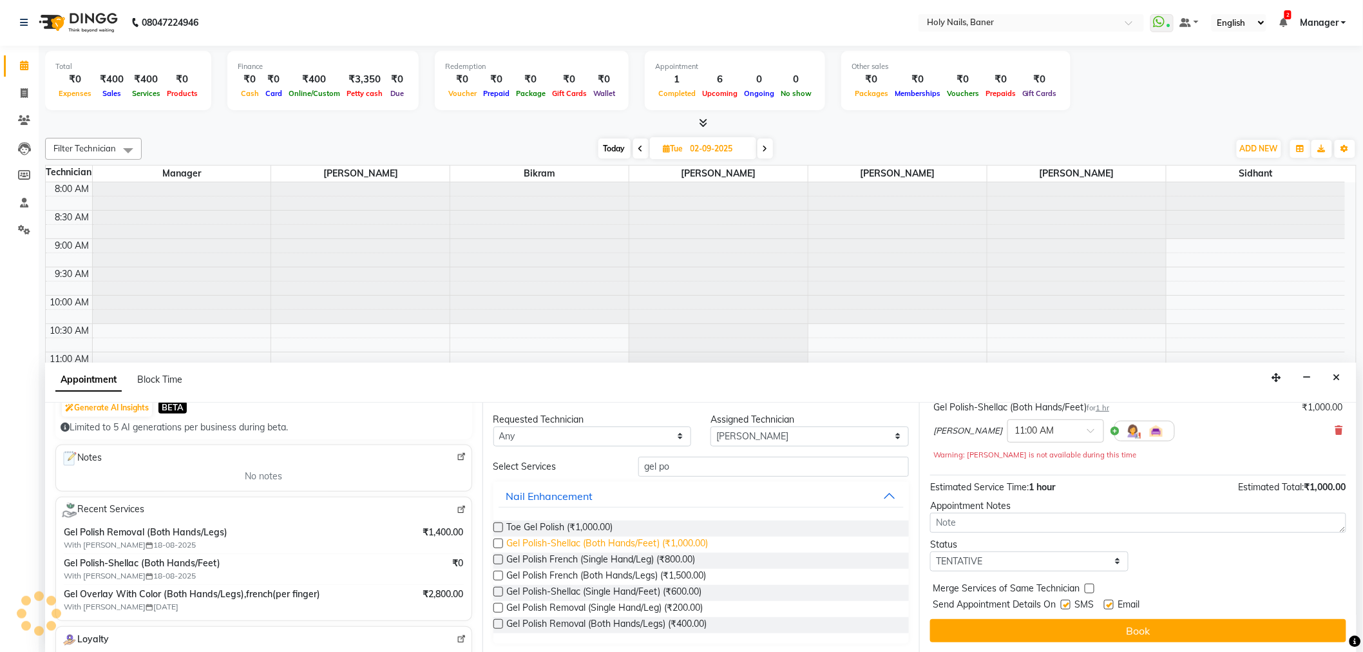
scroll to position [1, 0]
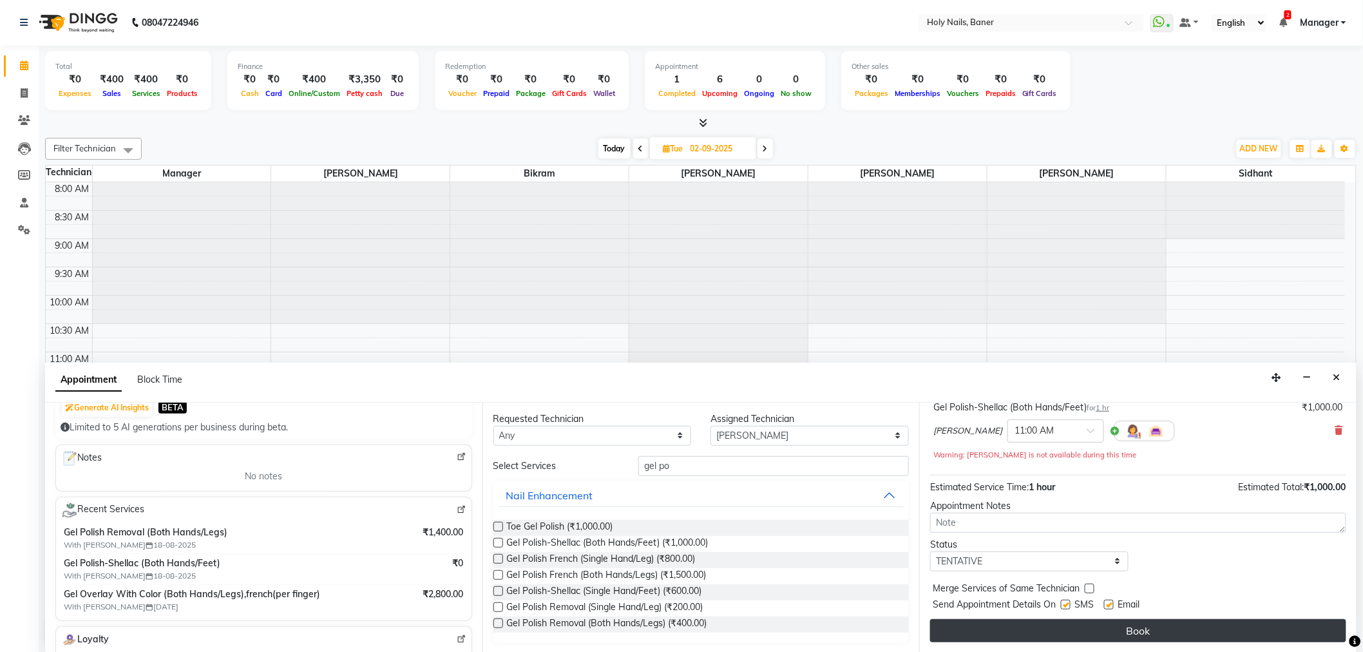
click at [1128, 632] on button "Book" at bounding box center [1138, 630] width 416 height 23
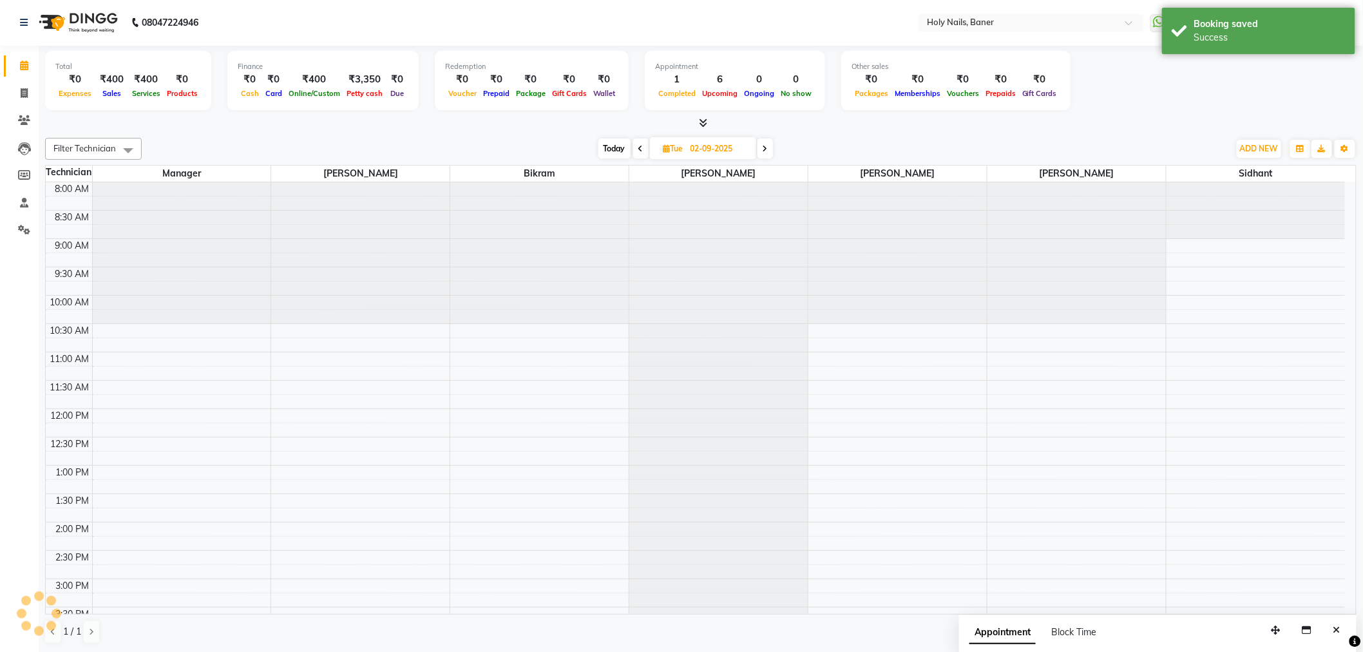
scroll to position [0, 0]
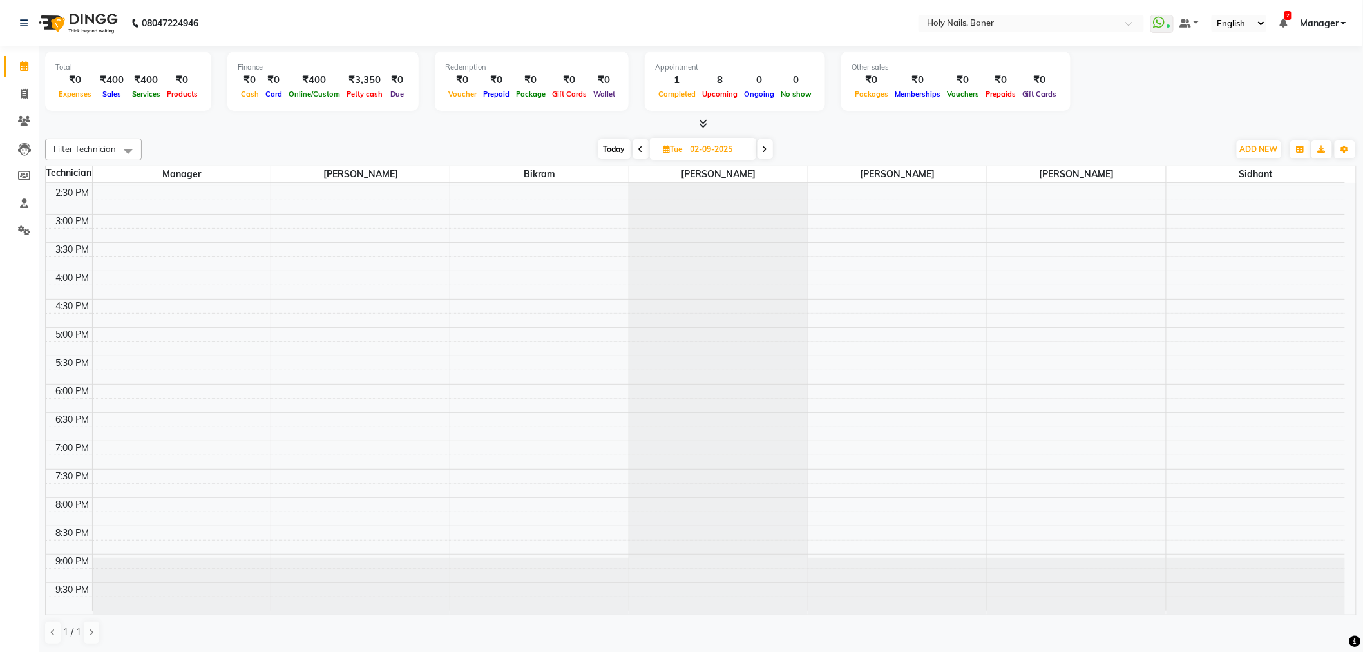
scroll to position [1, 0]
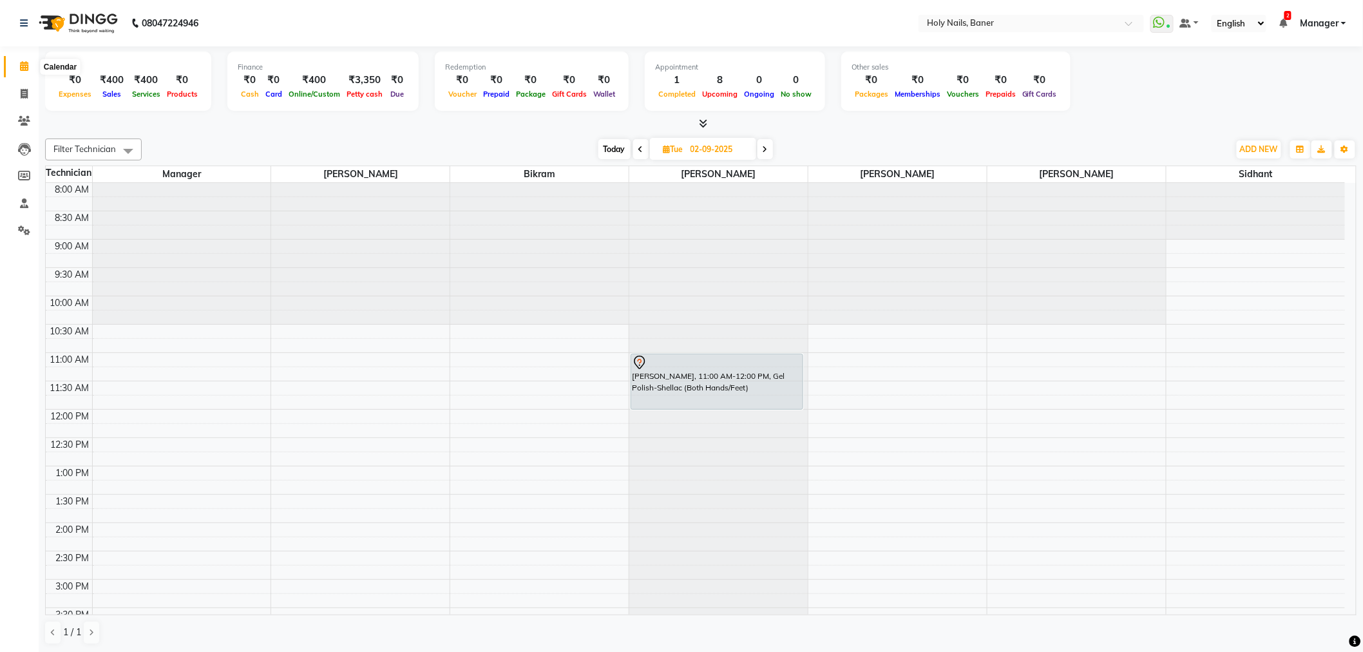
click at [18, 60] on span at bounding box center [24, 66] width 23 height 15
click at [614, 146] on span "Today" at bounding box center [614, 149] width 32 height 20
type input "[DATE]"
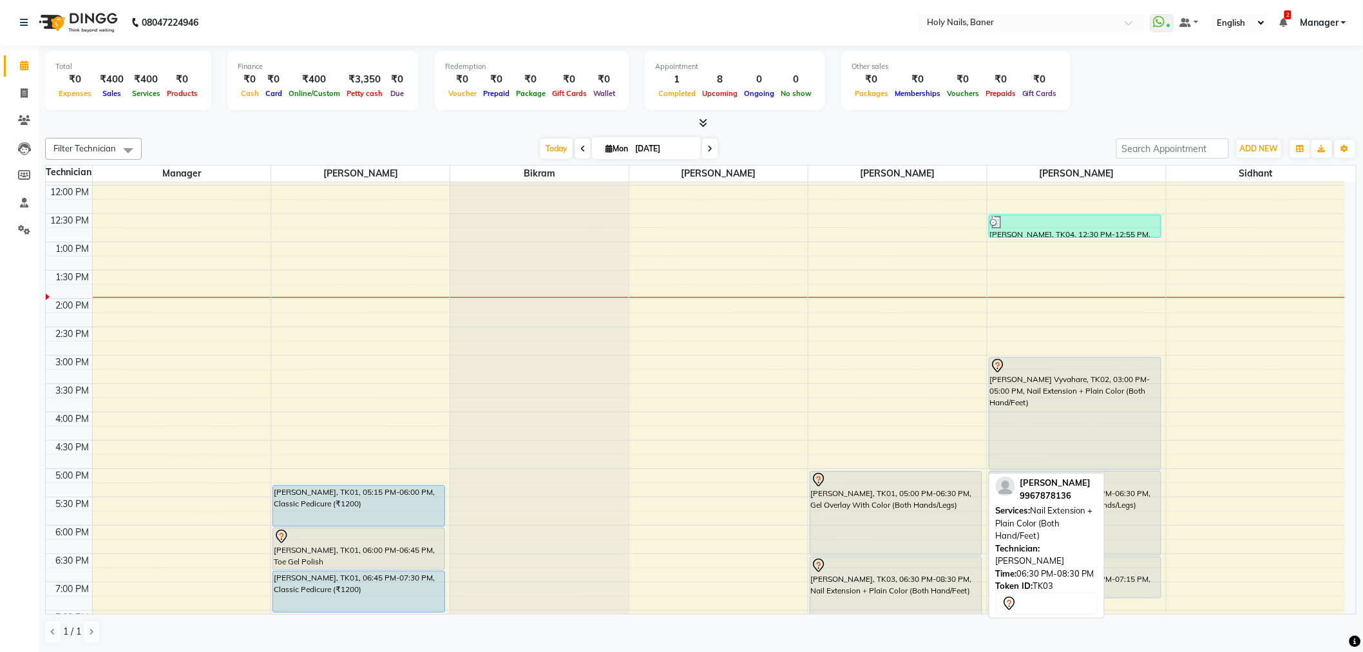
scroll to position [365, 0]
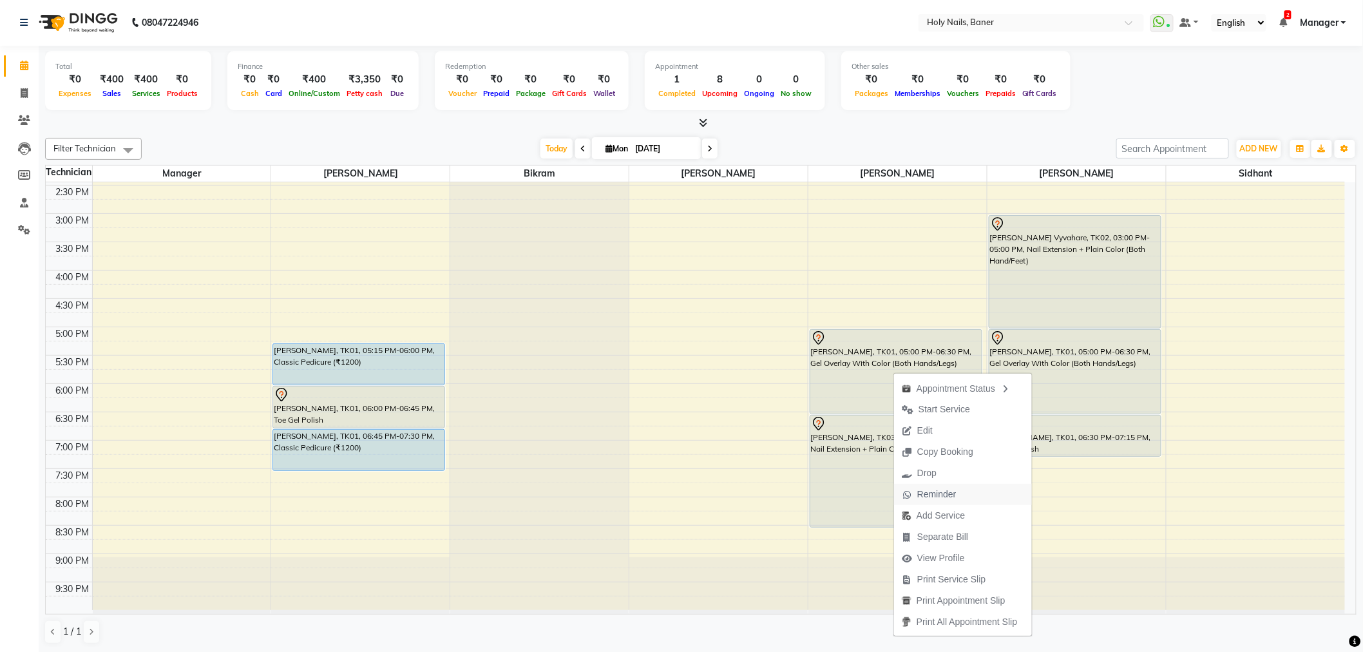
click at [947, 492] on span "Reminder" at bounding box center [936, 495] width 39 height 14
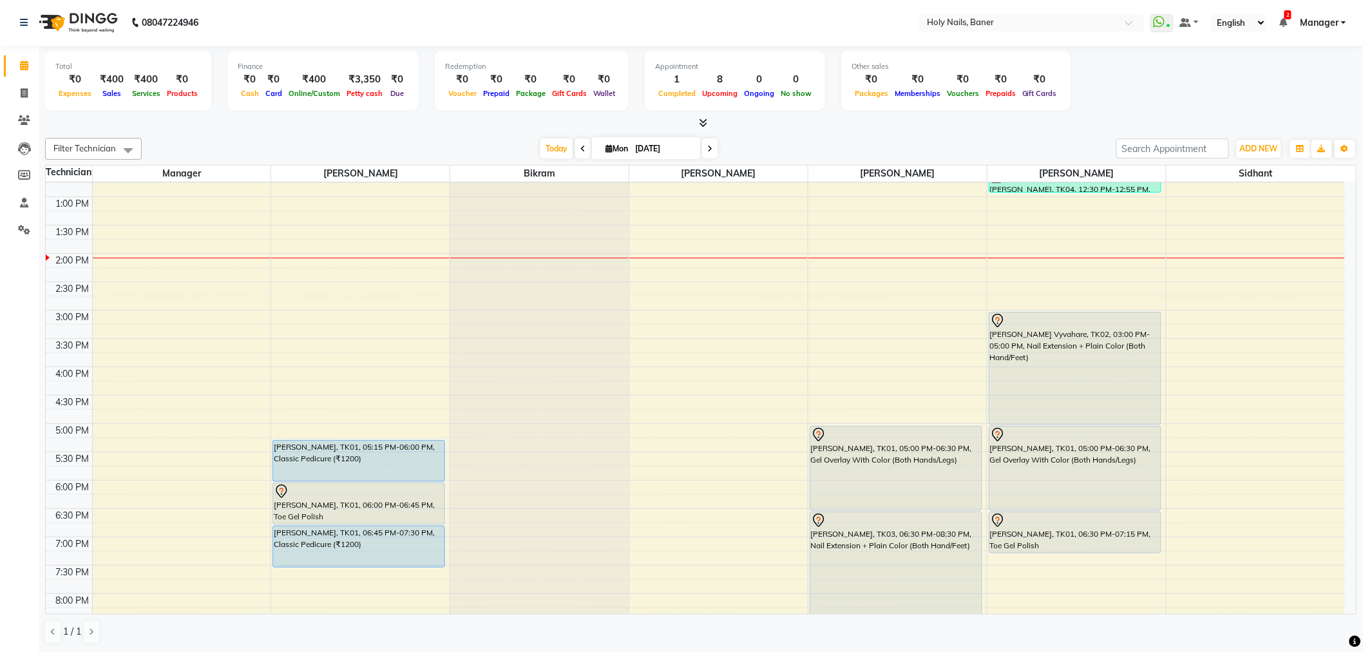
scroll to position [222, 0]
